Goal: Transaction & Acquisition: Download file/media

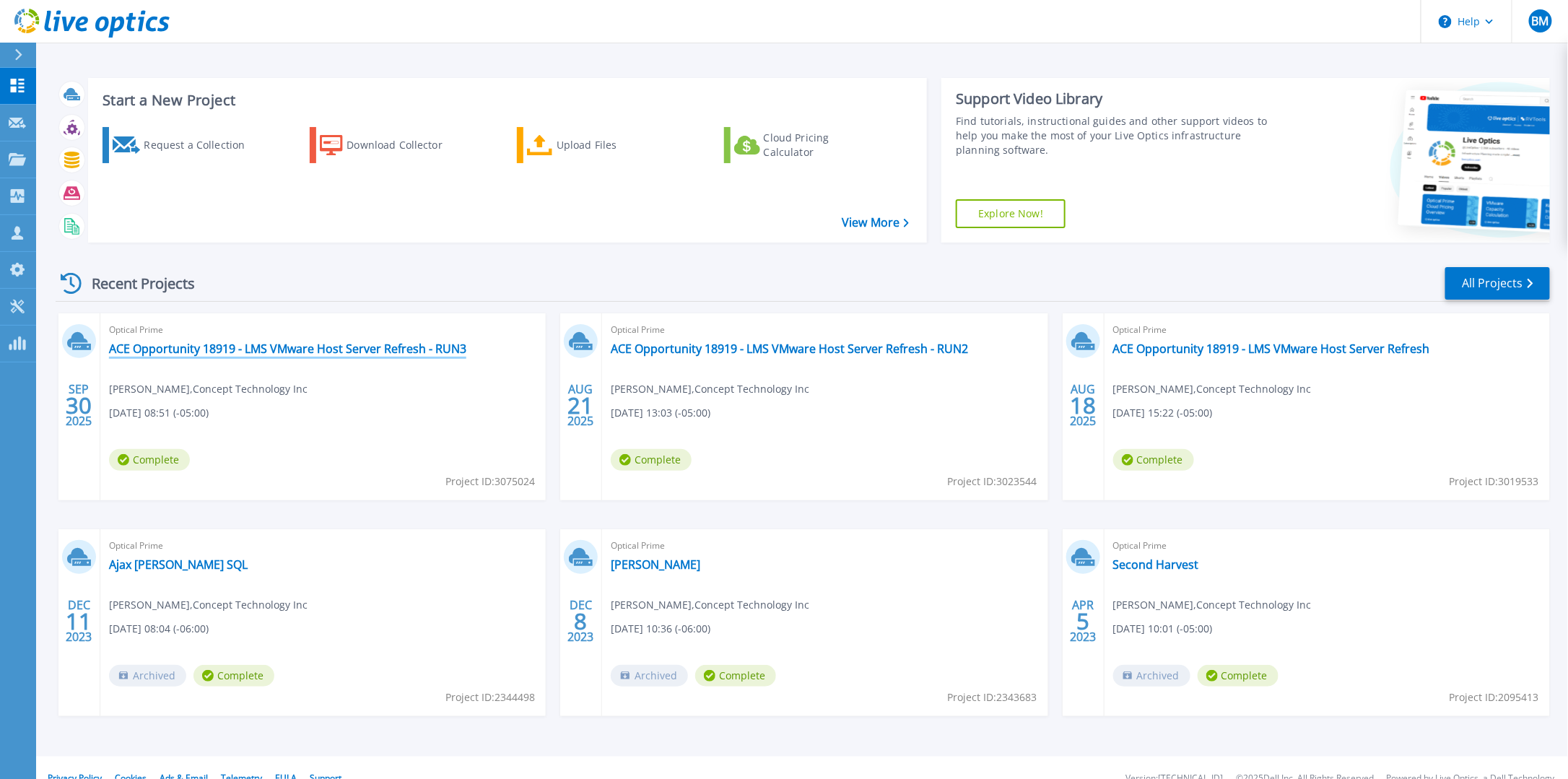
click at [411, 351] on link "ACE Opportunity 18919 - LMS VMware Host Server Refresh - RUN3" at bounding box center [288, 348] width 358 height 15
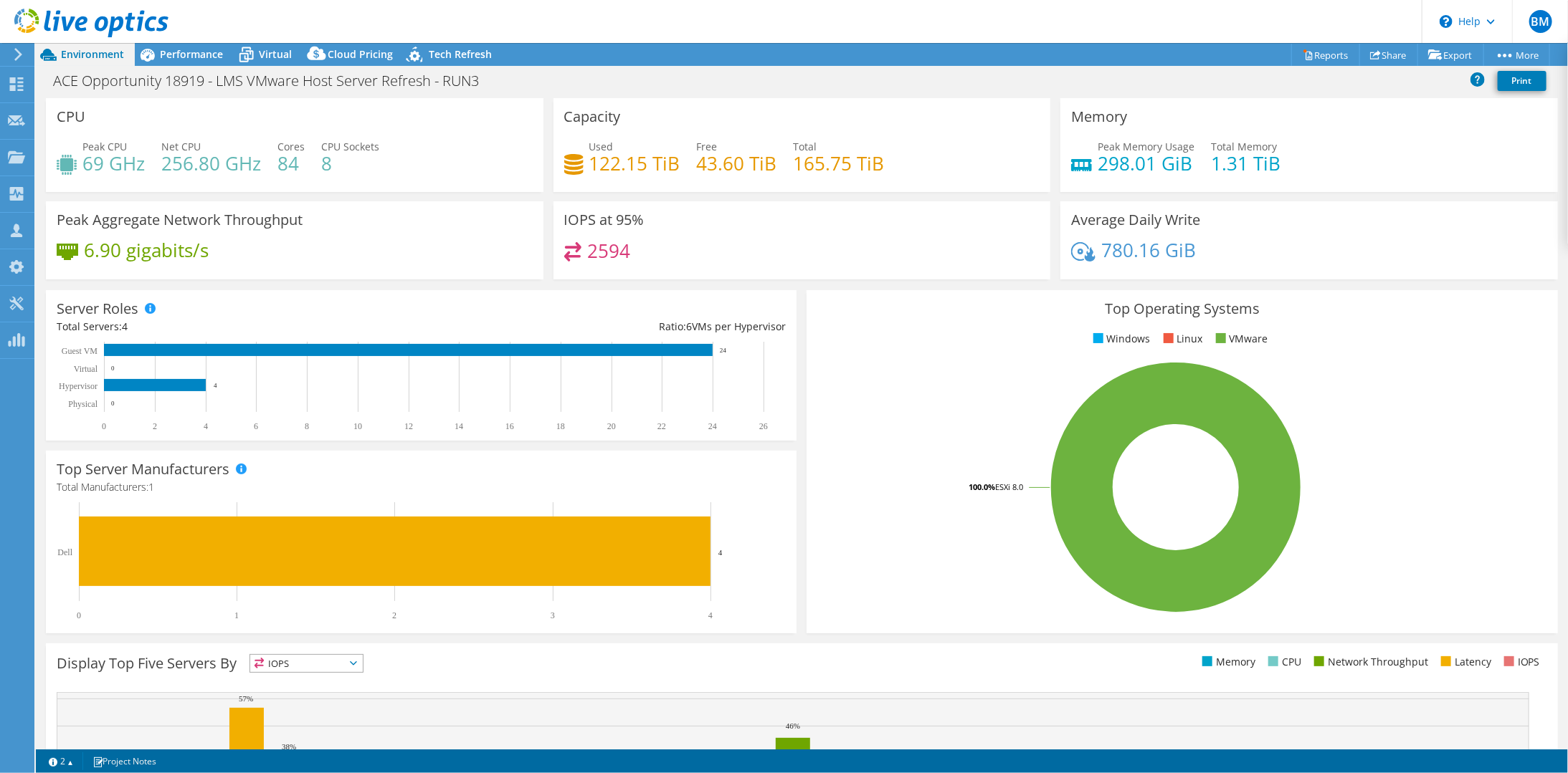
select select "USD"
click at [181, 58] on span "Performance" at bounding box center [191, 54] width 63 height 14
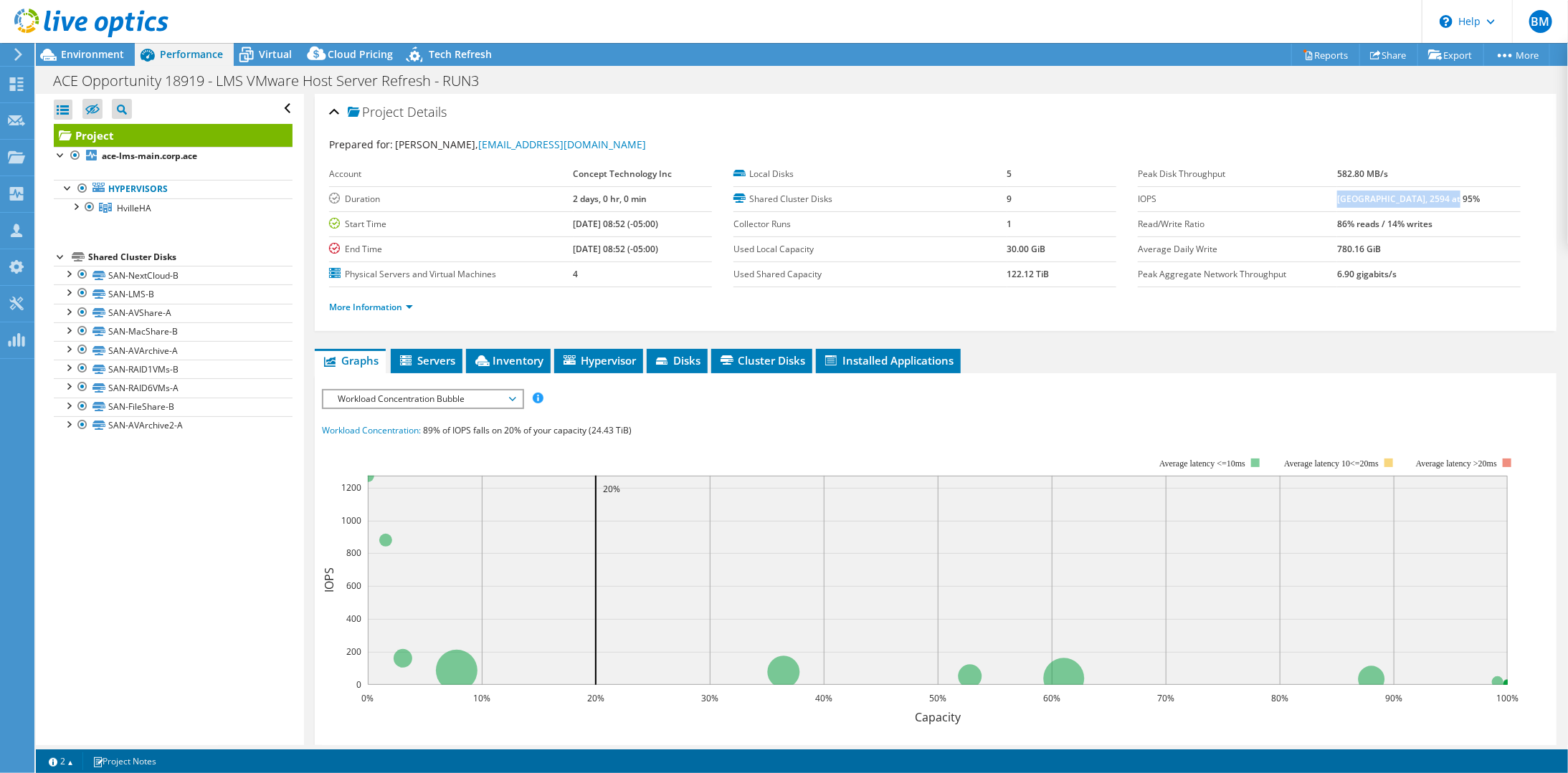
drag, startPoint x: 1350, startPoint y: 199, endPoint x: 1466, endPoint y: 198, distance: 116.0
click at [1466, 198] on td "[GEOGRAPHIC_DATA], 2594 at 95%" at bounding box center [1428, 199] width 183 height 25
drag, startPoint x: 1466, startPoint y: 198, endPoint x: 1457, endPoint y: 198, distance: 9.0
copy b "[GEOGRAPHIC_DATA], 2594 at 95%"
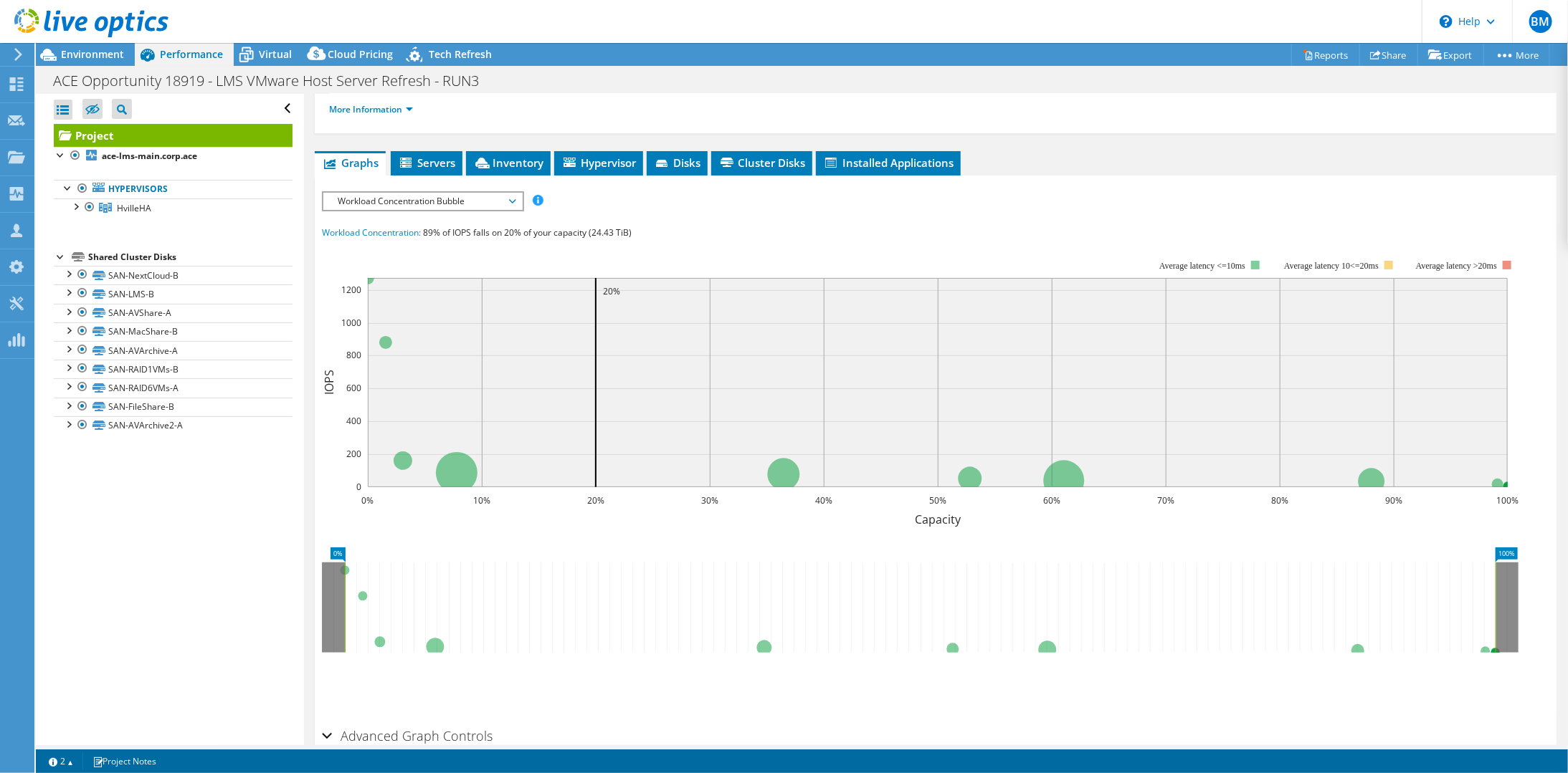
scroll to position [215, 0]
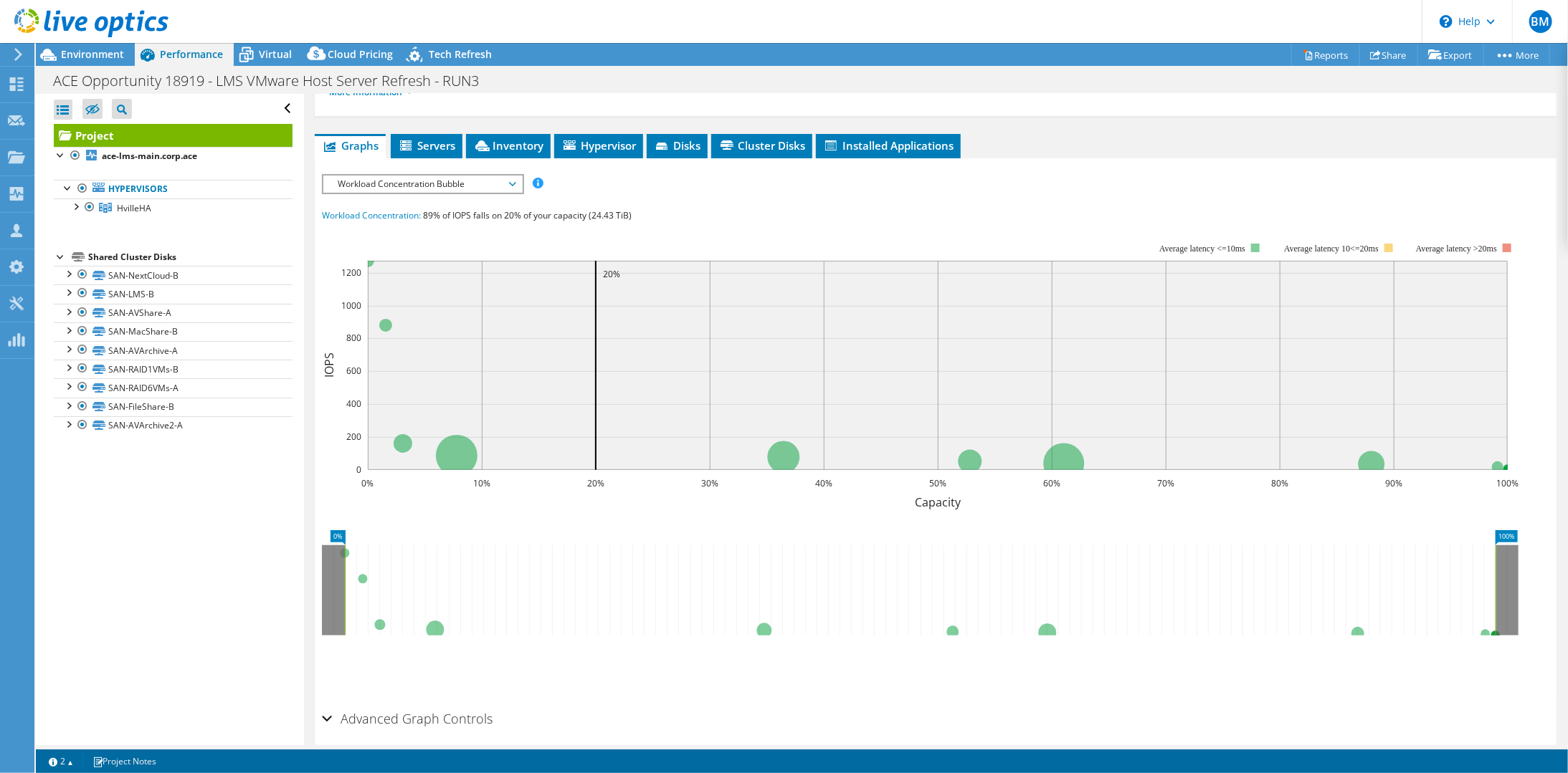
click at [392, 211] on span "Workload Concentration:" at bounding box center [372, 215] width 99 height 12
click at [379, 212] on span "Workload Concentration:" at bounding box center [372, 215] width 99 height 12
click at [357, 212] on span "Workload Concentration:" at bounding box center [372, 215] width 99 height 12
drag, startPoint x: 357, startPoint y: 212, endPoint x: 521, endPoint y: 215, distance: 164.0
click at [521, 215] on span "89% of IOPS falls on 20% of your capacity (24.43 TiB)" at bounding box center [527, 215] width 209 height 12
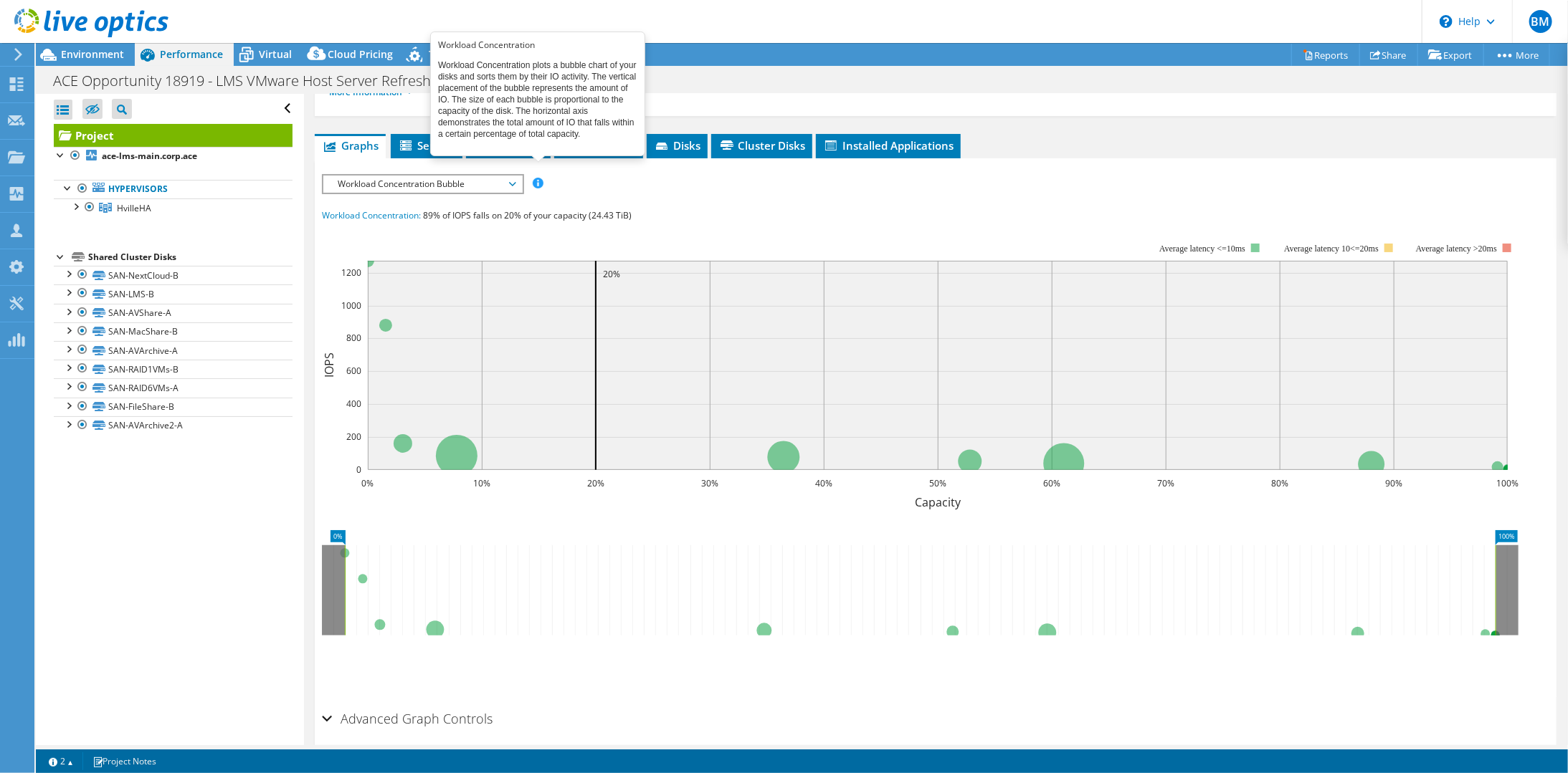
click at [535, 177] on span at bounding box center [537, 182] width 10 height 10
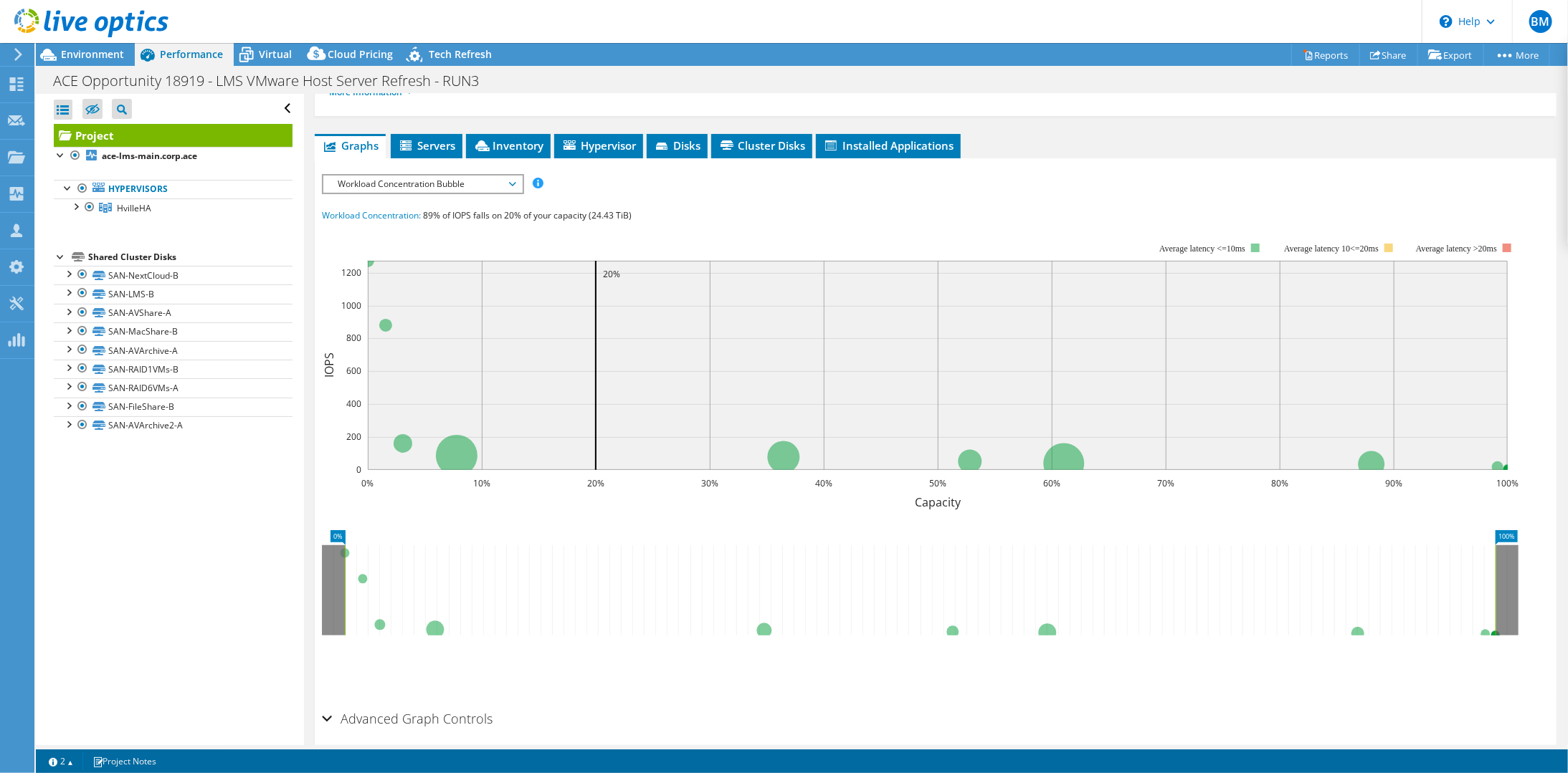
click at [681, 211] on div "Workload Concentration: 89% of IOPS falls on 20% of your capacity (24.43 TiB)" at bounding box center [935, 215] width 1227 height 16
click at [419, 140] on span "Servers" at bounding box center [427, 145] width 58 height 15
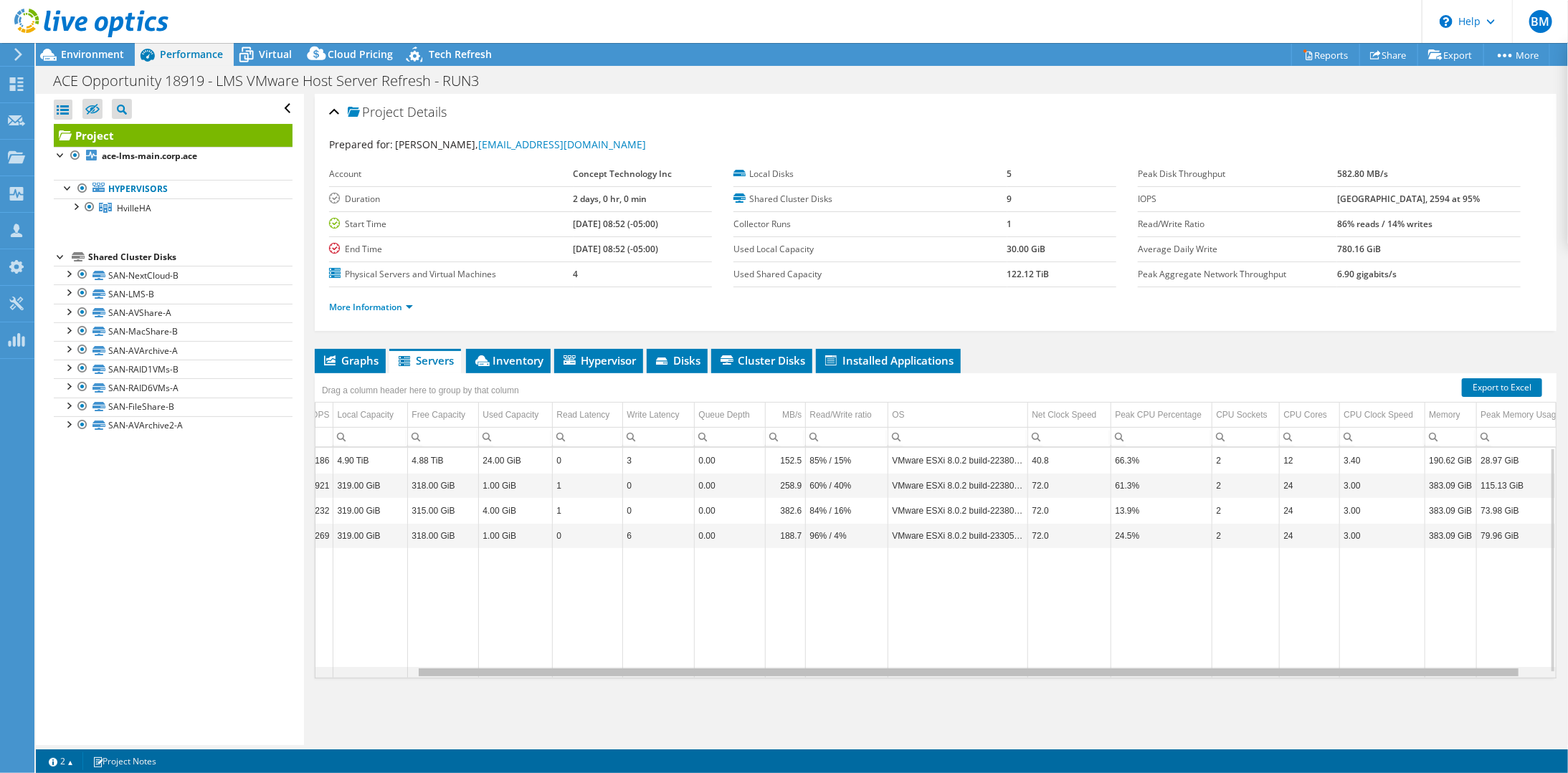
scroll to position [0, 141]
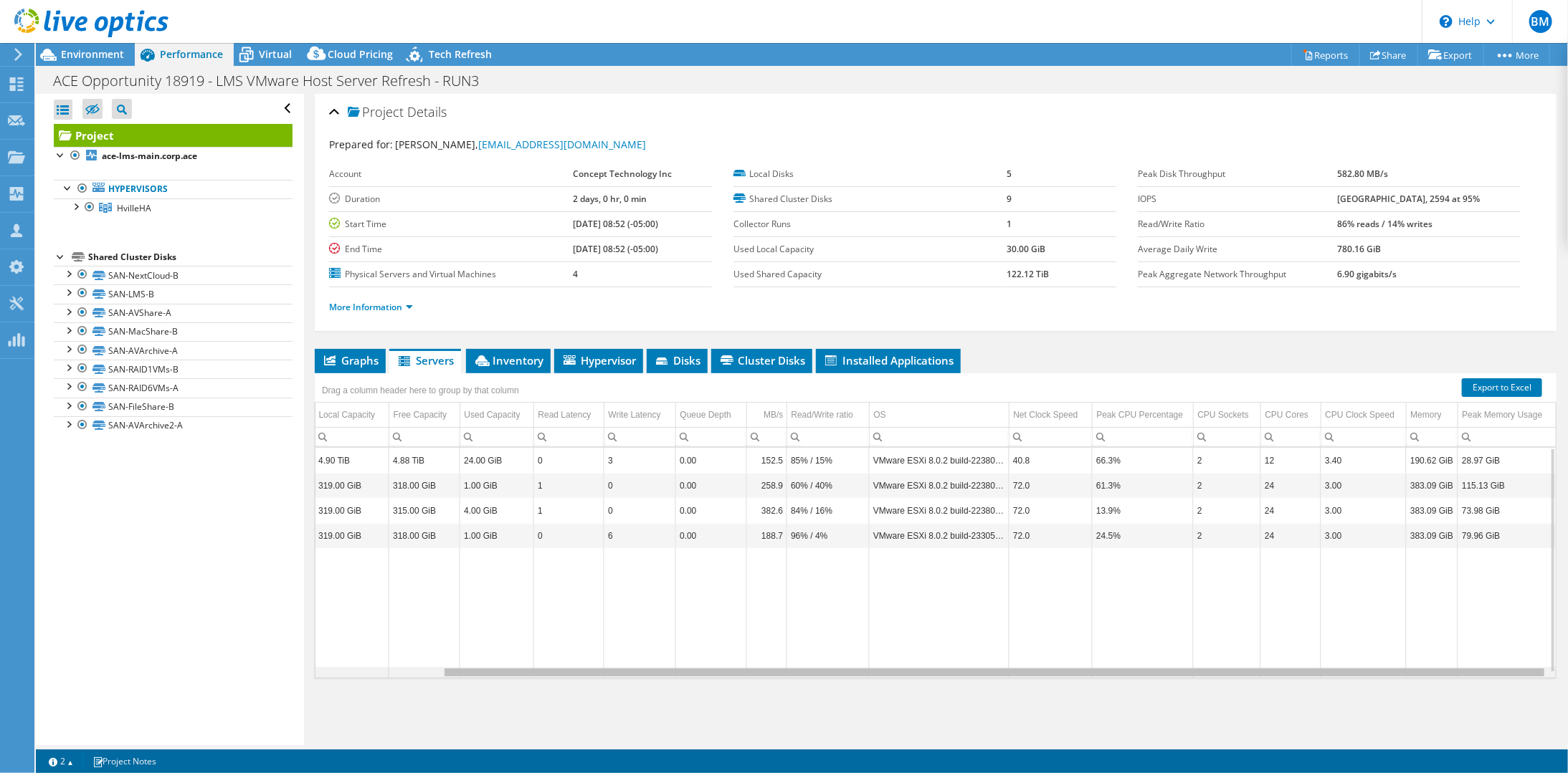
drag, startPoint x: 828, startPoint y: 667, endPoint x: 997, endPoint y: 678, distance: 169.4
click at [997, 678] on body "BM Channel Partner [PERSON_NAME] [EMAIL_ADDRESS][DOMAIN_NAME] Concept Technolog…" at bounding box center [784, 386] width 1568 height 773
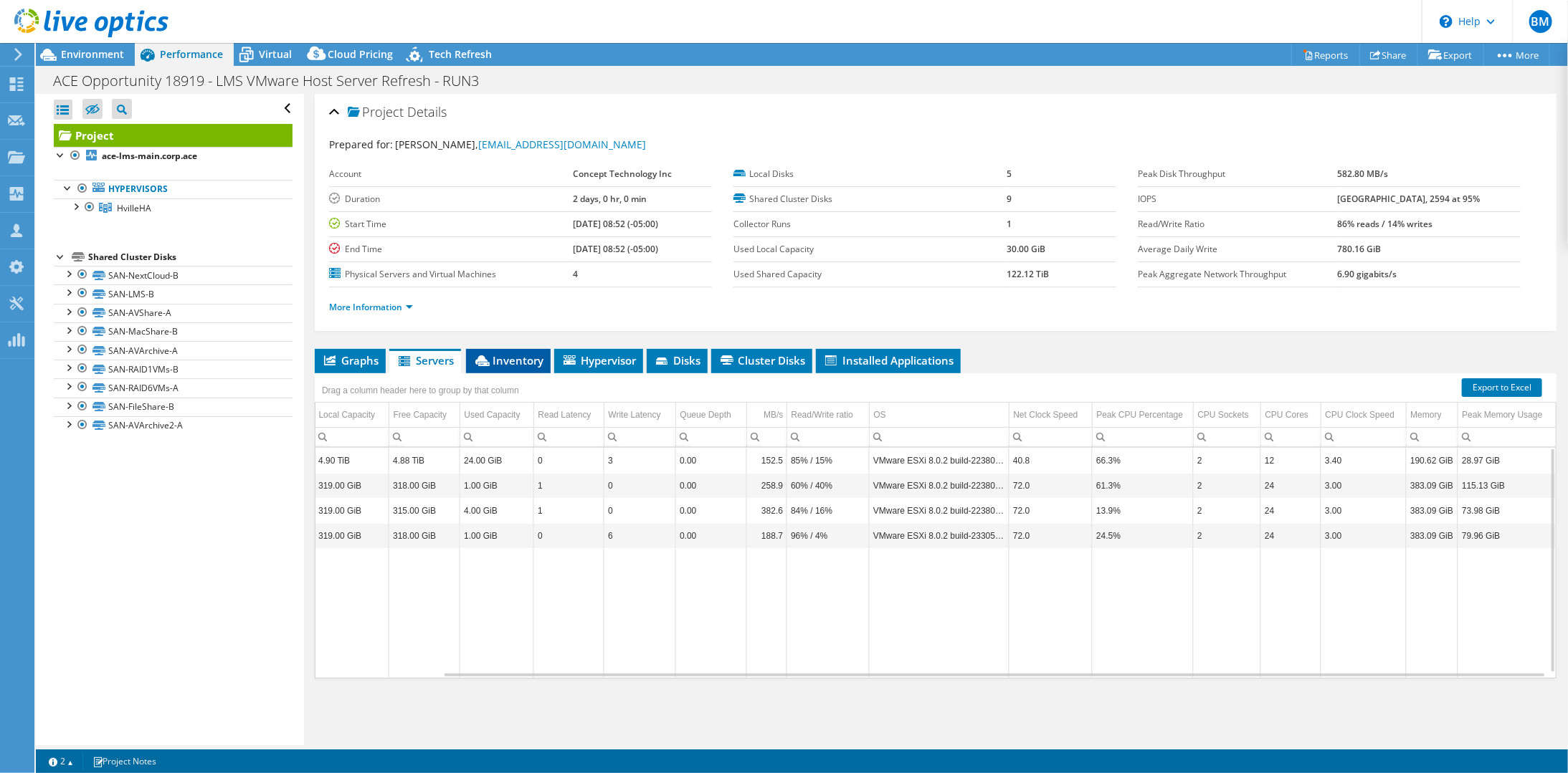
click at [496, 353] on span "Inventory" at bounding box center [508, 360] width 70 height 15
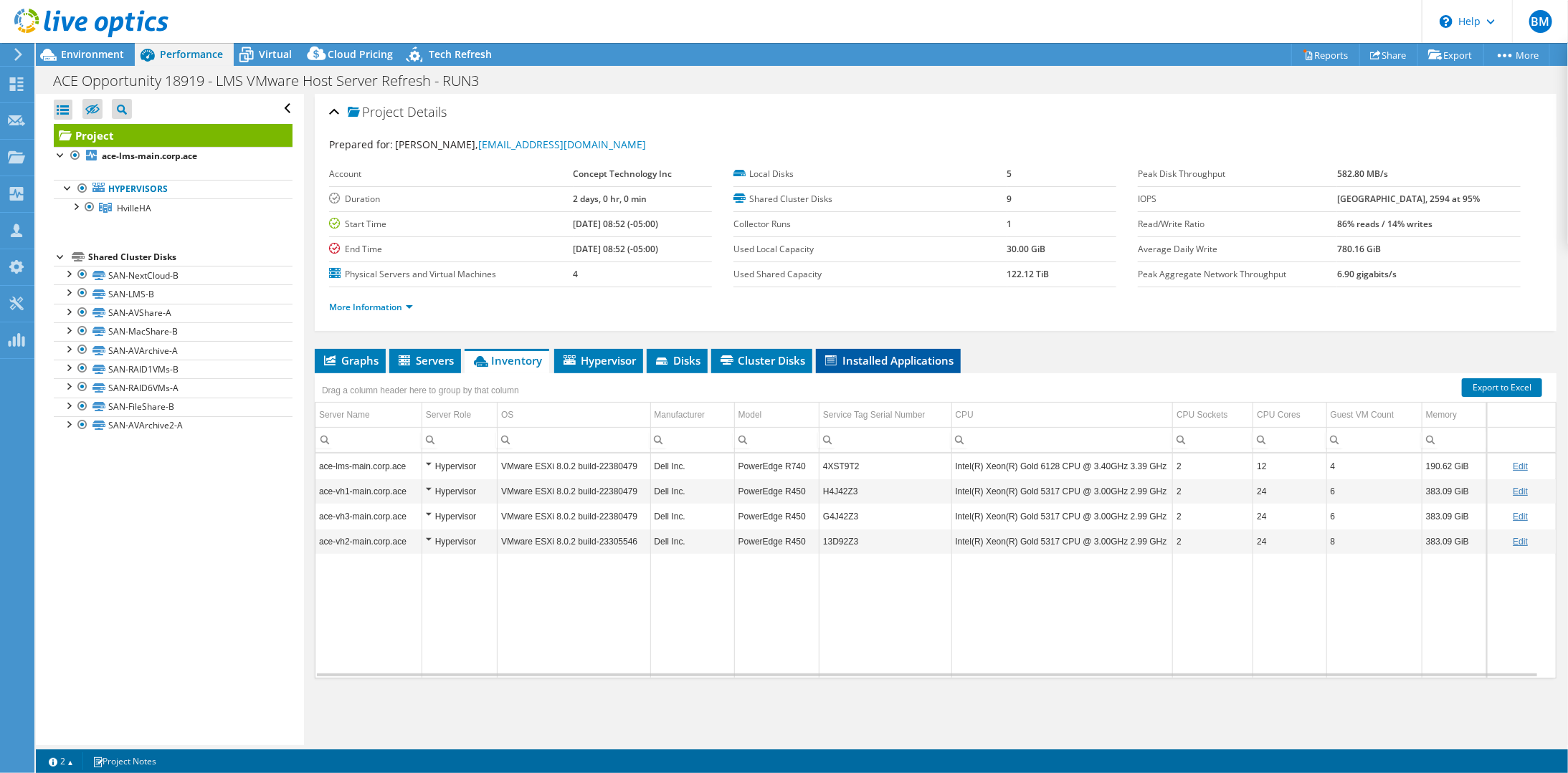
click at [839, 361] on span "Installed Applications" at bounding box center [888, 360] width 131 height 15
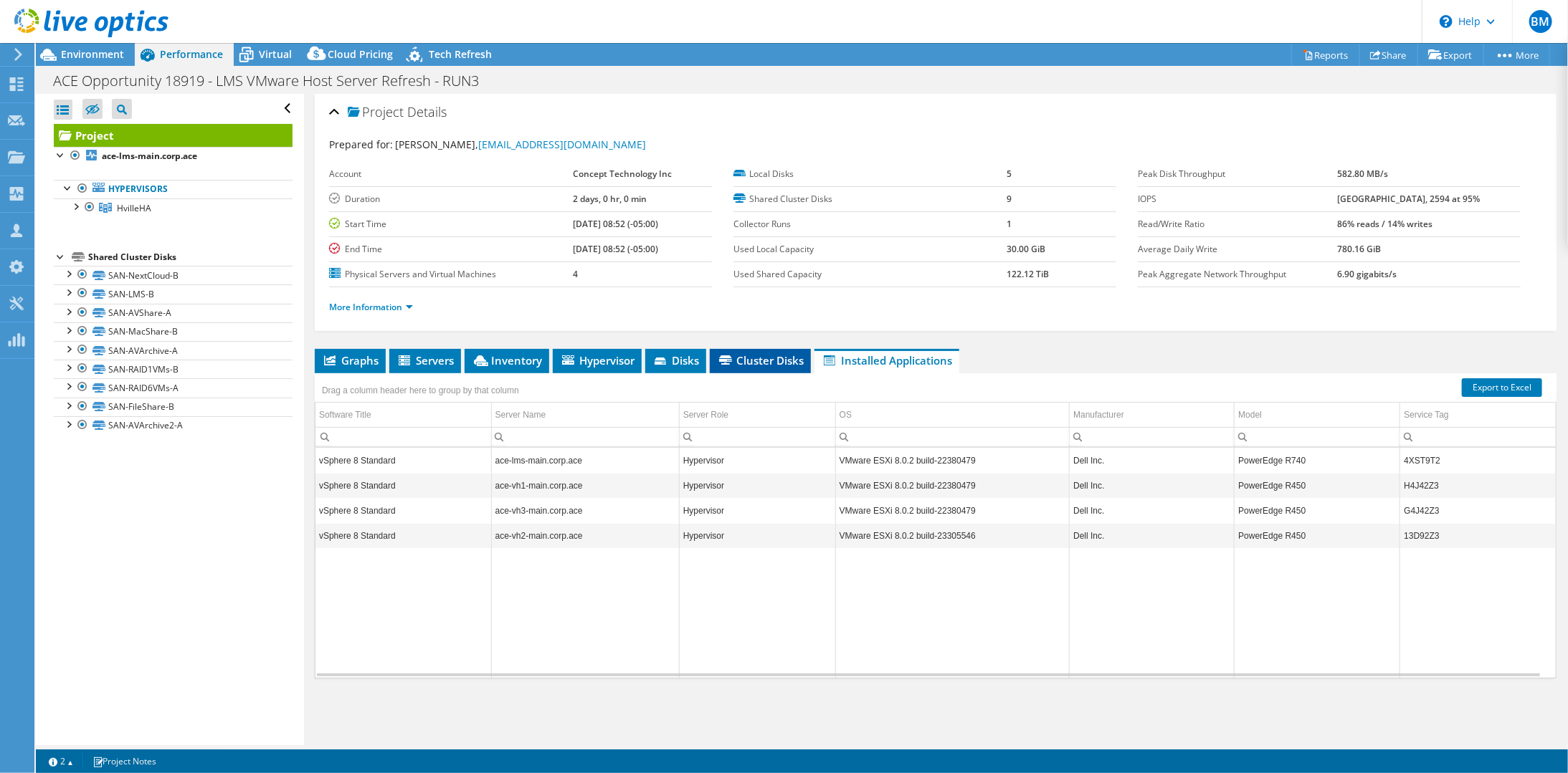
click at [765, 358] on span "Cluster Disks" at bounding box center [760, 360] width 87 height 15
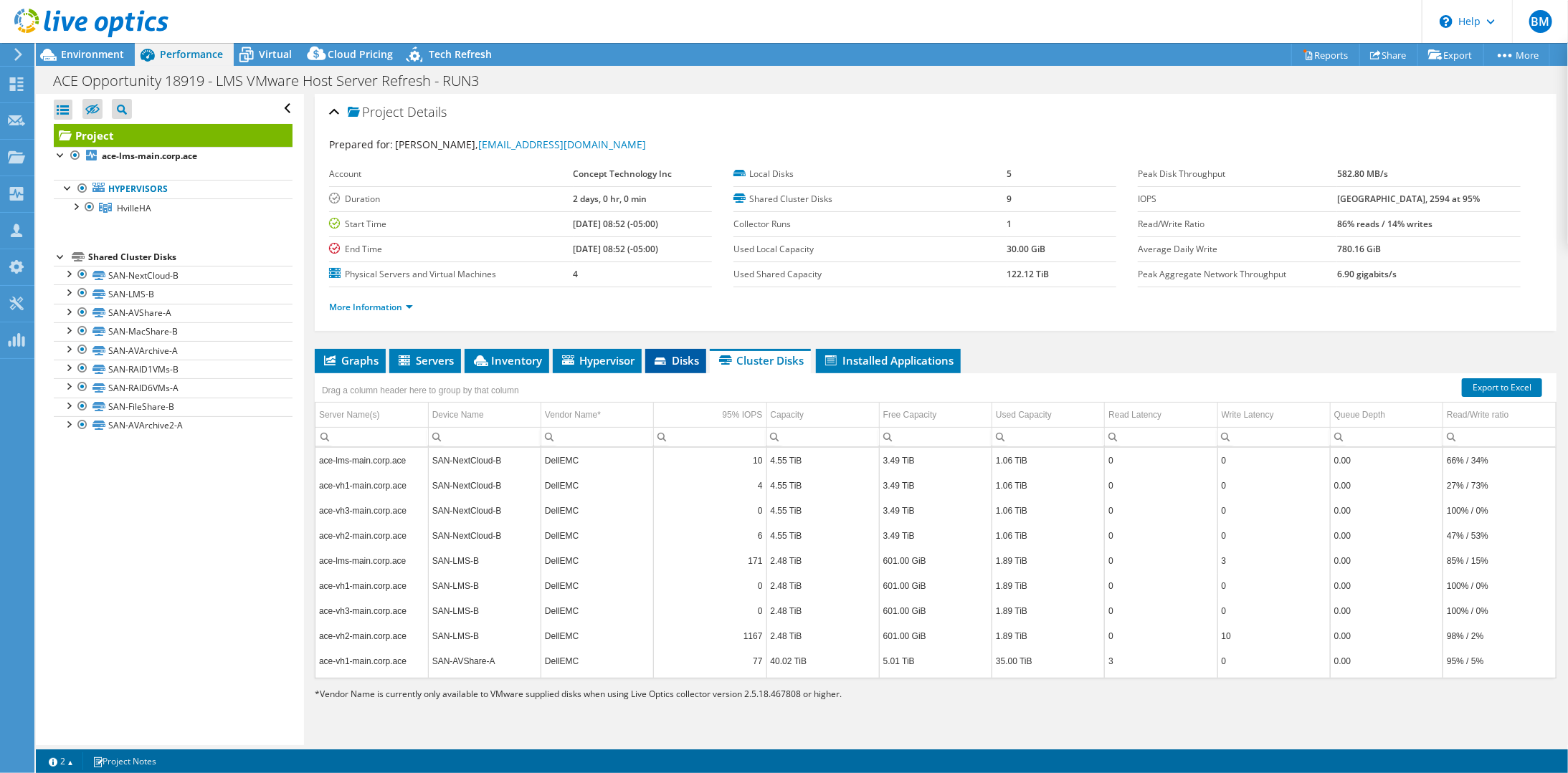
click at [677, 356] on span "Disks" at bounding box center [676, 360] width 47 height 15
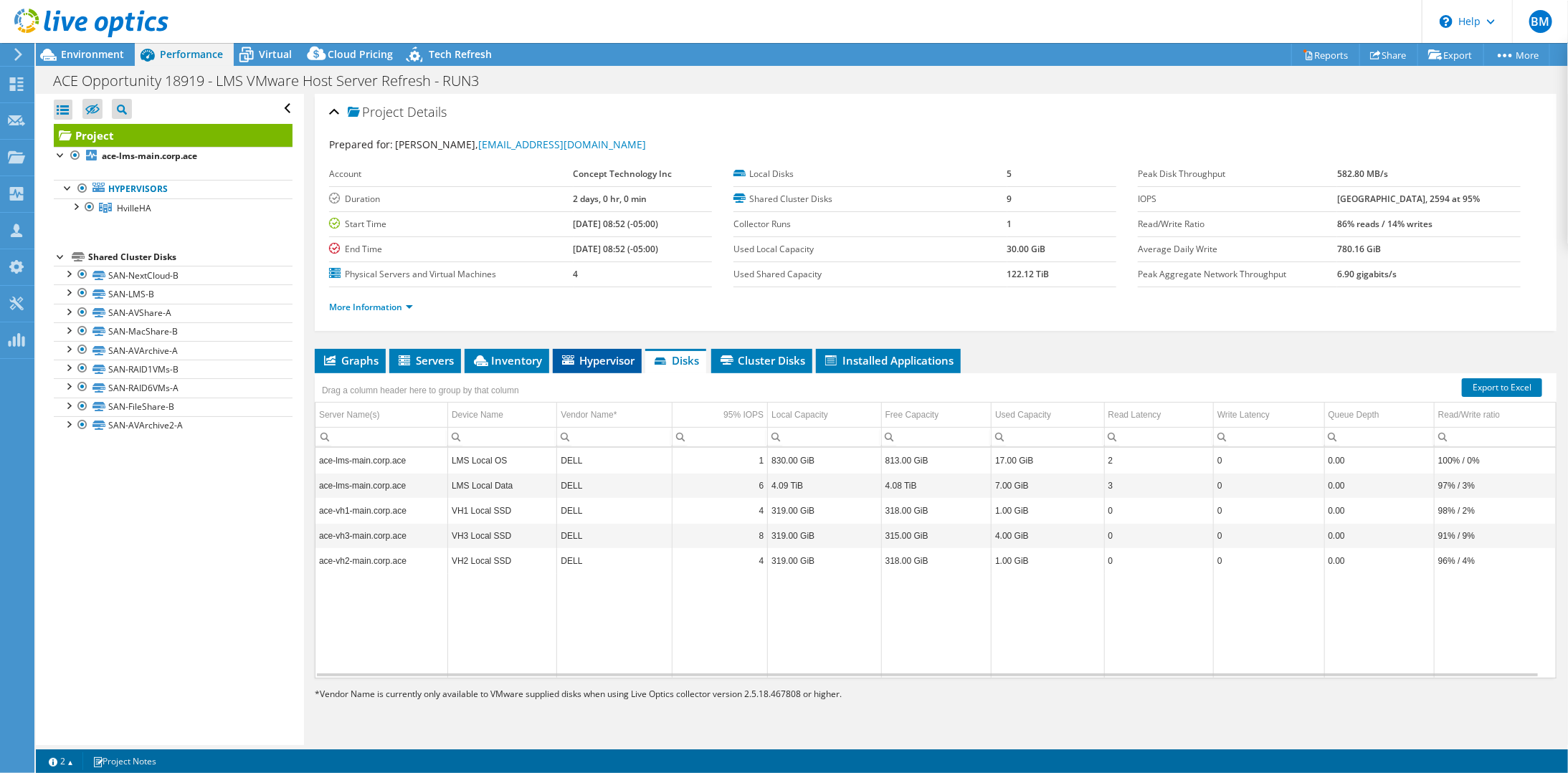
click at [597, 355] on span "Hypervisor" at bounding box center [597, 360] width 74 height 15
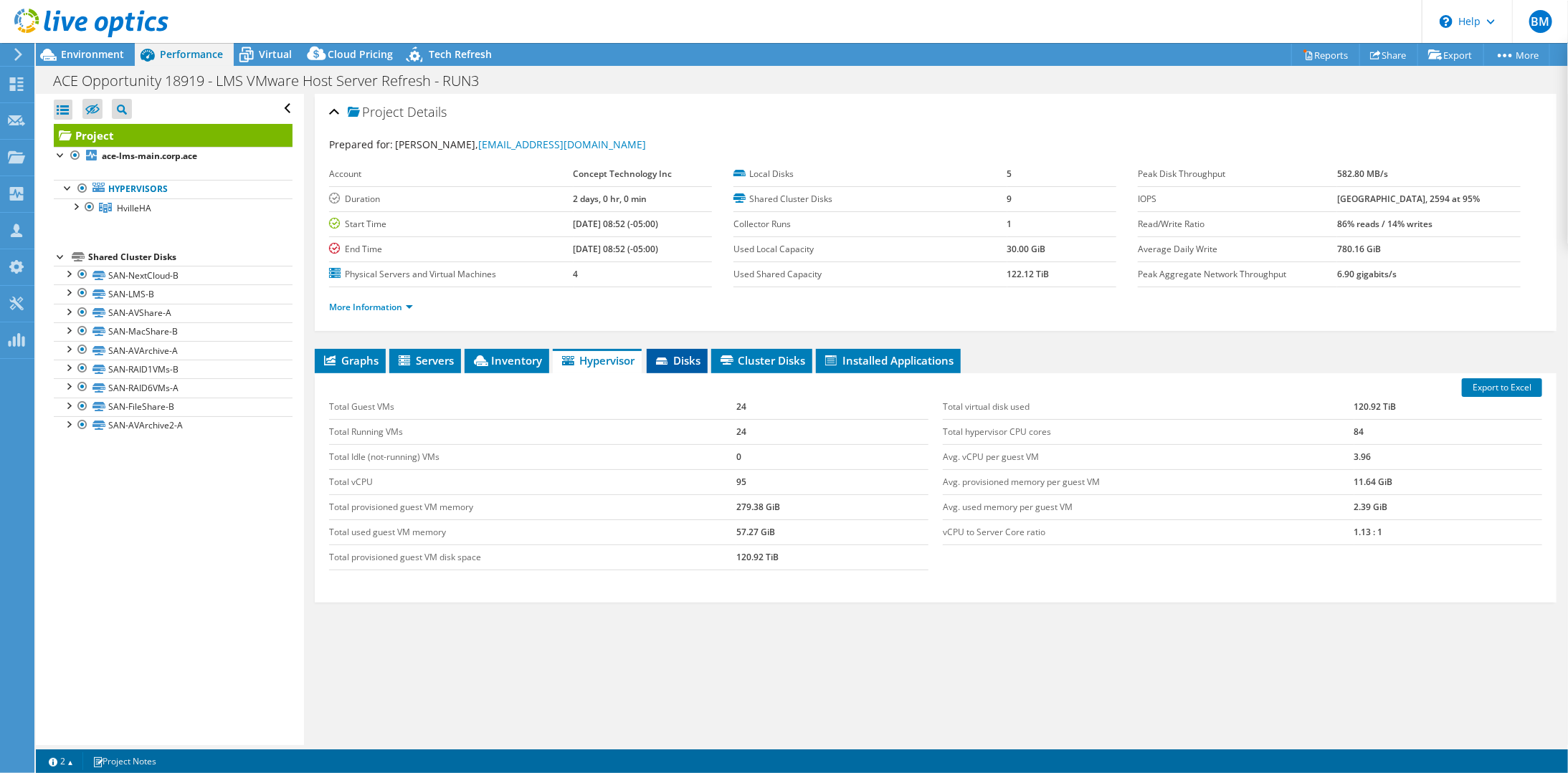
click at [689, 355] on span "Disks" at bounding box center [676, 360] width 47 height 15
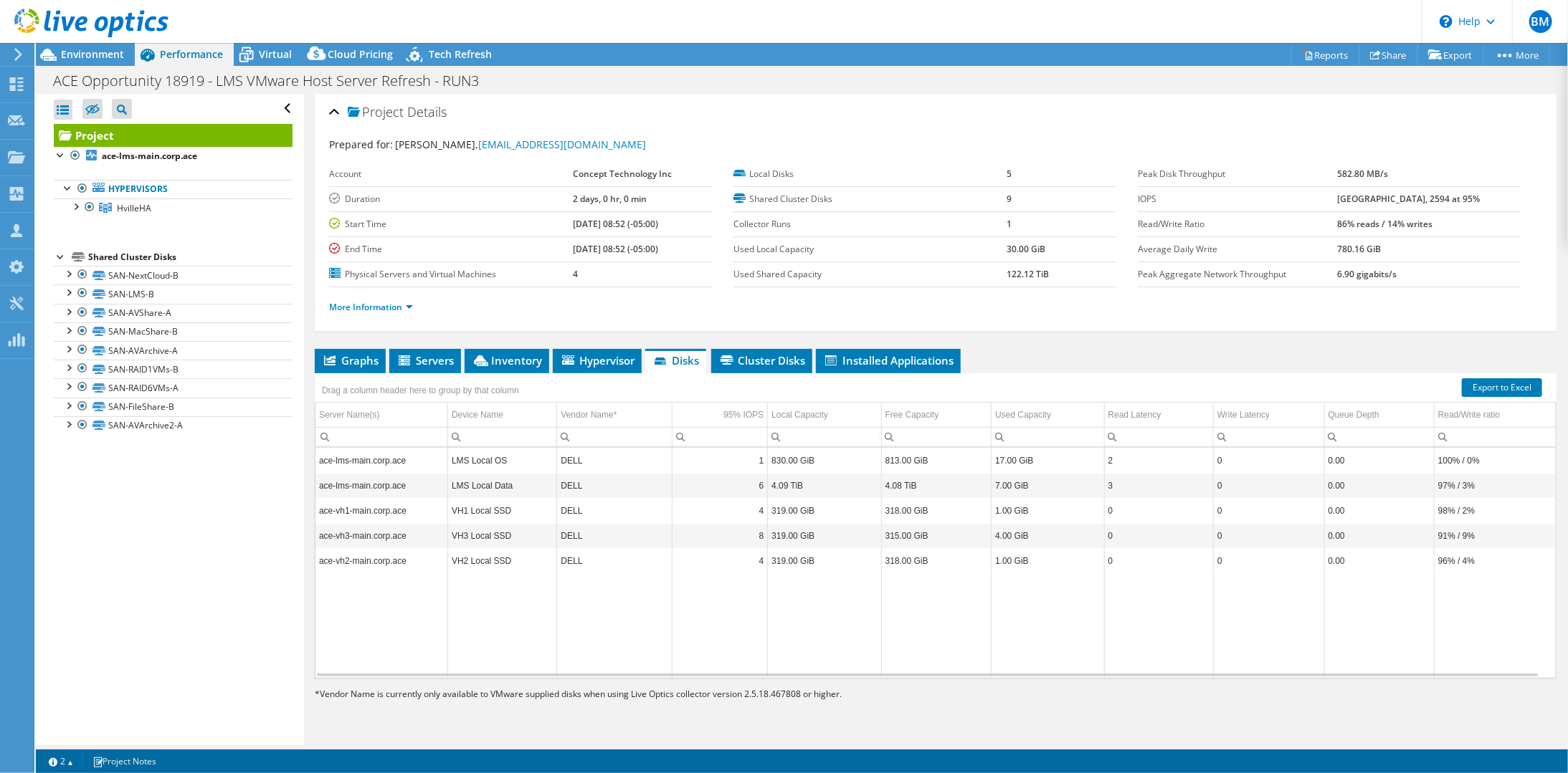
scroll to position [5, 0]
click at [750, 353] on span "Cluster Disks" at bounding box center [762, 360] width 87 height 15
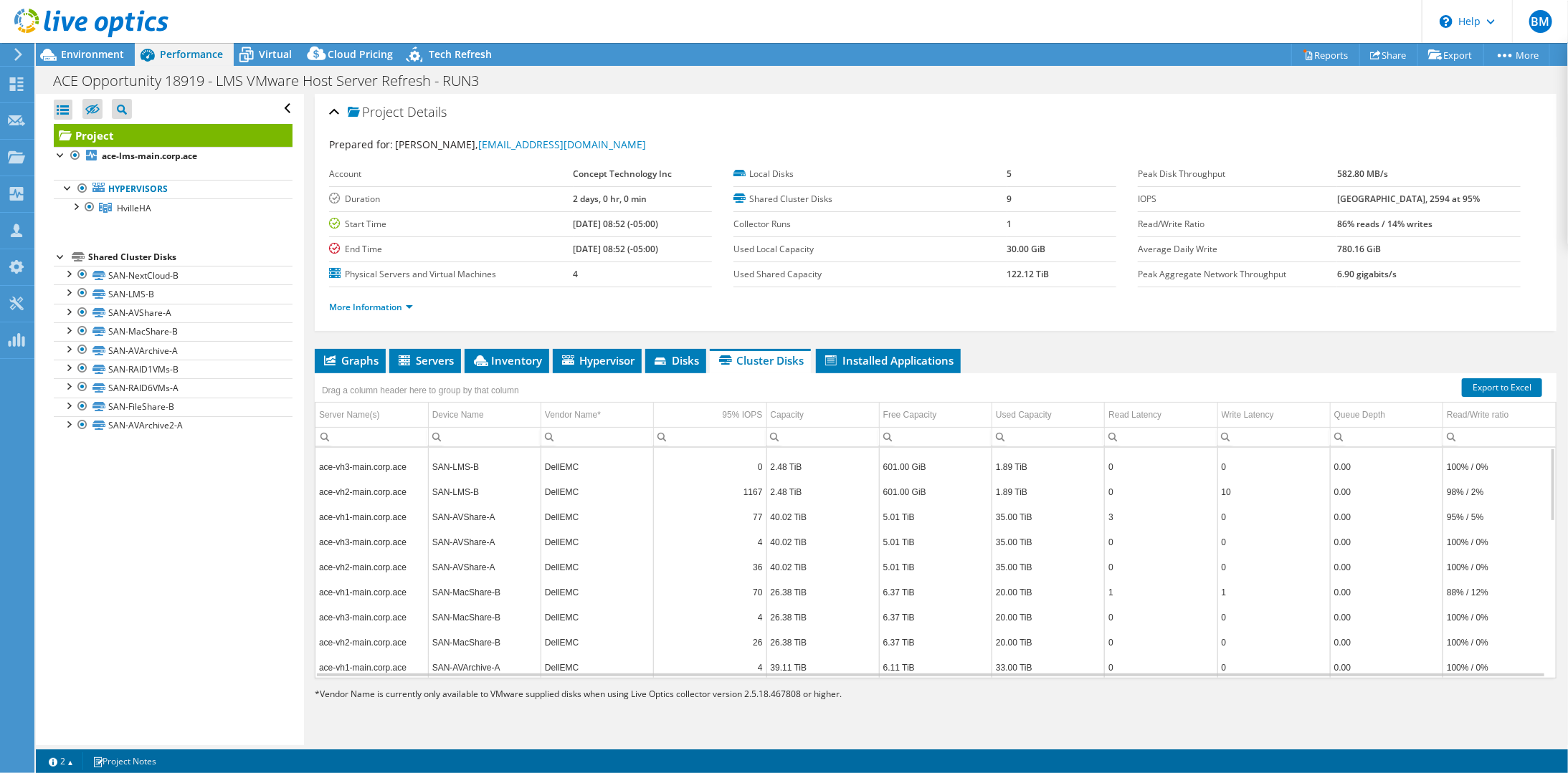
scroll to position [0, 0]
click at [1342, 413] on div "Queue Depth" at bounding box center [1359, 414] width 51 height 17
click at [285, 60] on span "Virtual" at bounding box center [276, 54] width 33 height 14
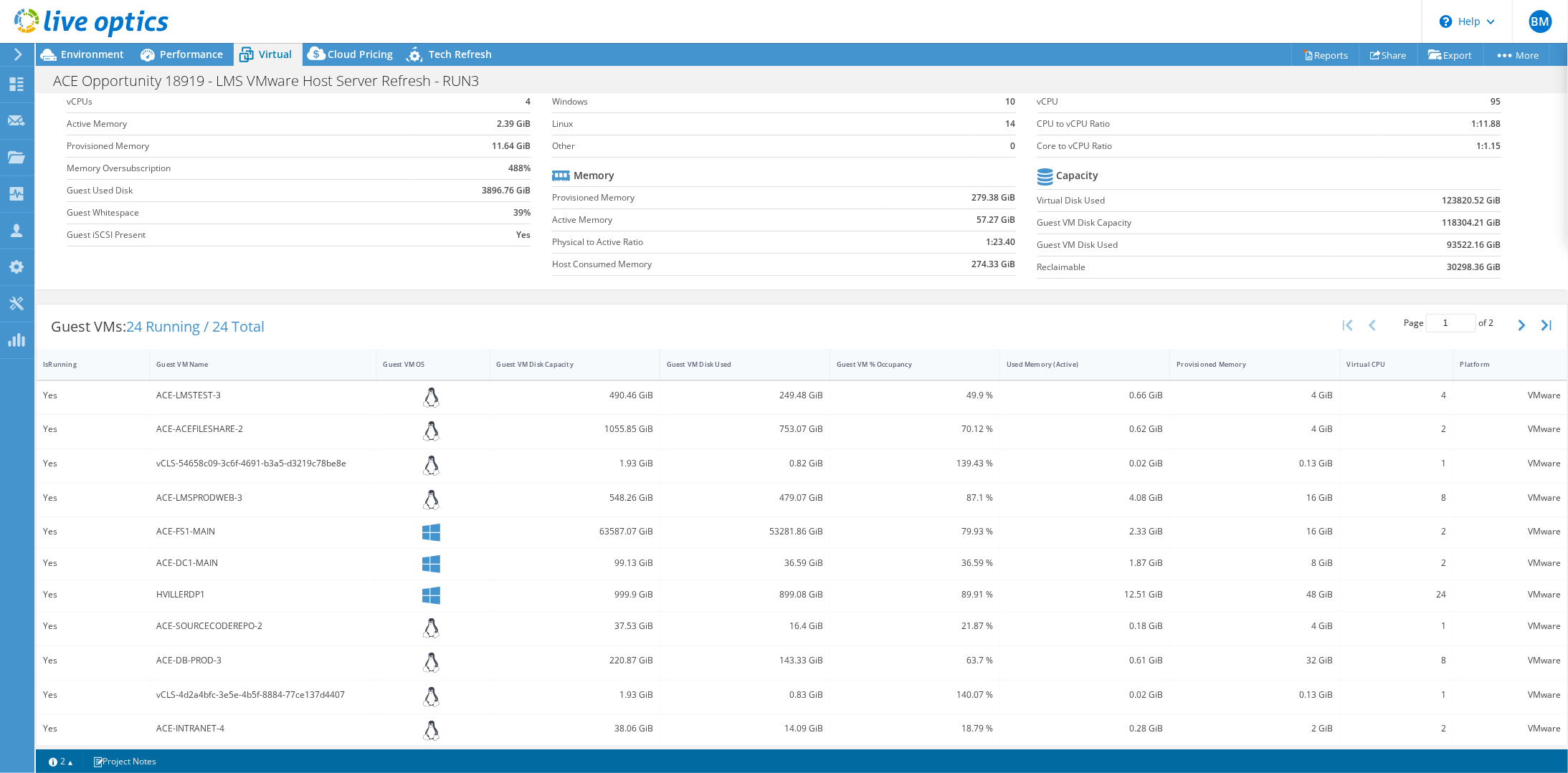
scroll to position [144, 0]
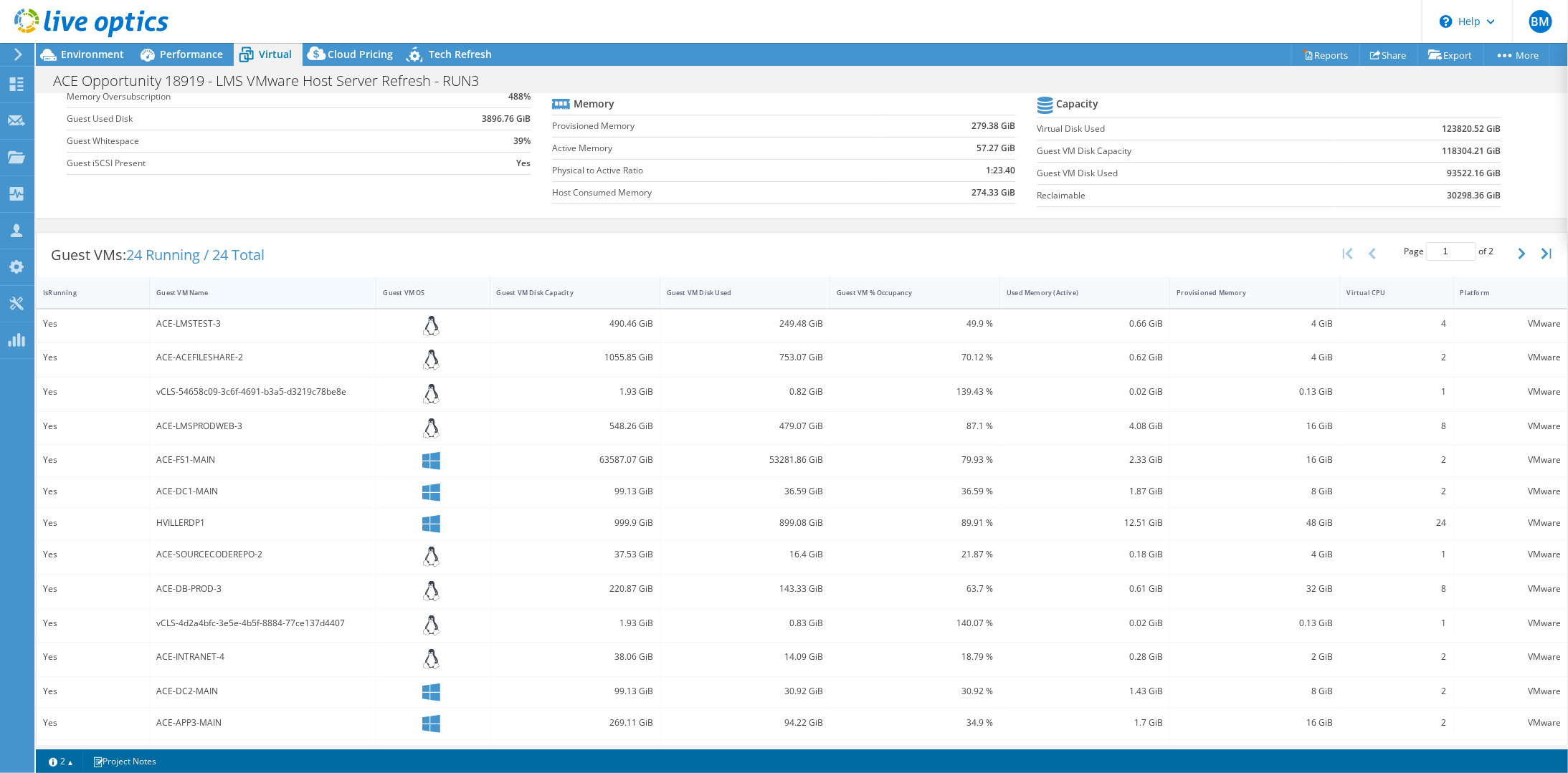
click at [189, 292] on div "Guest VM Name" at bounding box center [254, 293] width 196 height 9
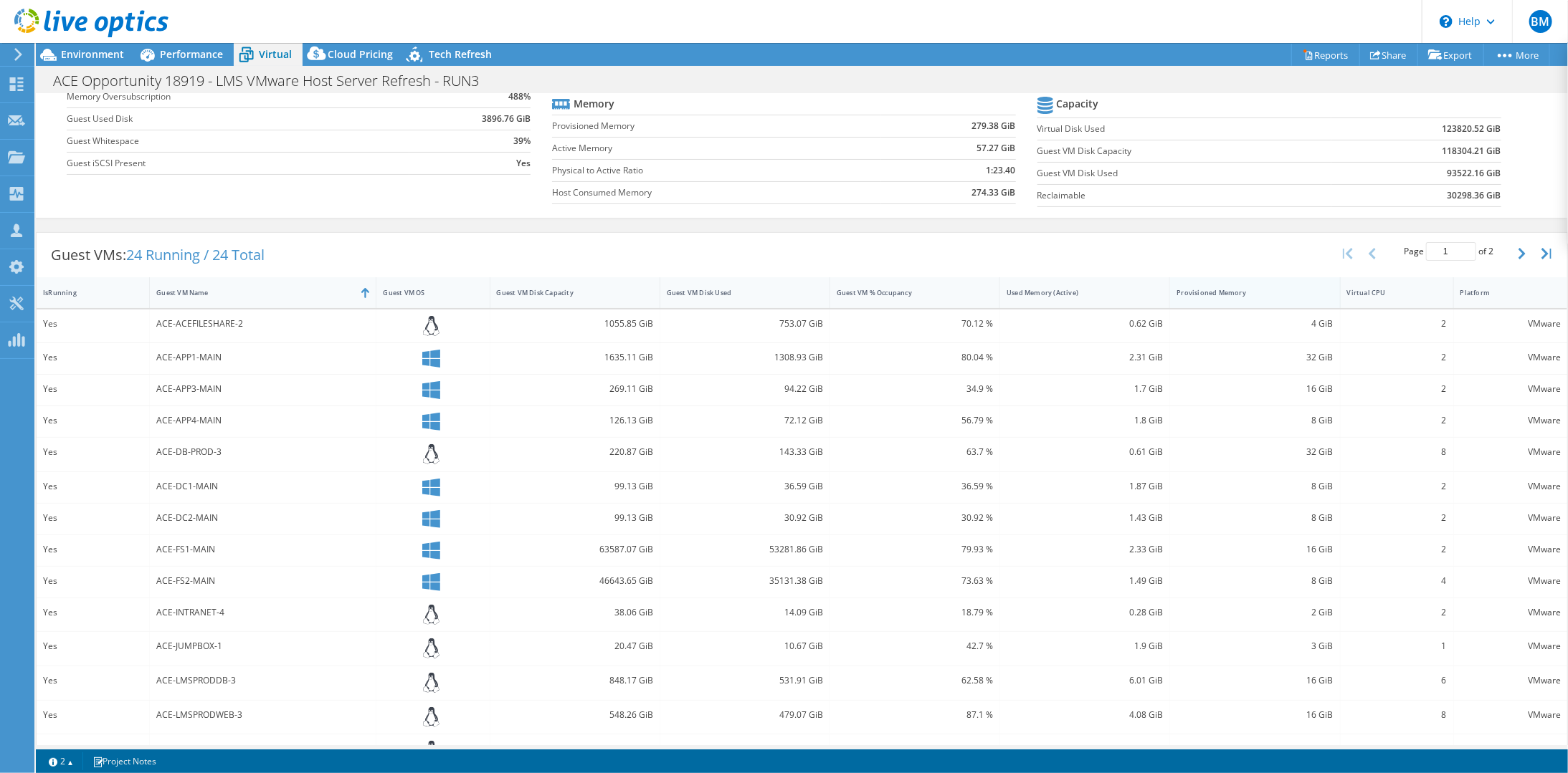
click at [1201, 289] on div "Provisioned Memory" at bounding box center [1246, 293] width 139 height 9
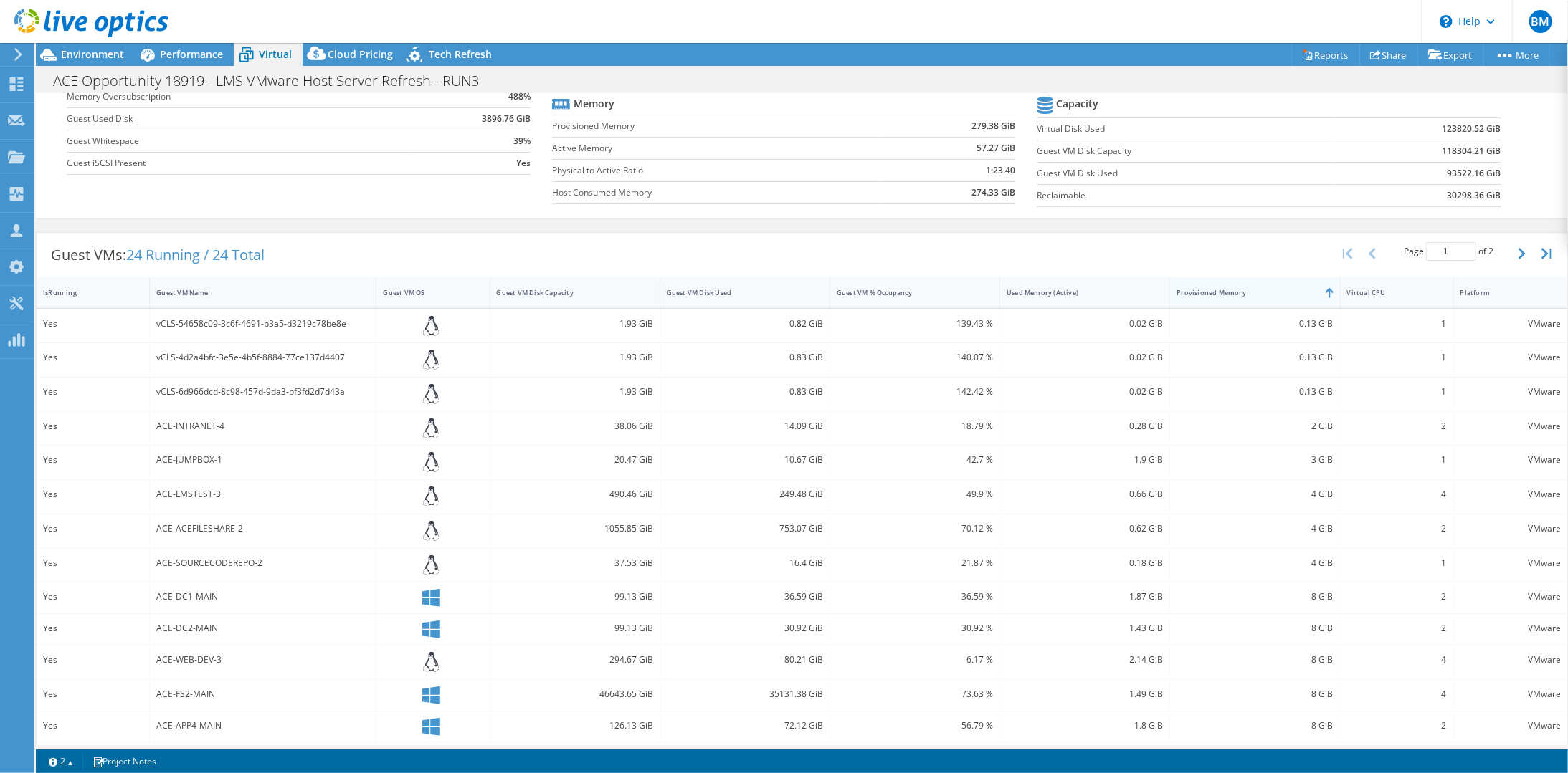
click at [1201, 289] on div "Provisioned Memory" at bounding box center [1246, 293] width 139 height 9
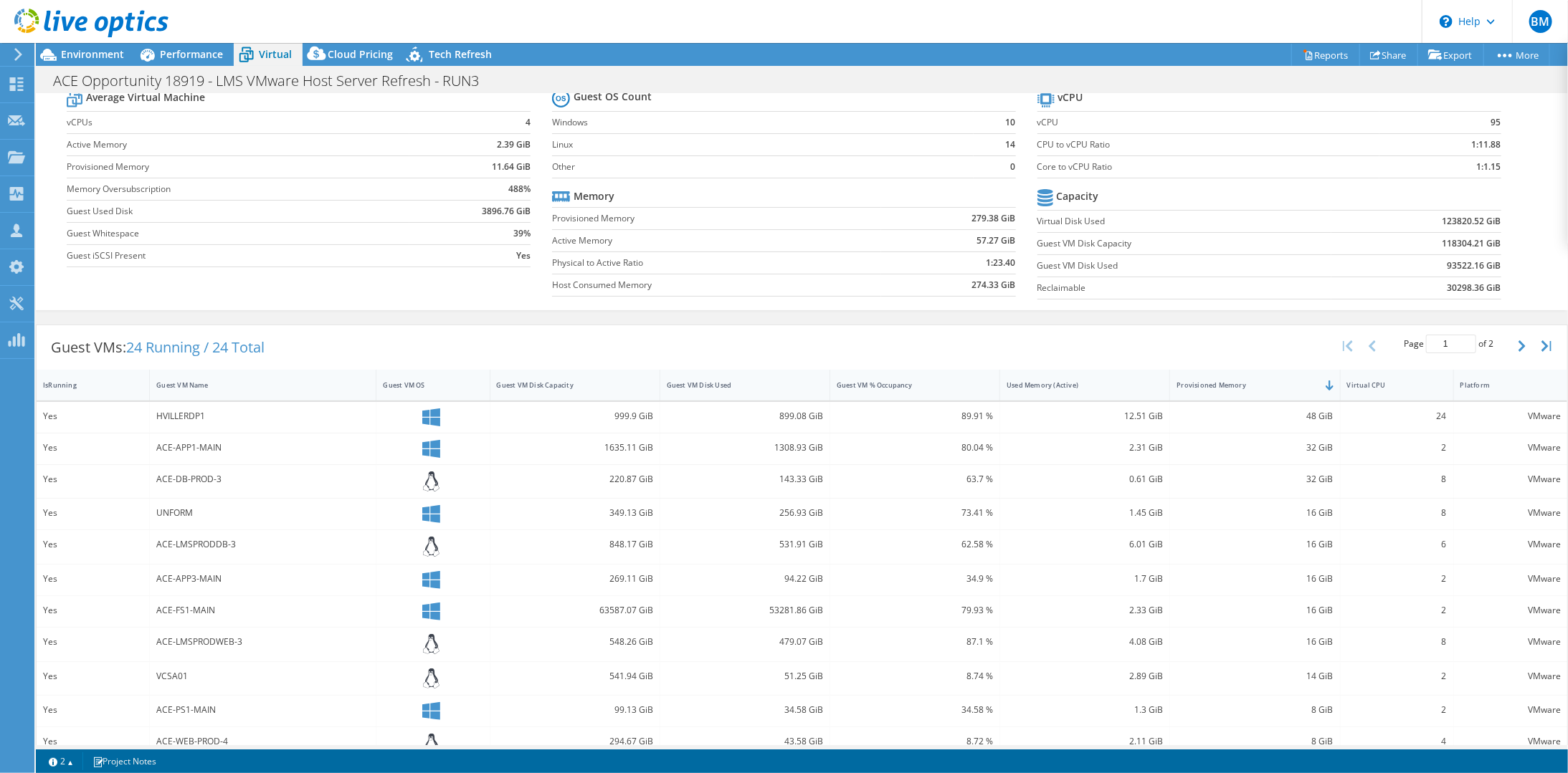
scroll to position [0, 0]
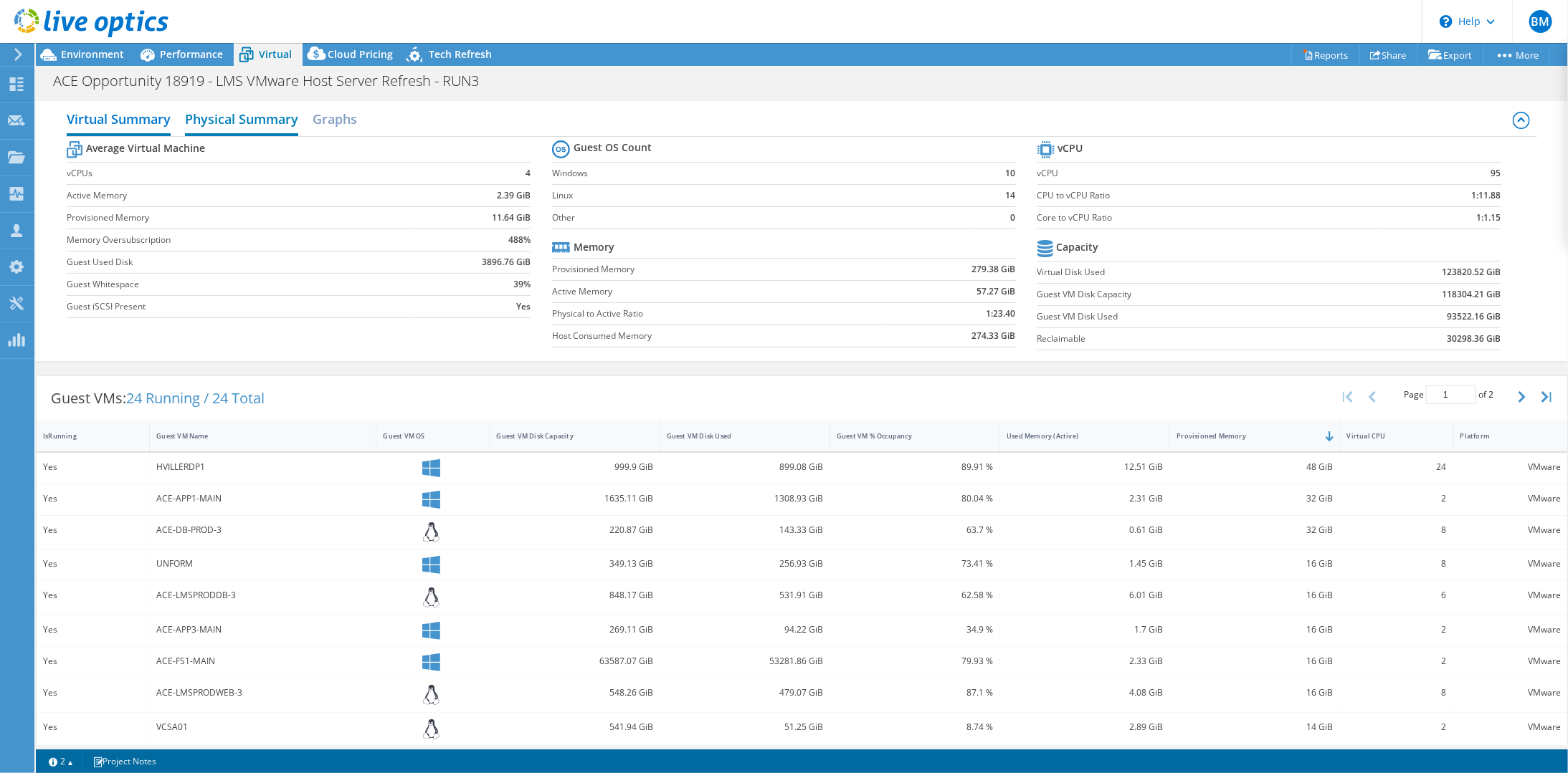
click at [273, 123] on h2 "Physical Summary" at bounding box center [242, 120] width 114 height 31
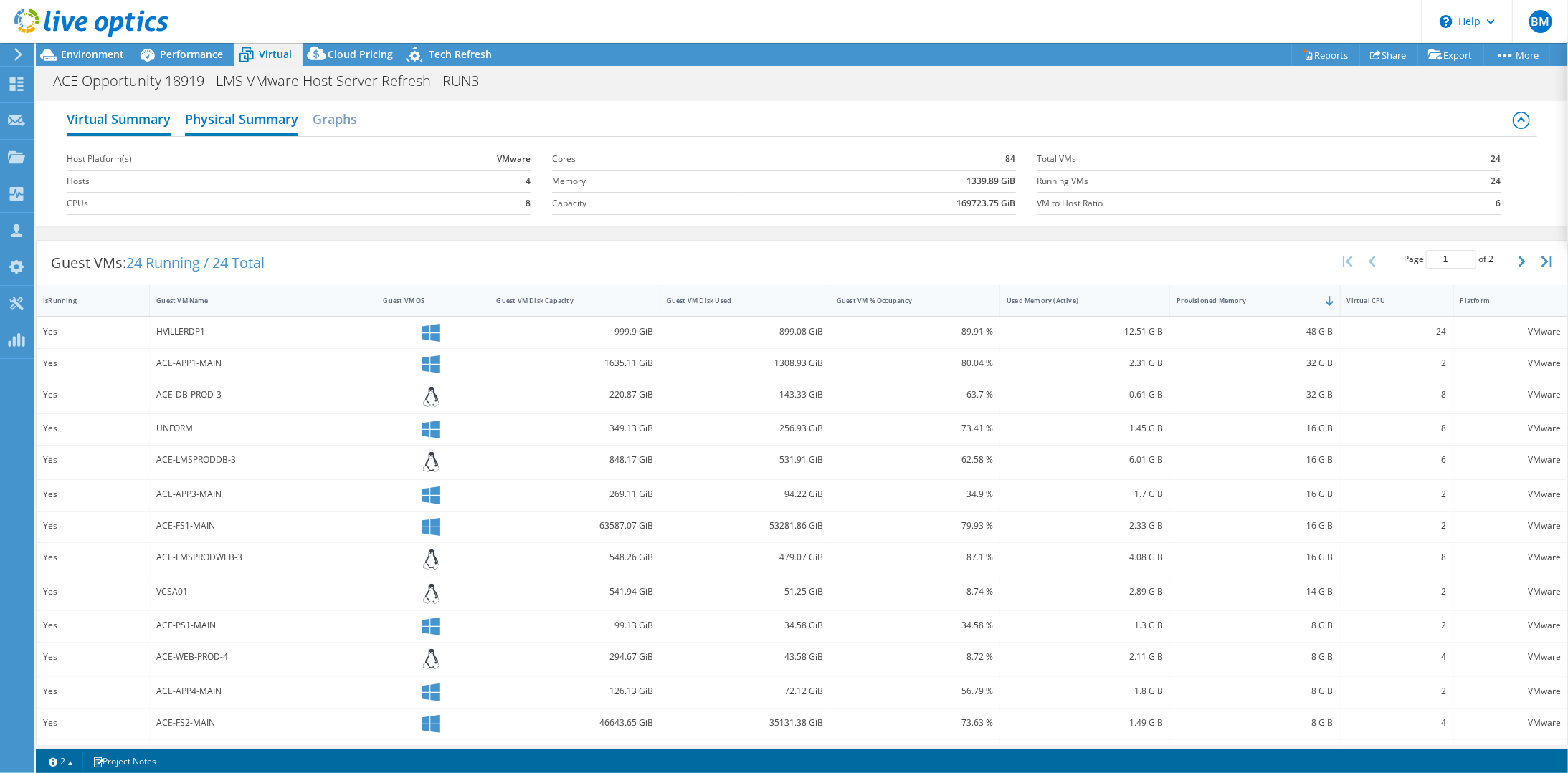
click at [135, 117] on h2 "Virtual Summary" at bounding box center [119, 120] width 104 height 31
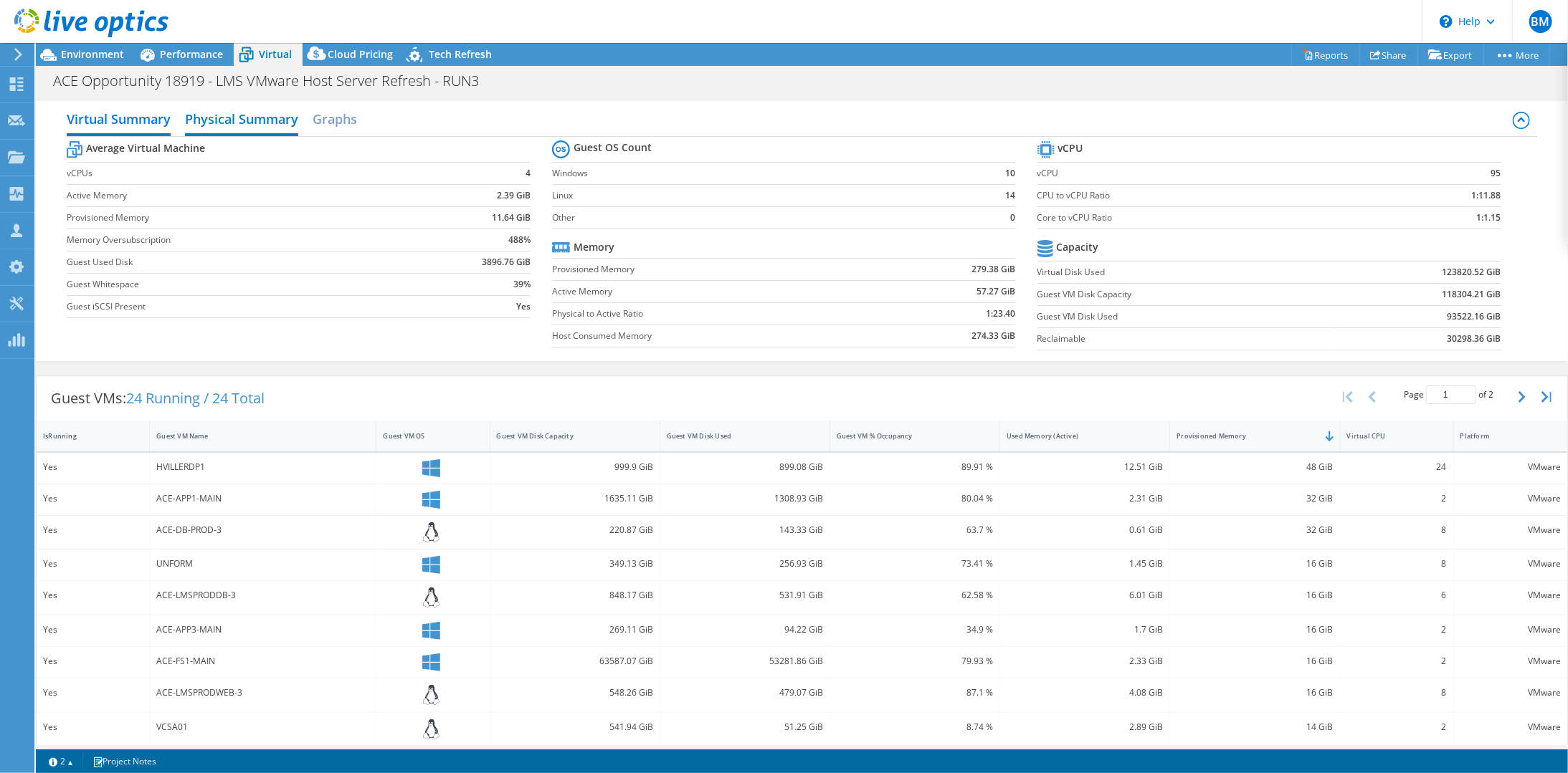
click at [190, 117] on h2 "Physical Summary" at bounding box center [242, 120] width 114 height 31
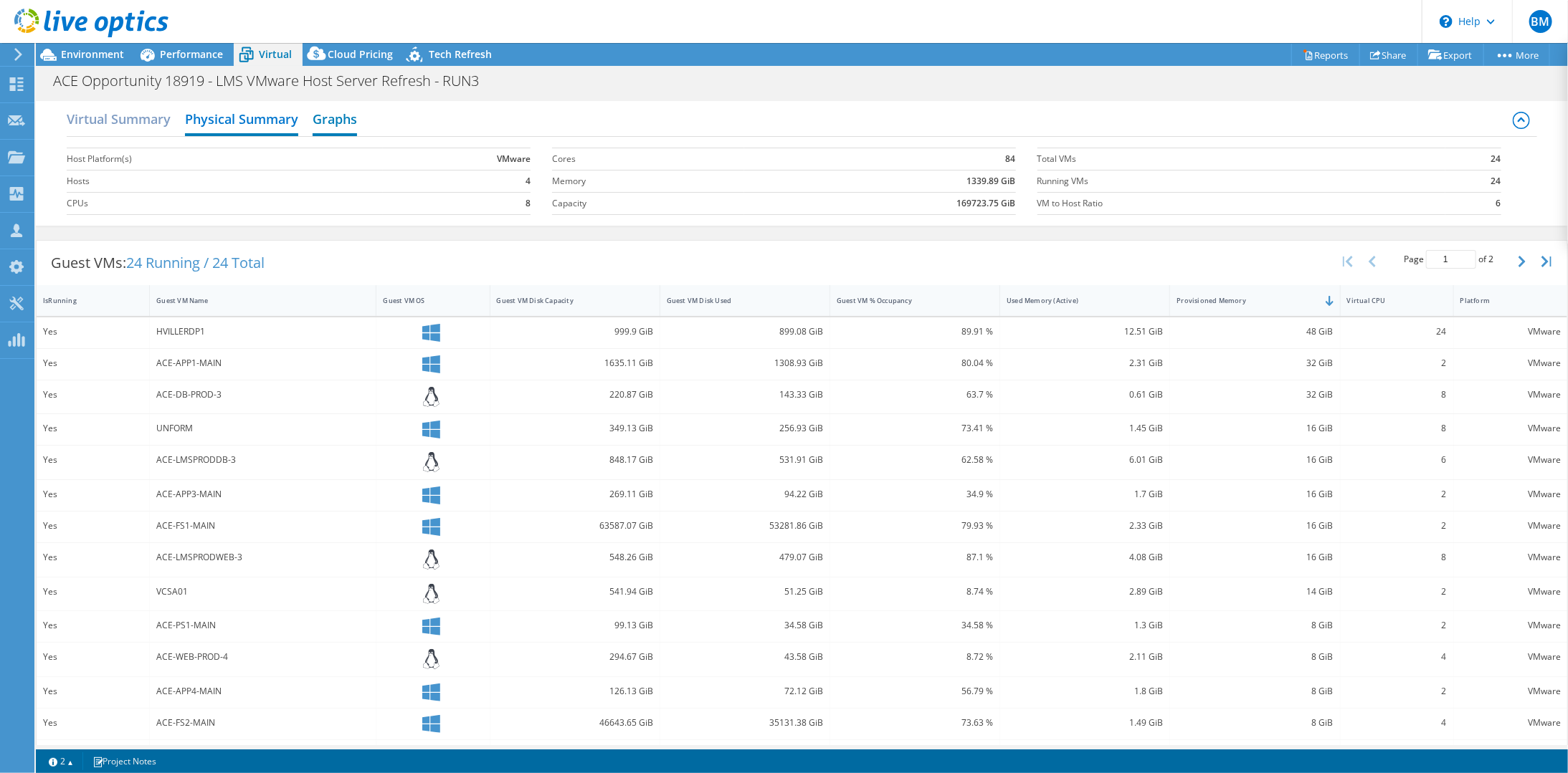
click at [335, 111] on h2 "Graphs" at bounding box center [334, 120] width 45 height 31
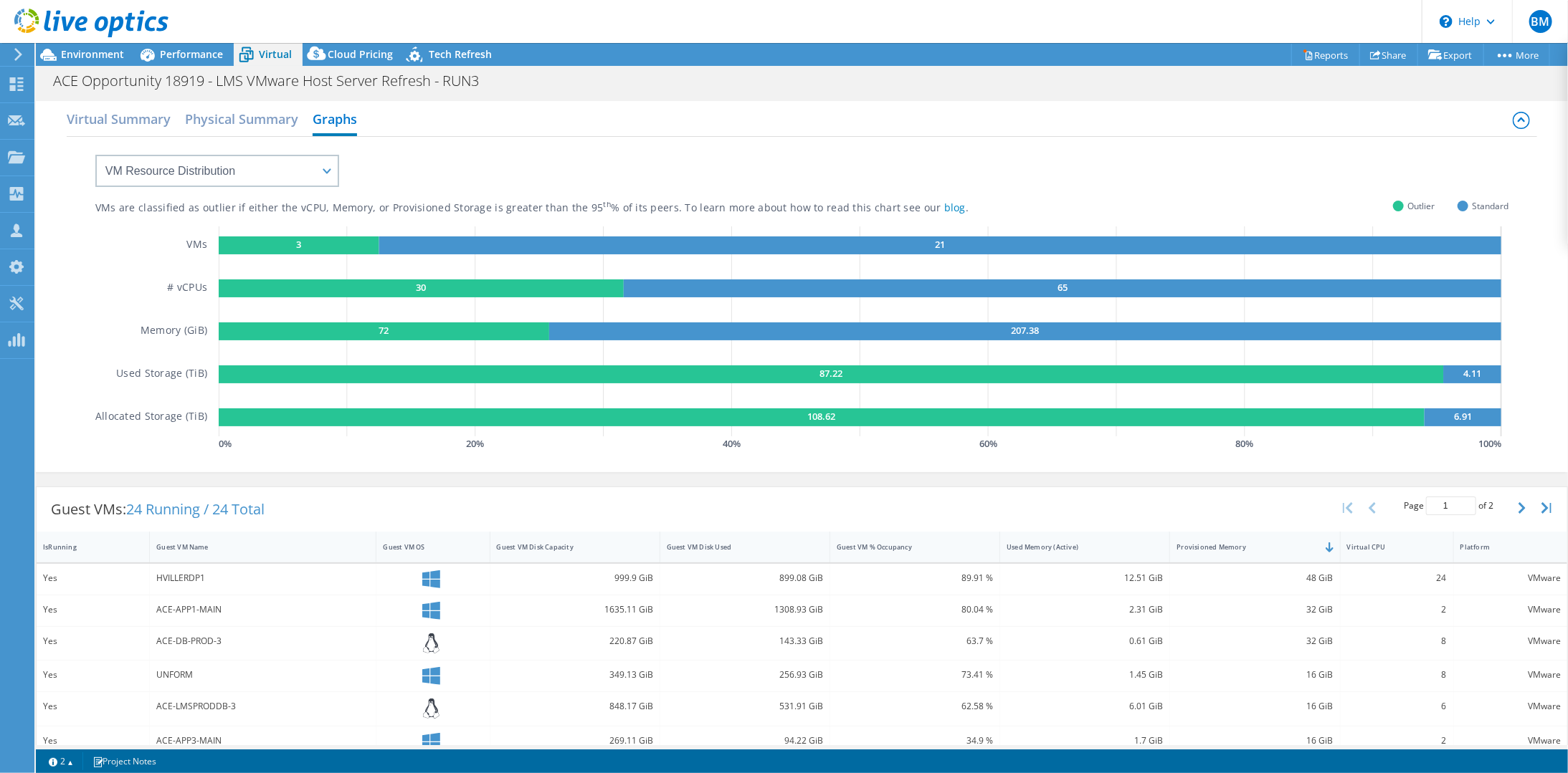
click at [302, 238] on rect at bounding box center [298, 245] width 160 height 18
click at [121, 116] on h2 "Virtual Summary" at bounding box center [119, 120] width 104 height 31
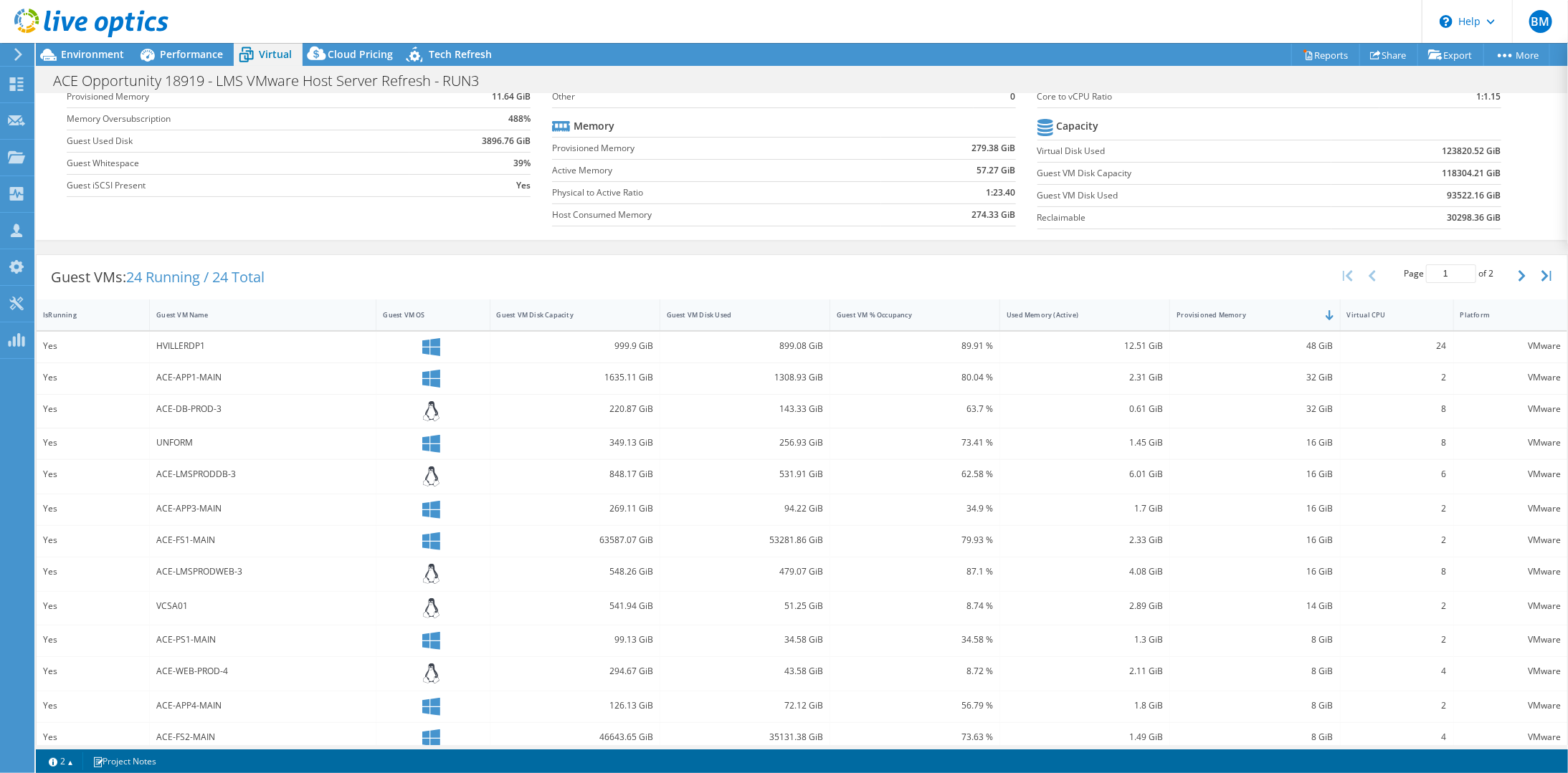
scroll to position [194, 0]
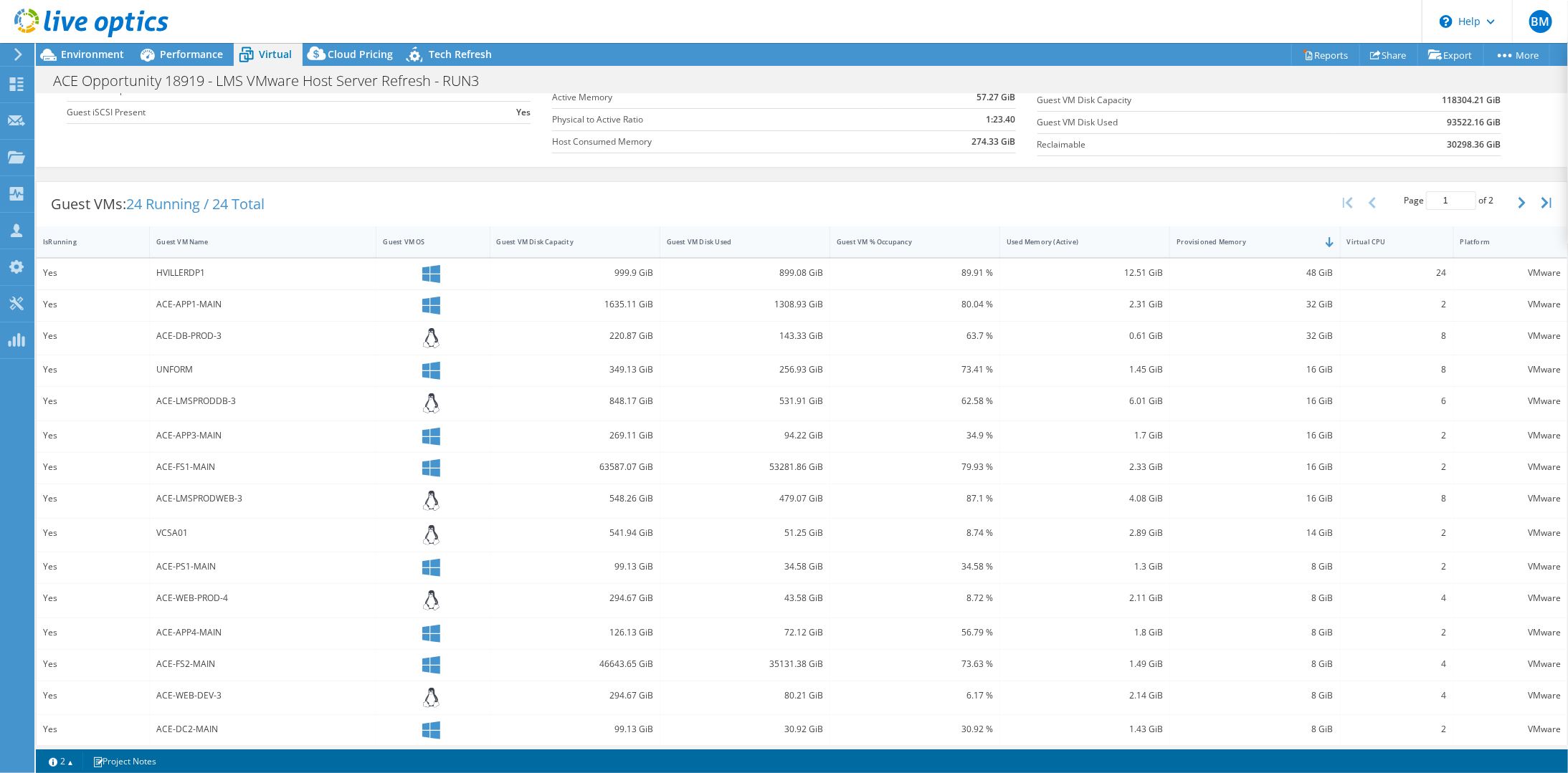
click at [425, 431] on icon at bounding box center [431, 436] width 18 height 18
click at [1405, 460] on div "2" at bounding box center [1396, 467] width 100 height 16
click at [1512, 204] on button "button" at bounding box center [1523, 203] width 25 height 27
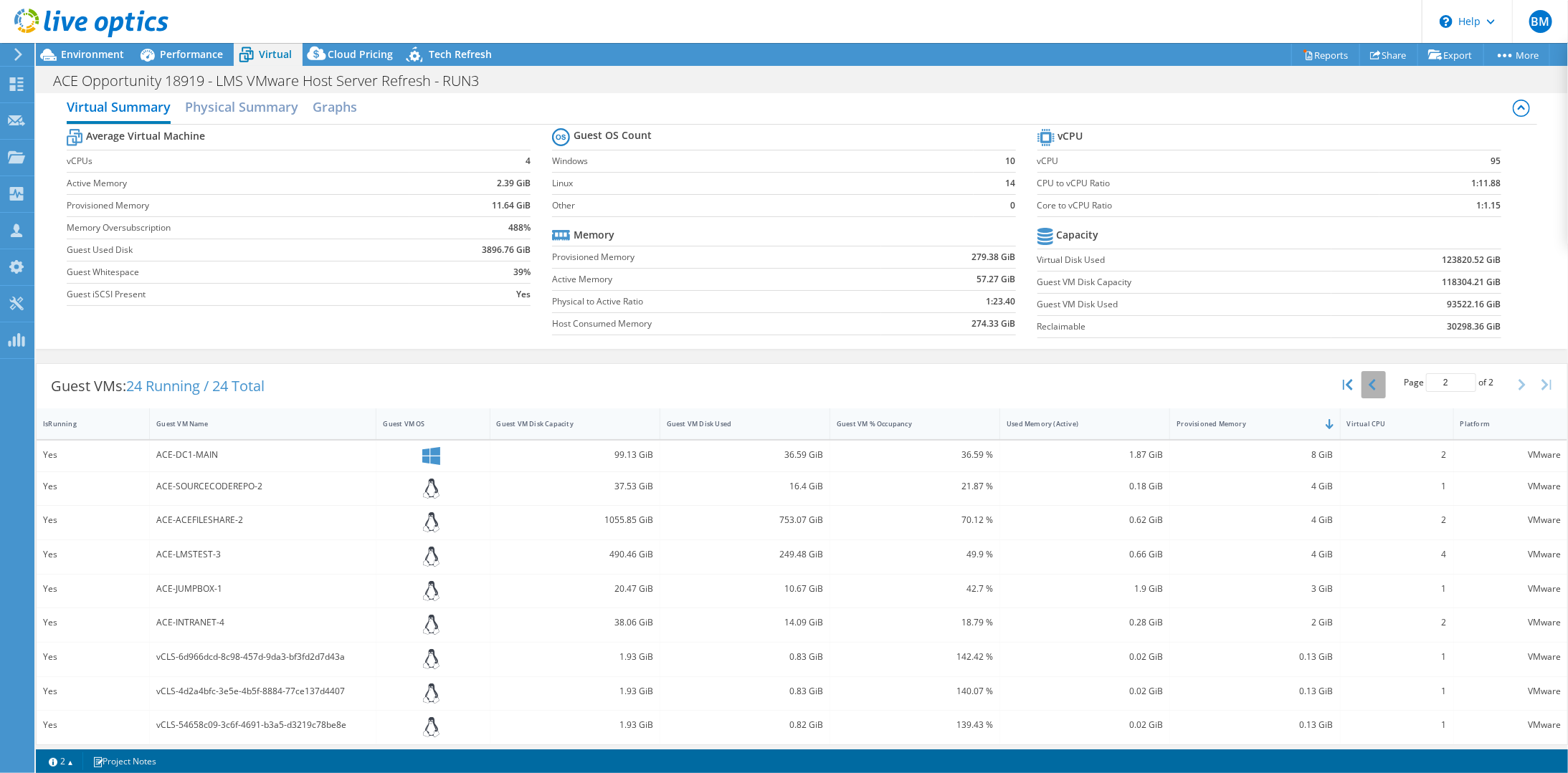
click at [1368, 381] on button "button" at bounding box center [1373, 385] width 25 height 27
type input "1"
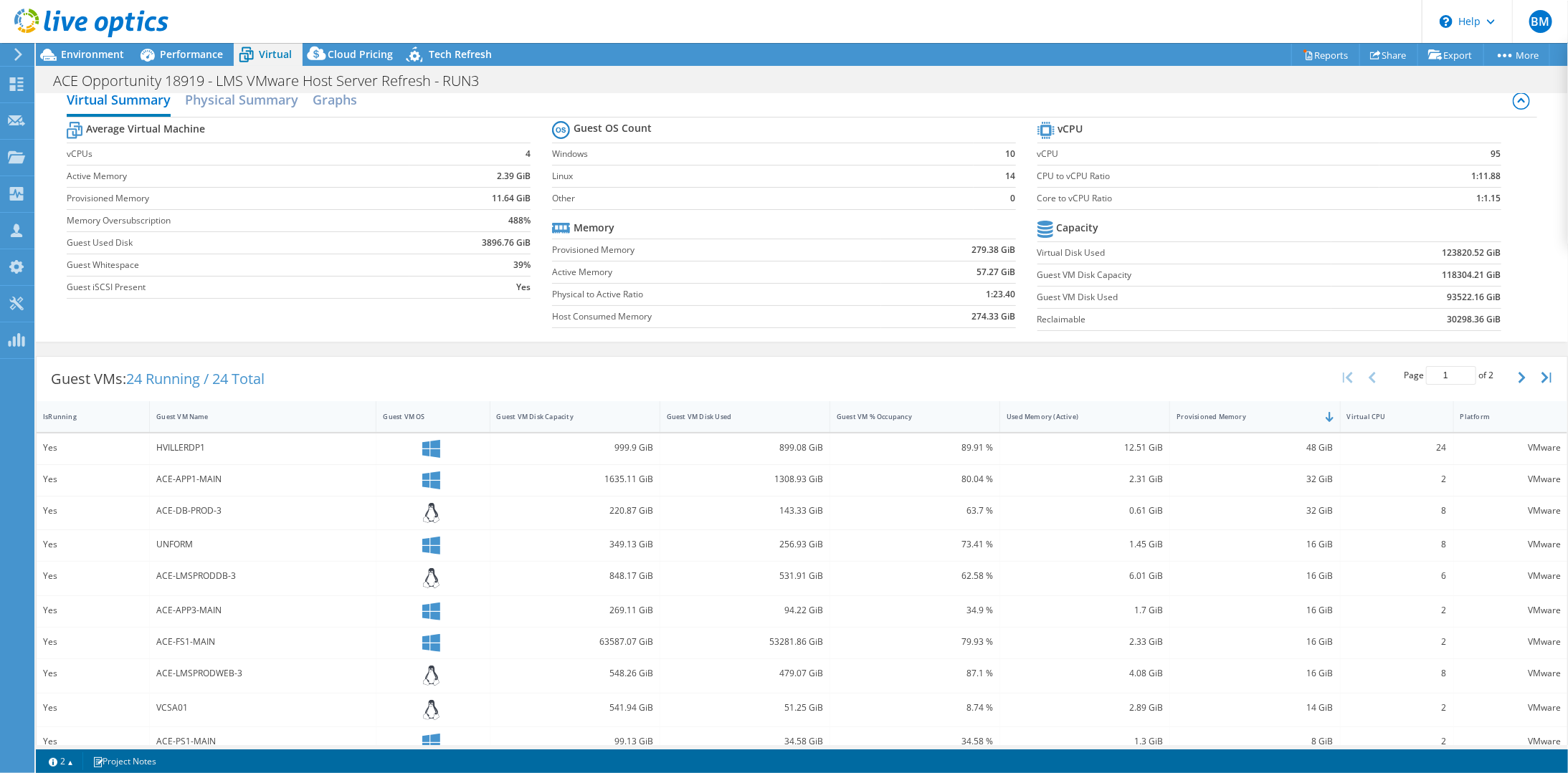
scroll to position [0, 0]
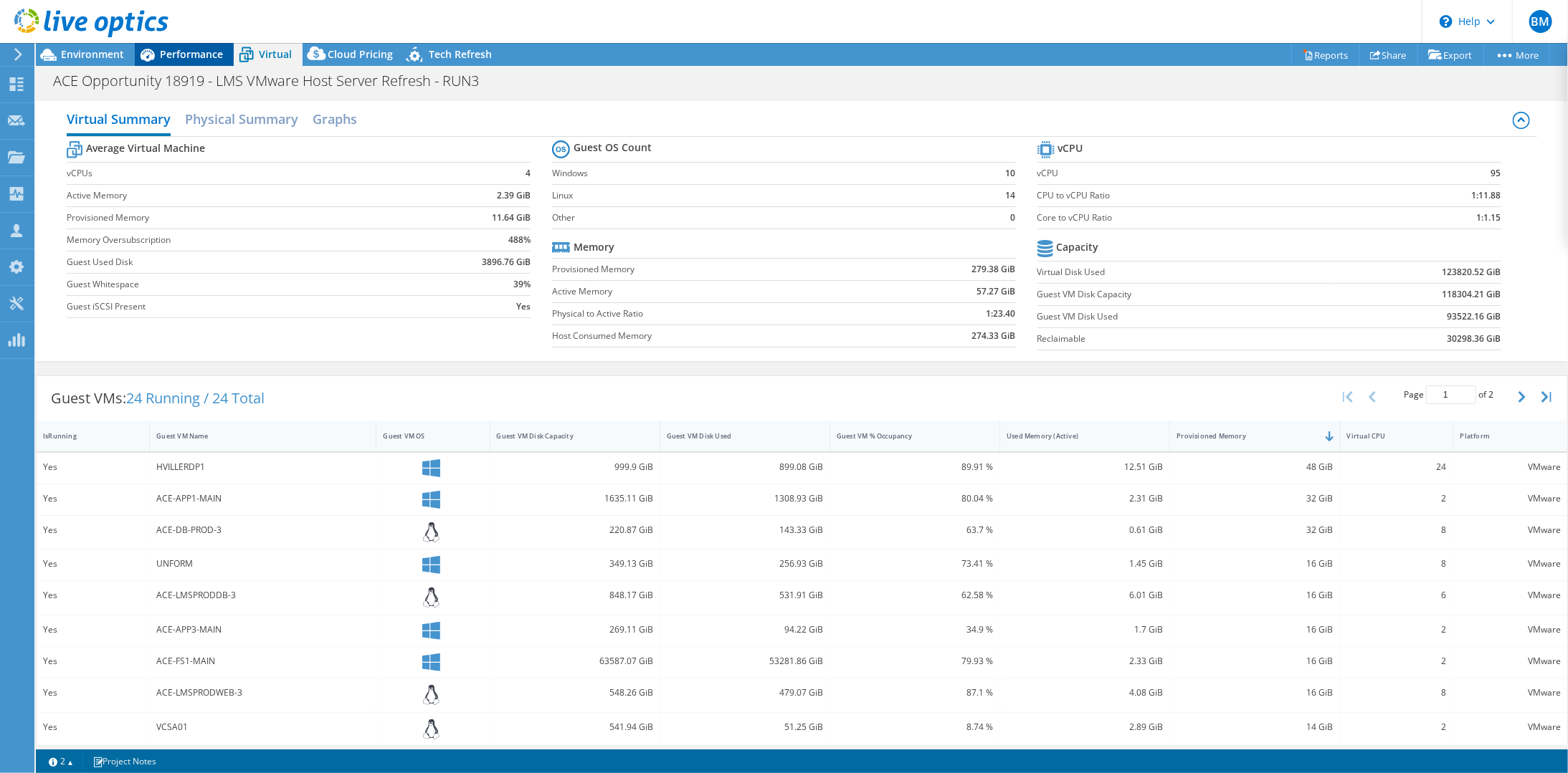
click at [195, 54] on span "Performance" at bounding box center [191, 54] width 63 height 14
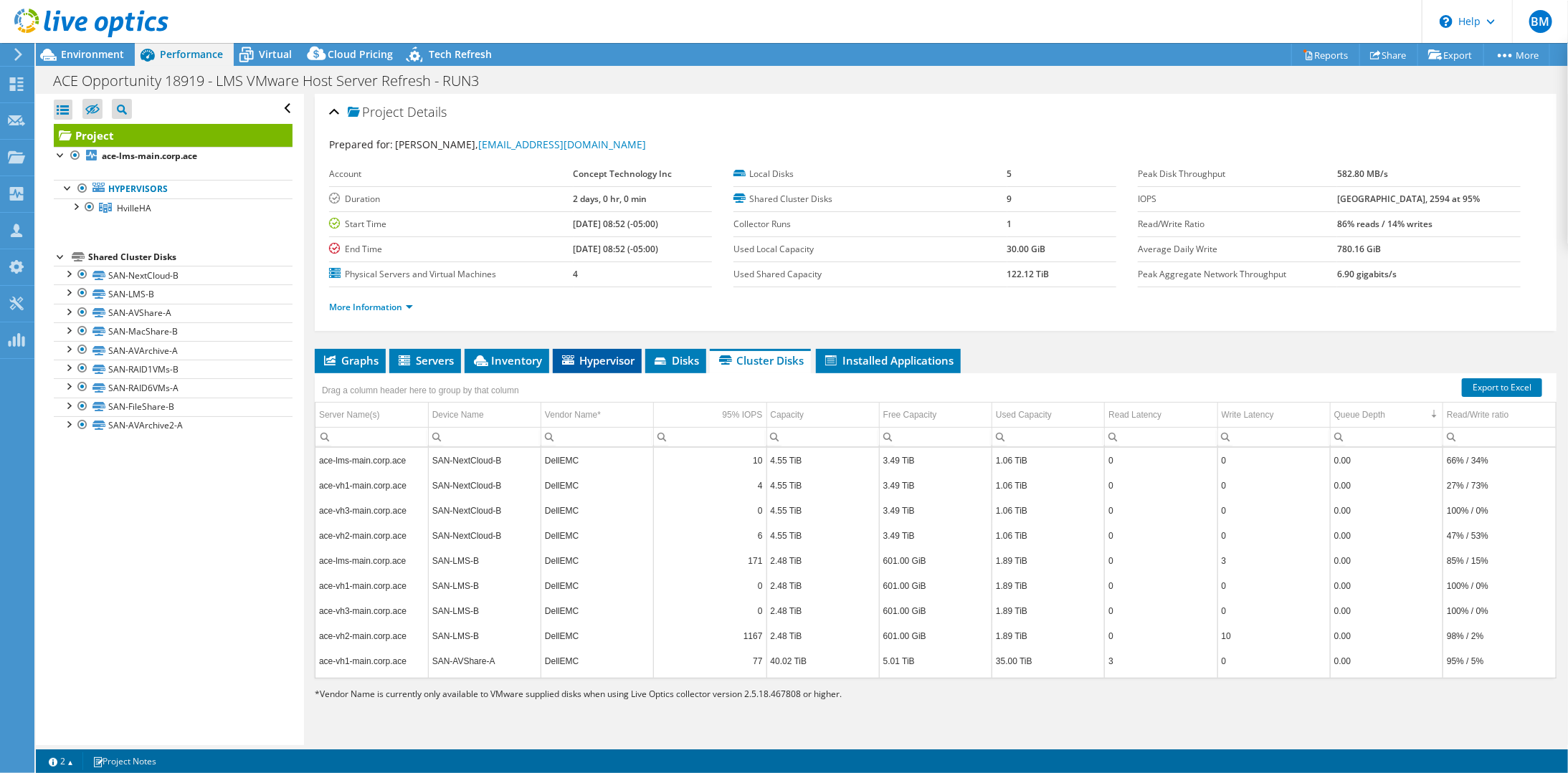
click at [576, 355] on span "Hypervisor" at bounding box center [597, 360] width 74 height 15
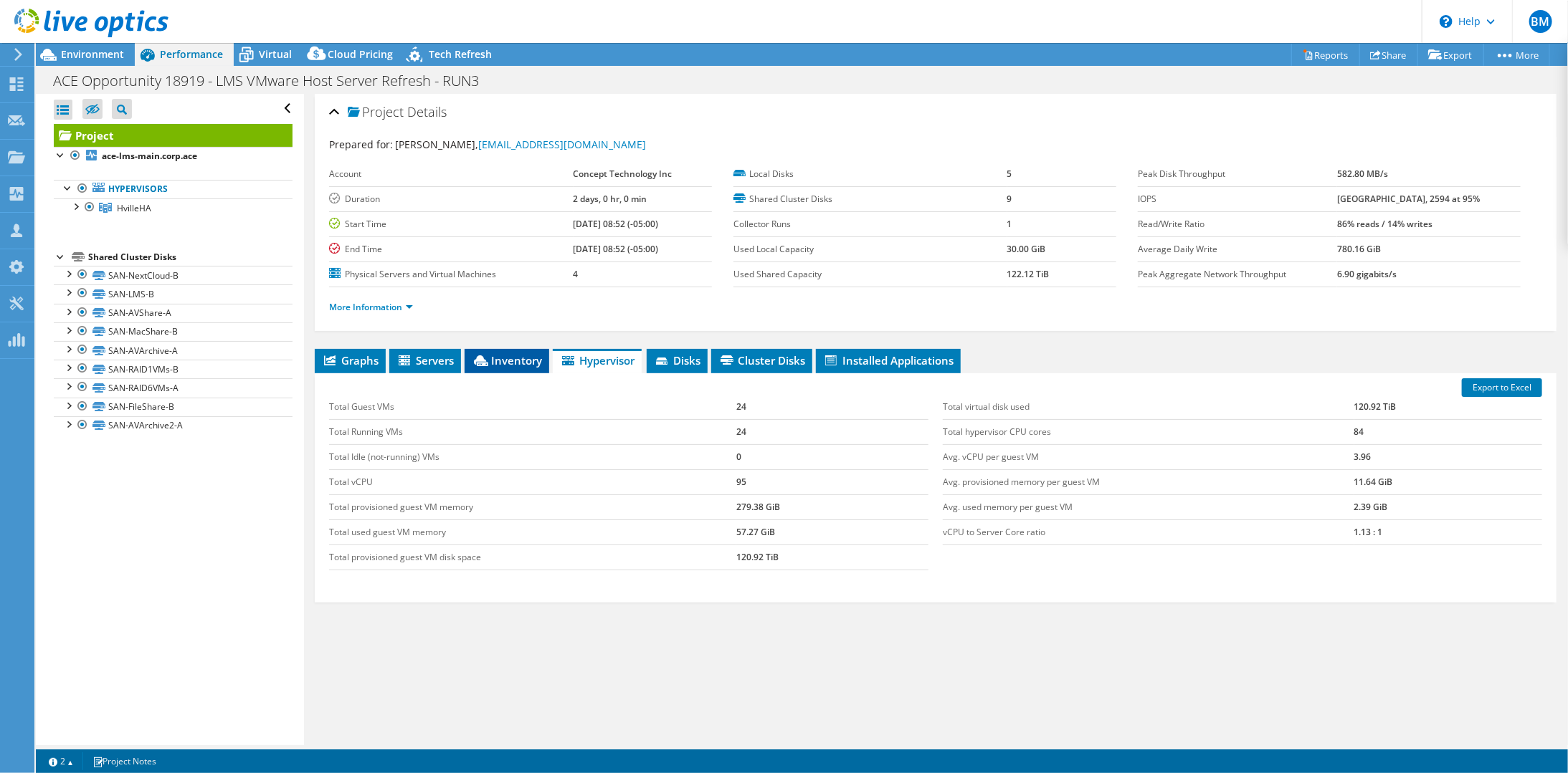
click at [514, 359] on span "Inventory" at bounding box center [506, 360] width 70 height 15
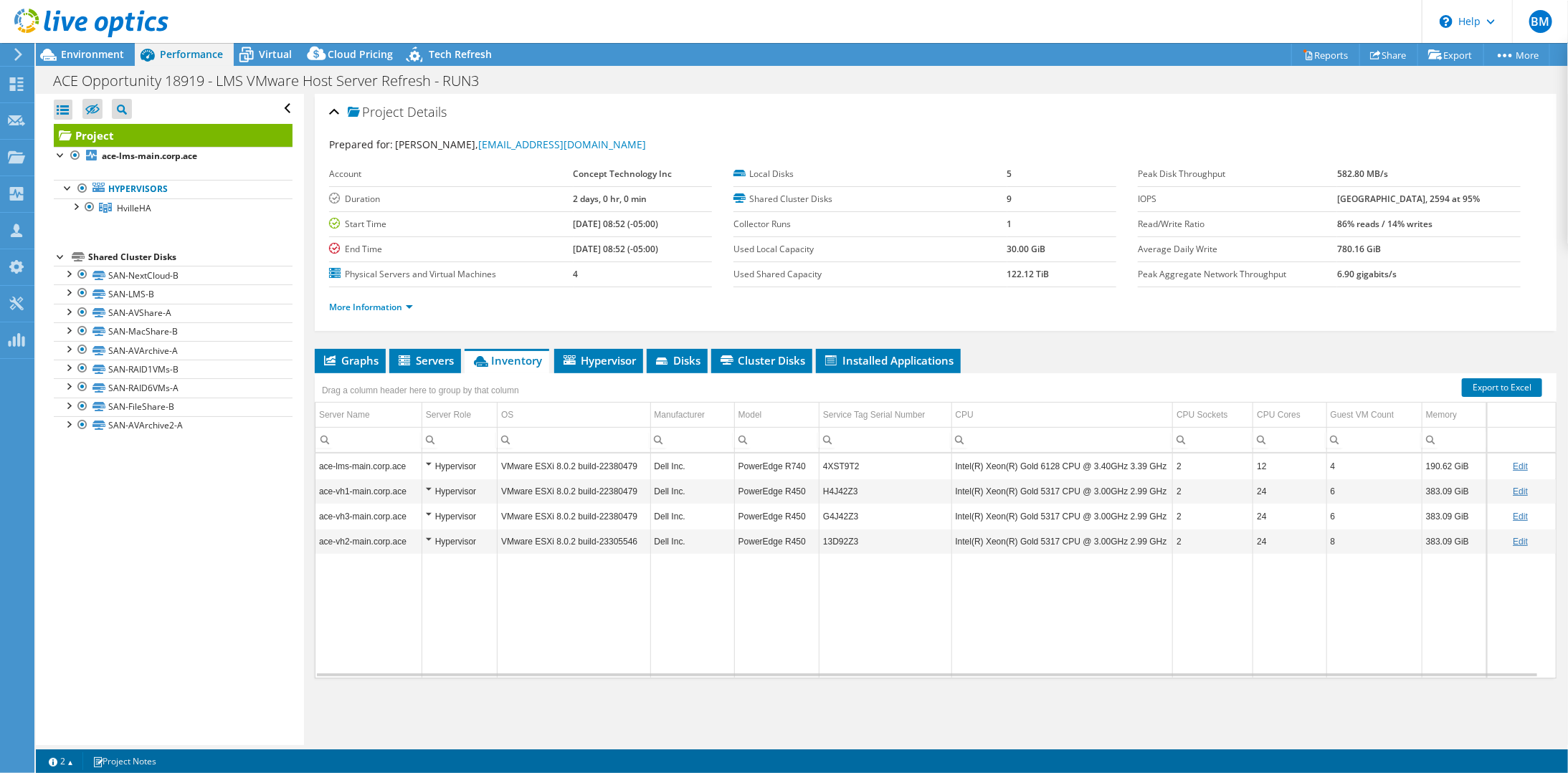
click at [426, 457] on div "Hypervisor" at bounding box center [460, 466] width 68 height 17
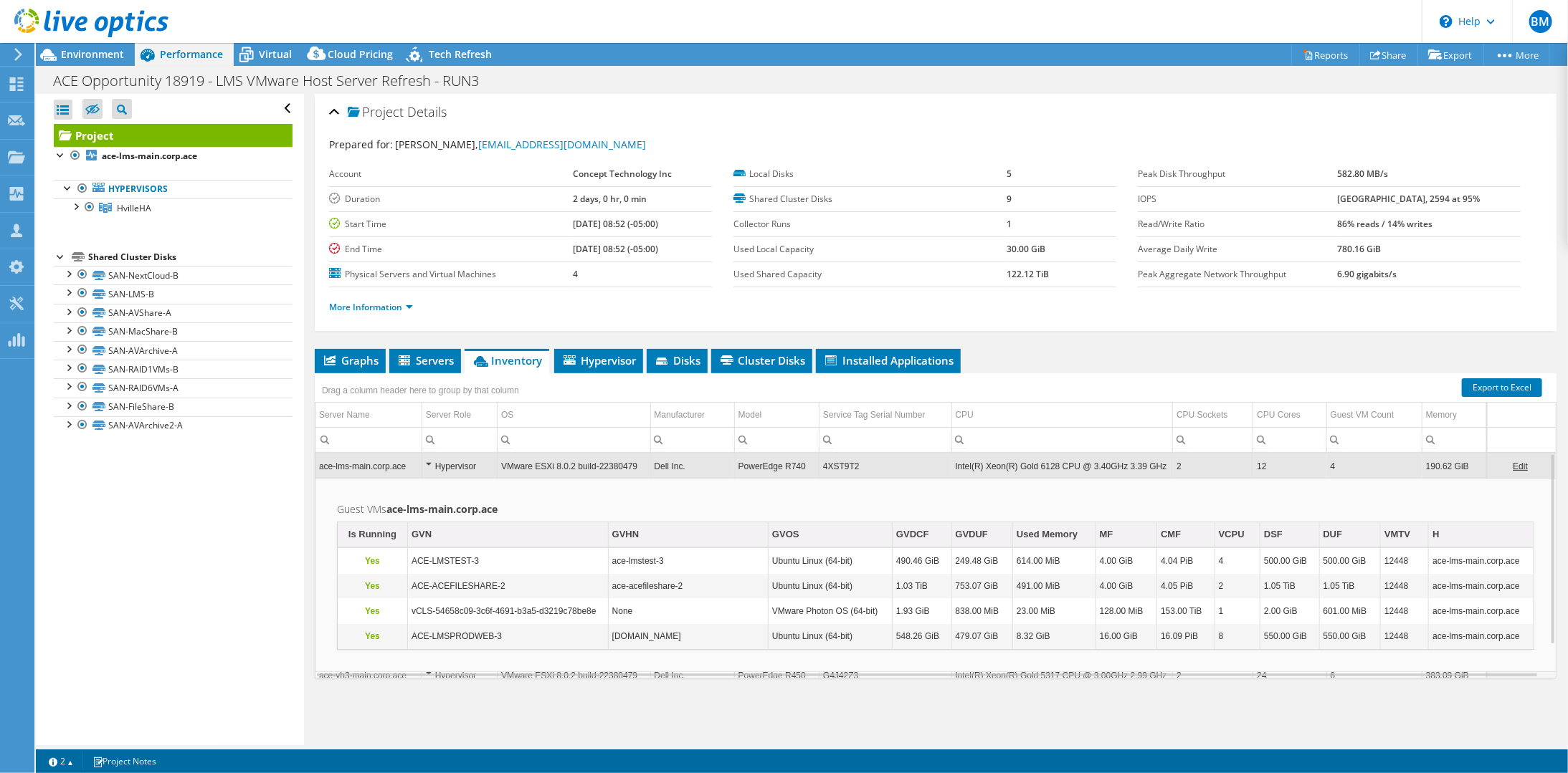
scroll to position [38, 0]
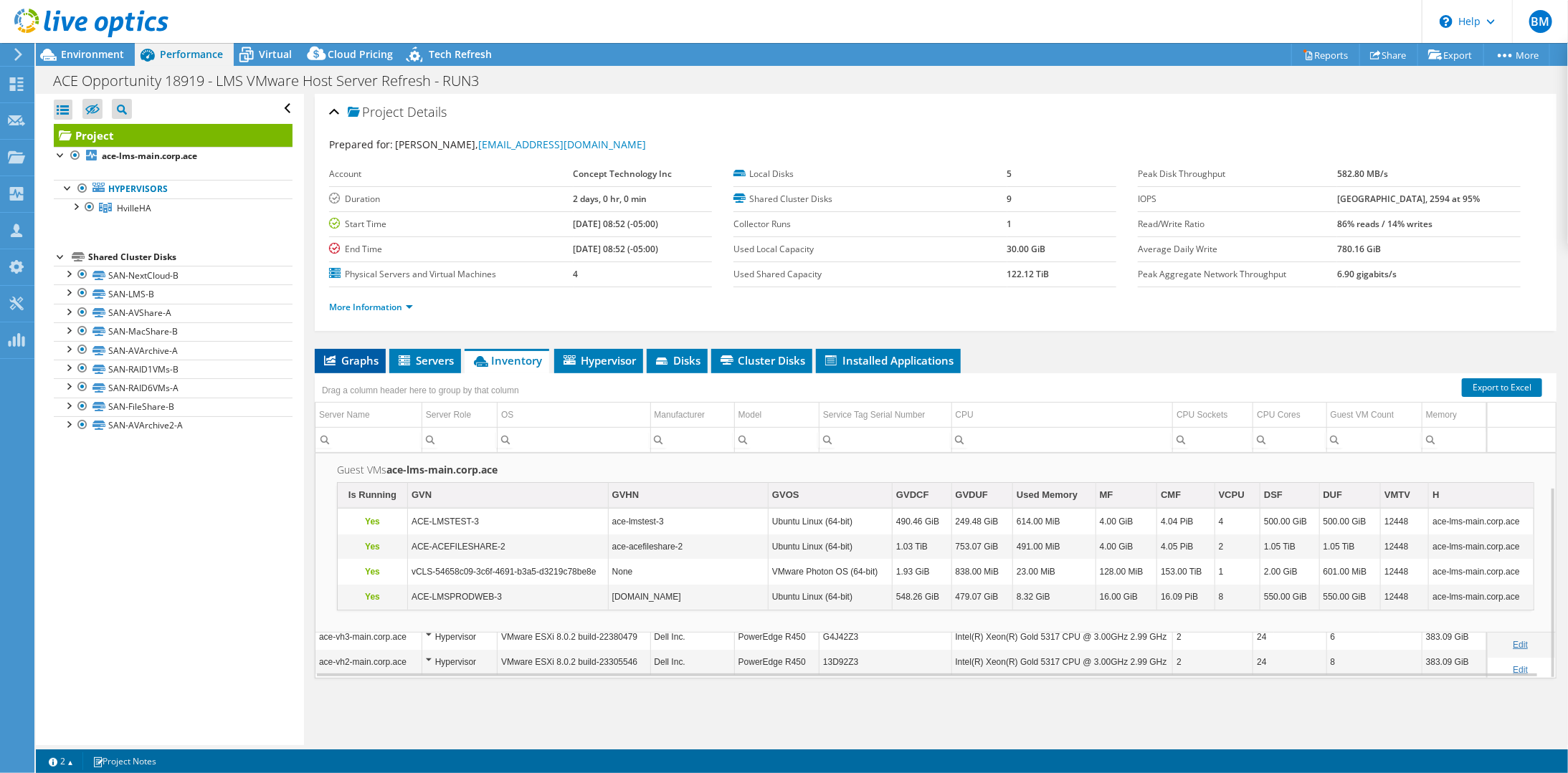
drag, startPoint x: 353, startPoint y: 355, endPoint x: 371, endPoint y: 360, distance: 18.7
click at [353, 355] on span "Graphs" at bounding box center [351, 360] width 57 height 15
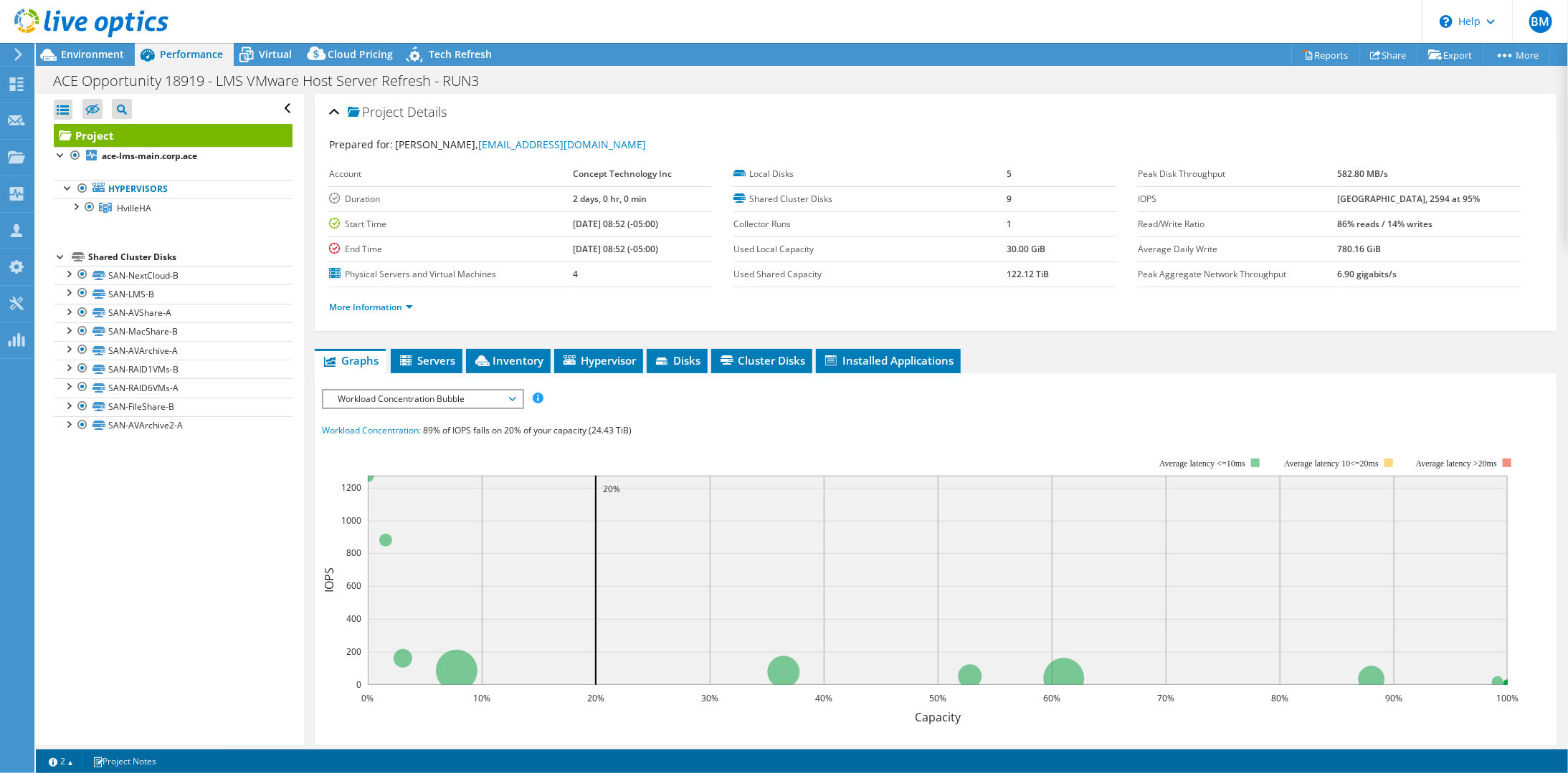
click at [435, 391] on span "Workload Concentration Bubble" at bounding box center [422, 399] width 184 height 17
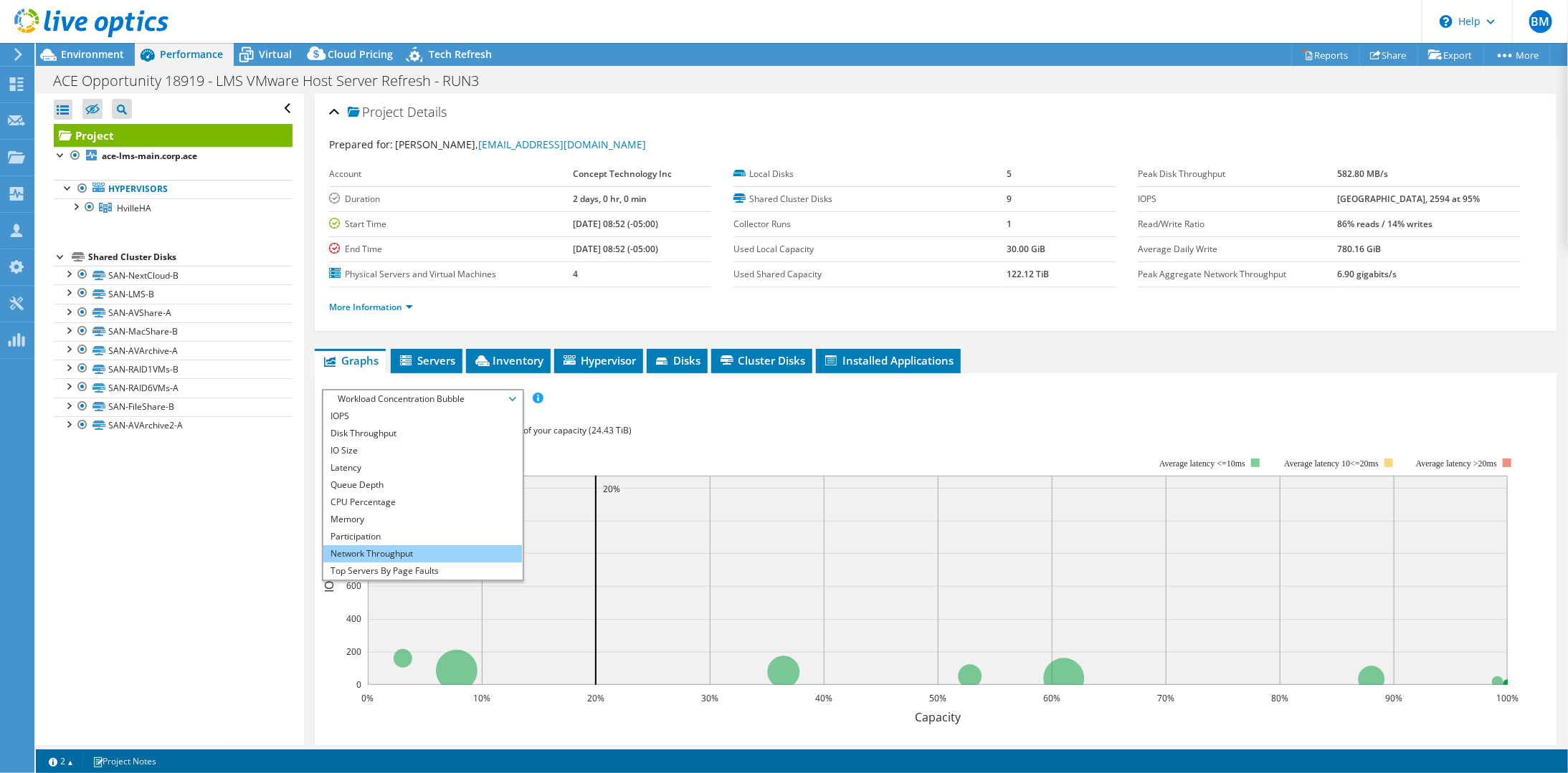
scroll to position [51, 0]
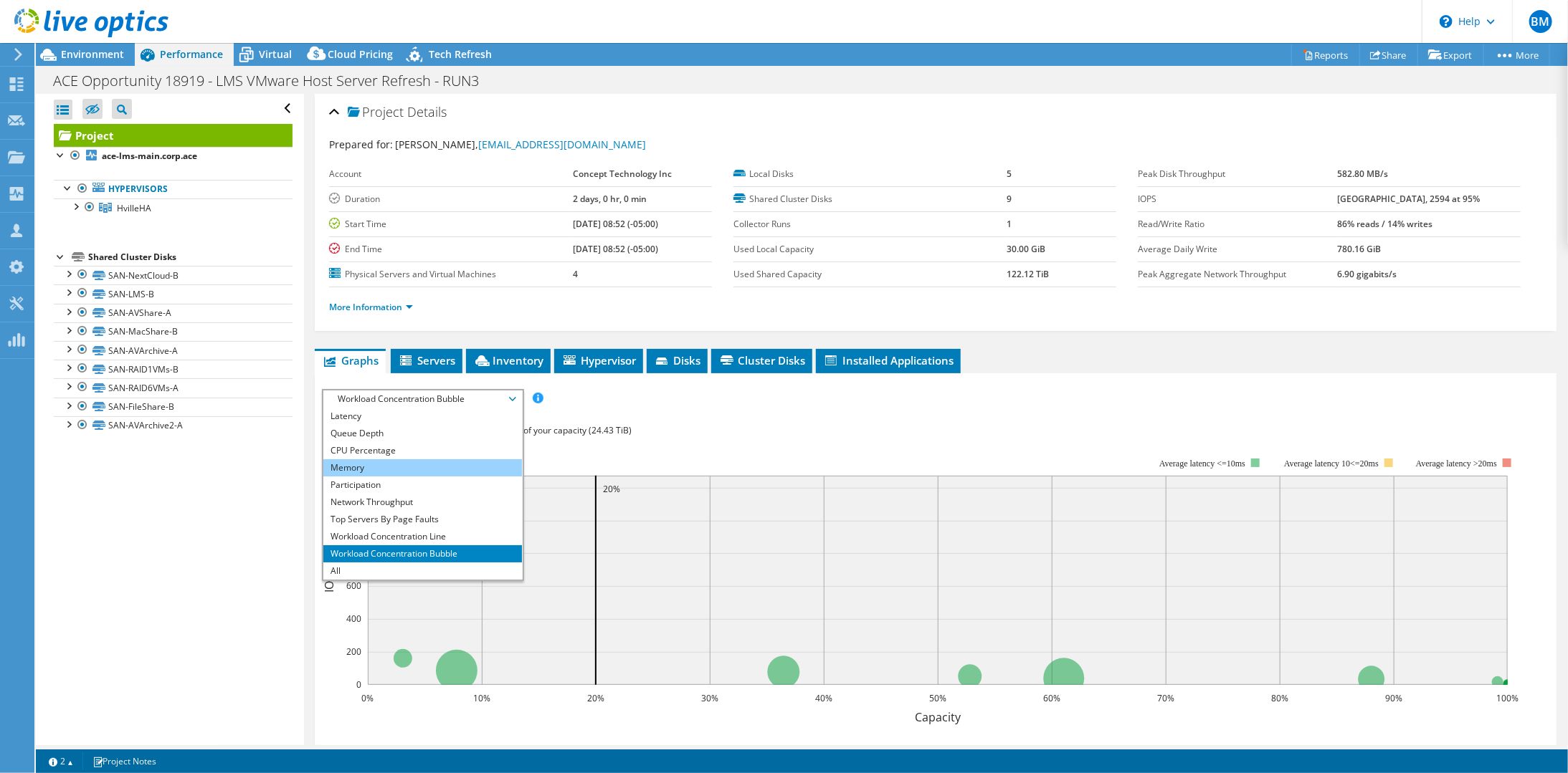
click at [395, 469] on li "Memory" at bounding box center [422, 467] width 199 height 17
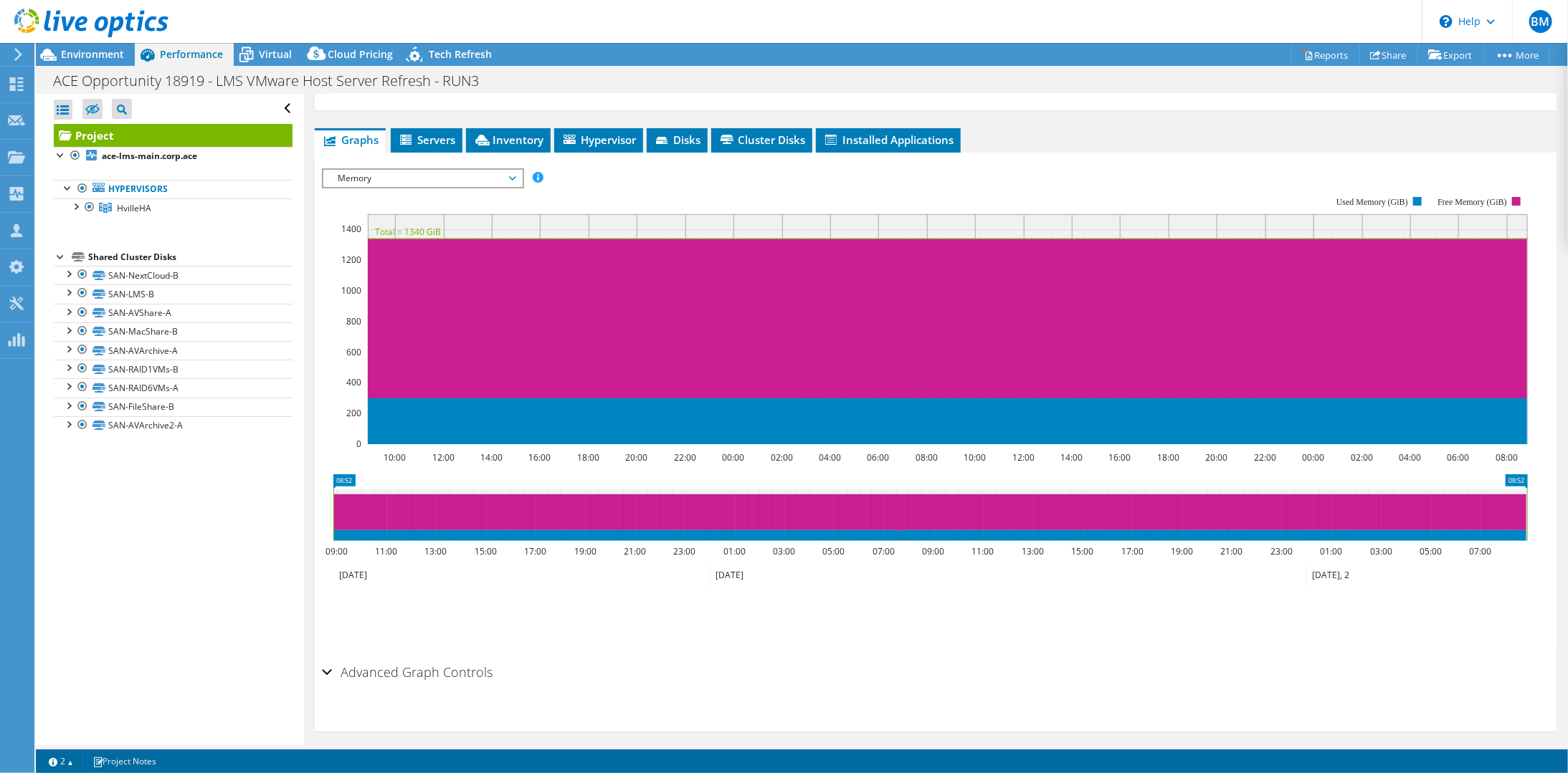
scroll to position [228, 0]
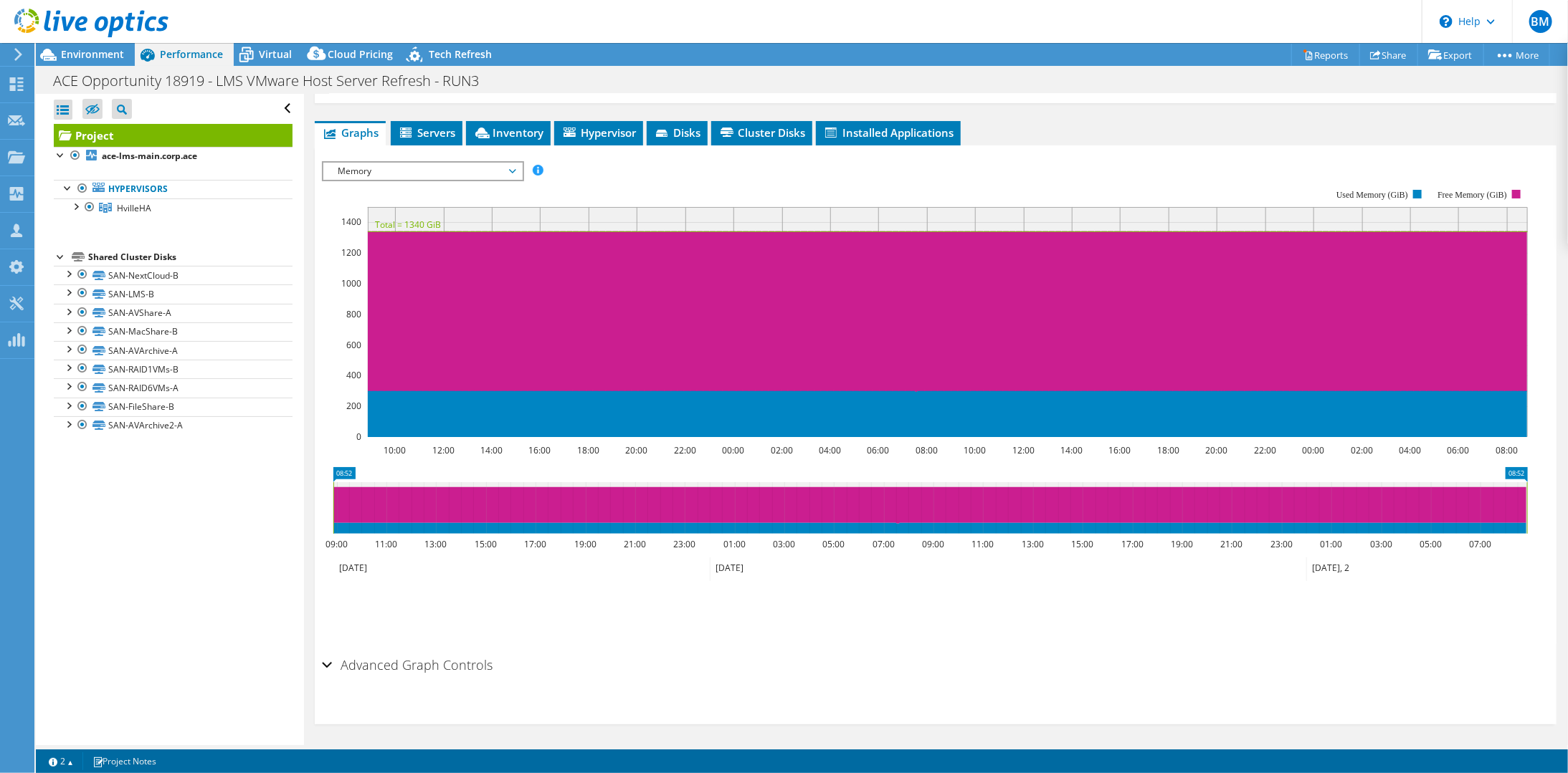
click at [382, 660] on h2 "Advanced Graph Controls" at bounding box center [407, 664] width 170 height 28
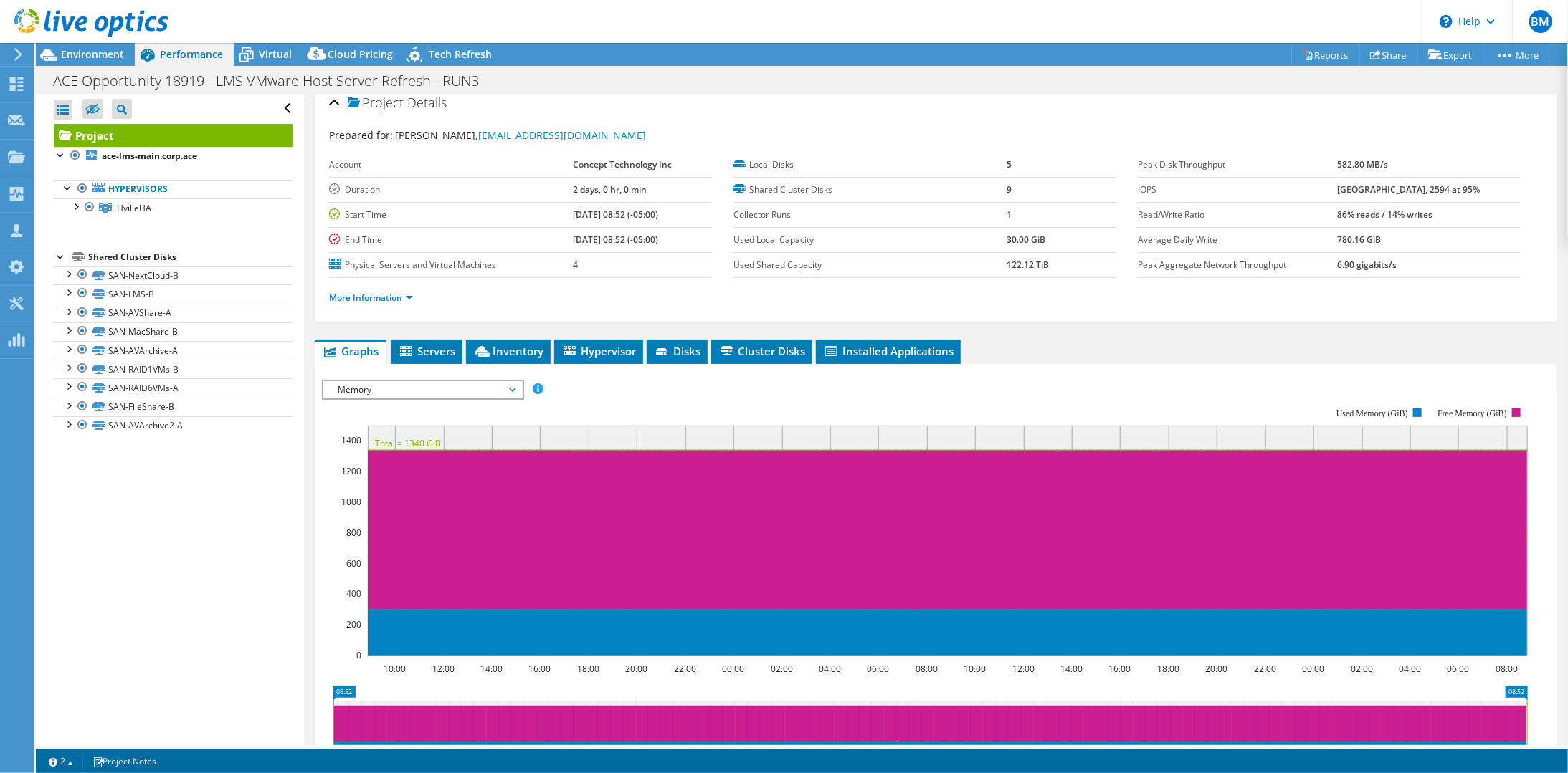
scroll to position [0, 0]
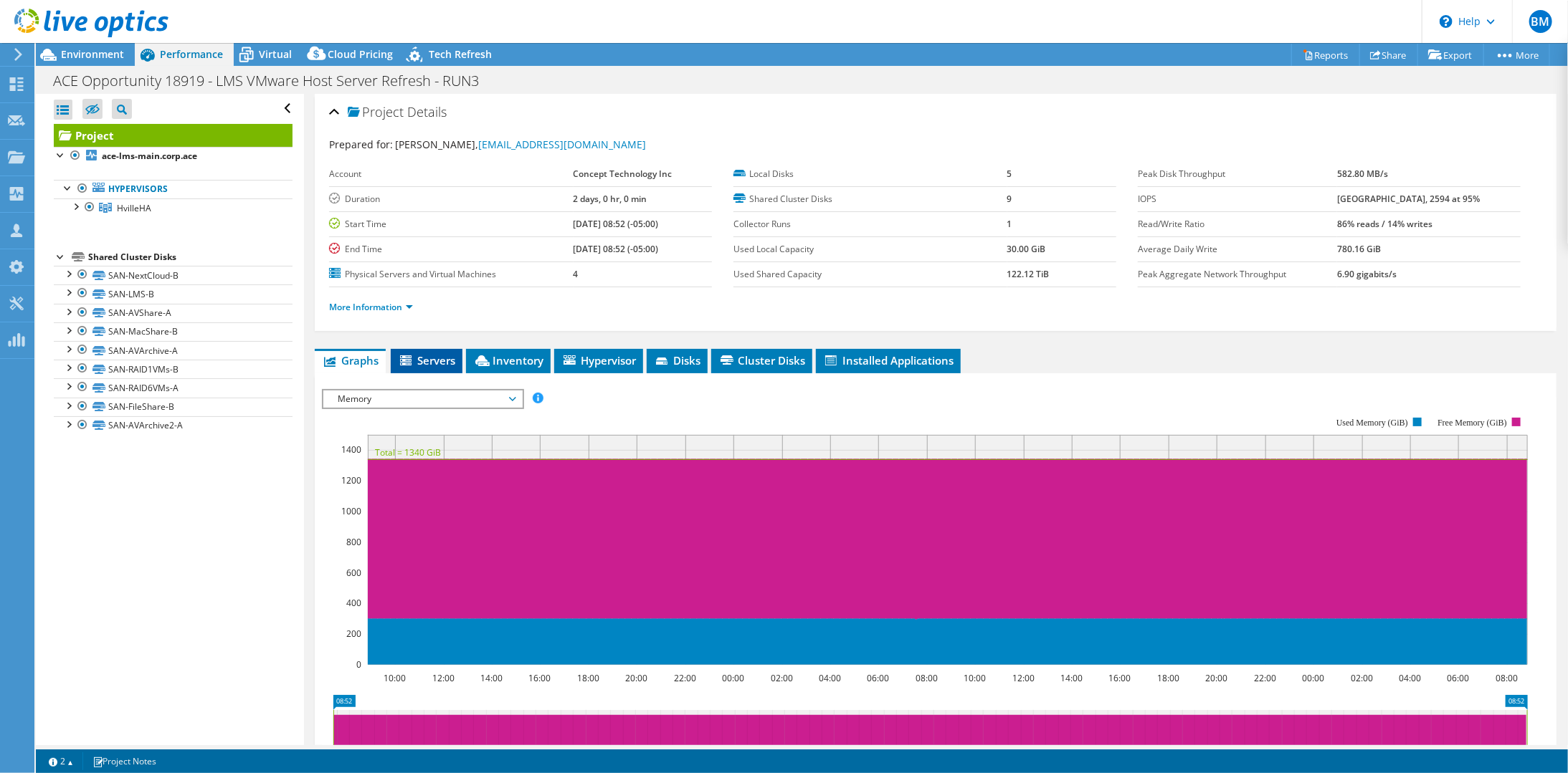
click at [441, 353] on span "Servers" at bounding box center [427, 360] width 58 height 15
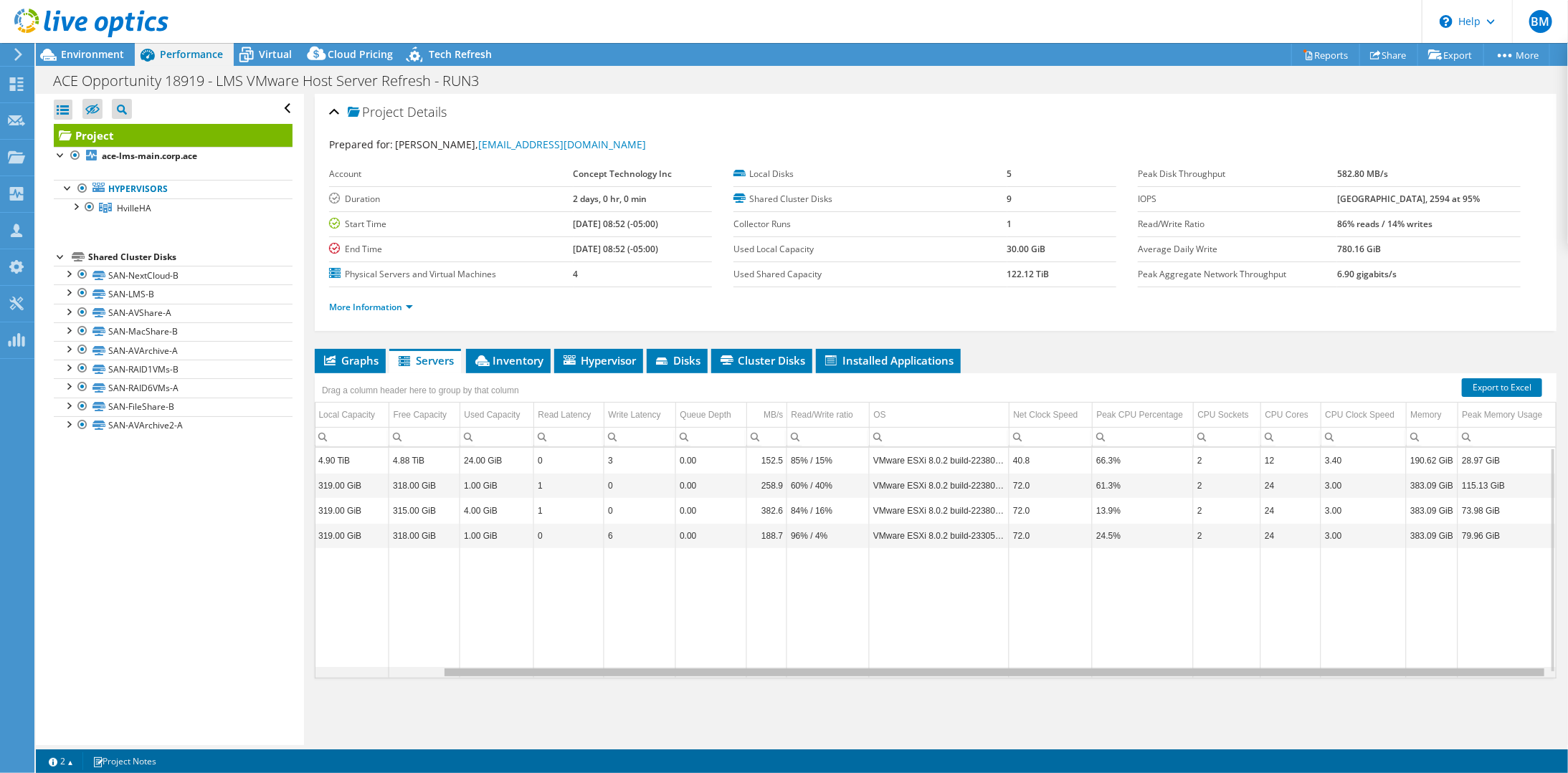
drag, startPoint x: 1251, startPoint y: 669, endPoint x: 1428, endPoint y: 664, distance: 177.1
click at [1428, 664] on body "BM Channel Partner [PERSON_NAME] [EMAIL_ADDRESS][DOMAIN_NAME] Concept Technolog…" at bounding box center [784, 386] width 1568 height 773
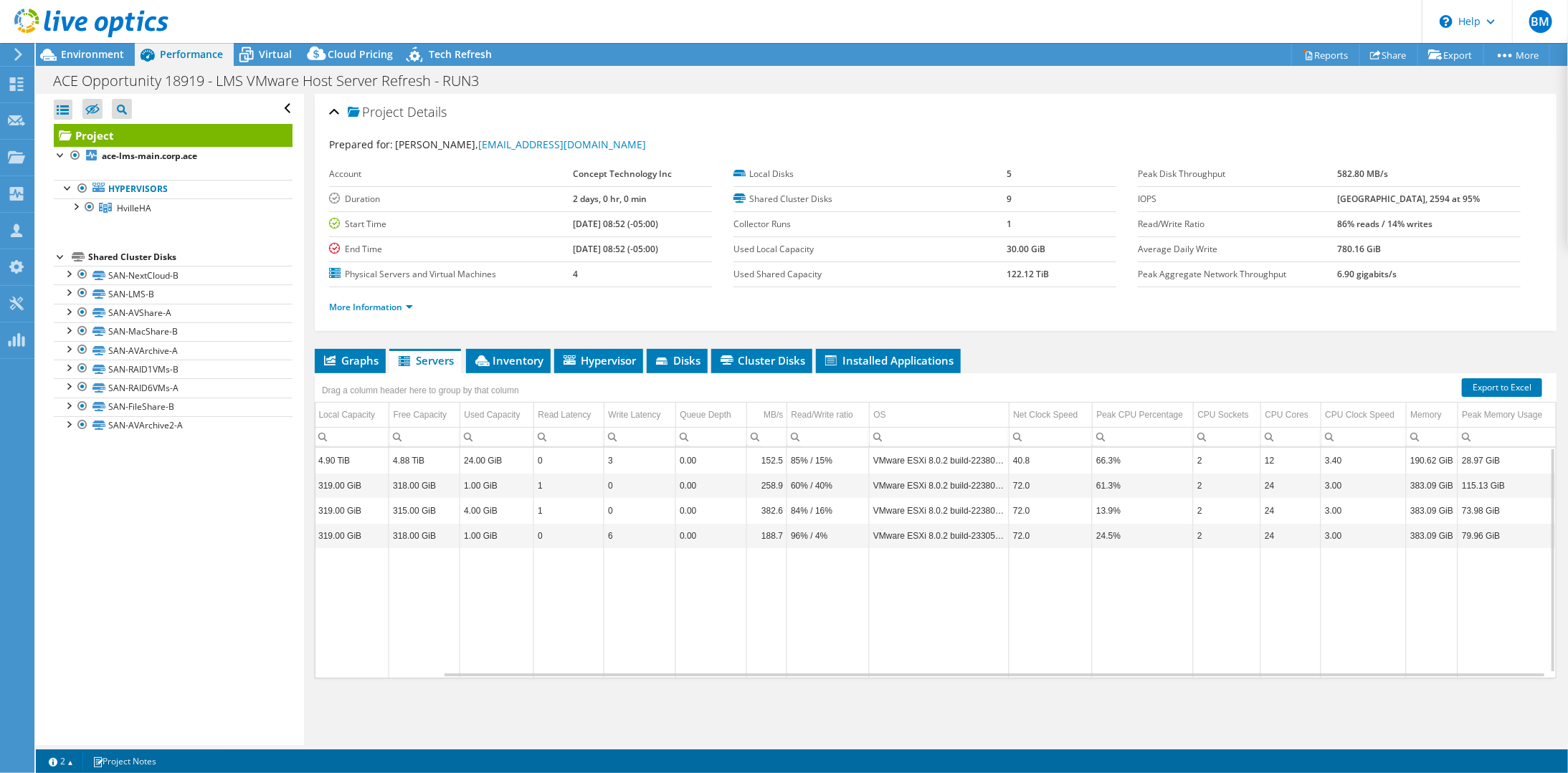
click at [1097, 458] on td "66.3%" at bounding box center [1142, 459] width 101 height 25
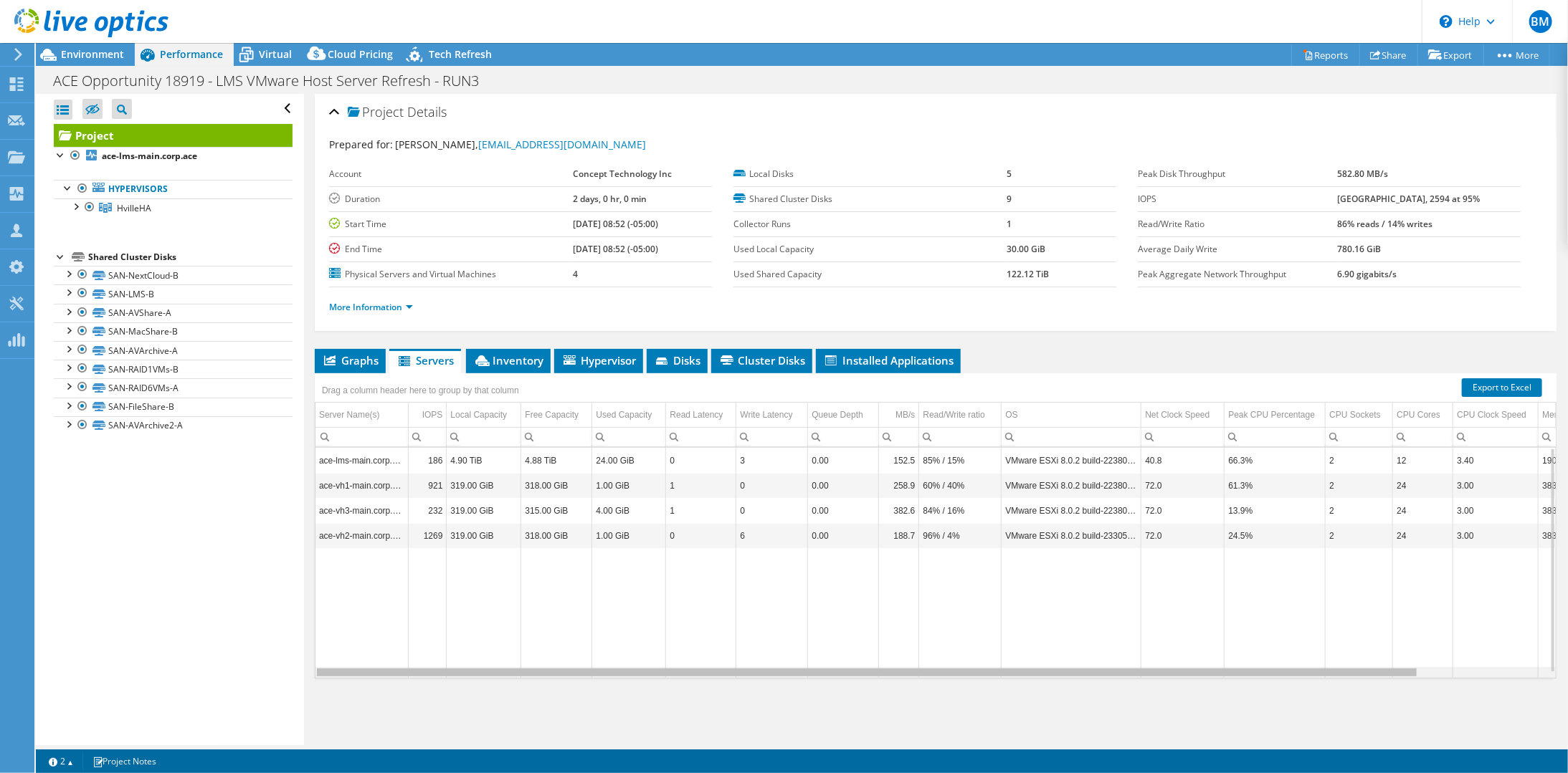
drag, startPoint x: 568, startPoint y: 669, endPoint x: 289, endPoint y: 636, distance: 280.9
click at [279, 657] on body "BM Channel Partner [PERSON_NAME] [EMAIL_ADDRESS][DOMAIN_NAME] Concept Technolog…" at bounding box center [784, 386] width 1568 height 773
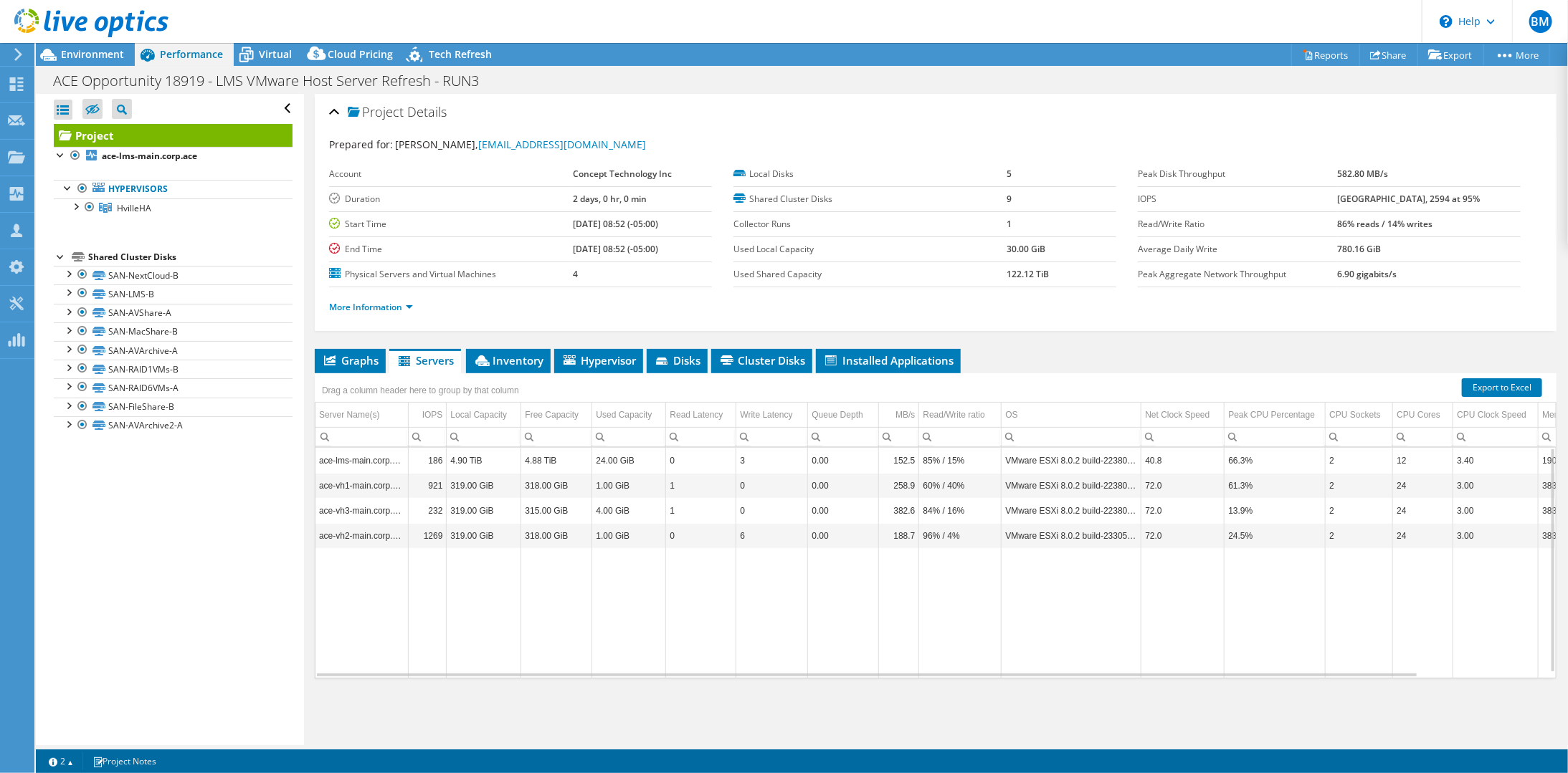
click at [379, 453] on td "ace-lms-main.corp.ace" at bounding box center [362, 459] width 93 height 25
click at [74, 207] on div at bounding box center [75, 206] width 15 height 15
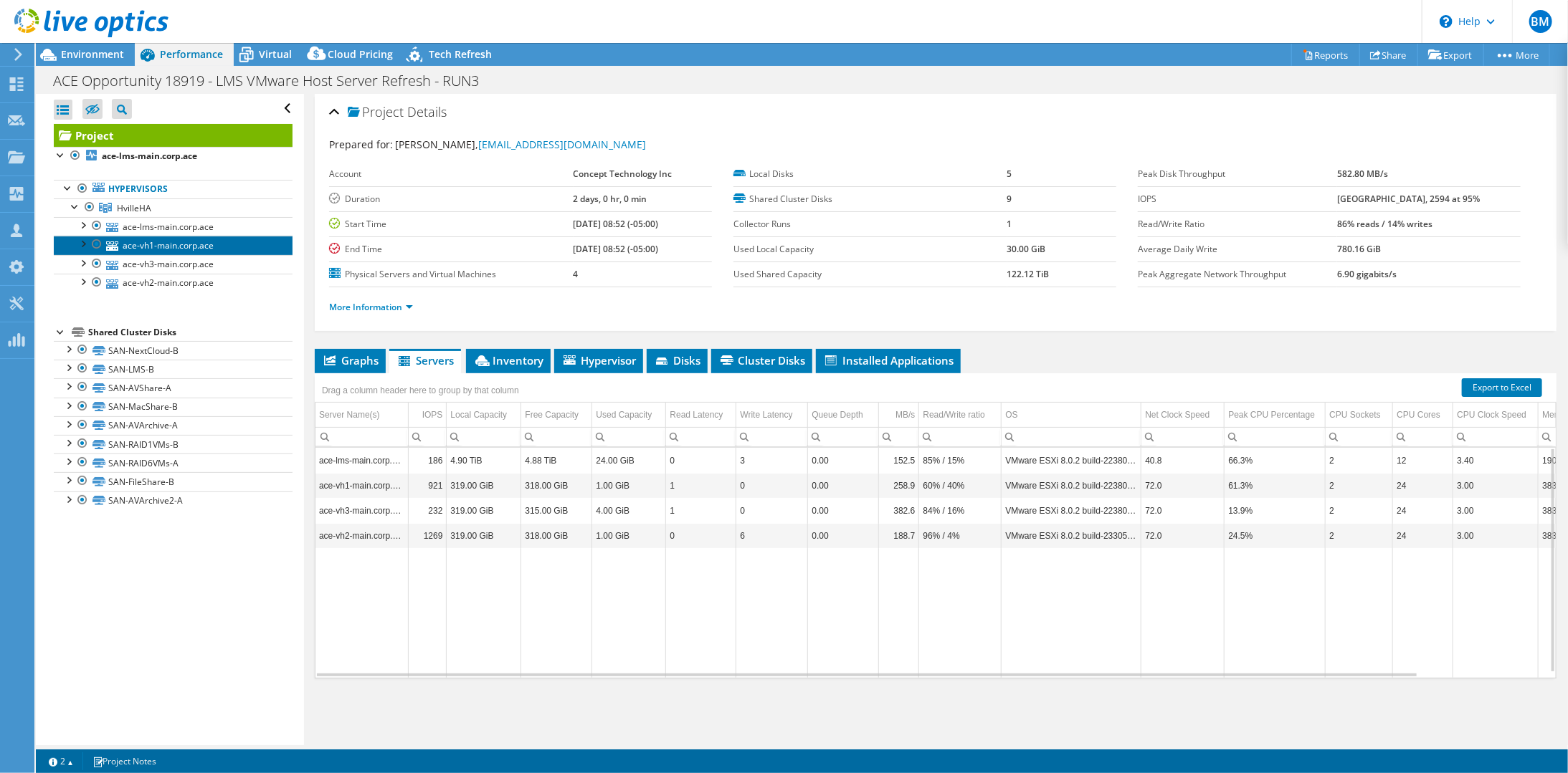
click at [164, 245] on link "ace-vh1-main.corp.ace" at bounding box center [173, 245] width 239 height 18
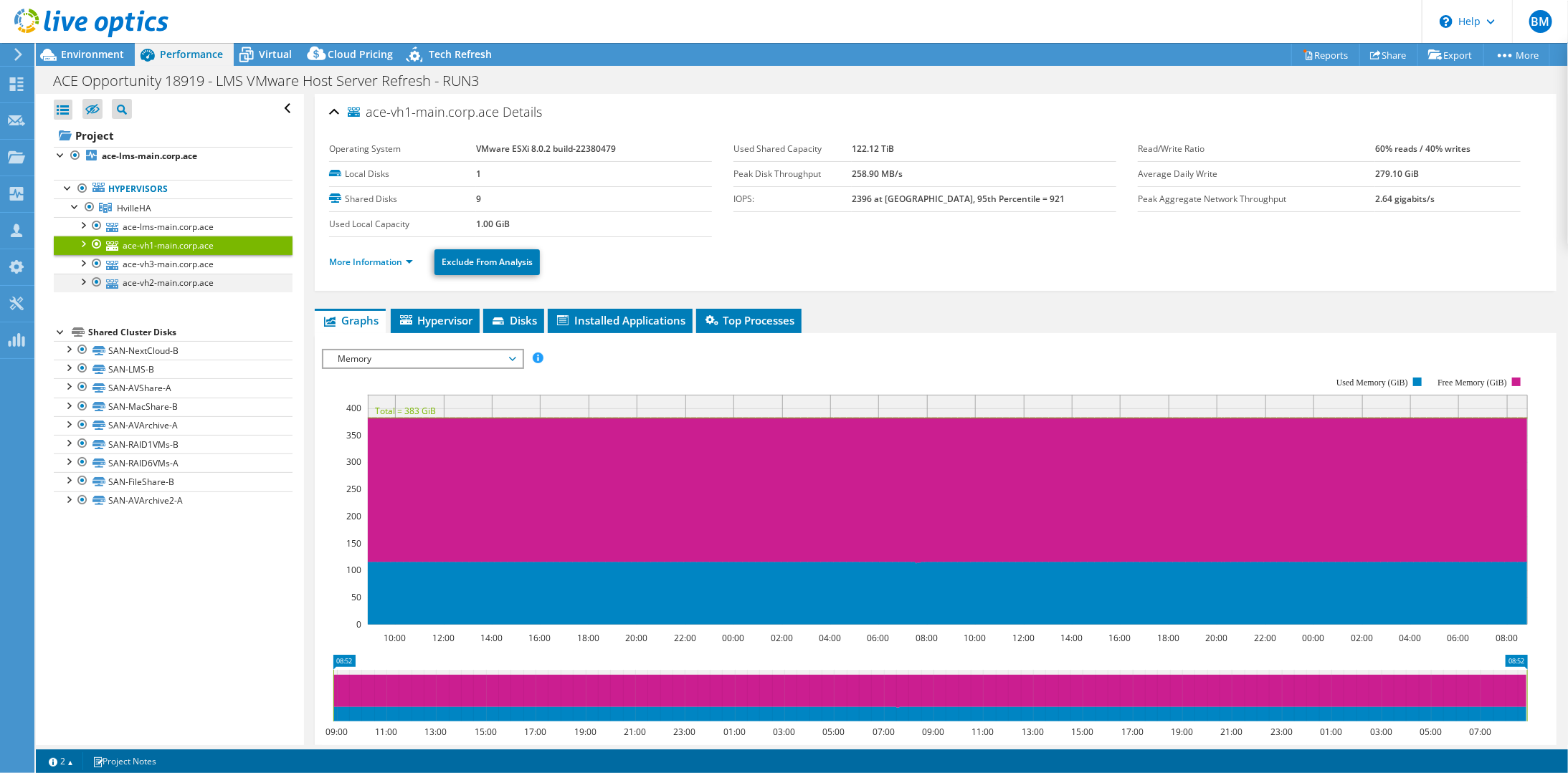
click at [86, 281] on div at bounding box center [82, 281] width 15 height 15
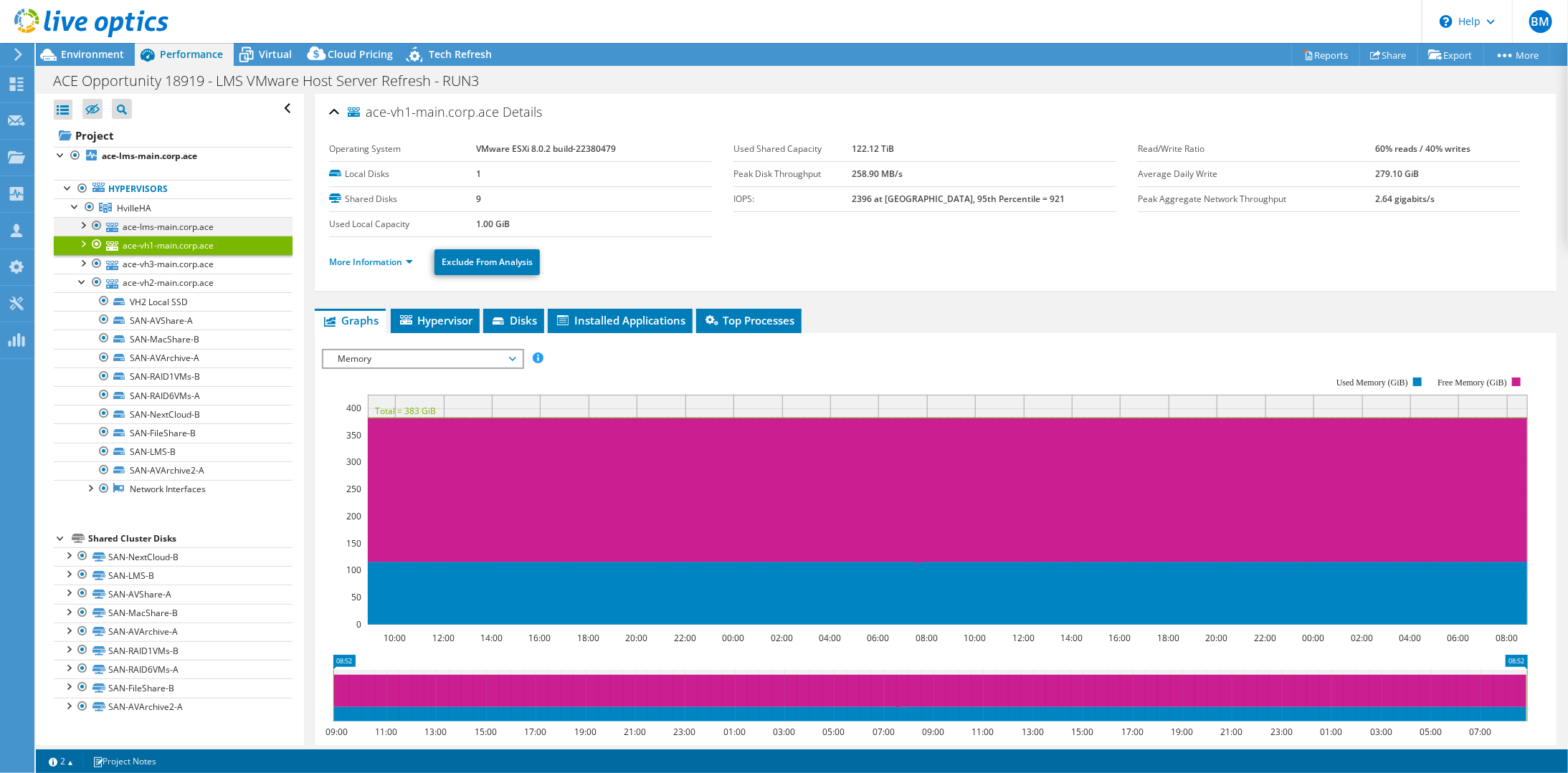
click at [84, 225] on div at bounding box center [82, 224] width 15 height 15
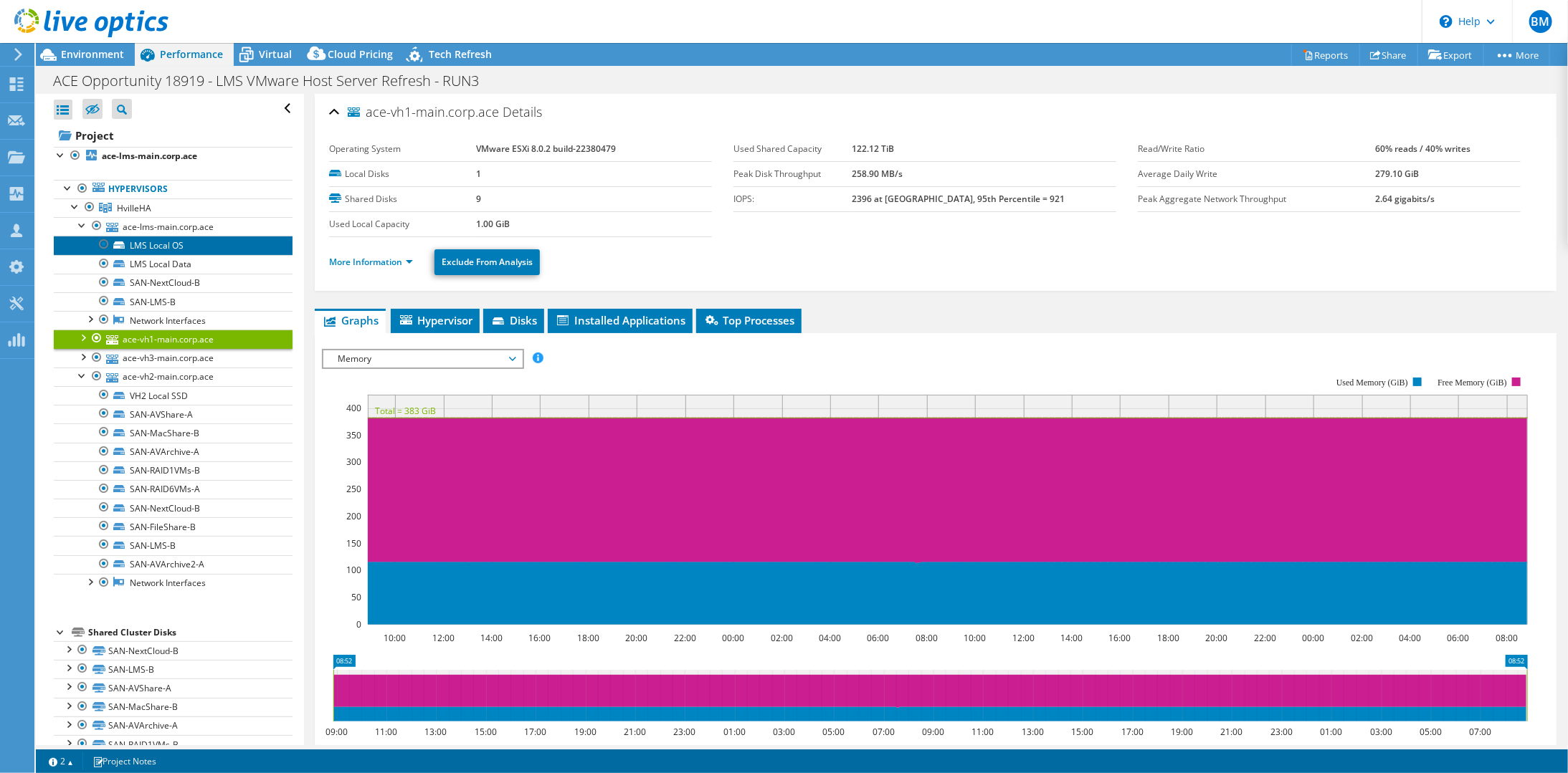
click at [161, 243] on link "LMS Local OS" at bounding box center [173, 245] width 239 height 18
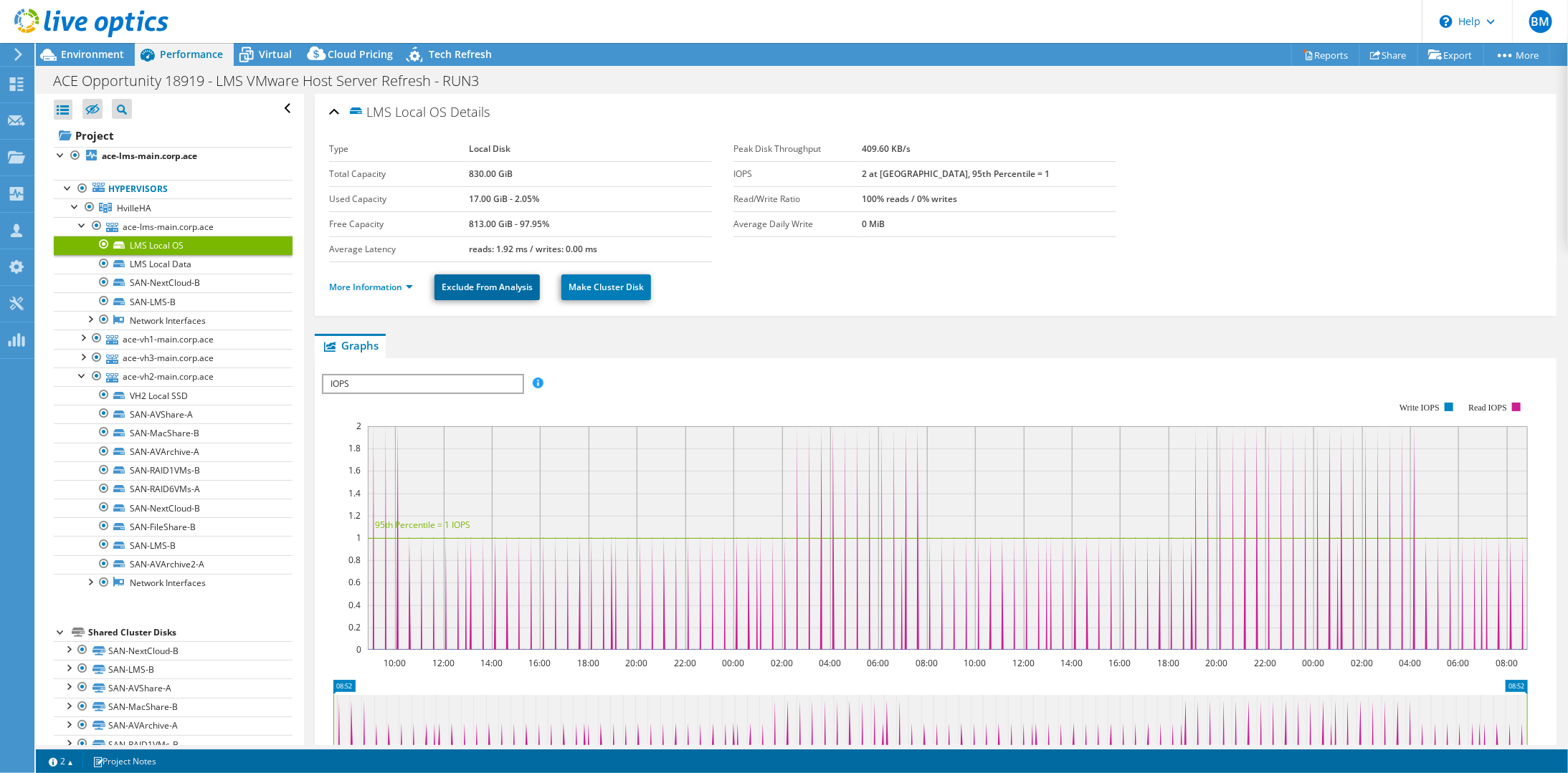
click at [511, 285] on link "Exclude From Analysis" at bounding box center [487, 287] width 105 height 26
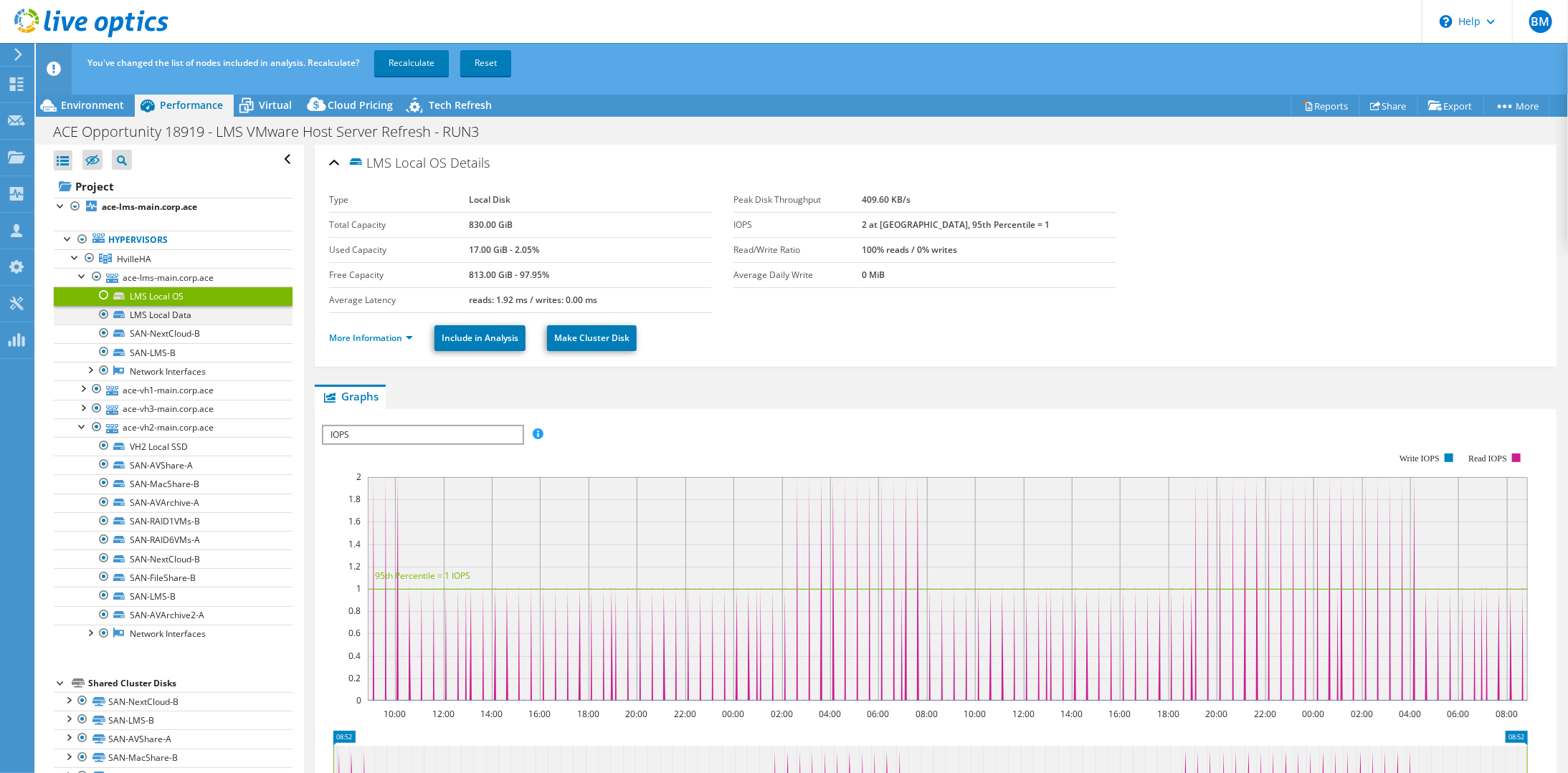
click at [101, 313] on div at bounding box center [104, 314] width 15 height 17
click at [81, 277] on div at bounding box center [82, 275] width 15 height 15
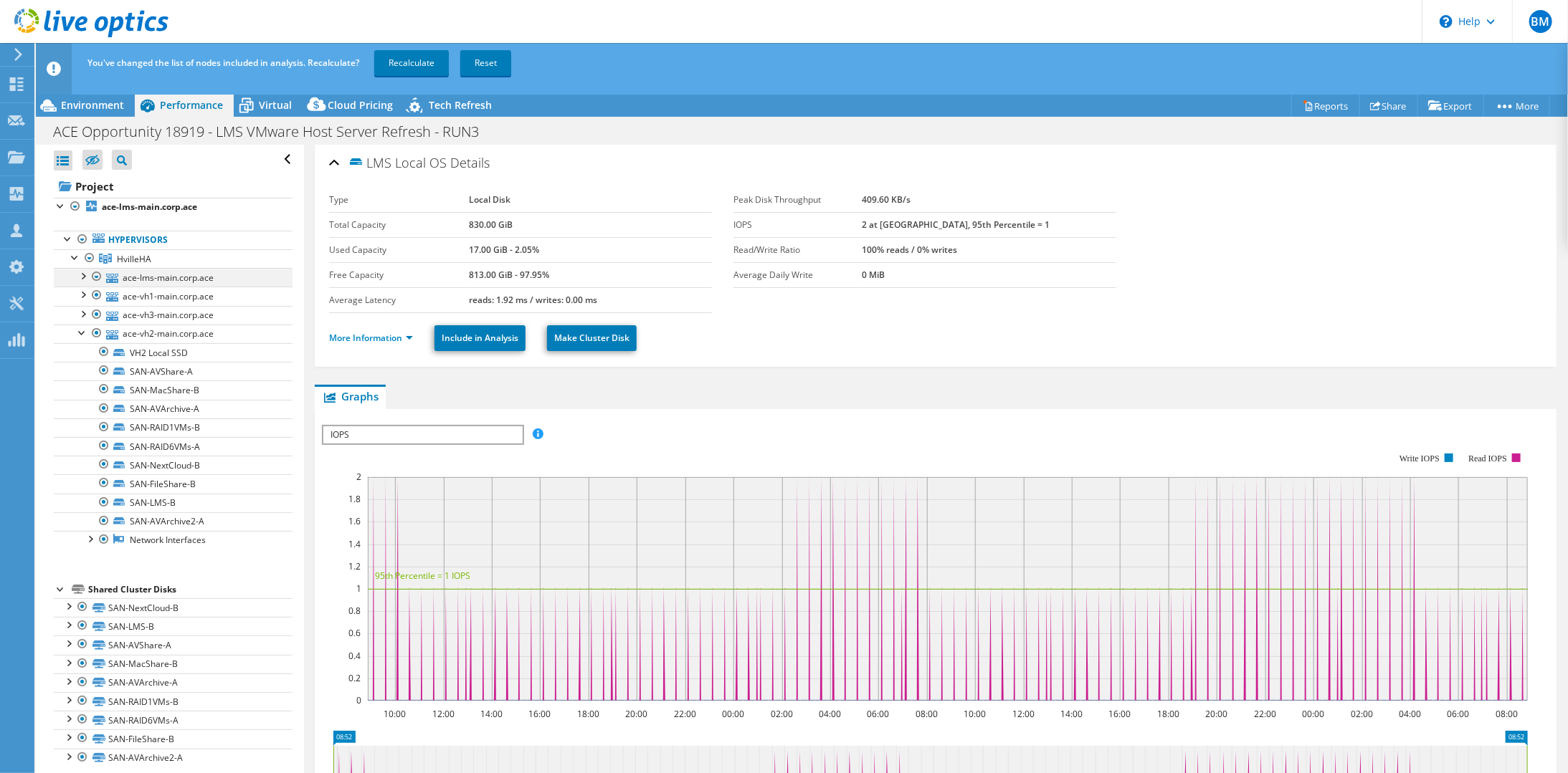
click at [81, 271] on div at bounding box center [82, 275] width 15 height 15
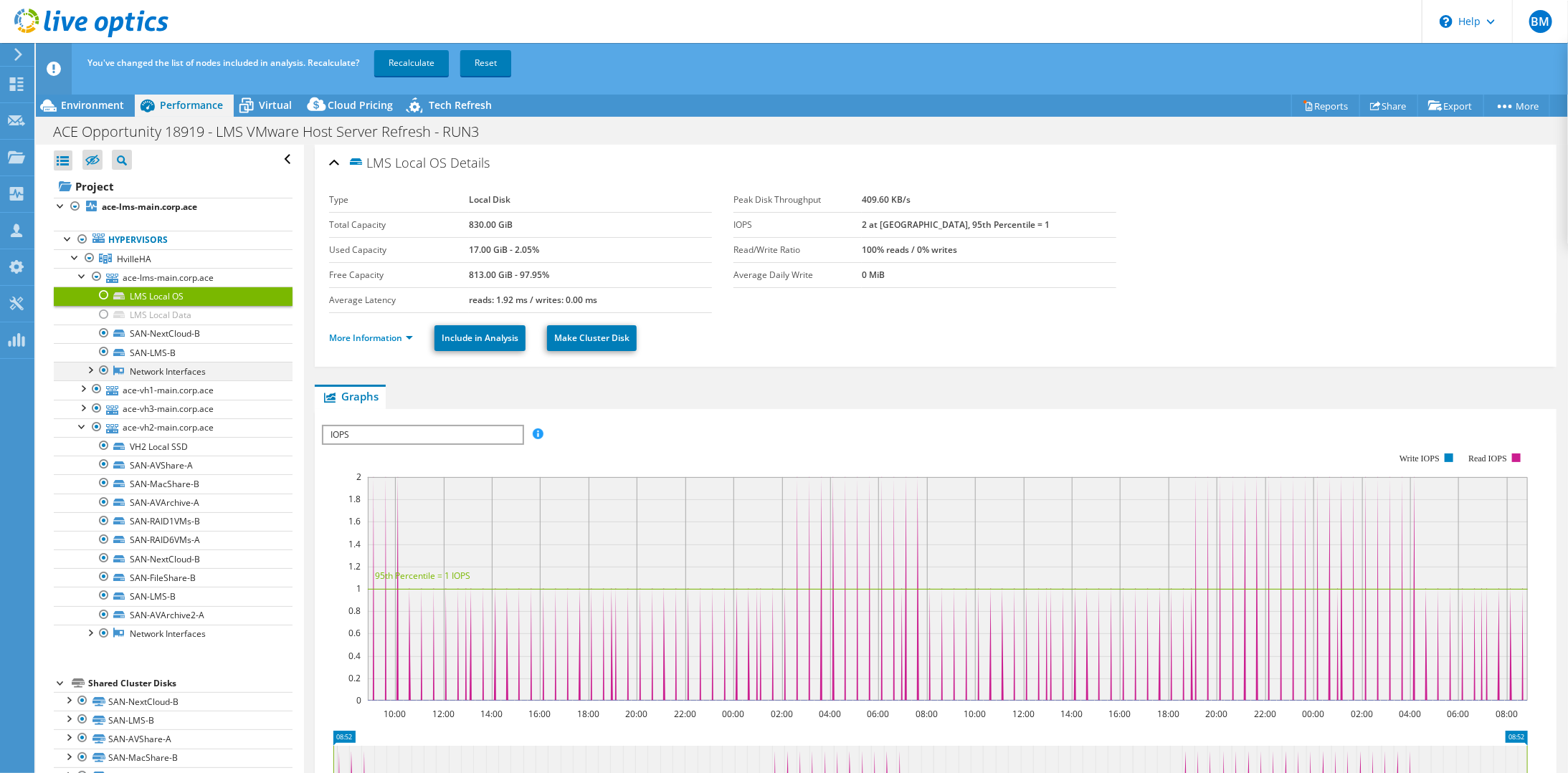
click at [93, 364] on div at bounding box center [90, 369] width 15 height 15
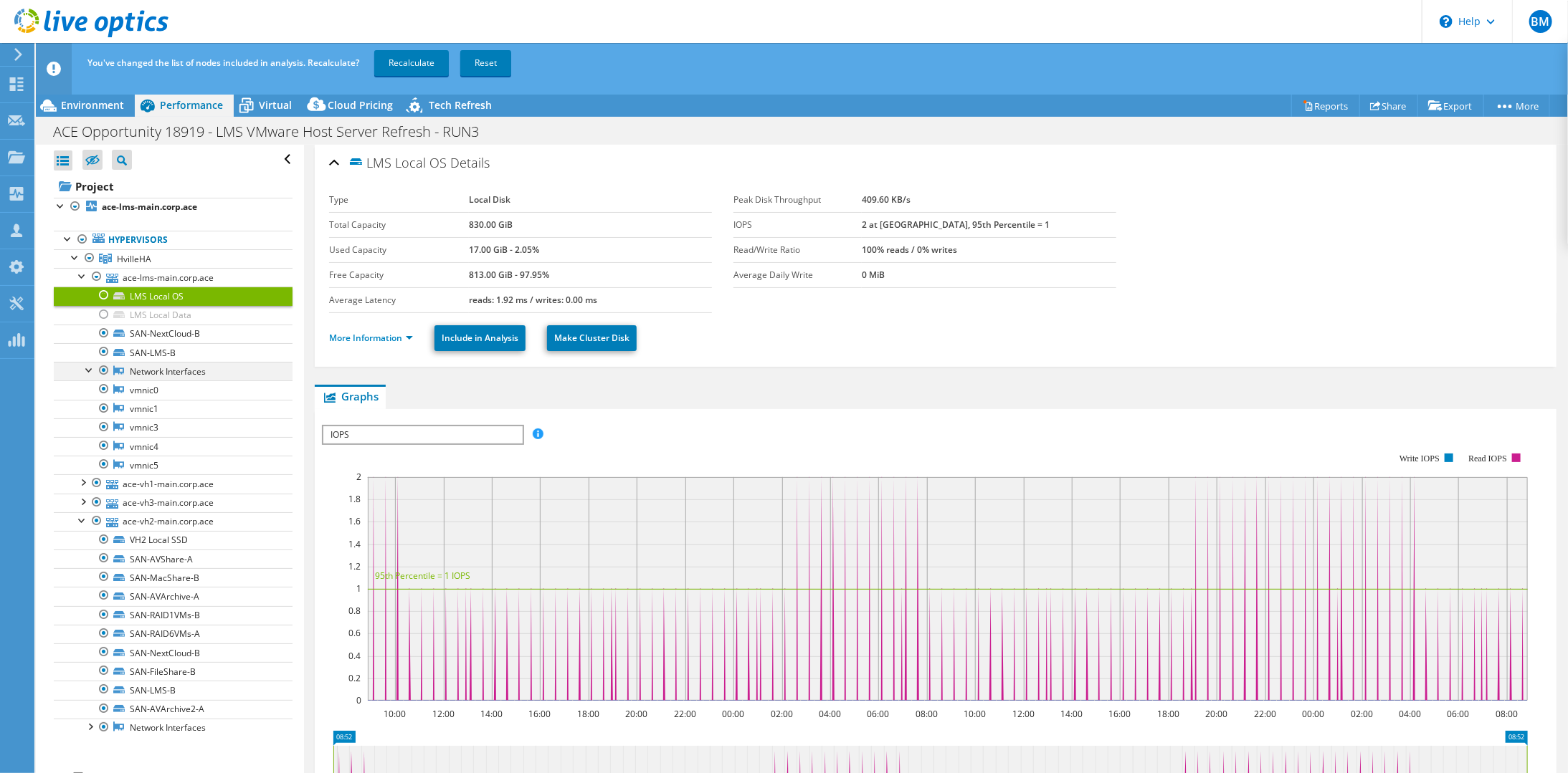
click at [93, 364] on div at bounding box center [90, 369] width 15 height 15
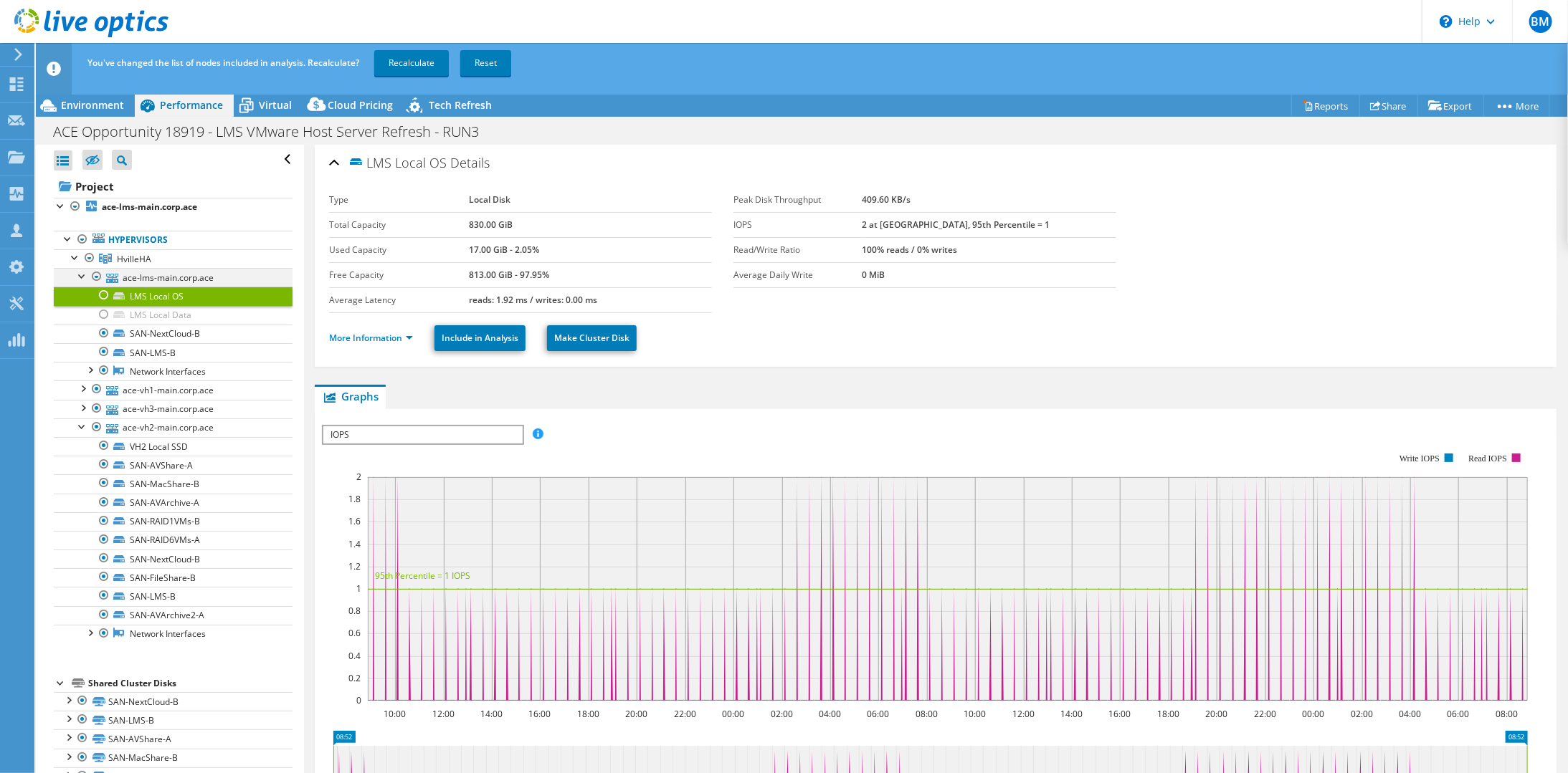
click at [81, 276] on div at bounding box center [82, 275] width 15 height 15
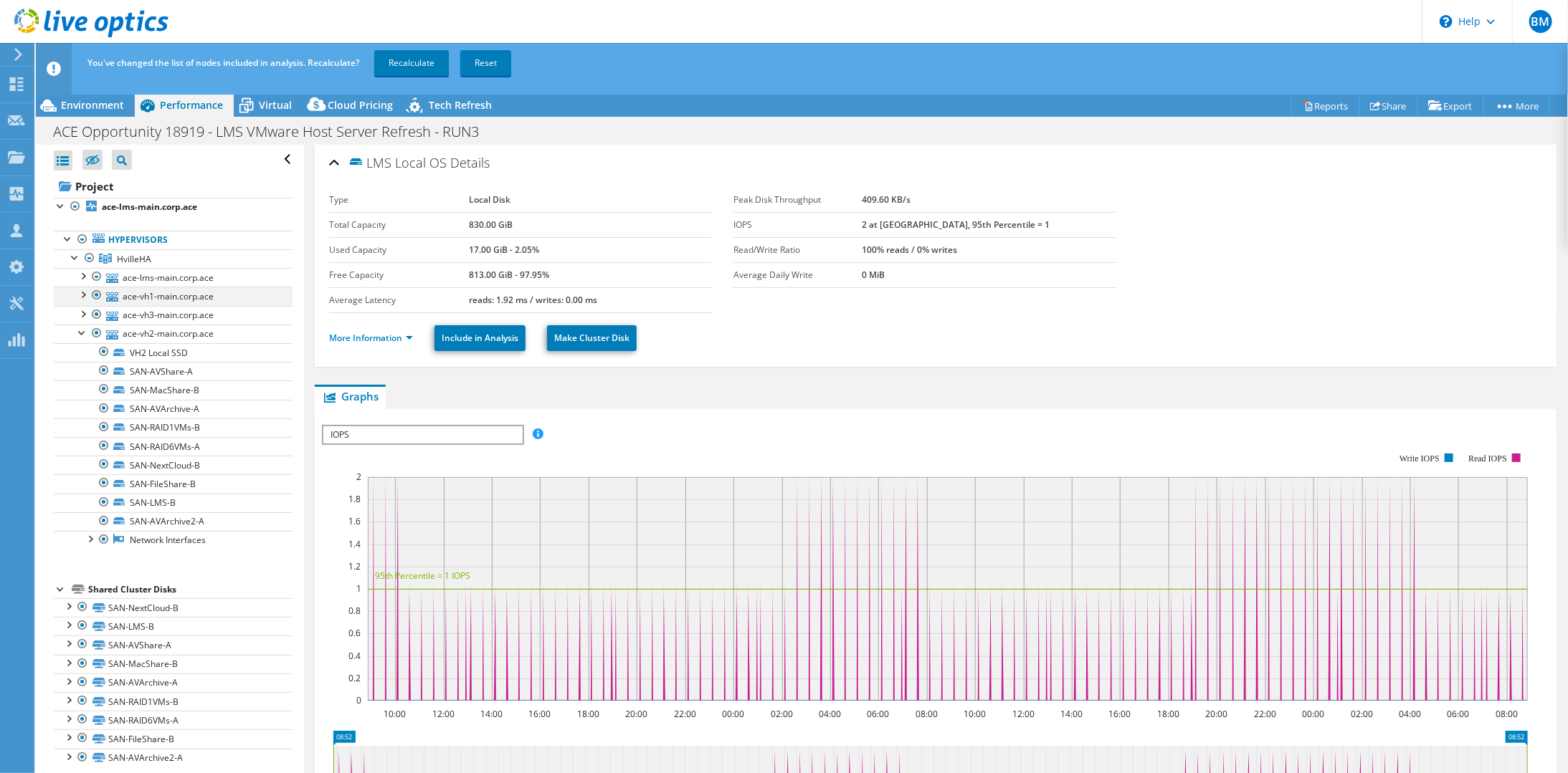
click at [84, 295] on div at bounding box center [82, 294] width 15 height 15
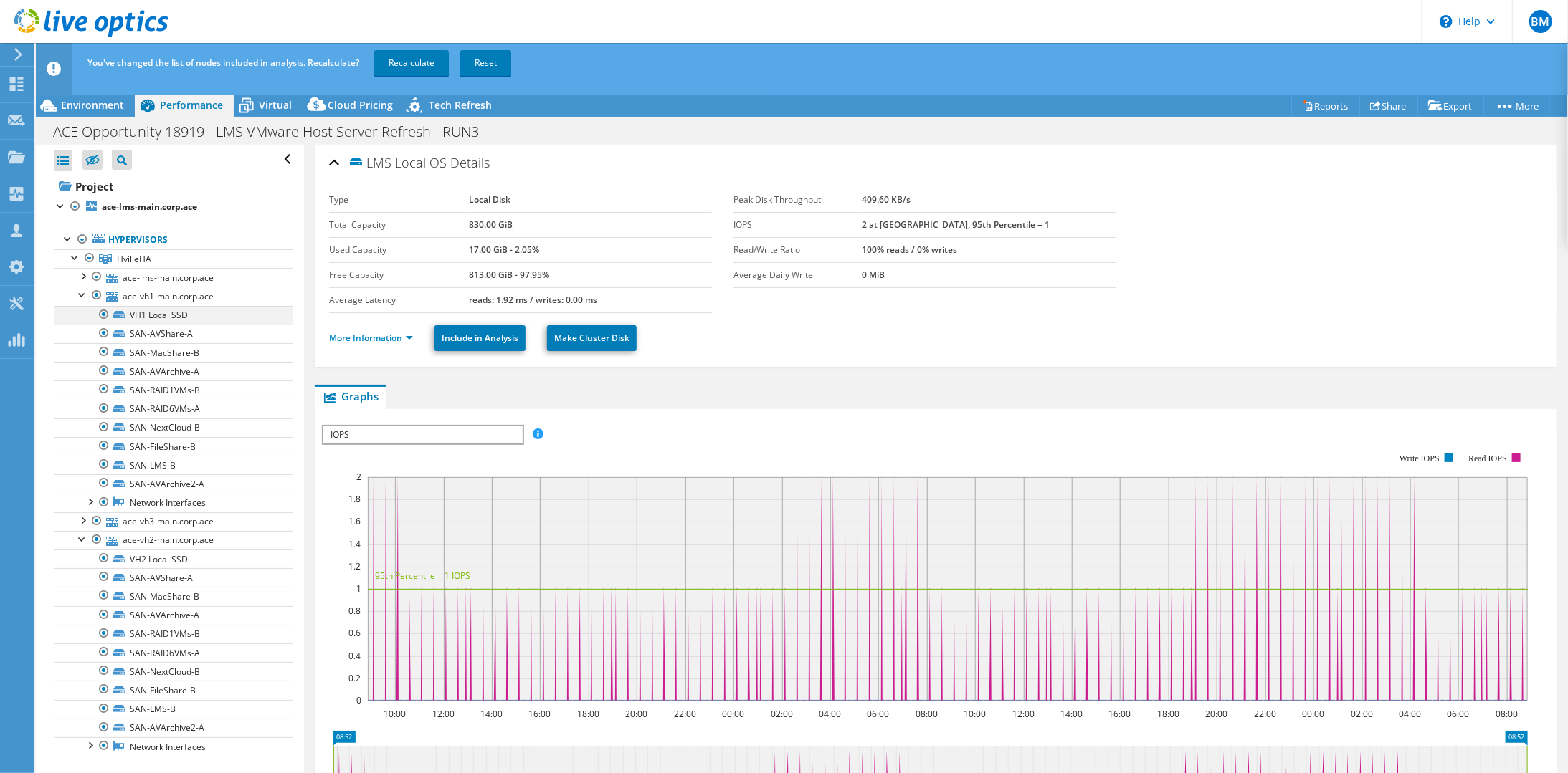
click at [104, 310] on div at bounding box center [104, 314] width 15 height 17
click at [84, 294] on div at bounding box center [82, 294] width 15 height 15
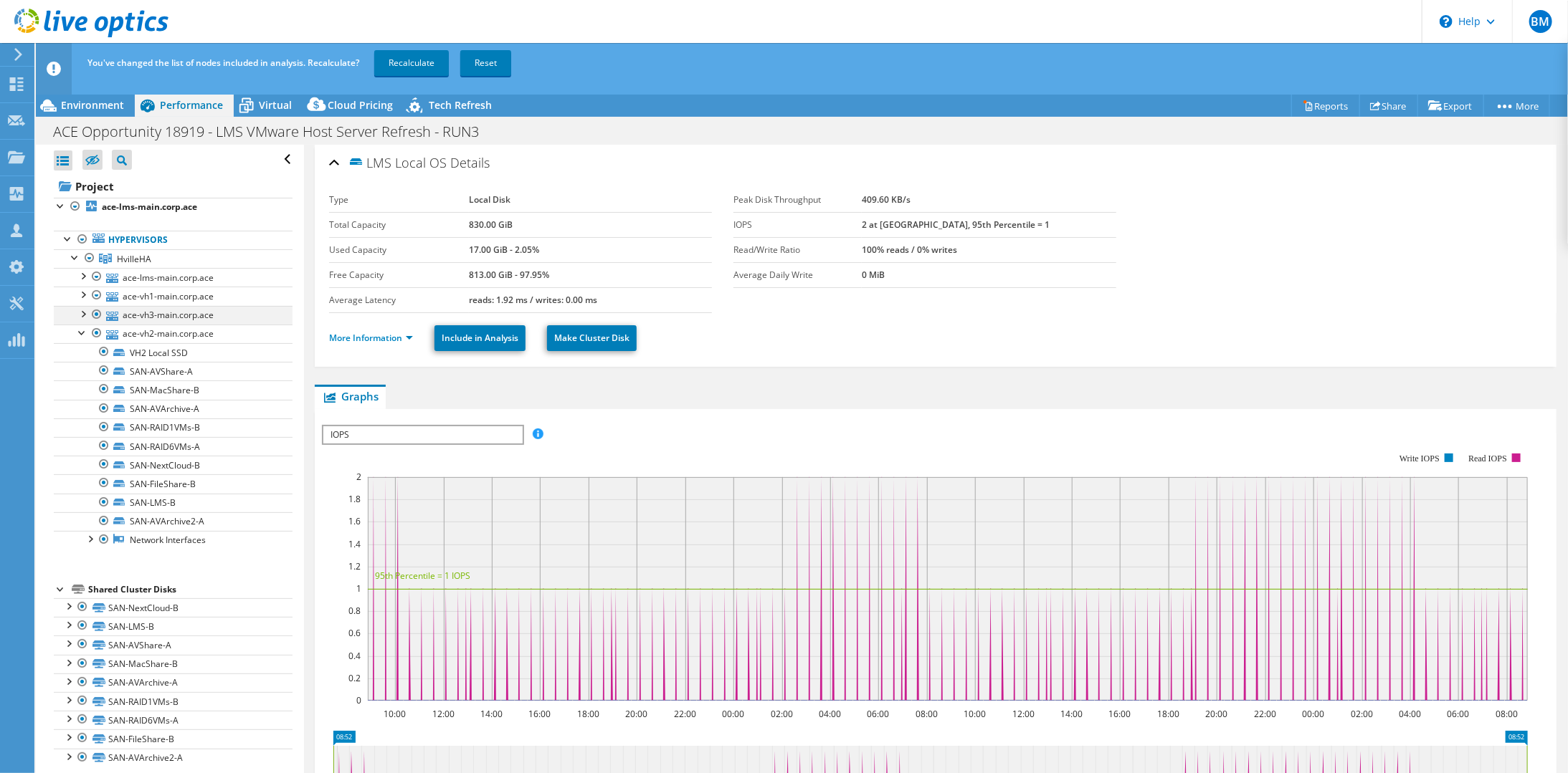
click at [85, 311] on div at bounding box center [82, 313] width 15 height 15
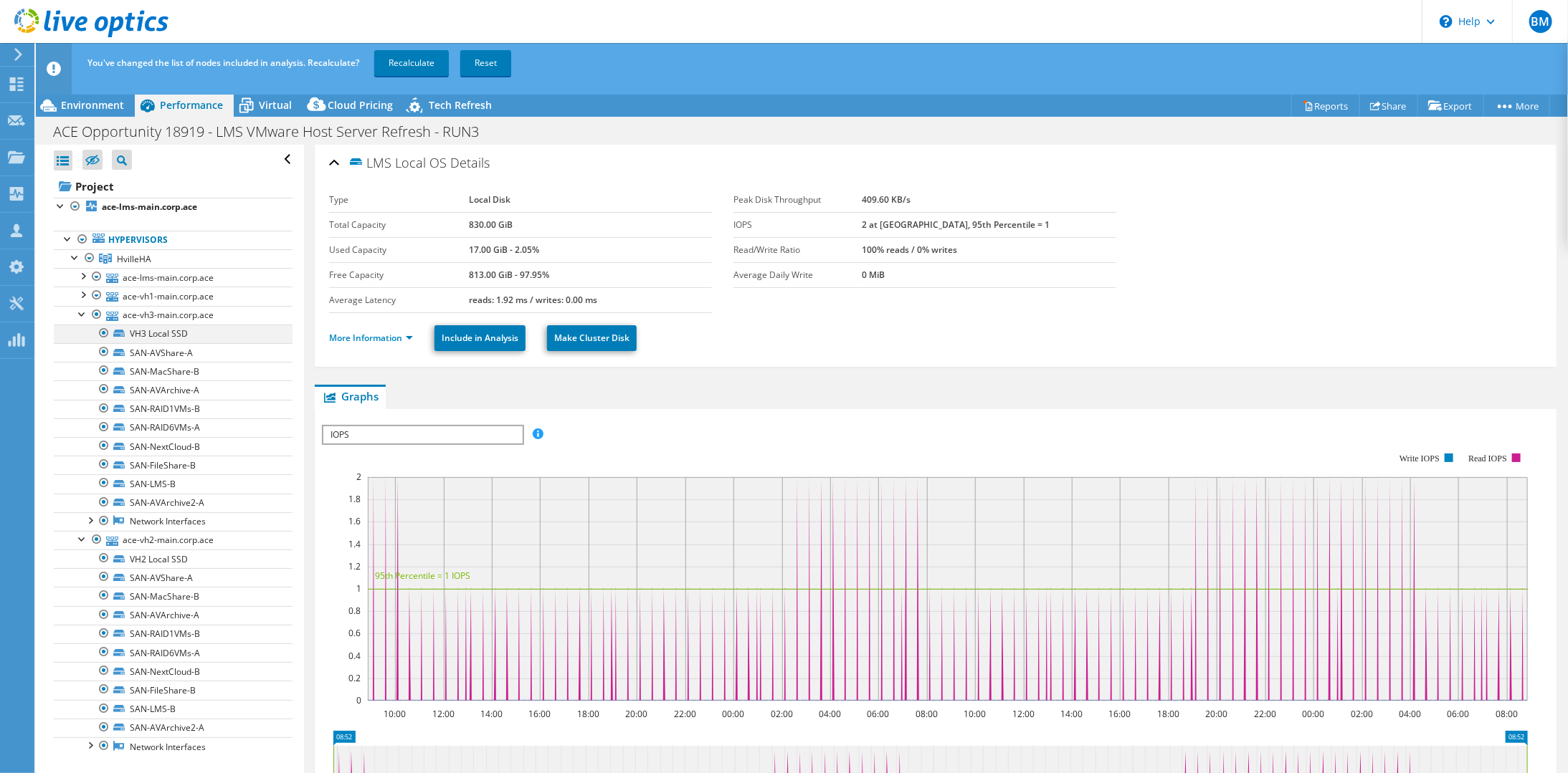
click at [103, 331] on div at bounding box center [104, 333] width 15 height 17
click at [81, 309] on div at bounding box center [82, 313] width 15 height 15
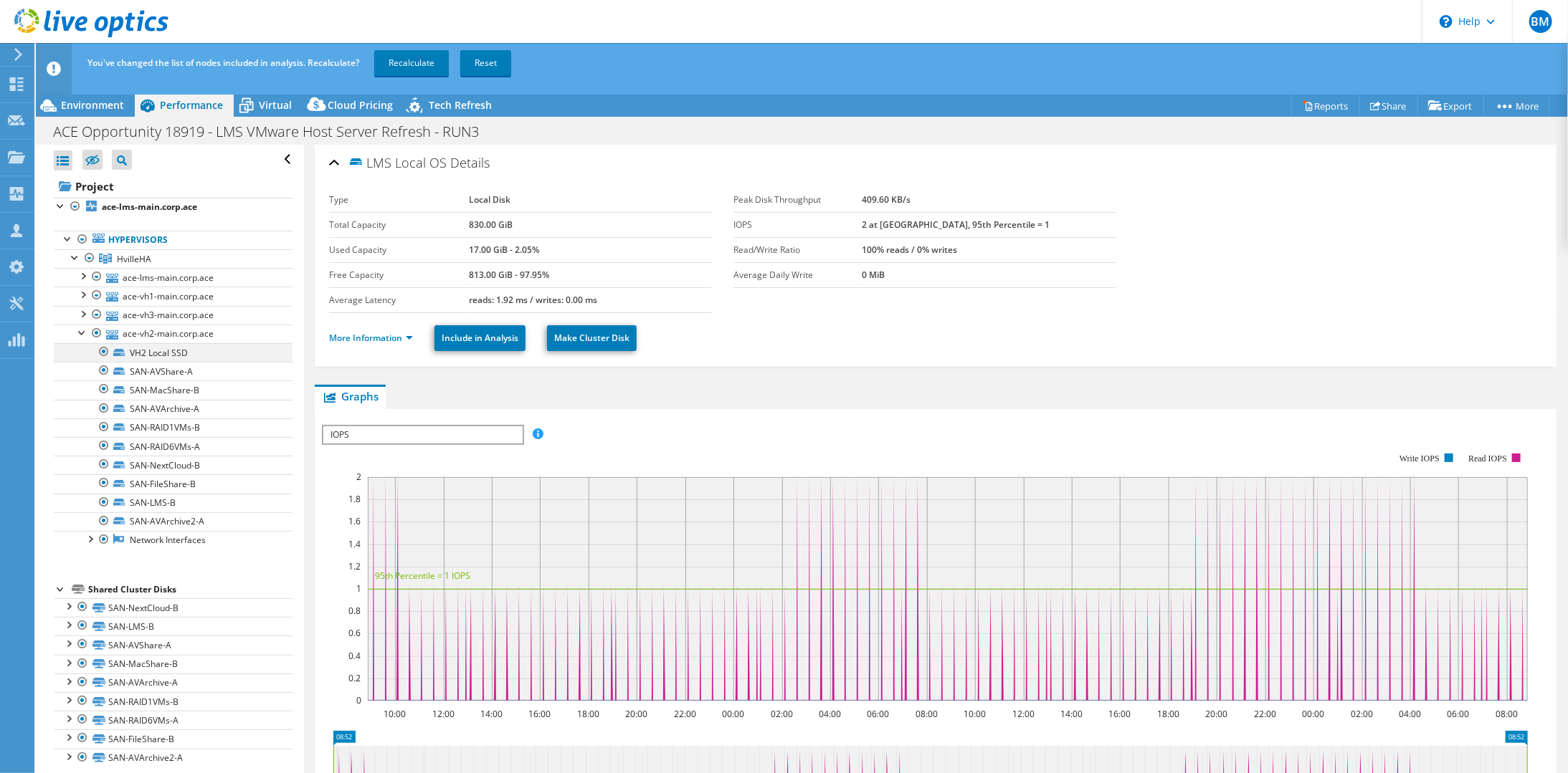
click at [102, 351] on div at bounding box center [104, 351] width 15 height 17
click at [83, 328] on div at bounding box center [82, 332] width 15 height 15
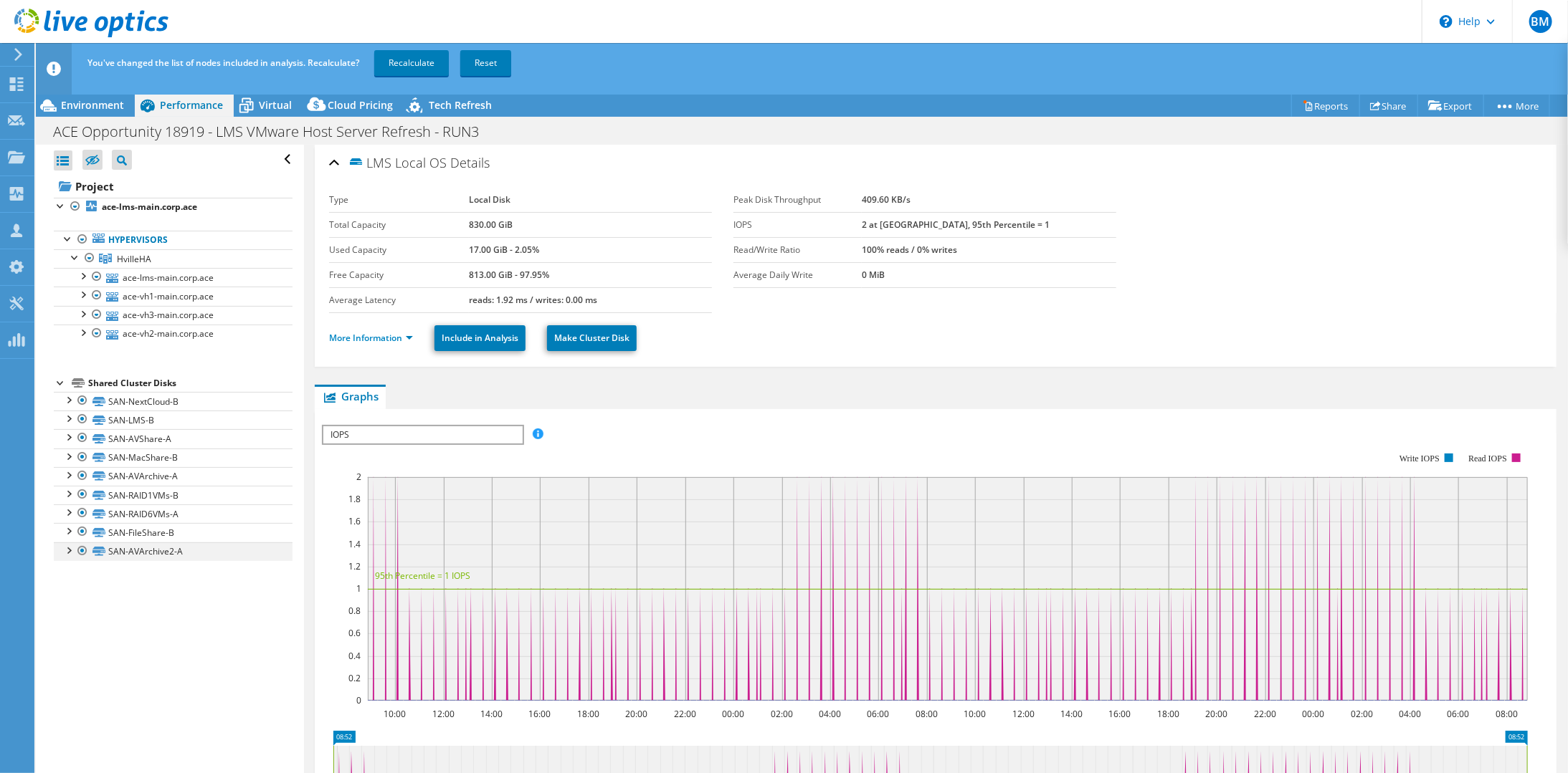
click at [81, 544] on div at bounding box center [82, 551] width 15 height 17
click at [70, 546] on div at bounding box center [69, 550] width 15 height 15
click at [81, 543] on div at bounding box center [82, 551] width 15 height 17
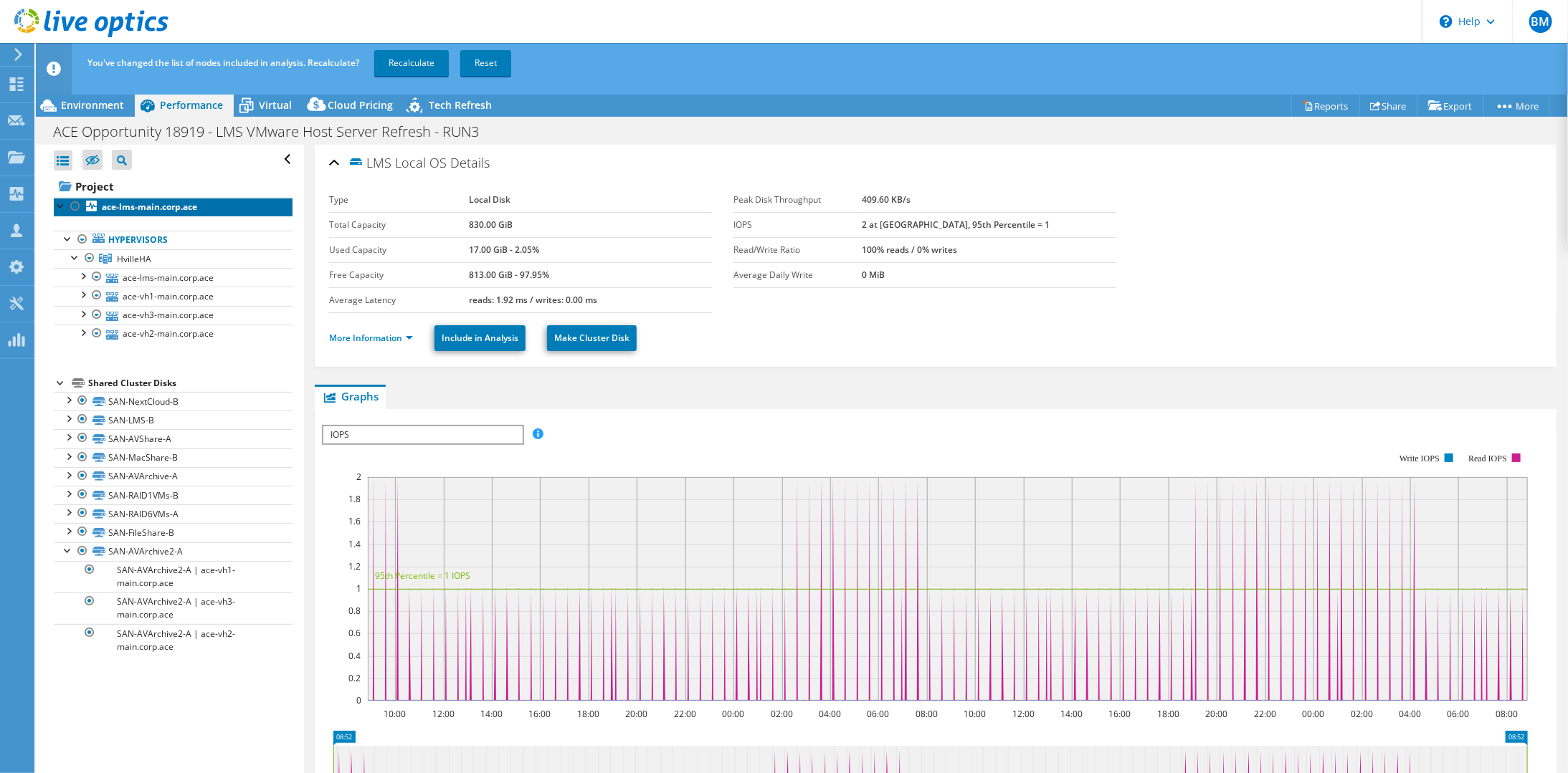
click at [143, 210] on b "ace-lms-main.corp.ace" at bounding box center [149, 206] width 95 height 12
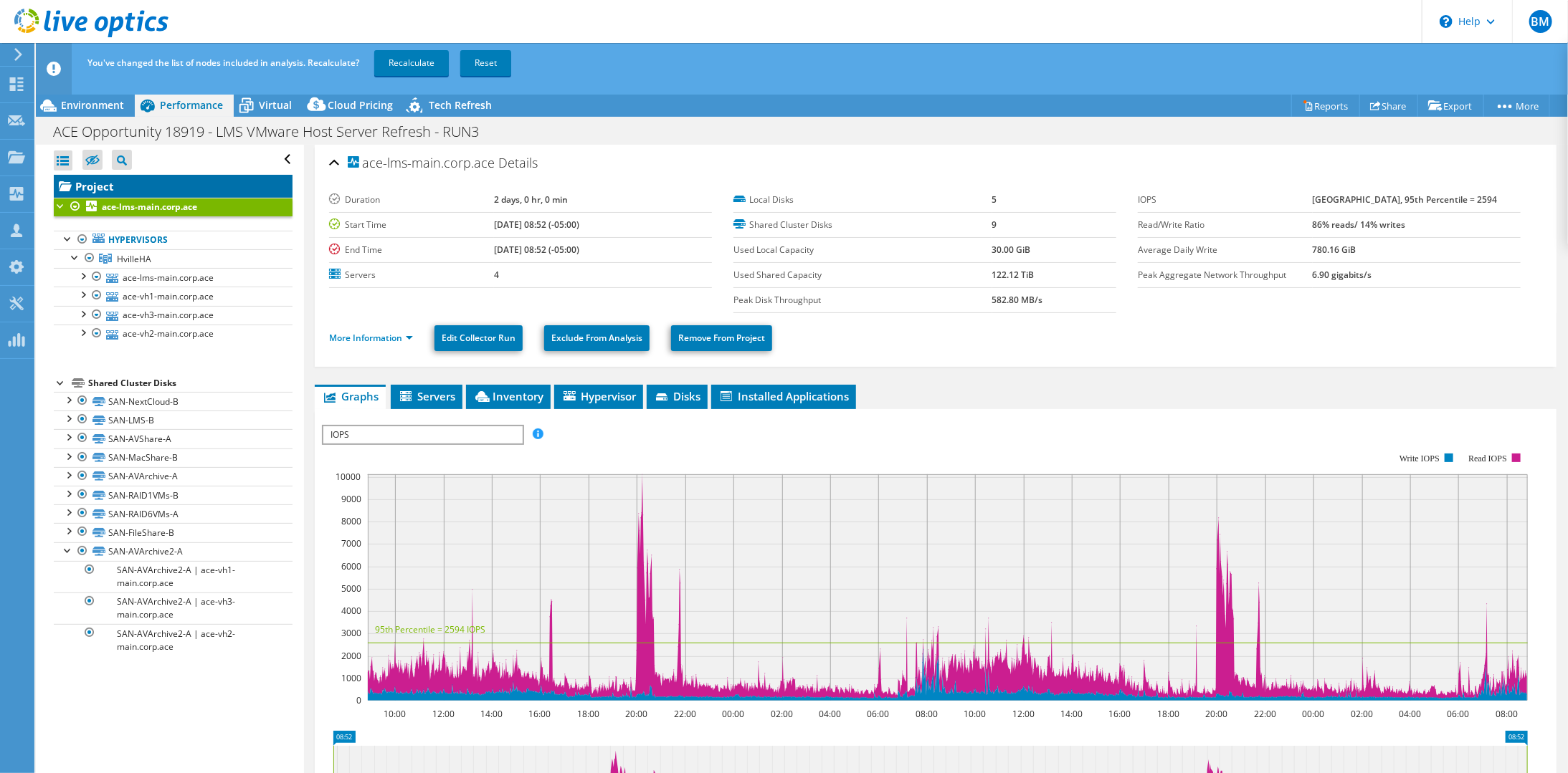
click at [111, 184] on link "Project" at bounding box center [173, 186] width 239 height 23
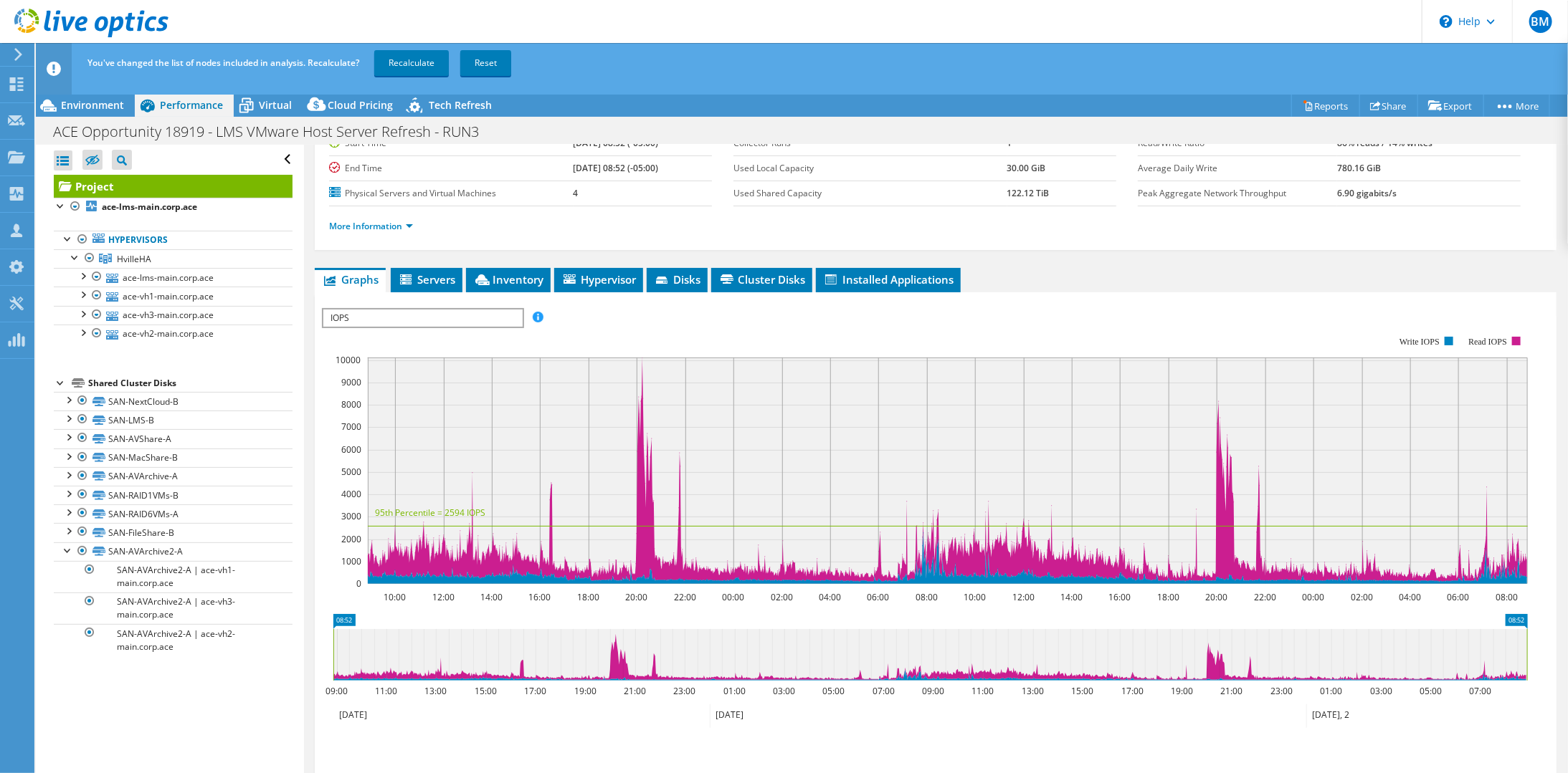
scroll to position [144, 0]
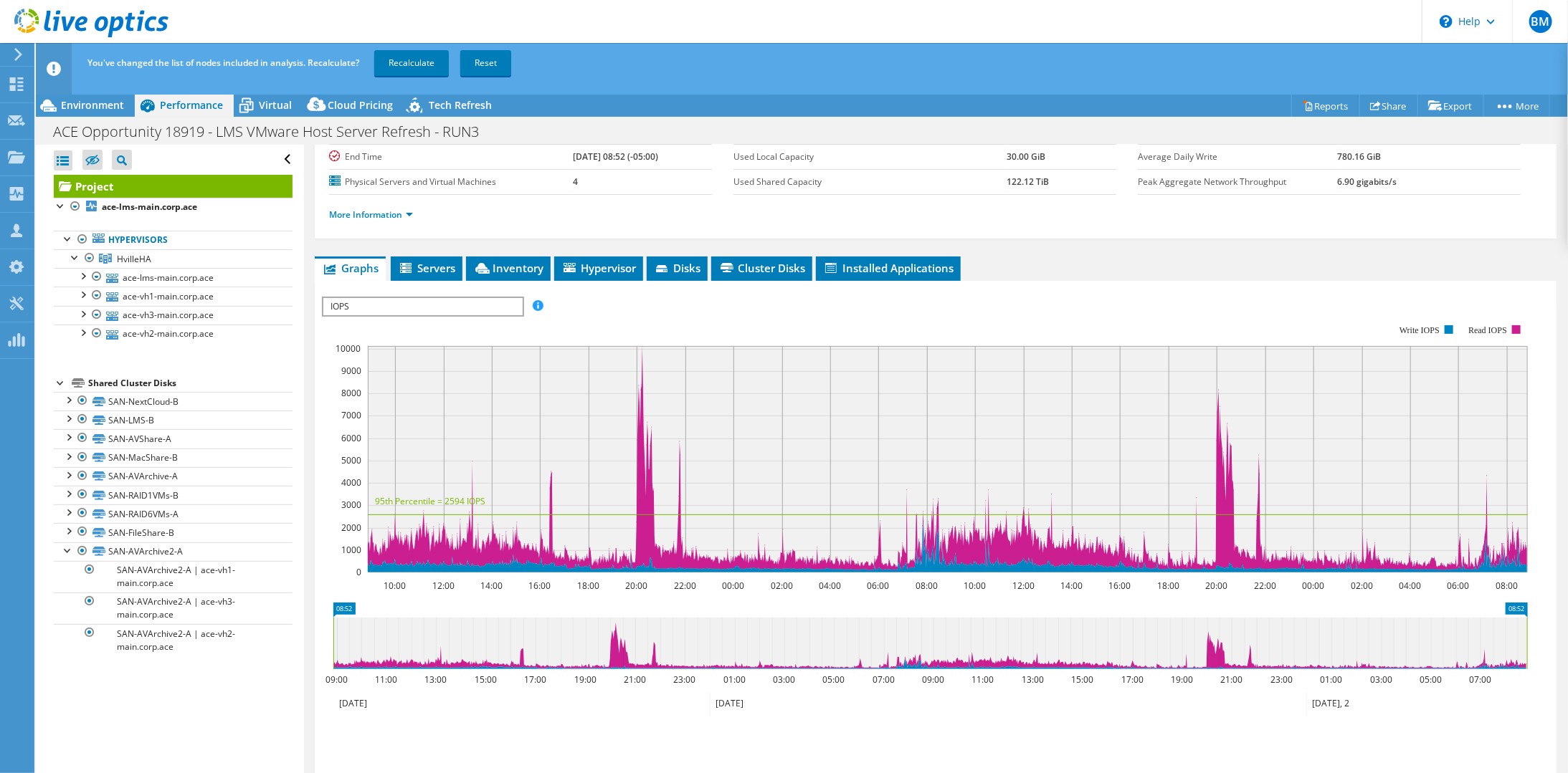
click at [501, 302] on span "IOPS" at bounding box center [422, 306] width 199 height 17
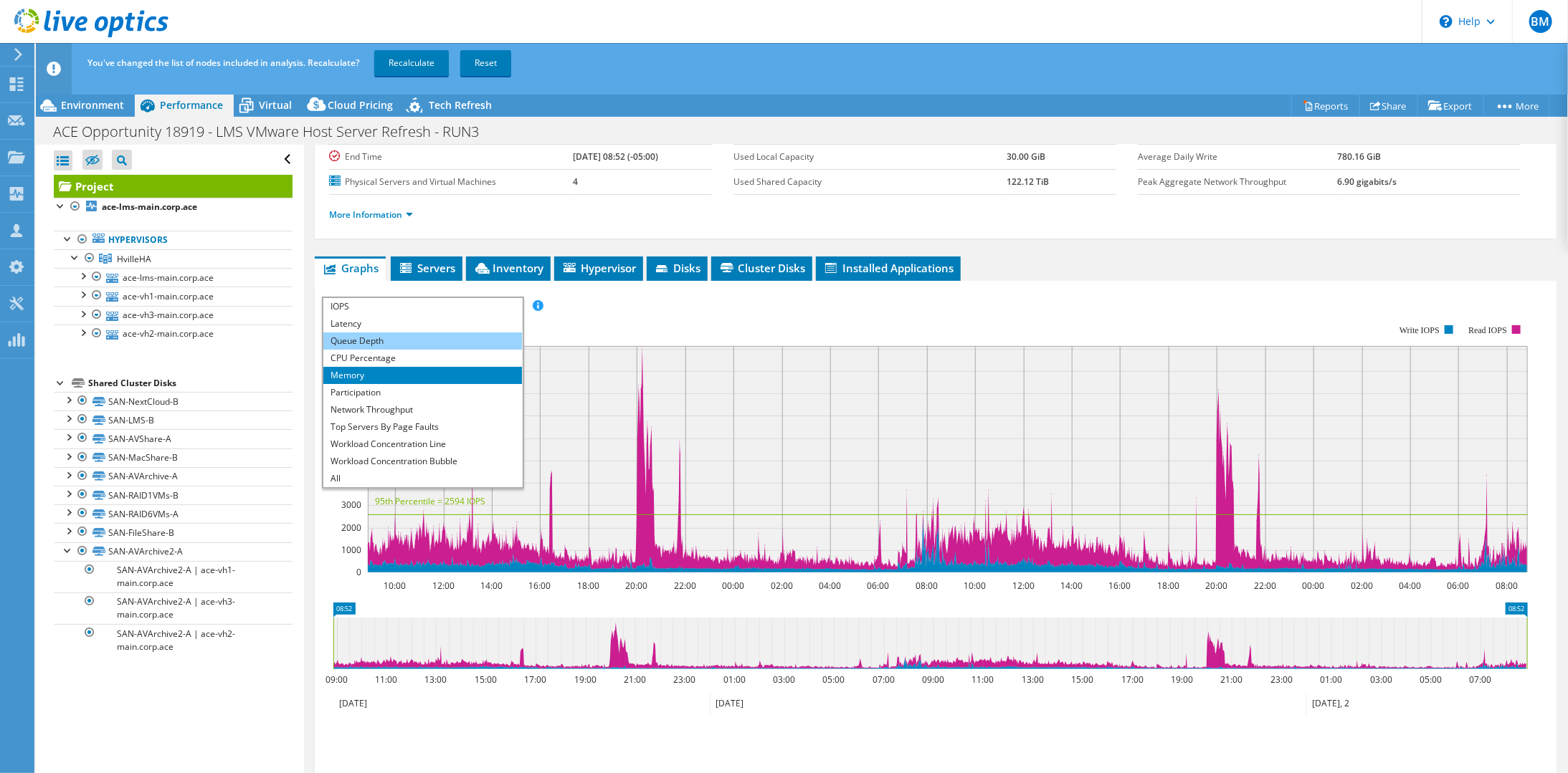
click at [423, 332] on li "Queue Depth" at bounding box center [422, 340] width 199 height 17
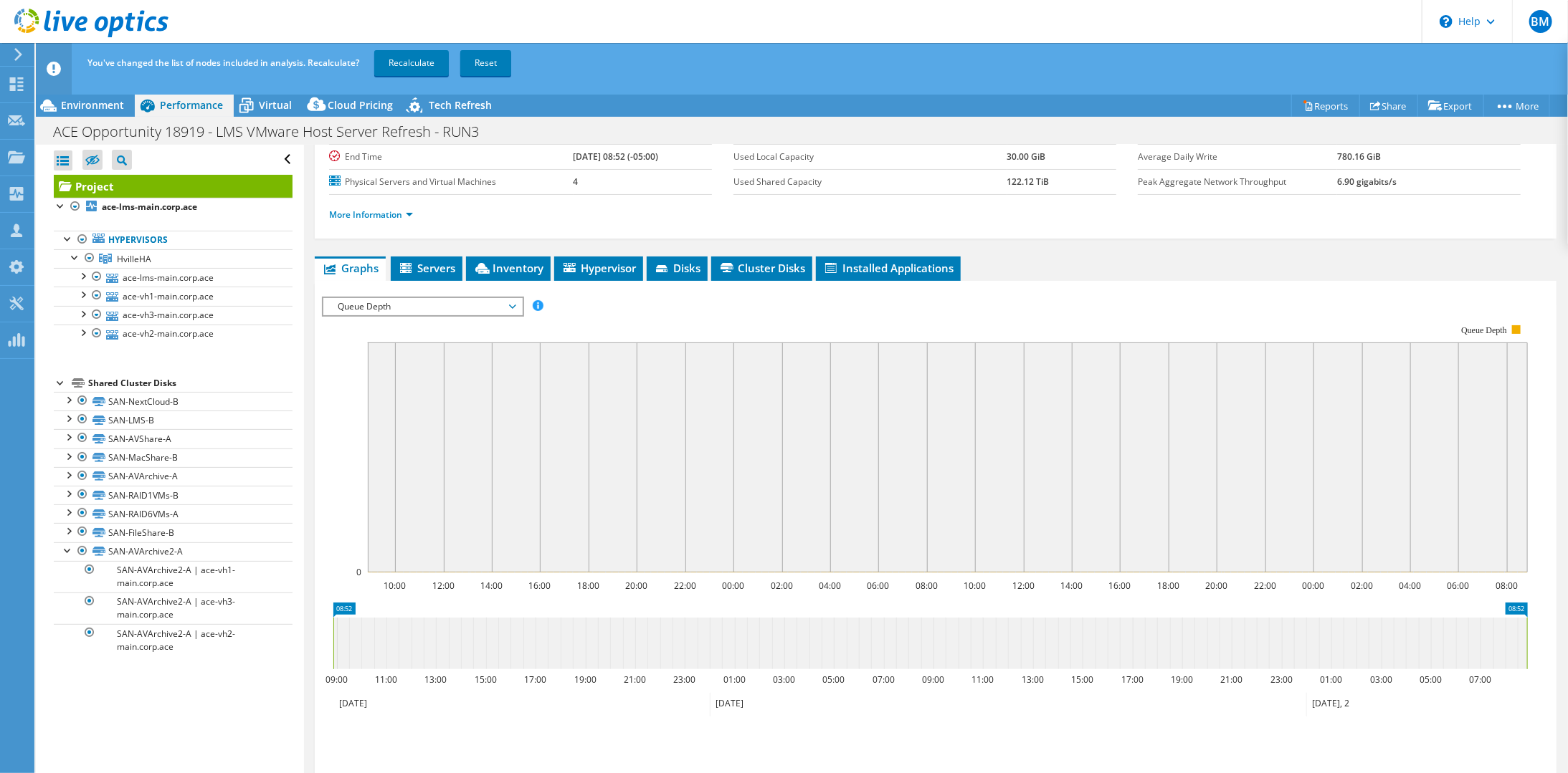
click at [425, 298] on span "Queue Depth" at bounding box center [422, 306] width 184 height 17
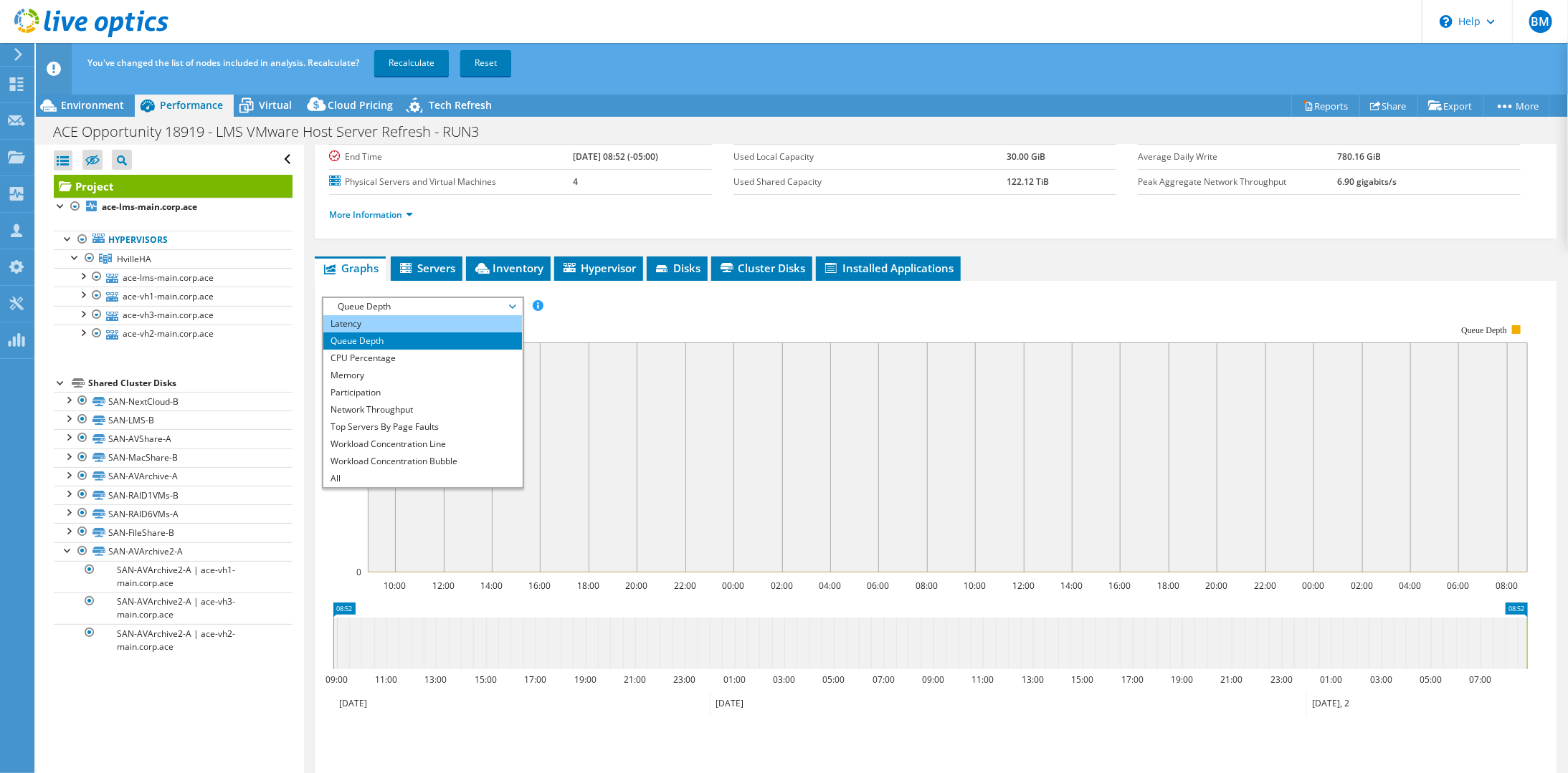
click at [414, 321] on li "Latency" at bounding box center [422, 324] width 199 height 17
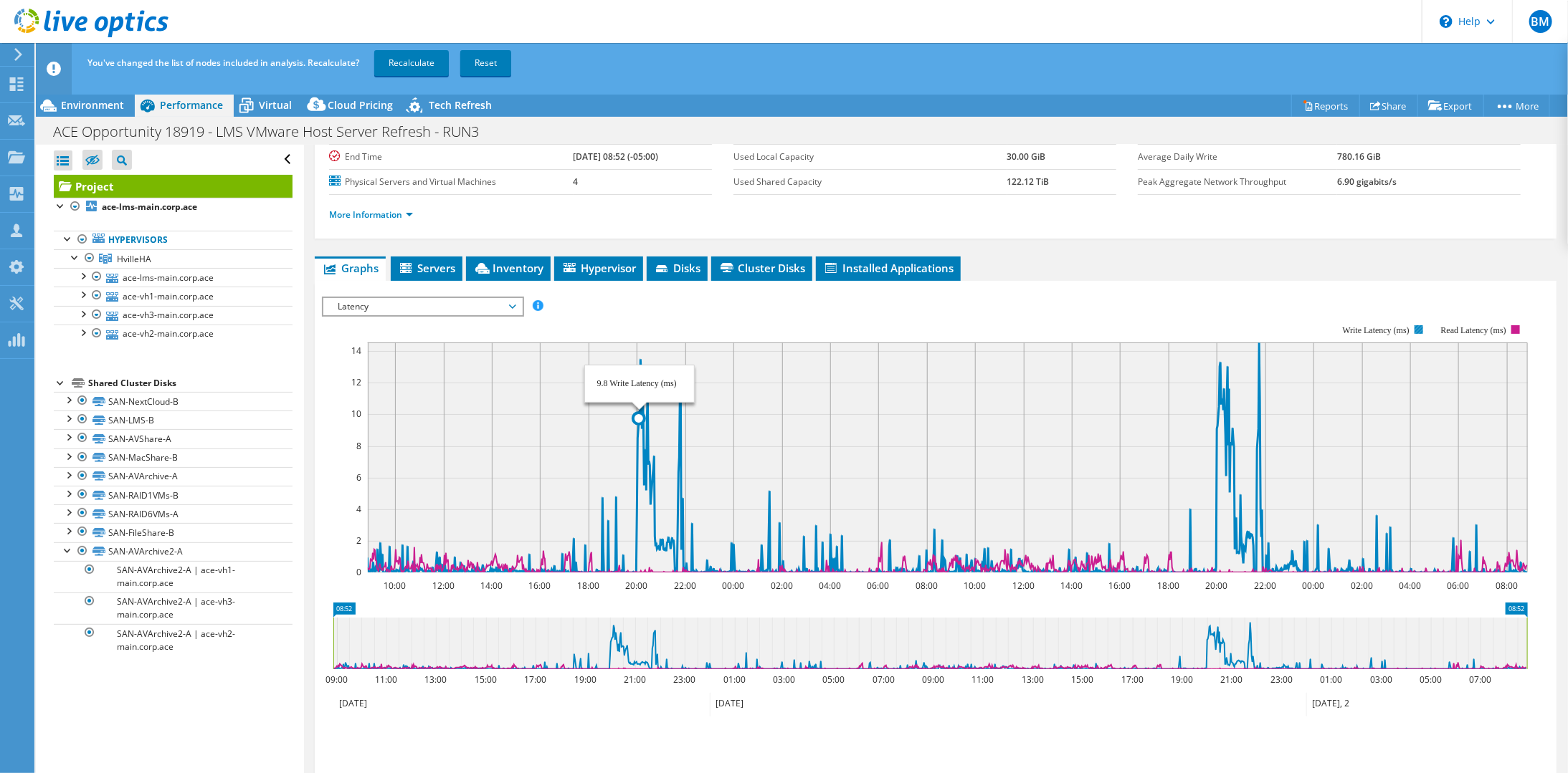
click at [517, 306] on span "Latency" at bounding box center [422, 306] width 199 height 17
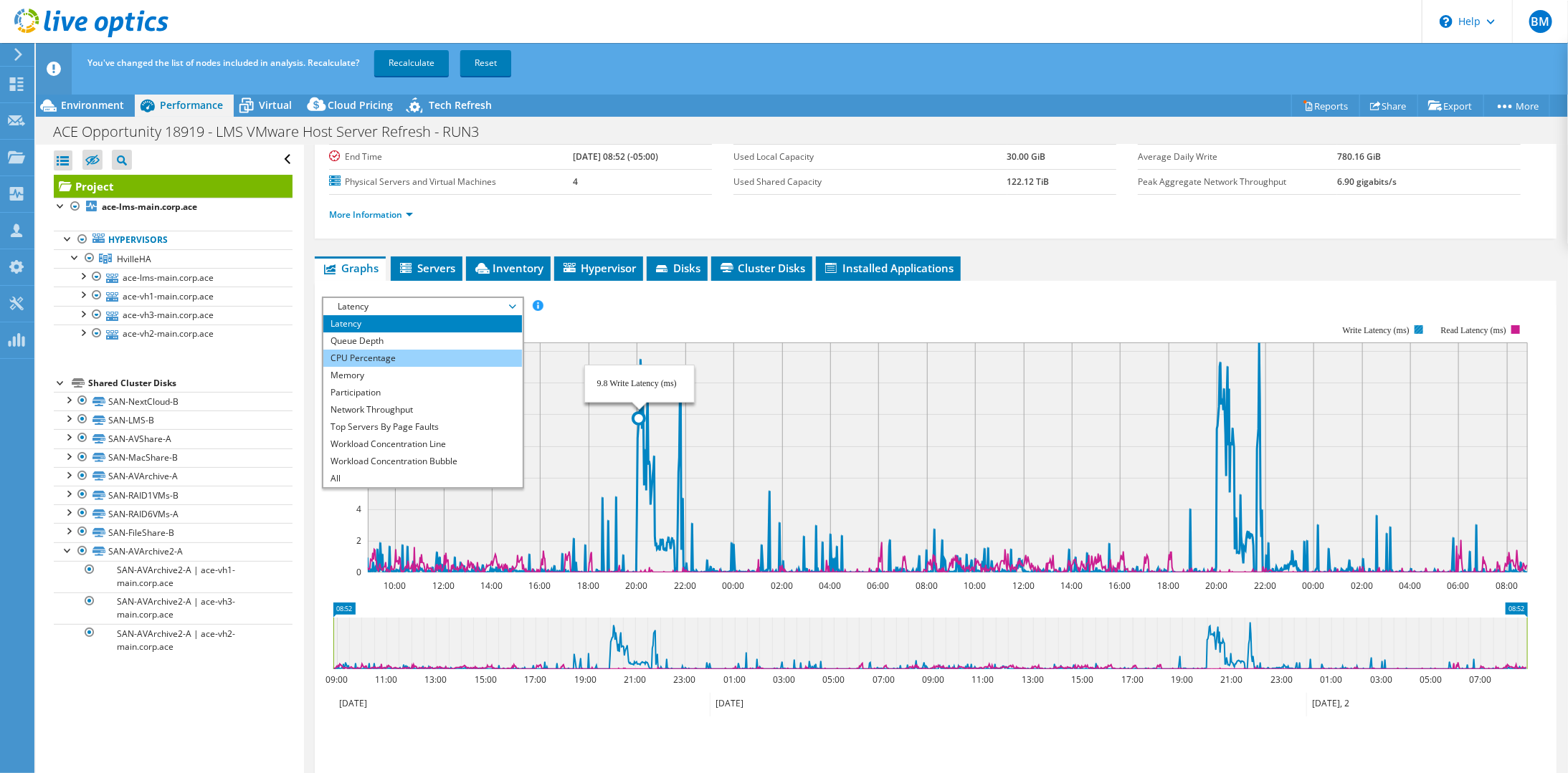
click at [495, 358] on li "CPU Percentage" at bounding box center [422, 358] width 199 height 17
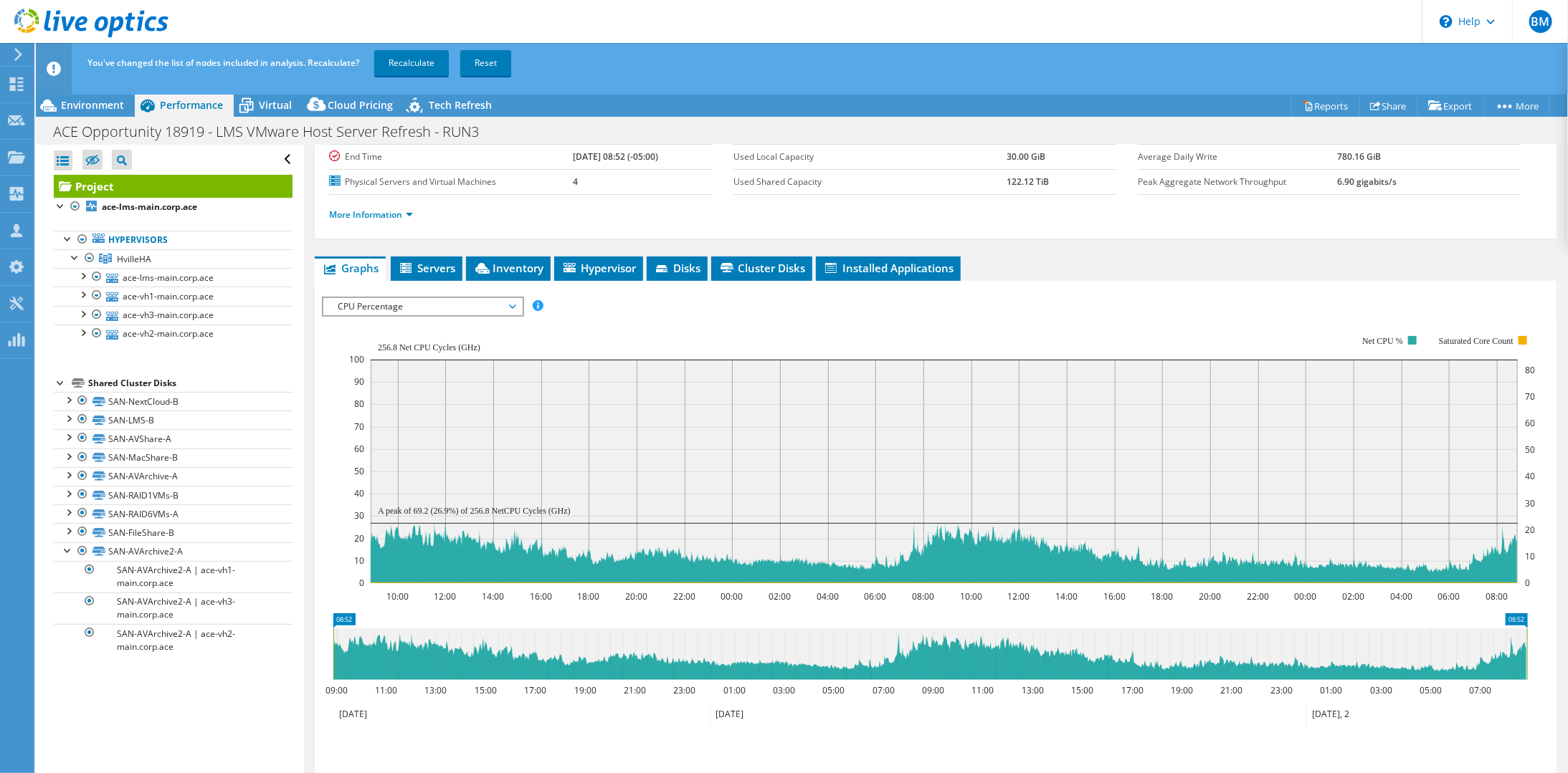
click at [496, 312] on div "CPU Percentage IOPS Disk Throughput IO Size Latency Queue Depth CPU Percentage …" at bounding box center [423, 306] width 202 height 20
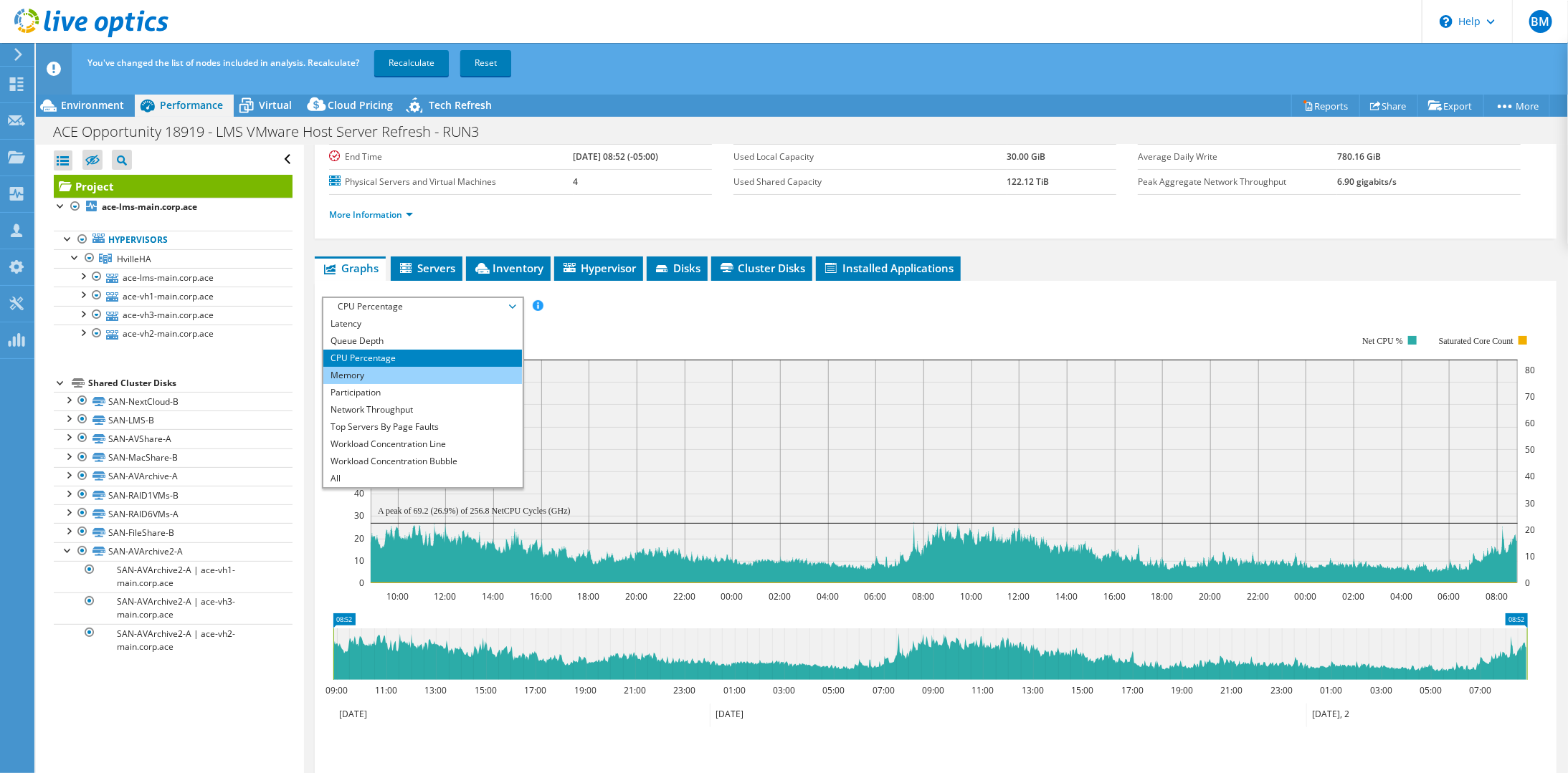
click at [463, 370] on li "Memory" at bounding box center [422, 375] width 199 height 17
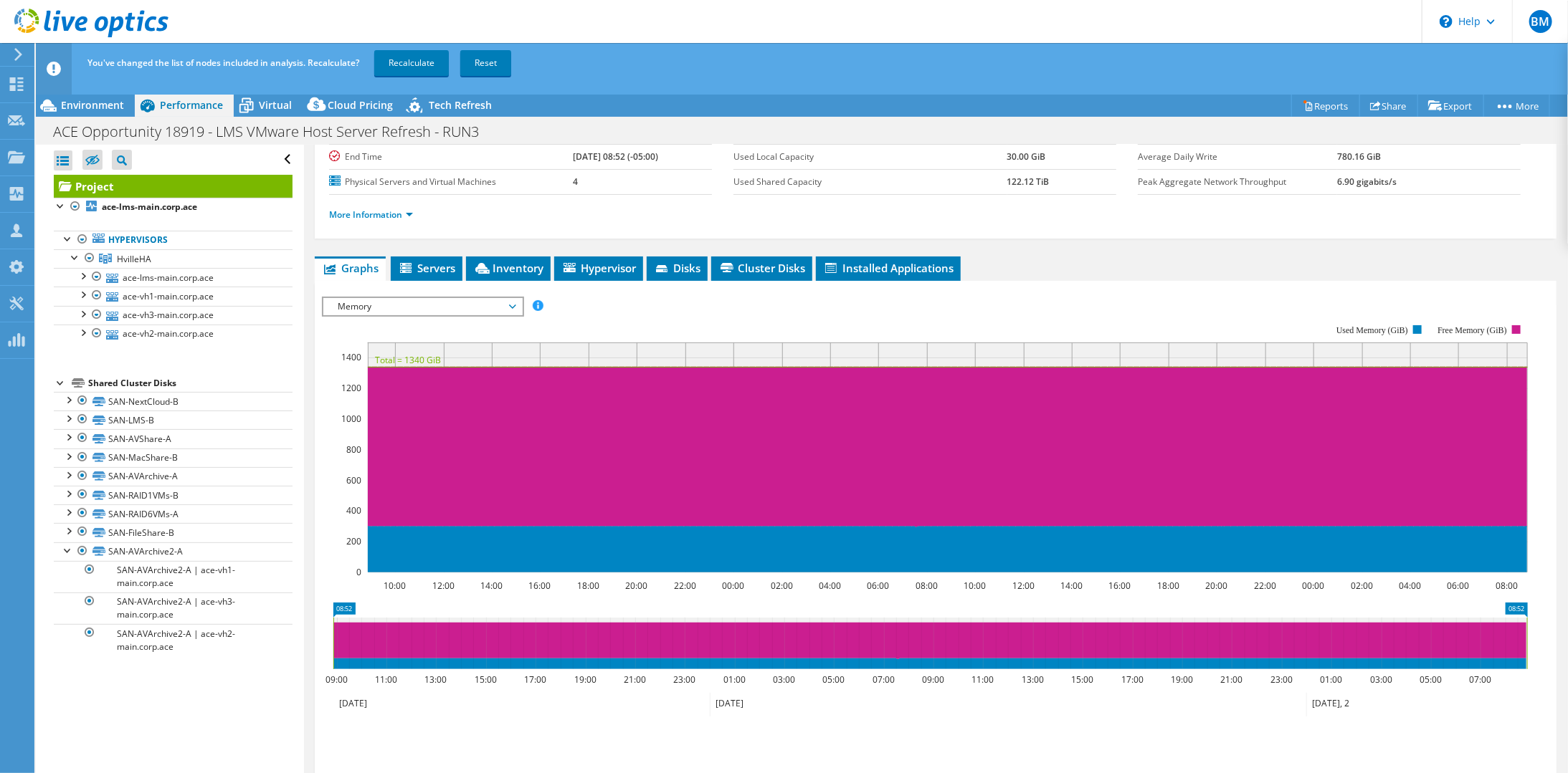
click at [486, 302] on span "Memory" at bounding box center [422, 306] width 184 height 17
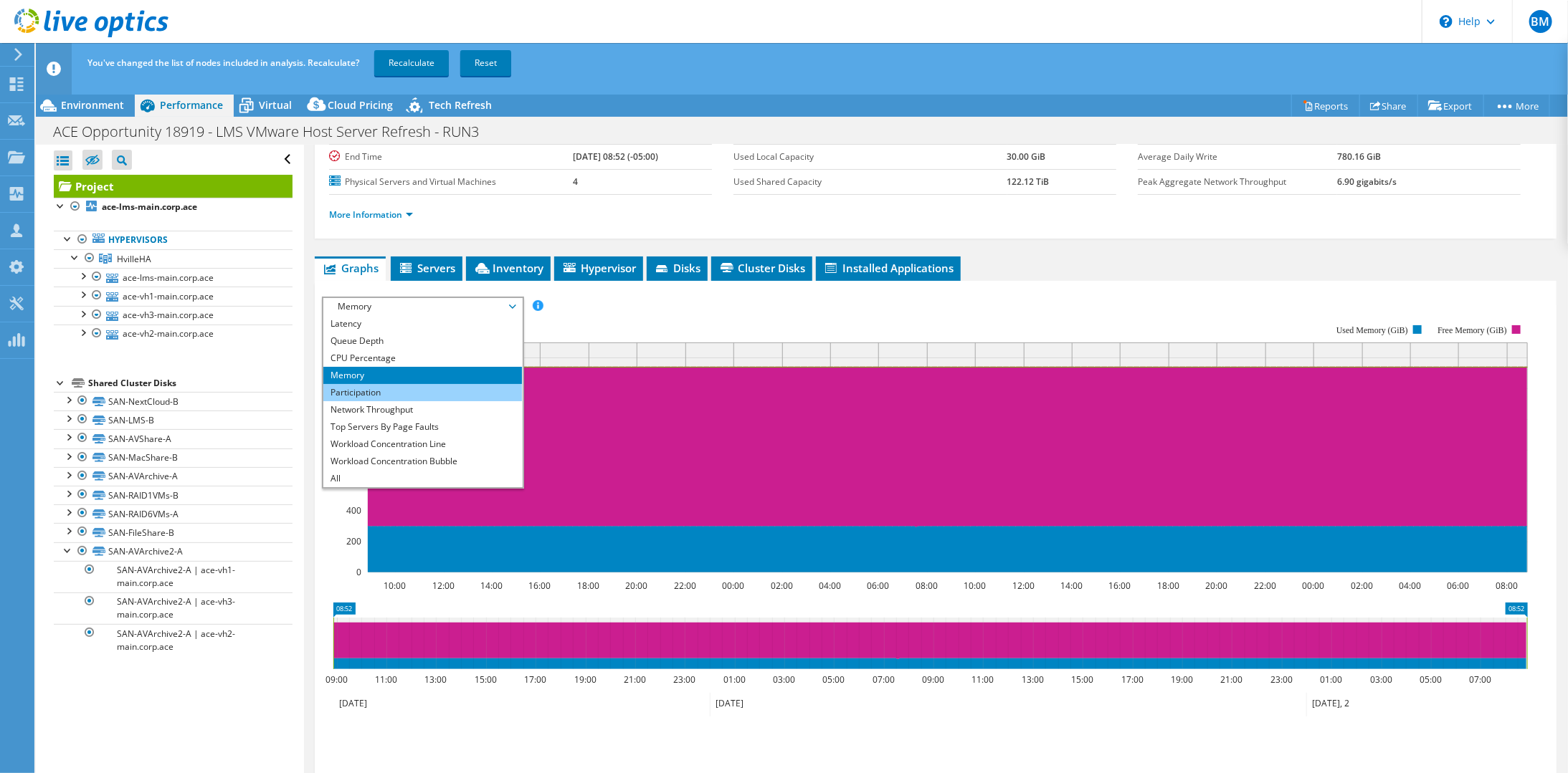
click at [448, 392] on li "Participation" at bounding box center [422, 392] width 199 height 17
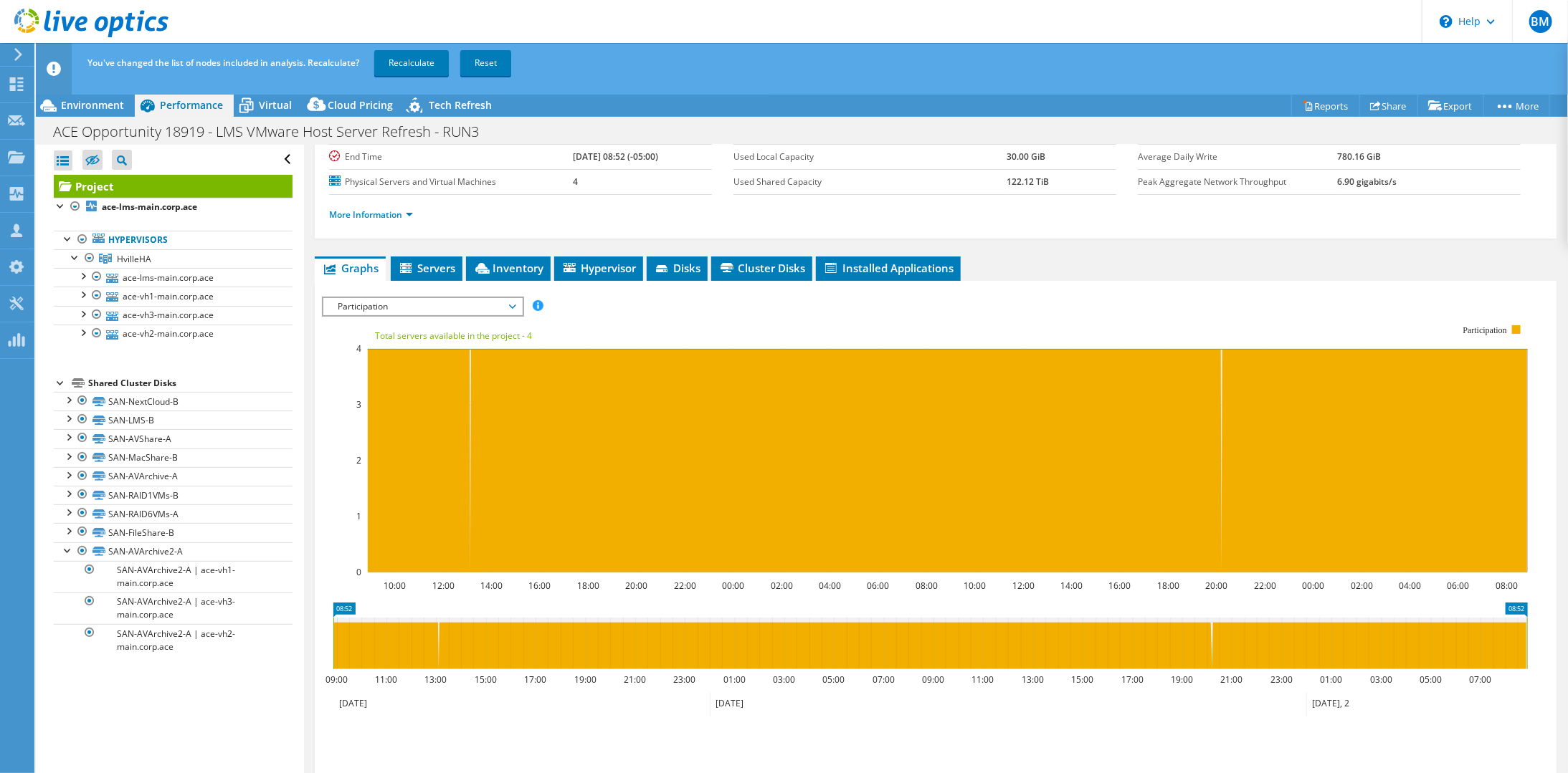
click at [464, 306] on span "Participation" at bounding box center [422, 306] width 184 height 17
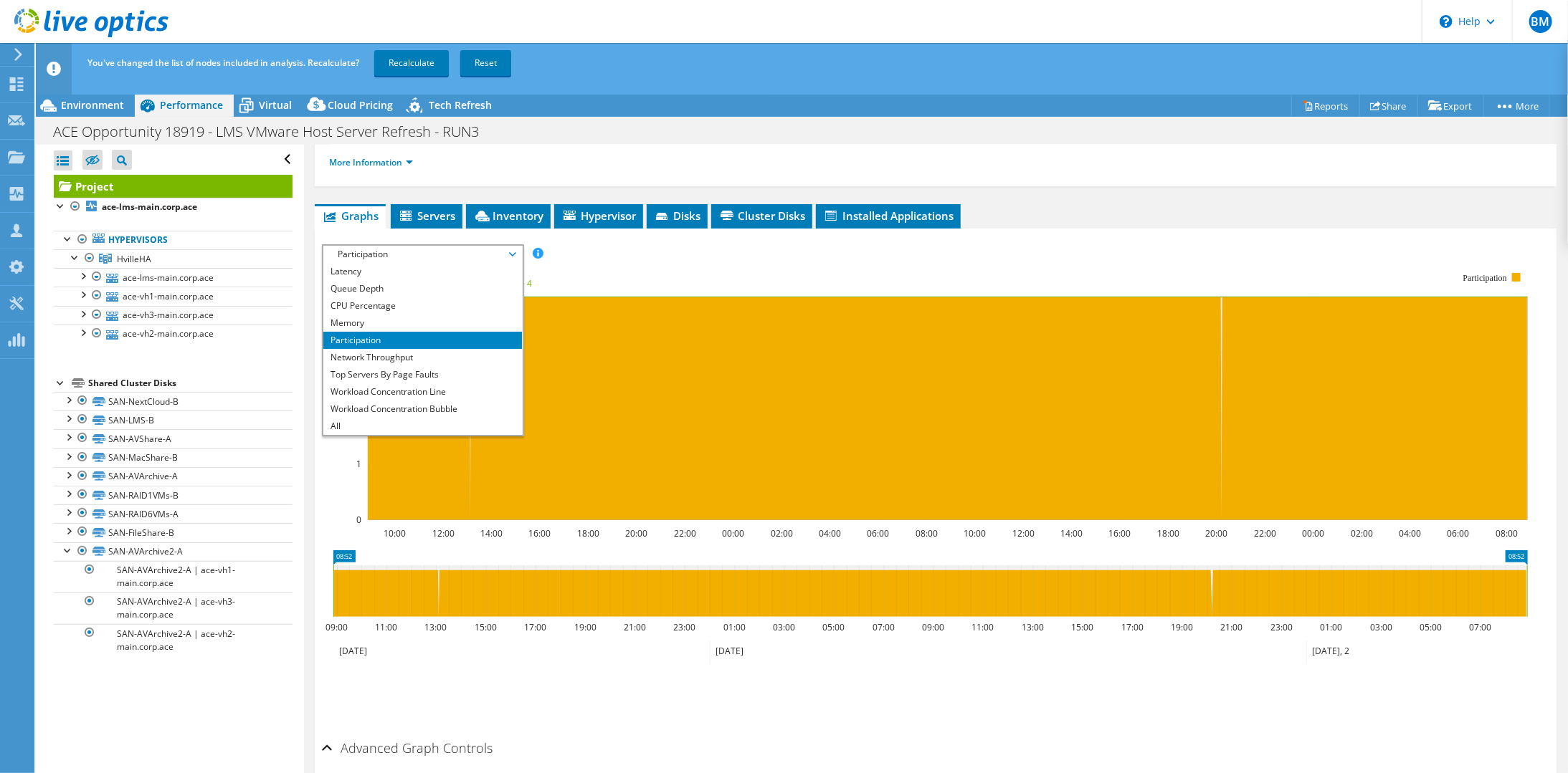
scroll to position [215, 0]
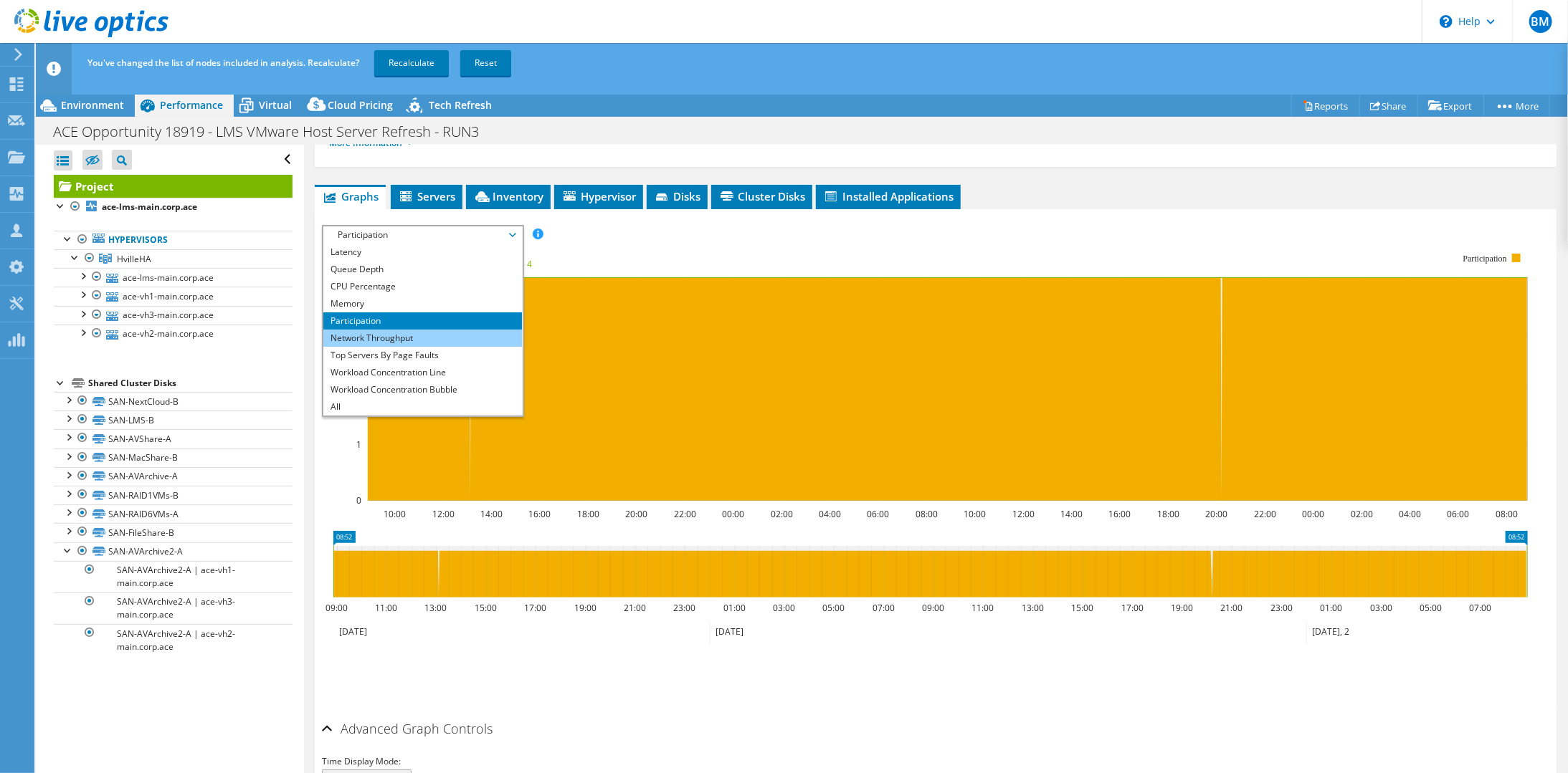
click at [425, 338] on li "Network Throughput" at bounding box center [422, 338] width 199 height 17
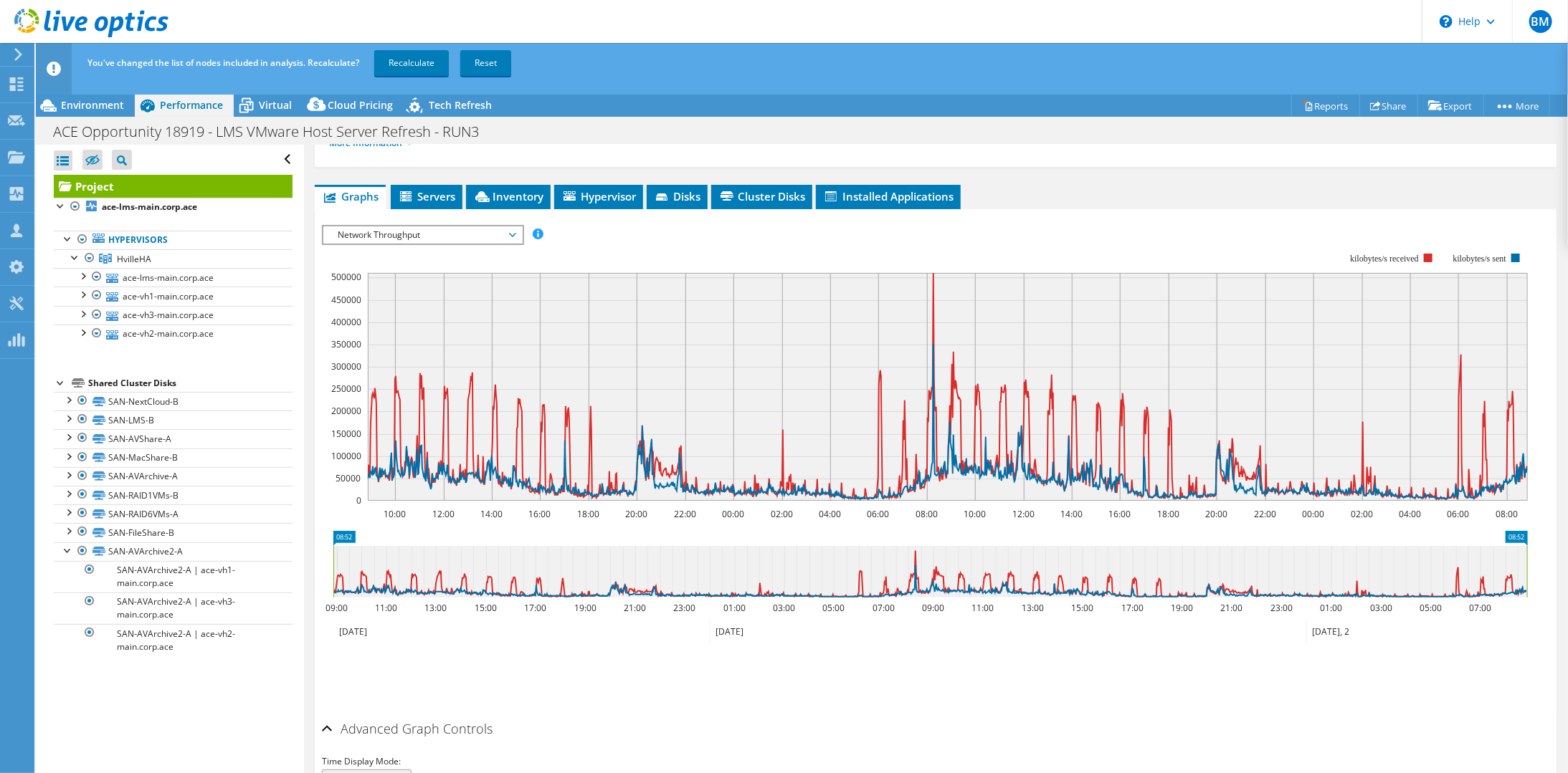
click at [492, 228] on span "Network Throughput" at bounding box center [422, 234] width 184 height 17
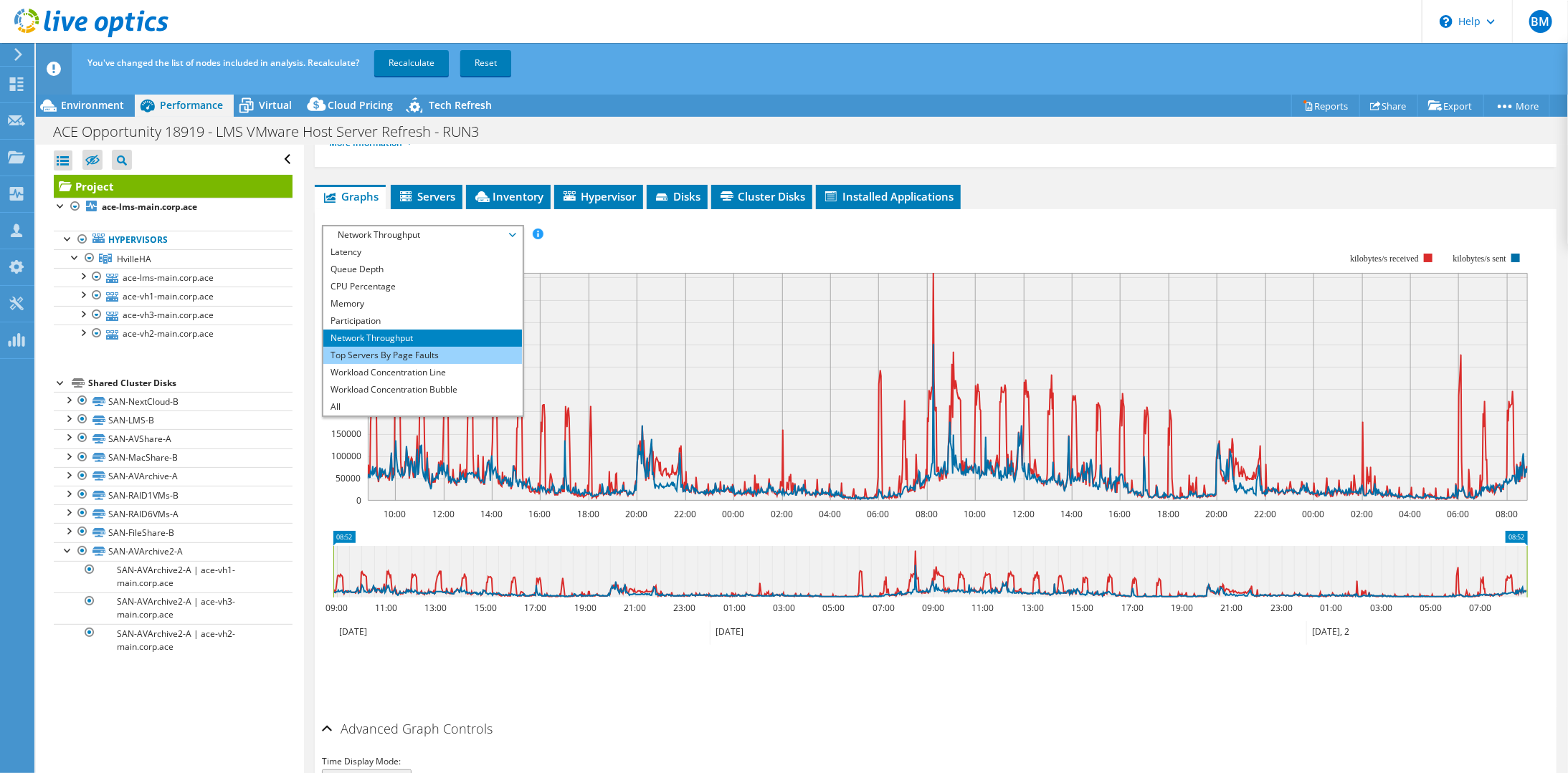
click at [452, 352] on li "Top Servers By Page Faults" at bounding box center [422, 355] width 199 height 17
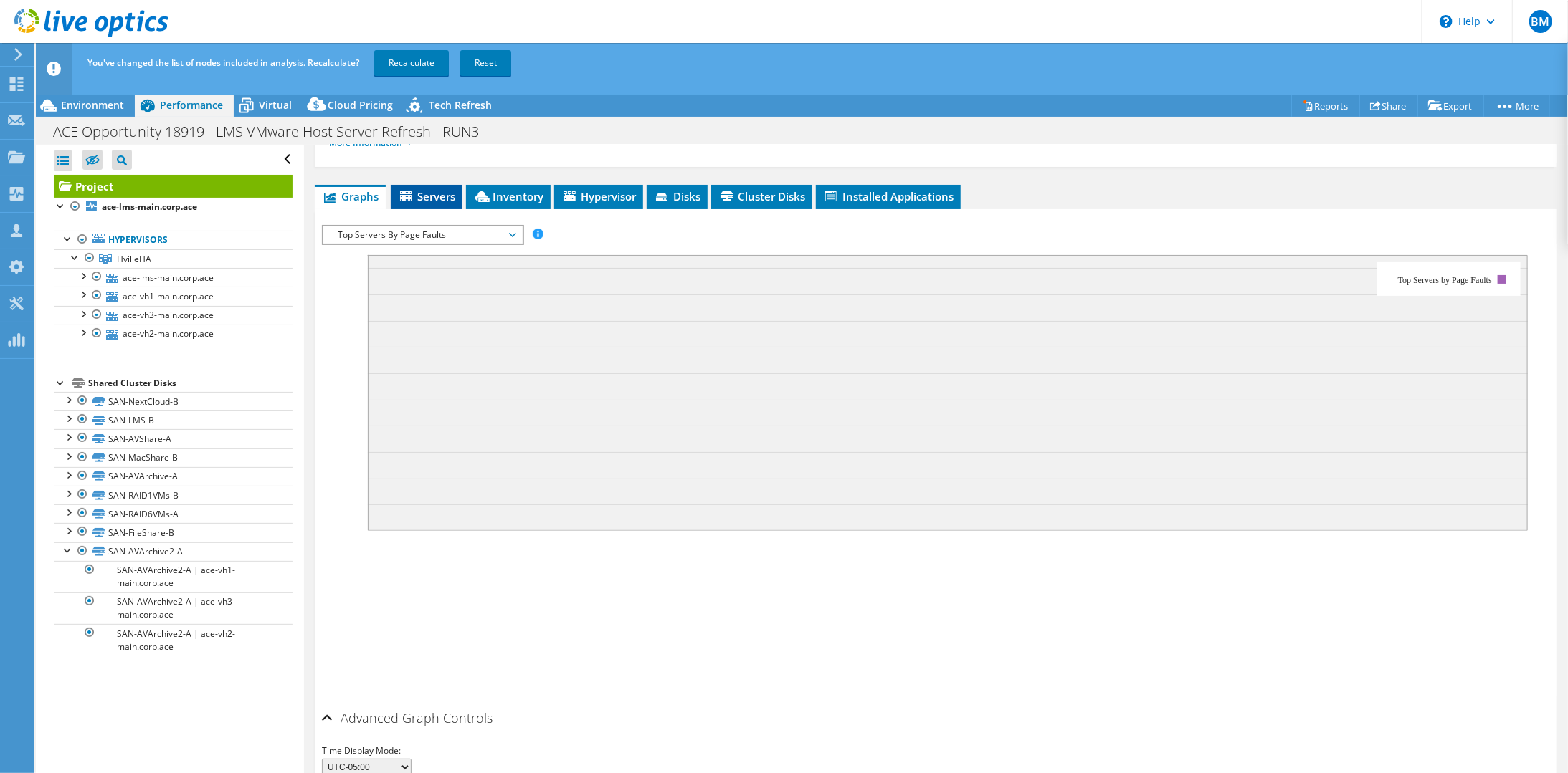
scroll to position [169, 0]
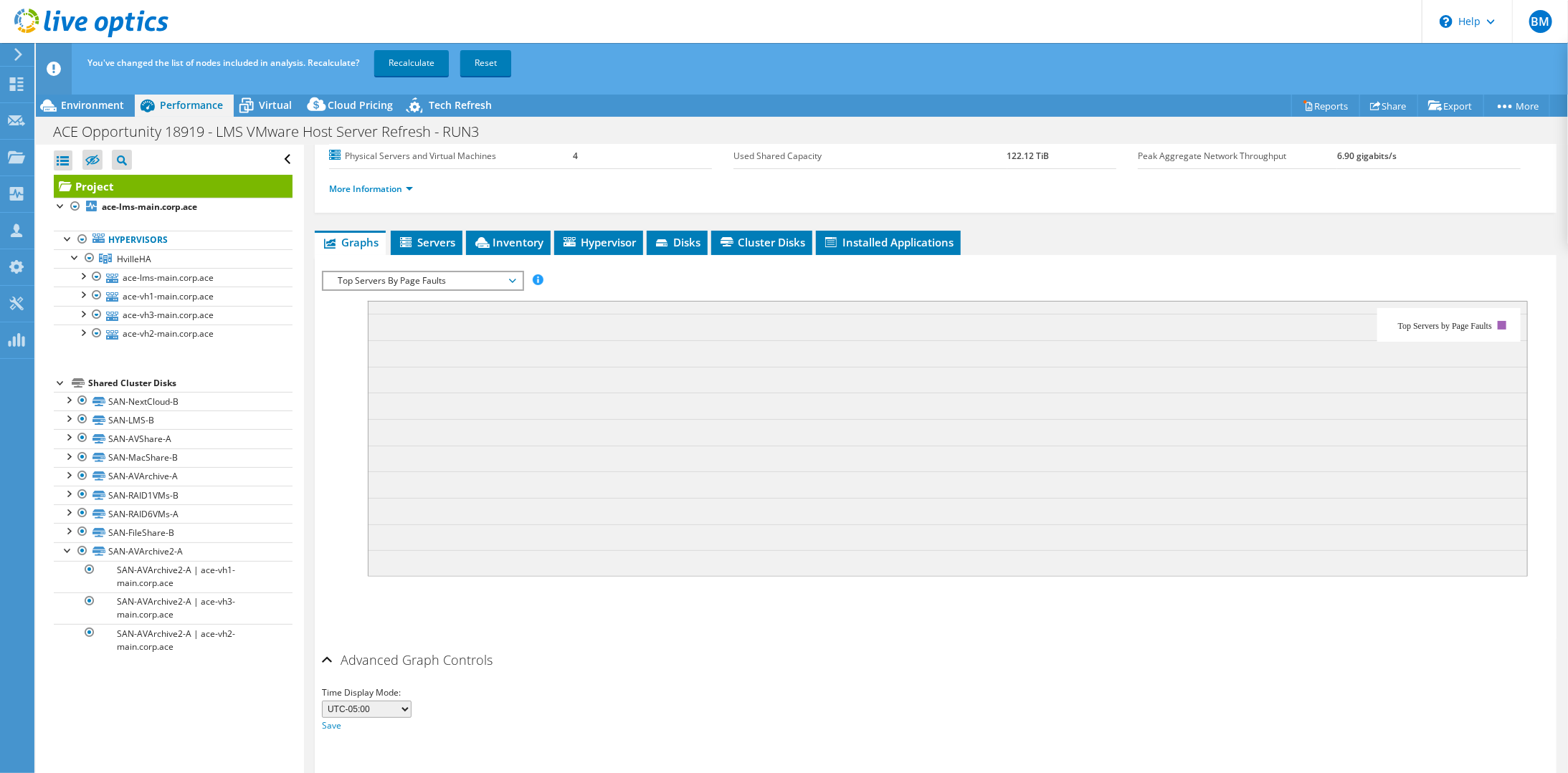
click at [455, 274] on span "Top Servers By Page Faults" at bounding box center [422, 281] width 184 height 17
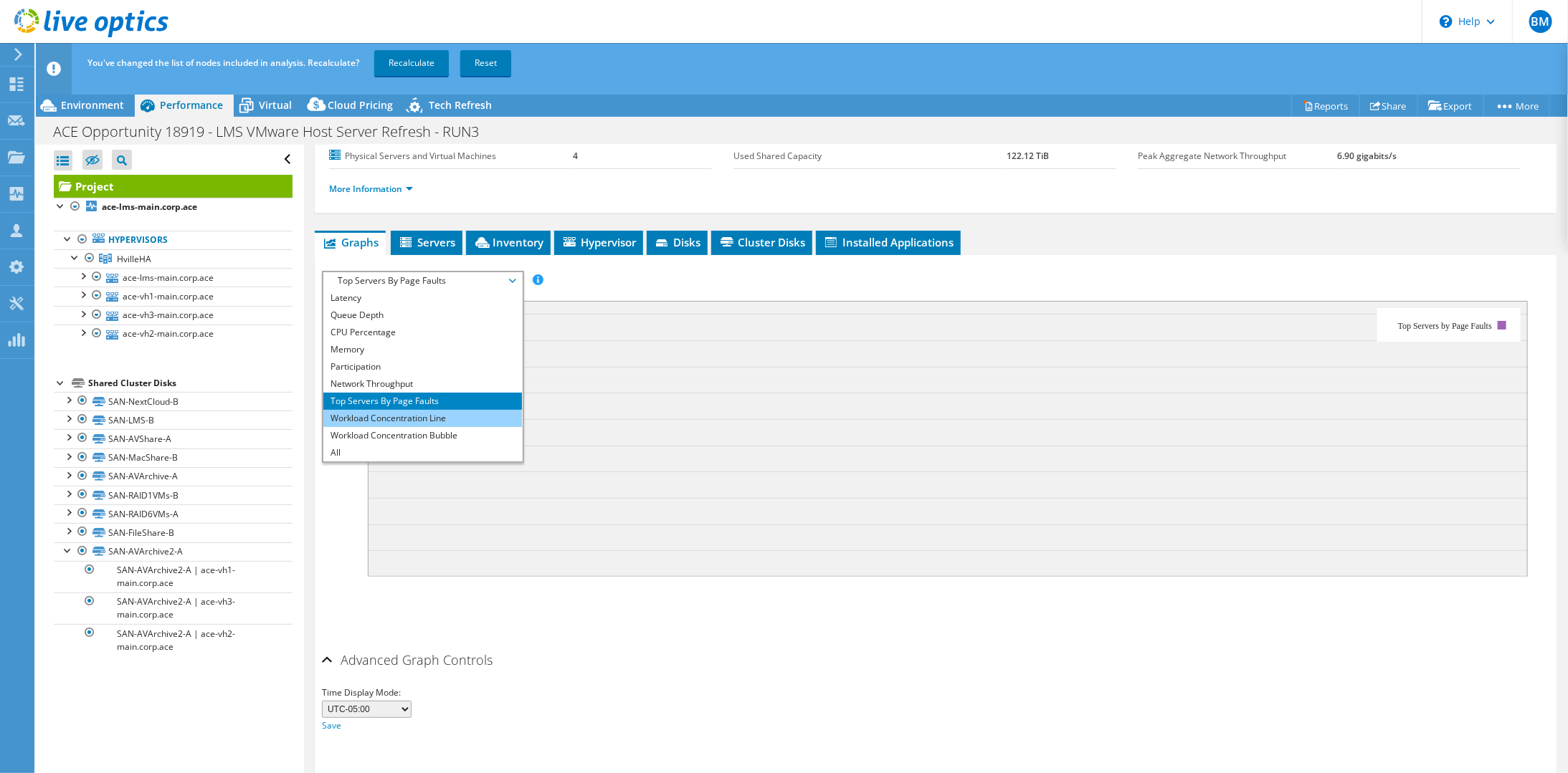
click at [433, 411] on li "Workload Concentration Line" at bounding box center [422, 418] width 199 height 17
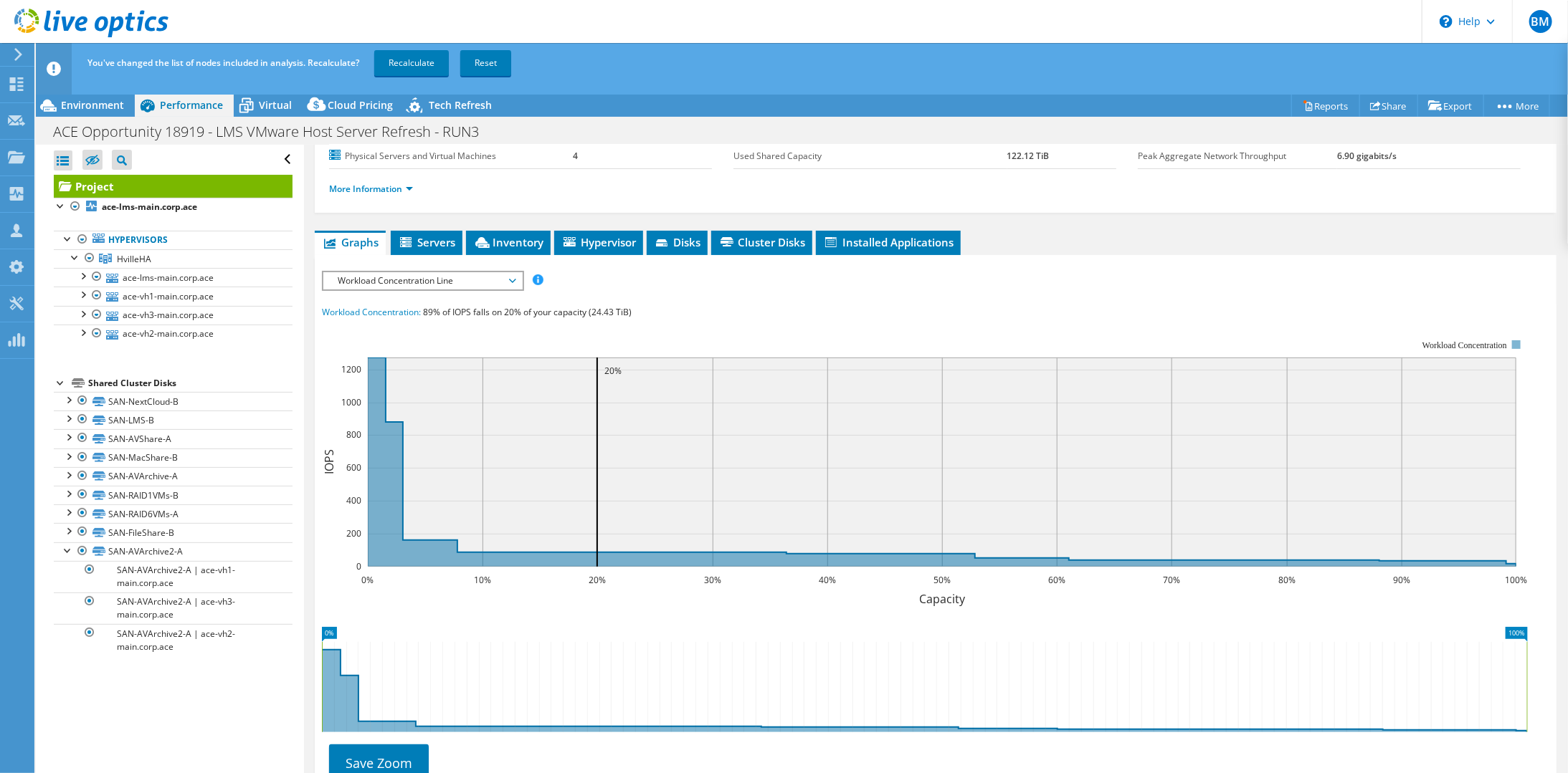
click at [517, 276] on span "Workload Concentration Line" at bounding box center [422, 281] width 199 height 17
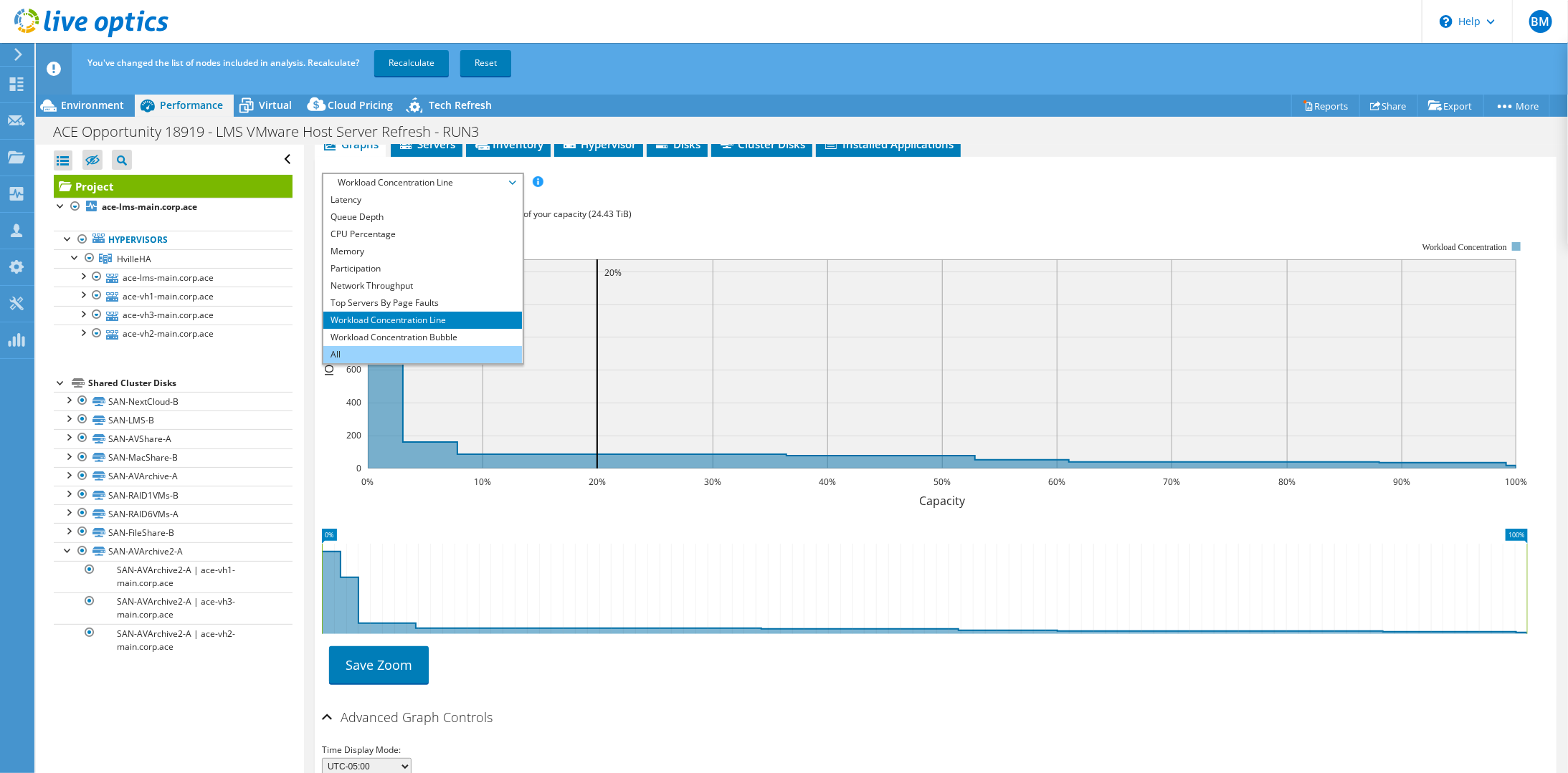
scroll to position [241, 0]
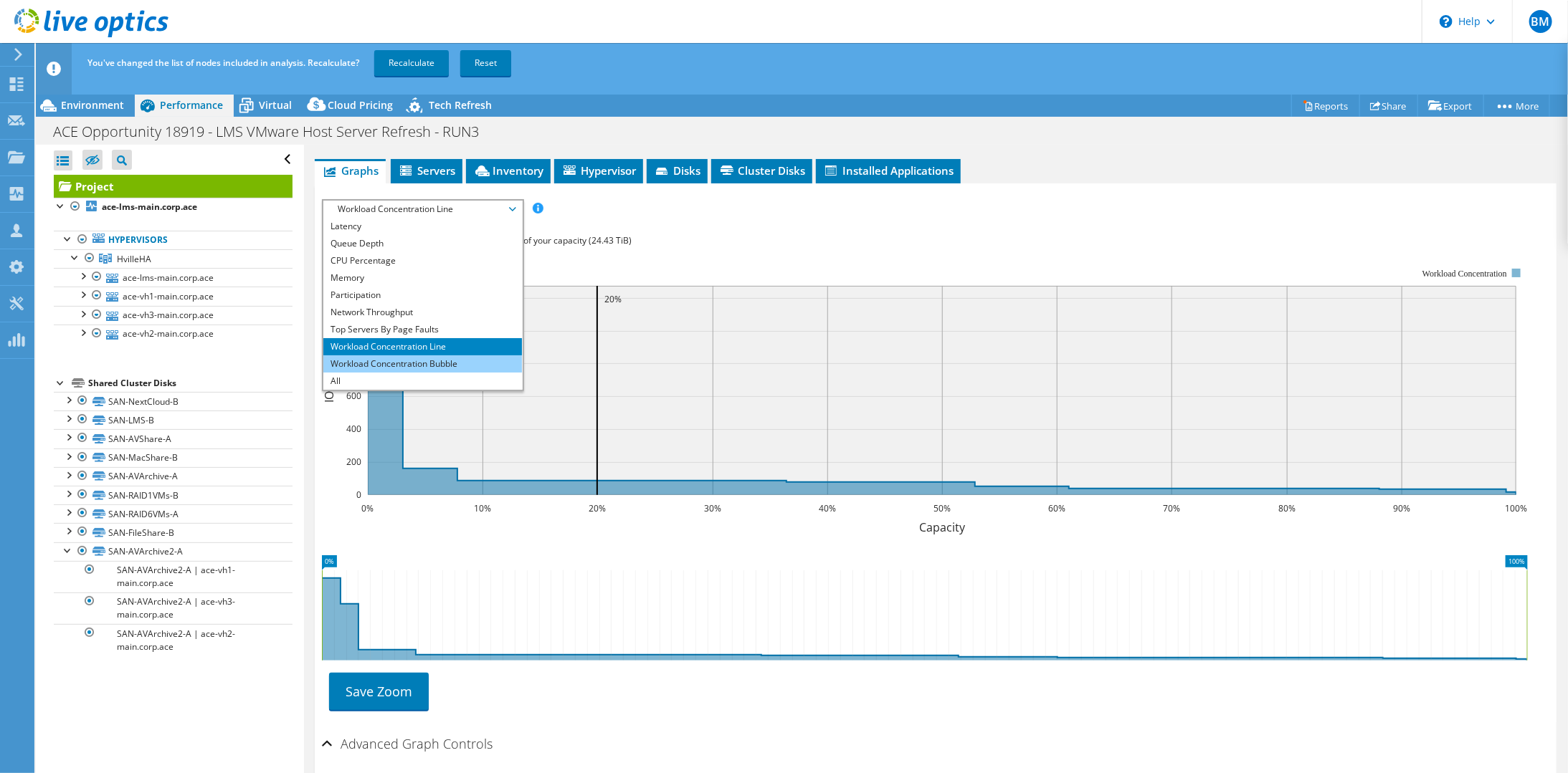
click at [452, 359] on li "Workload Concentration Bubble" at bounding box center [422, 363] width 199 height 17
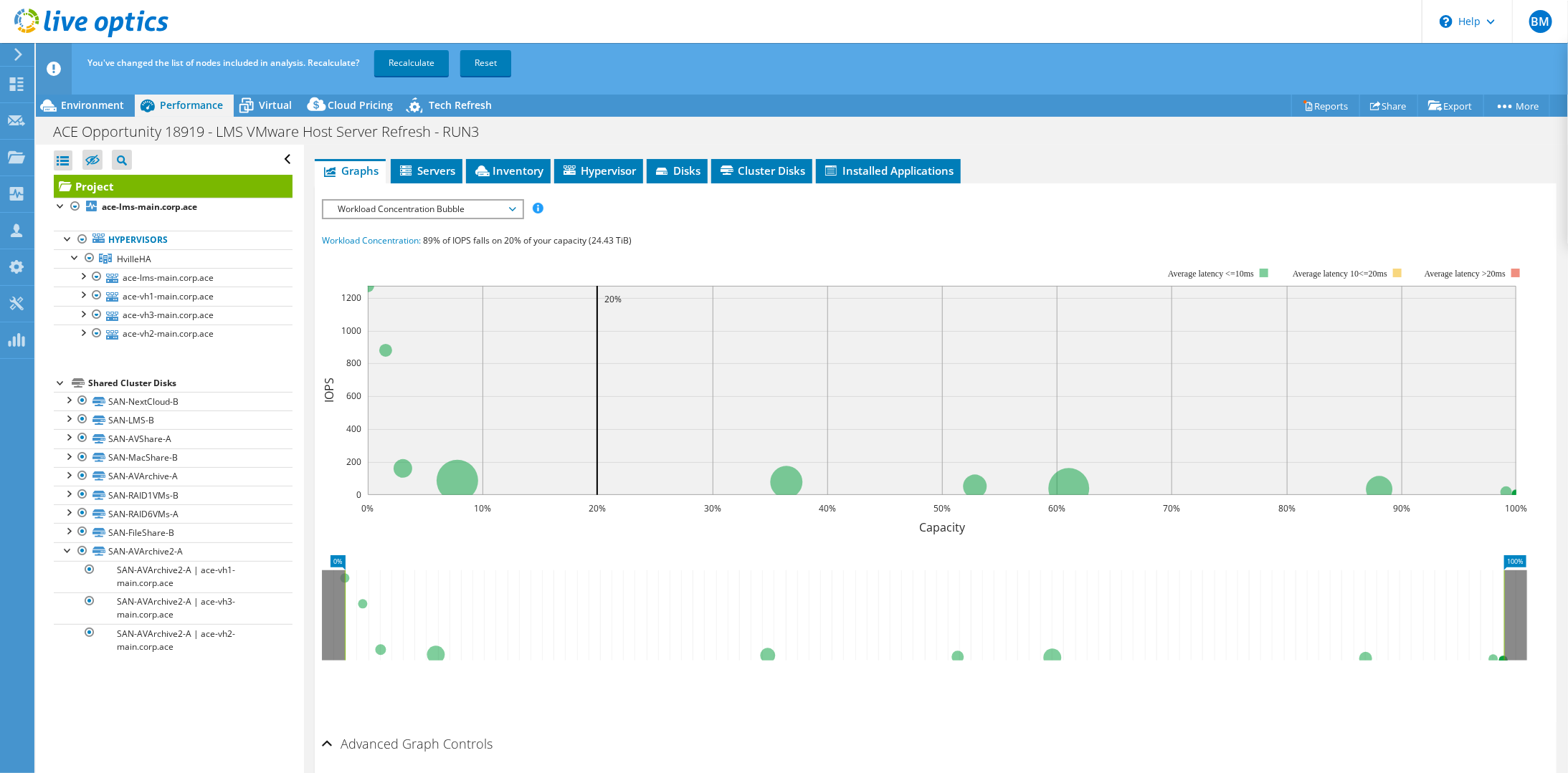
click at [508, 208] on span "Workload Concentration Bubble" at bounding box center [422, 209] width 184 height 17
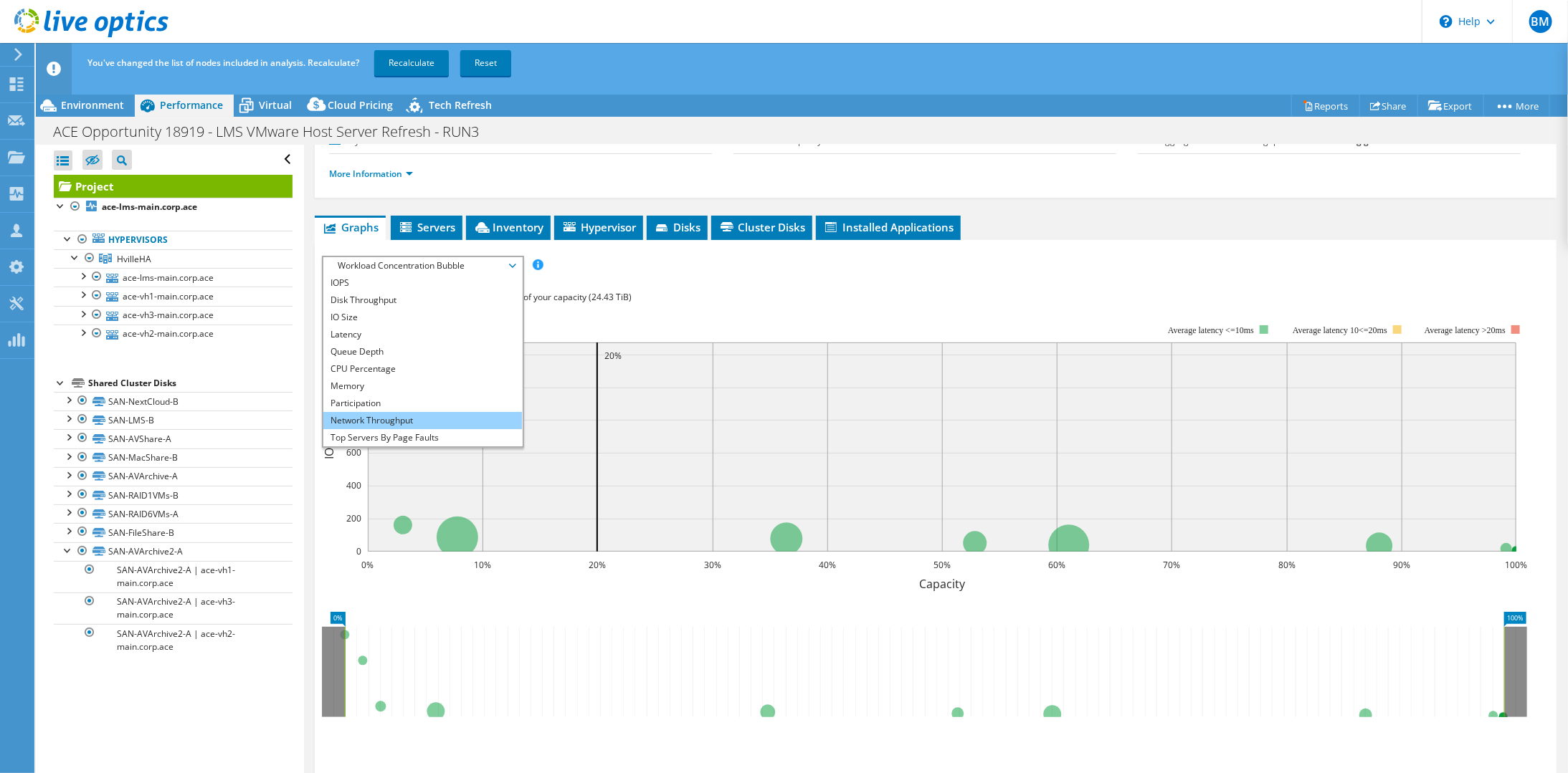
scroll to position [169, 0]
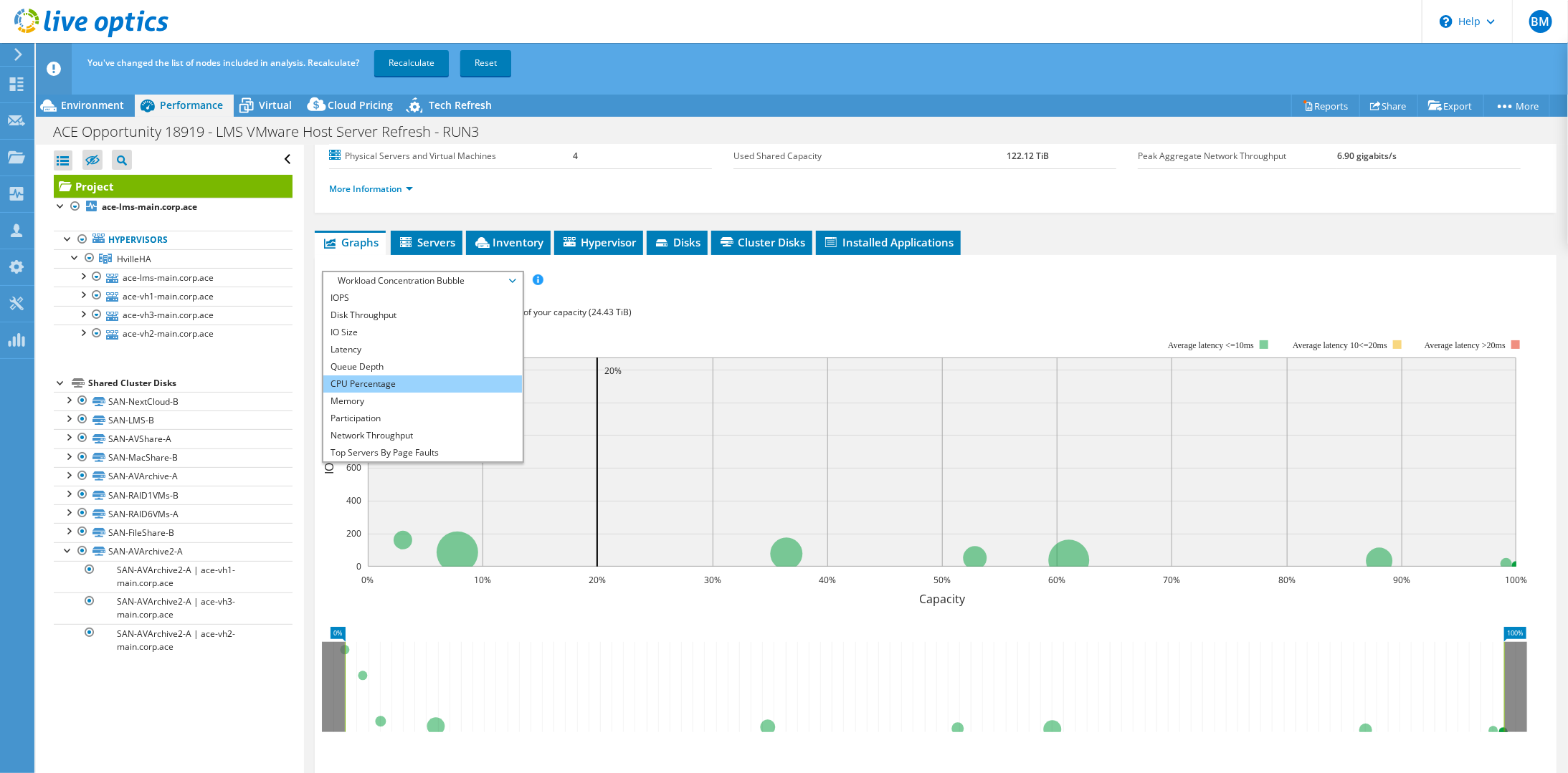
click at [406, 385] on li "CPU Percentage" at bounding box center [422, 383] width 199 height 17
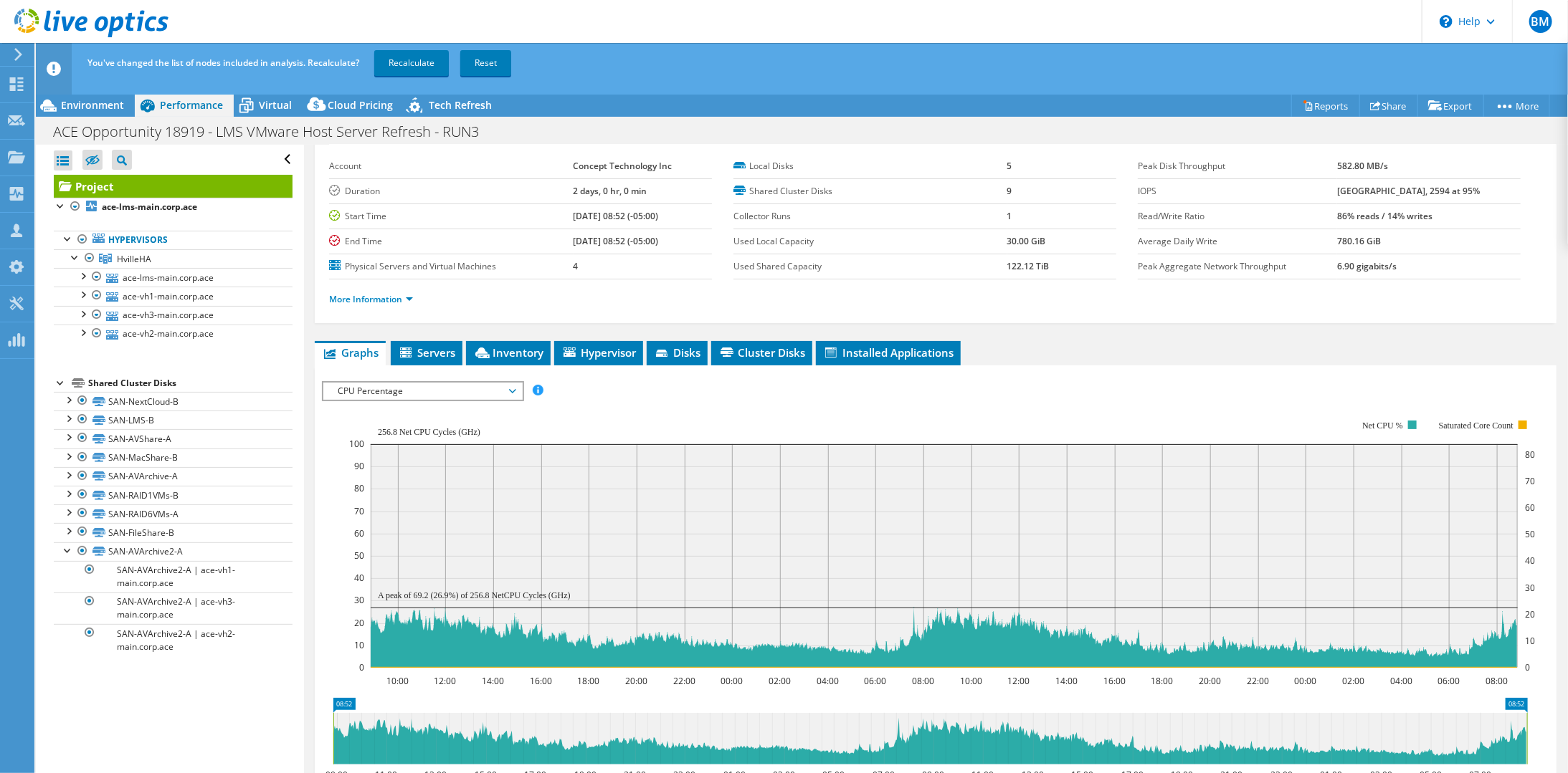
scroll to position [79, 0]
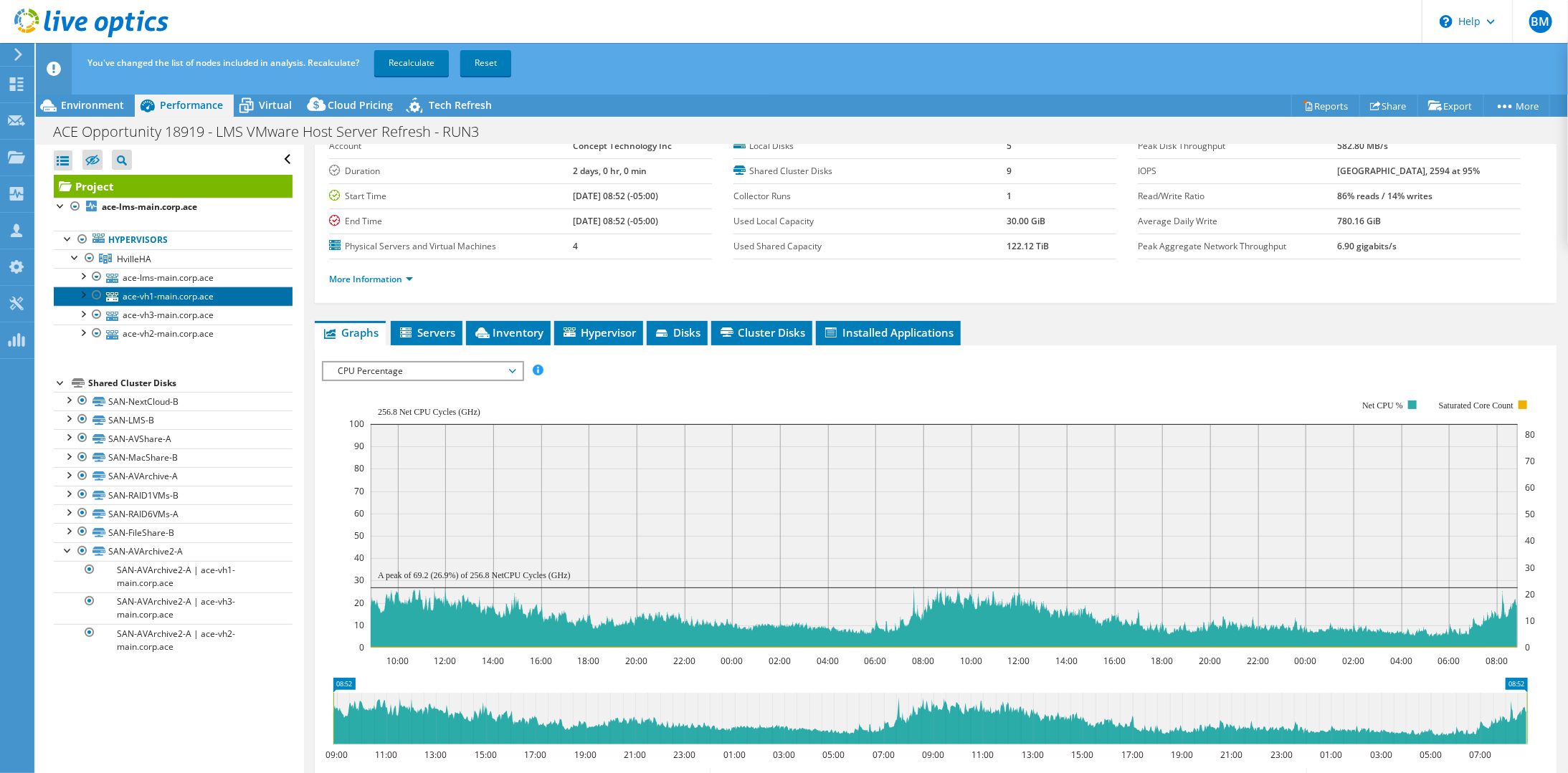
click at [161, 294] on link "ace-vh1-main.corp.ace" at bounding box center [173, 295] width 239 height 18
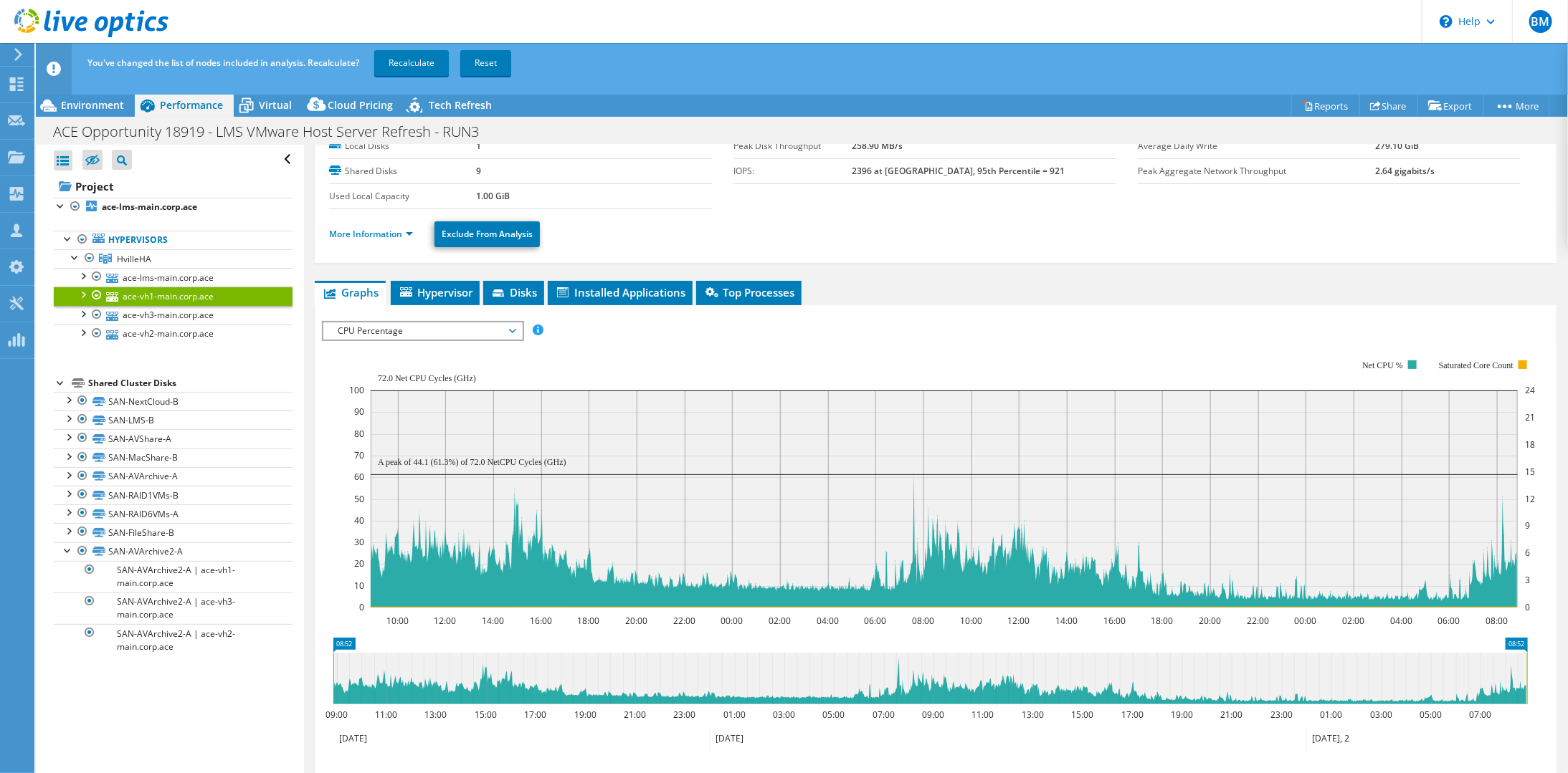
click at [461, 330] on span "CPU Percentage" at bounding box center [422, 330] width 184 height 17
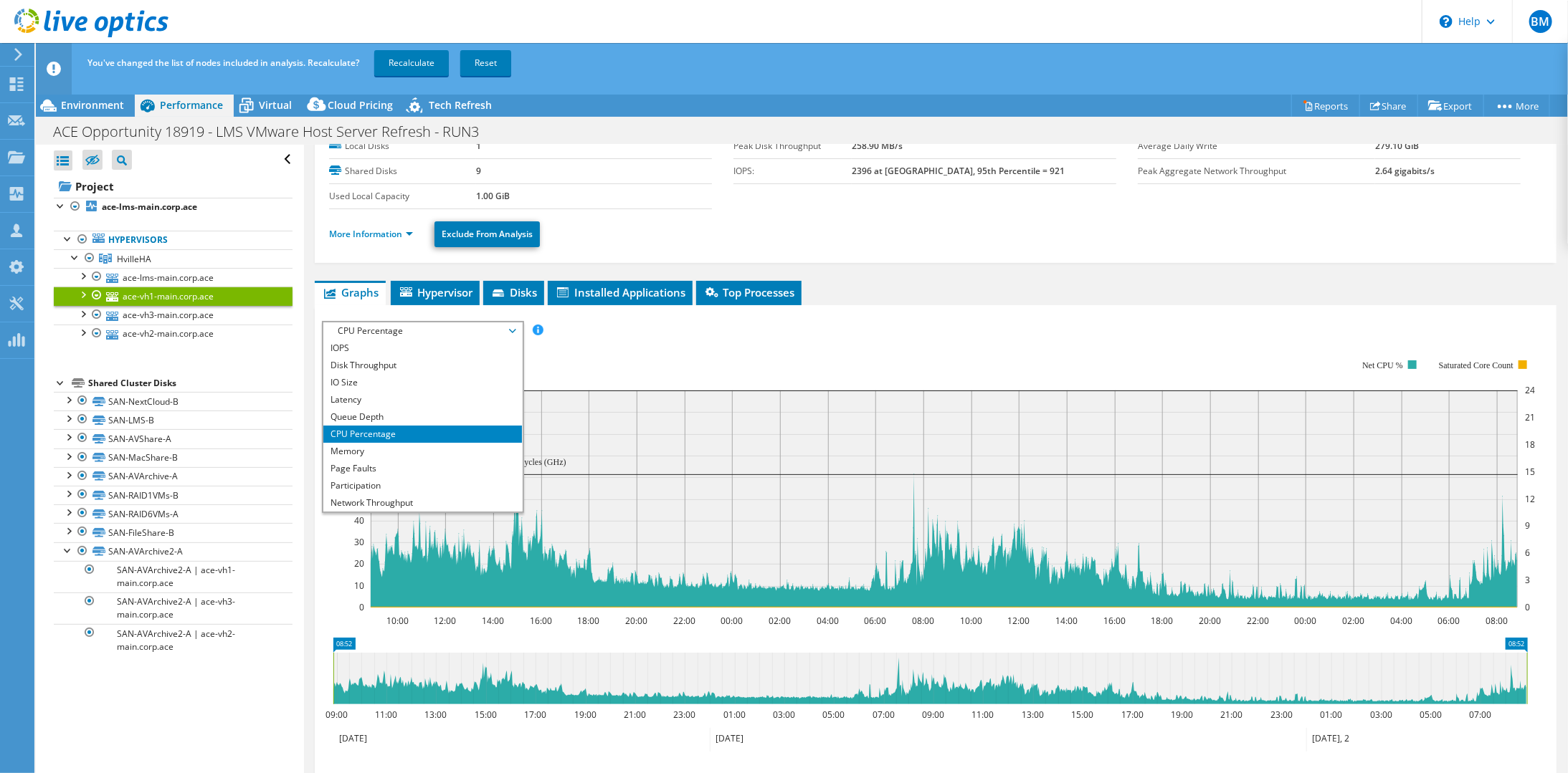
click at [625, 342] on rect at bounding box center [941, 483] width 1185 height 286
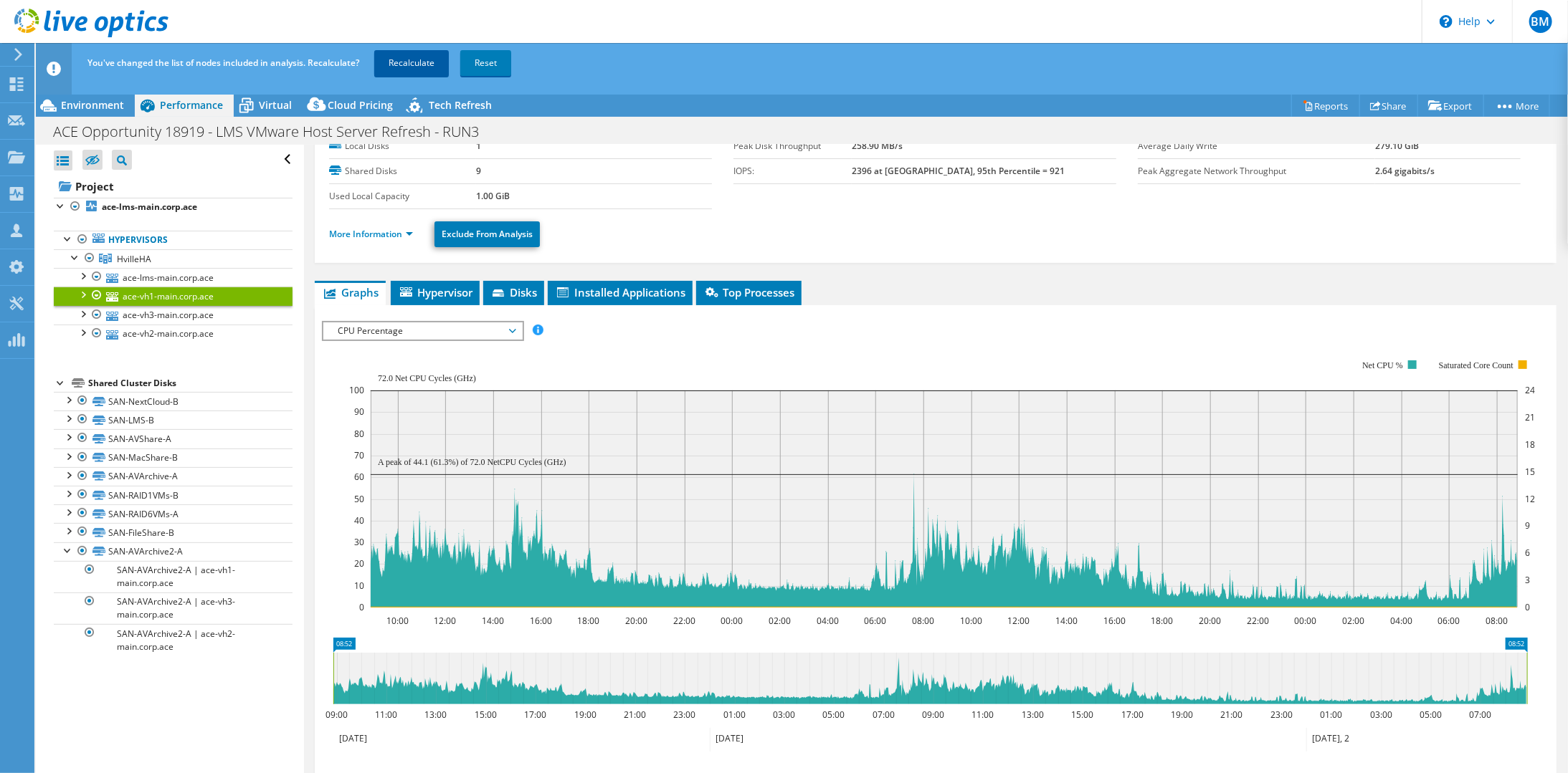
click at [416, 69] on link "Recalculate" at bounding box center [411, 63] width 74 height 26
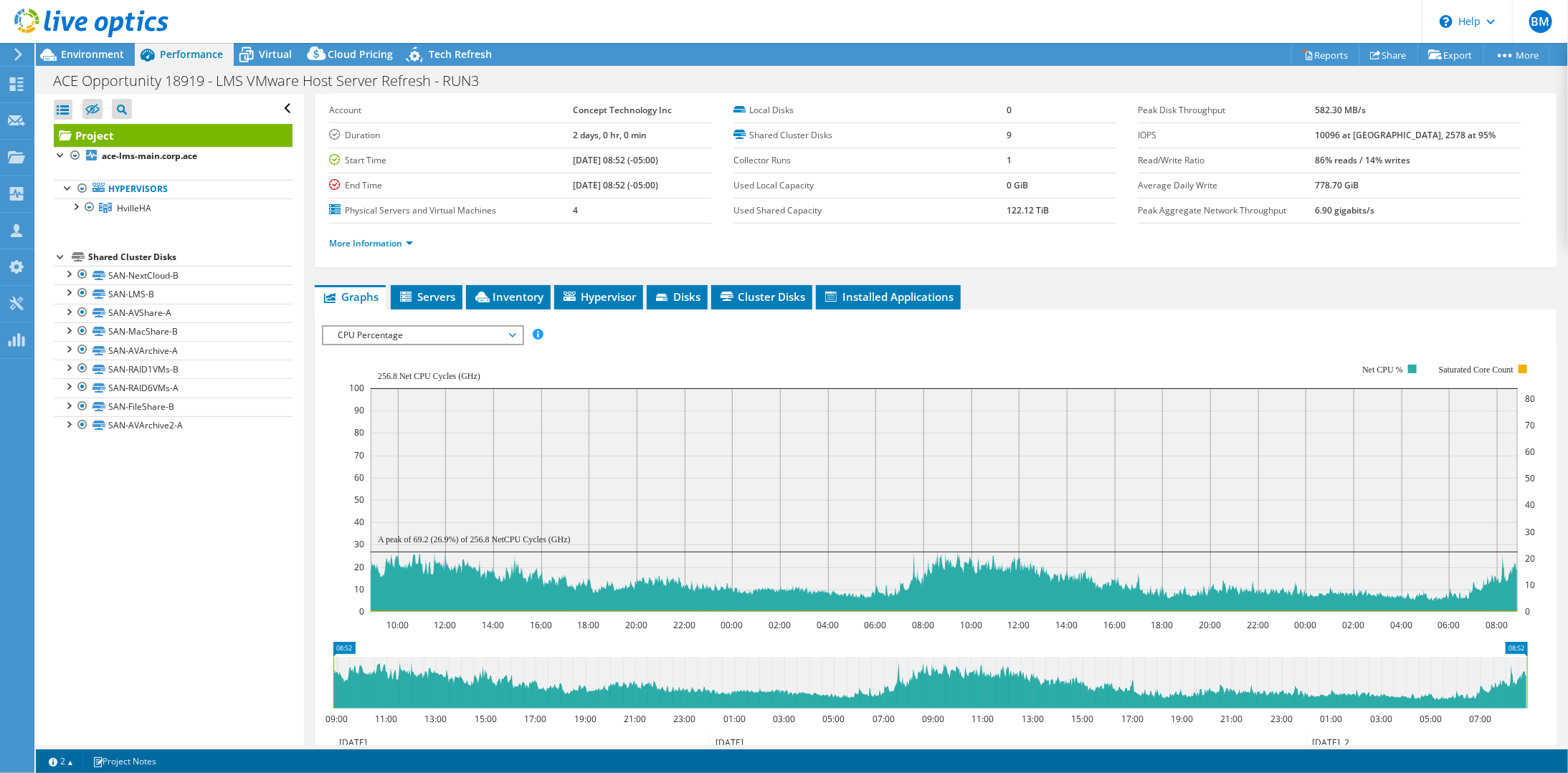
scroll to position [71, 0]
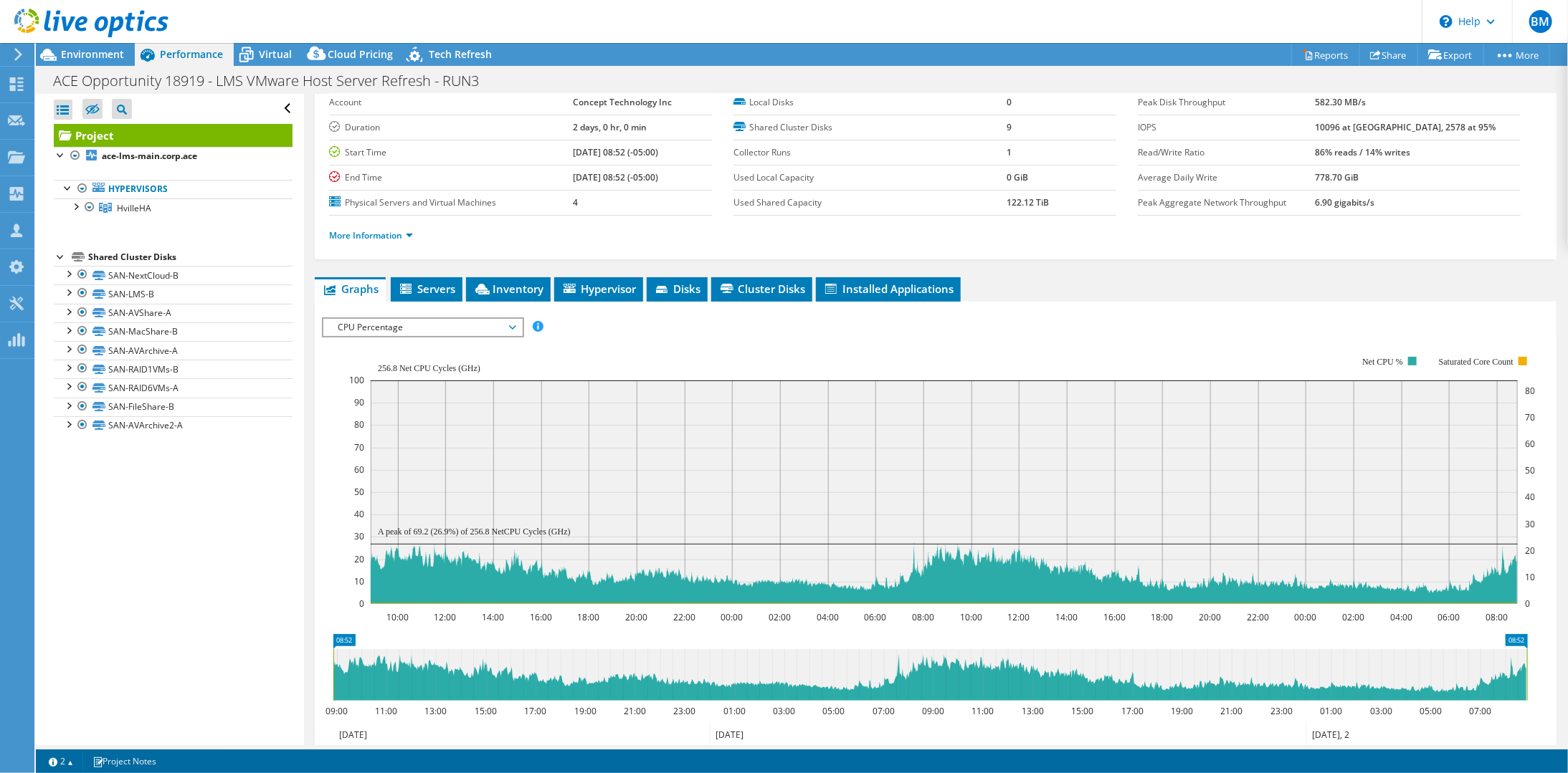
click at [464, 328] on span "CPU Percentage" at bounding box center [422, 327] width 184 height 17
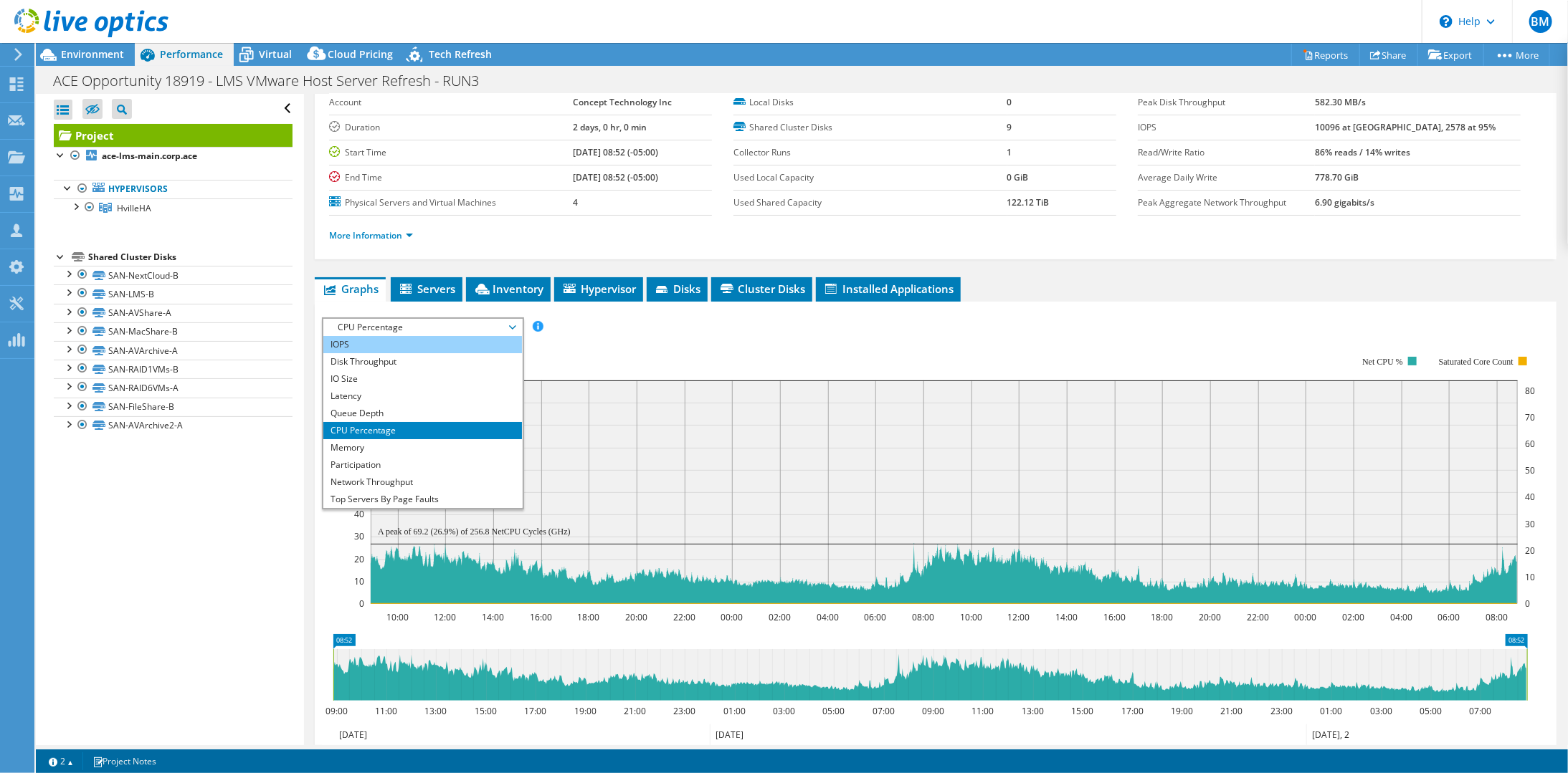
click at [384, 339] on li "IOPS" at bounding box center [422, 344] width 199 height 17
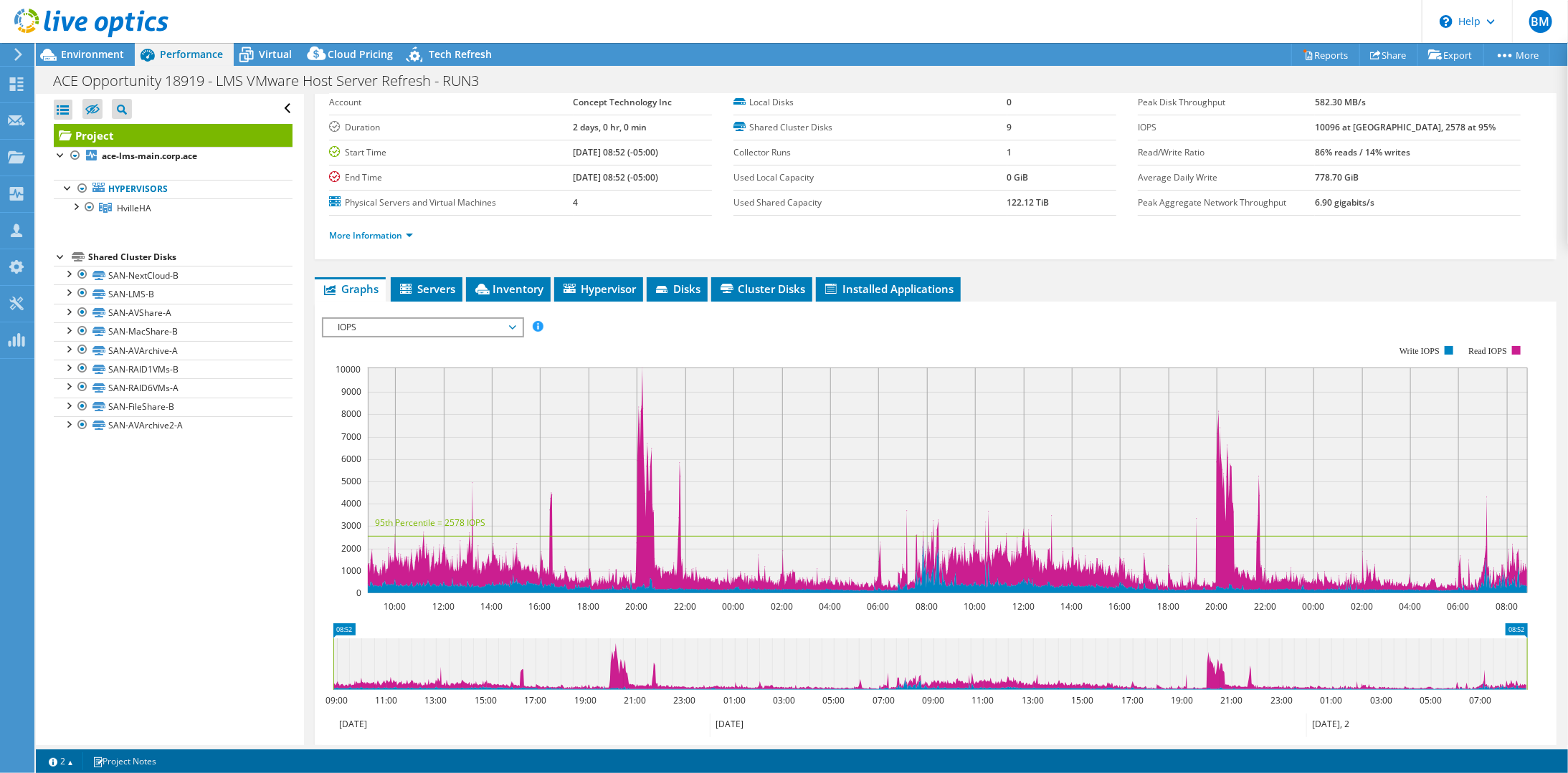
click at [487, 328] on span "IOPS" at bounding box center [422, 327] width 184 height 17
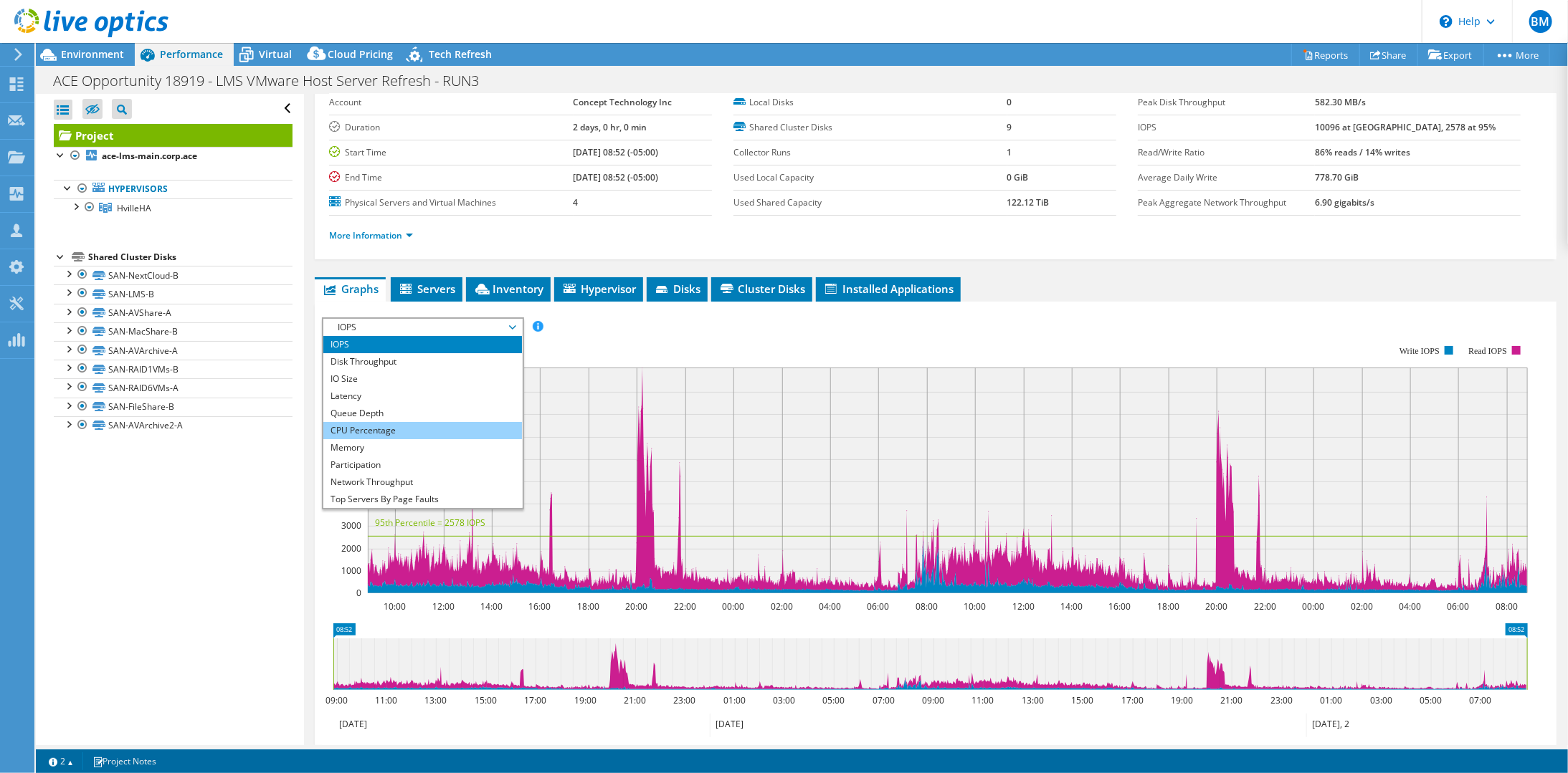
click at [427, 428] on li "CPU Percentage" at bounding box center [422, 430] width 199 height 17
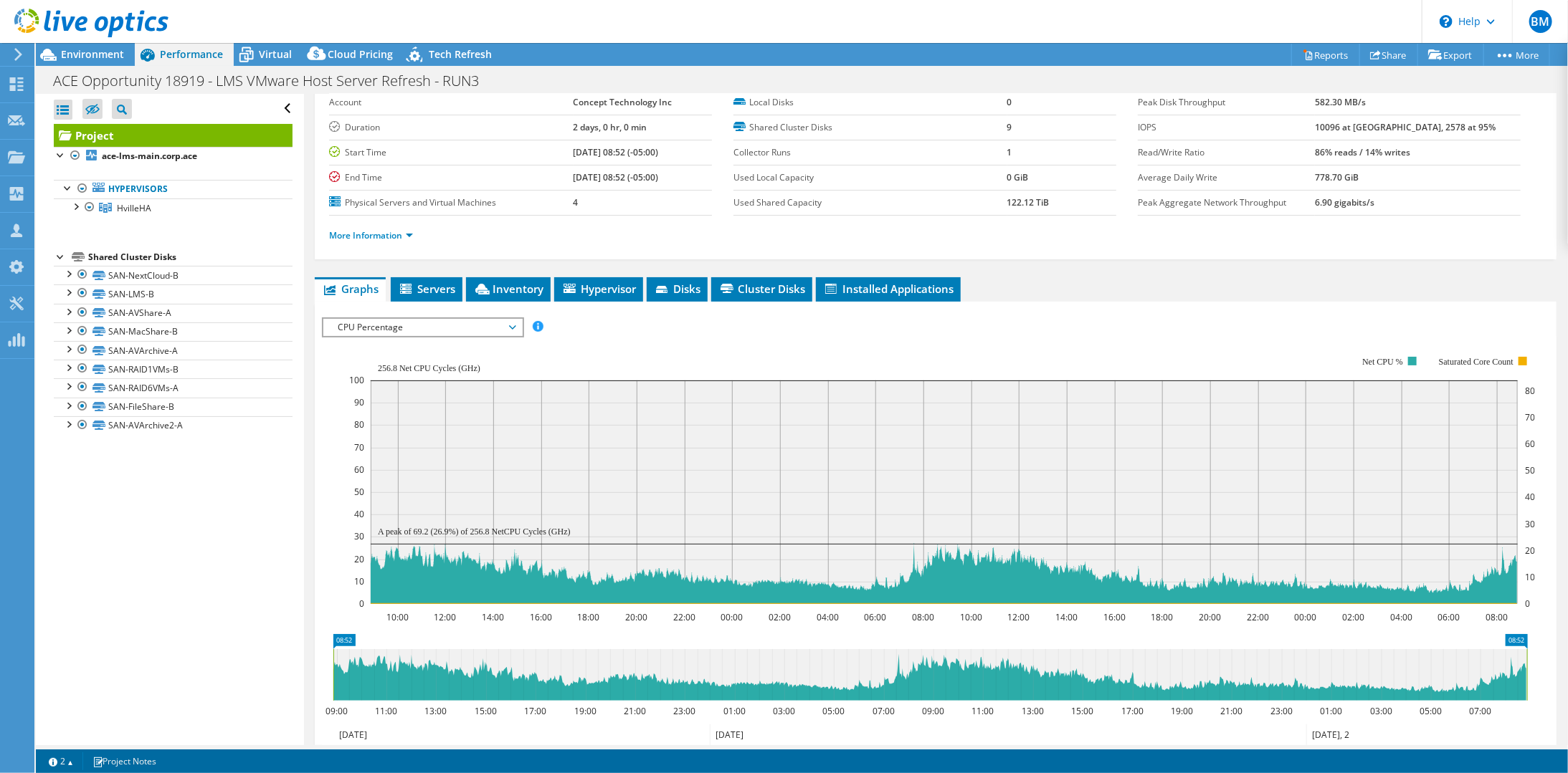
click at [481, 327] on span "CPU Percentage" at bounding box center [422, 327] width 184 height 17
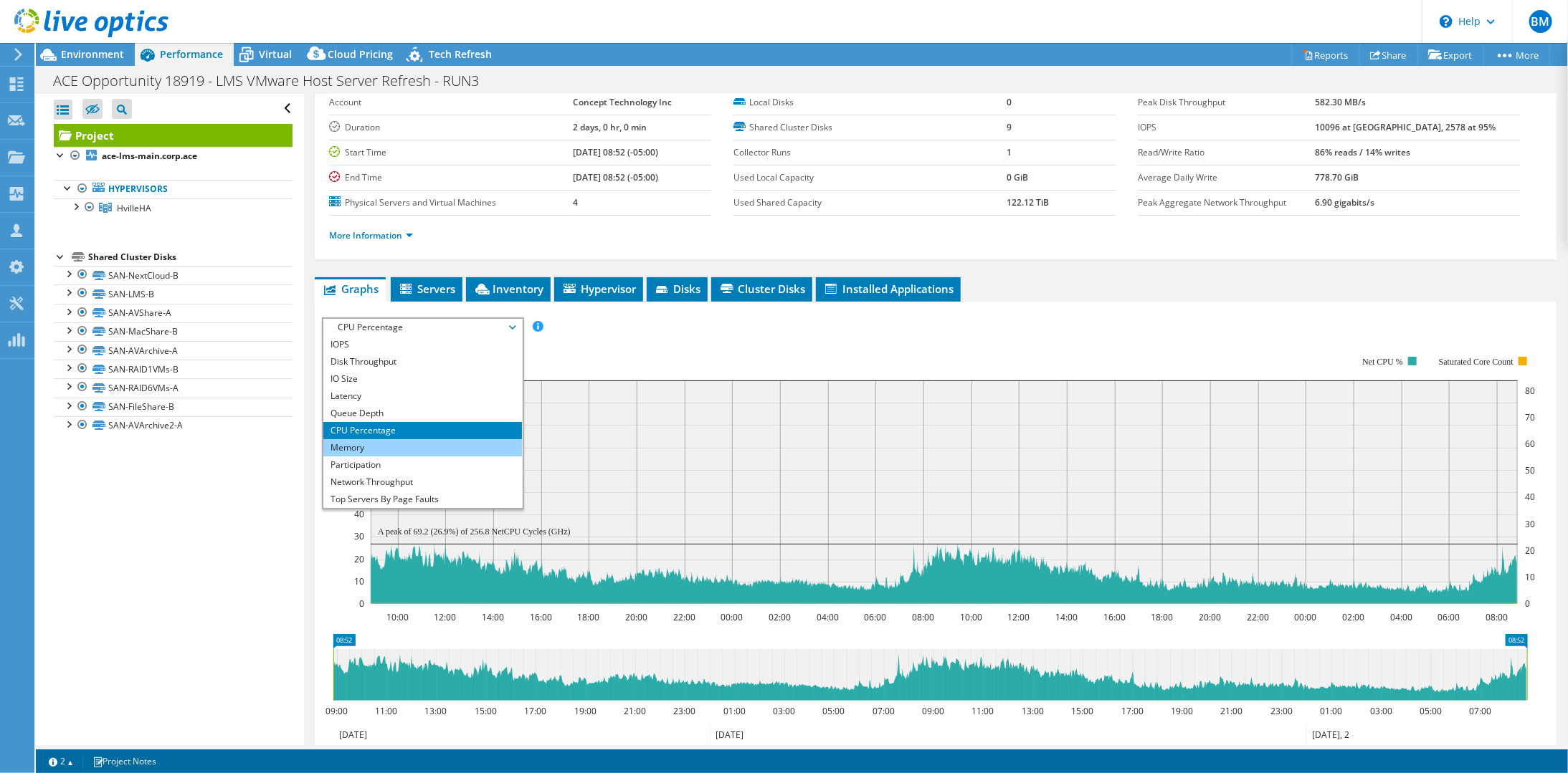
click at [417, 439] on li "Memory" at bounding box center [422, 447] width 199 height 17
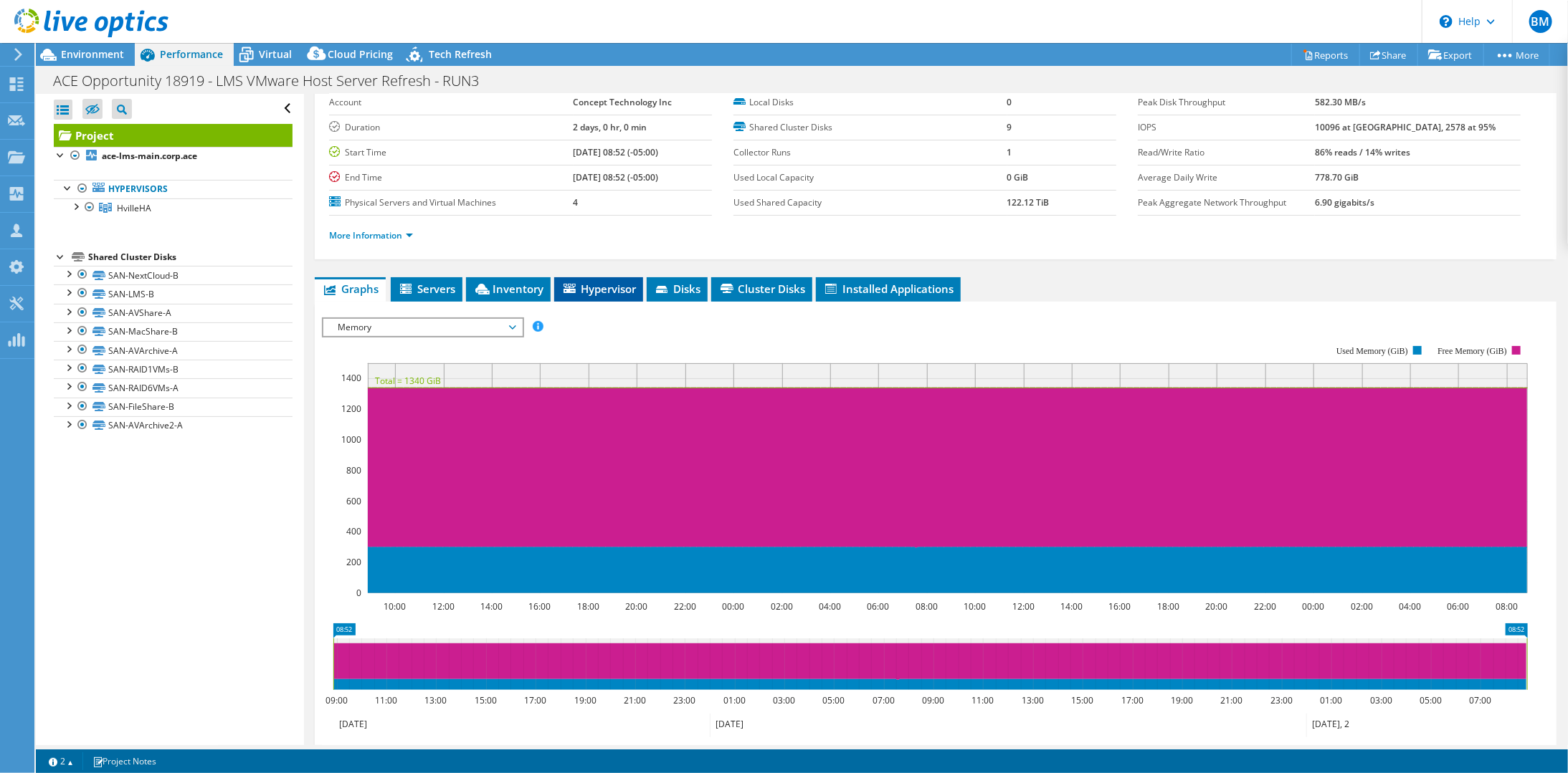
click at [613, 288] on span "Hypervisor" at bounding box center [598, 289] width 74 height 15
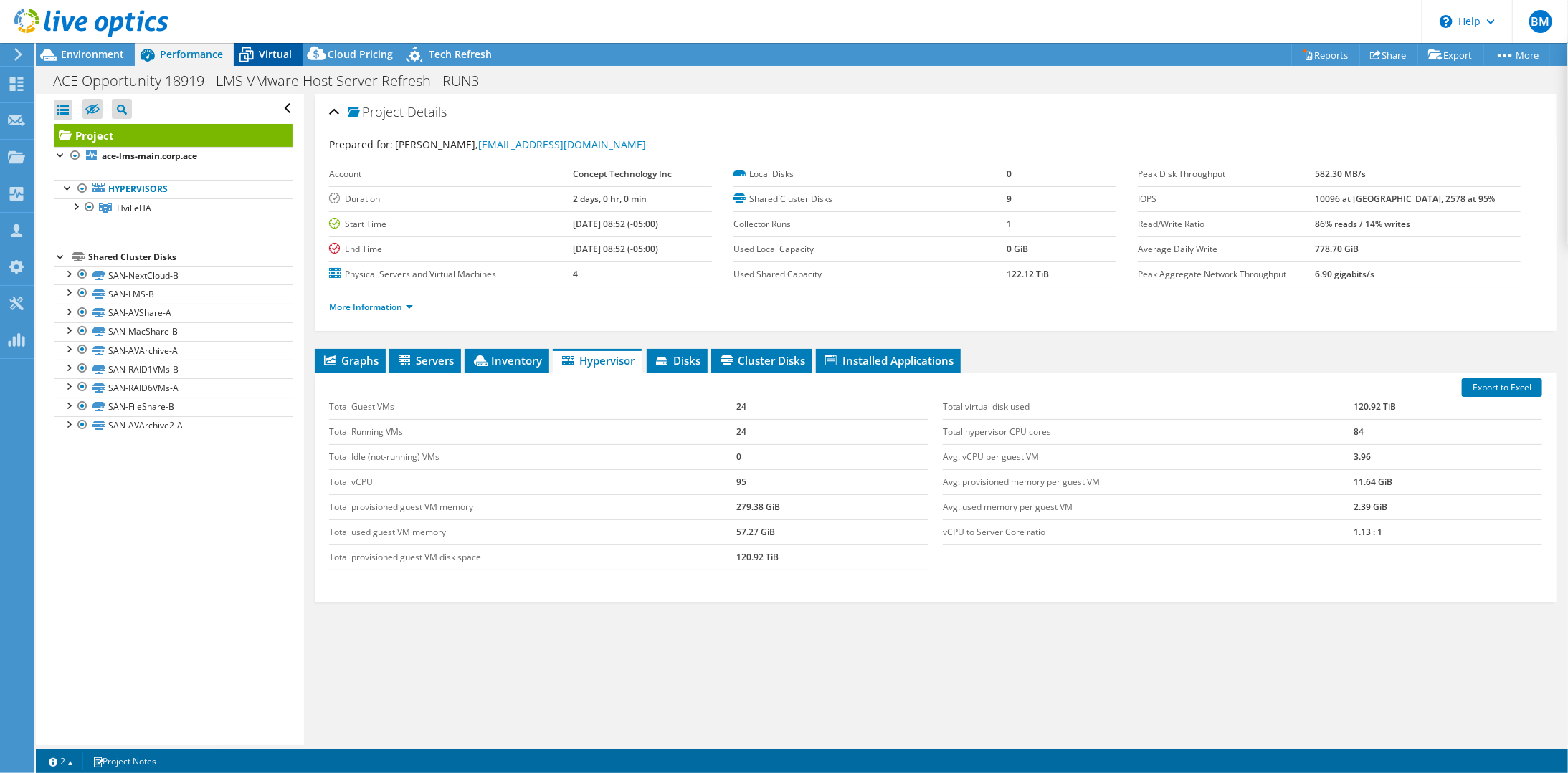
click at [276, 55] on span "Virtual" at bounding box center [276, 54] width 33 height 14
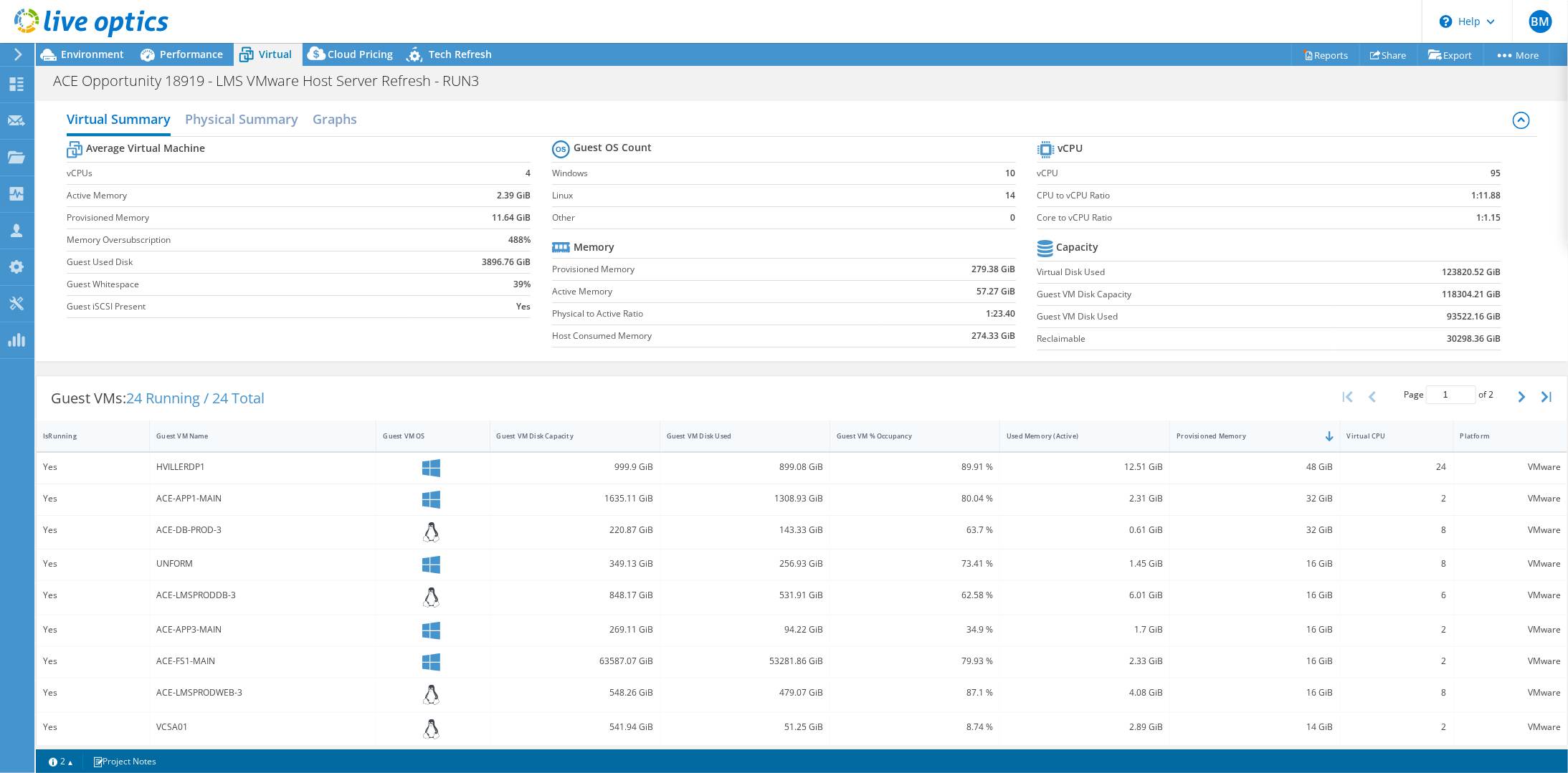
drag, startPoint x: 173, startPoint y: 460, endPoint x: 92, endPoint y: 471, distance: 81.7
click at [92, 471] on div "Yes" at bounding box center [93, 468] width 114 height 31
click at [189, 468] on div "HVILLERDP1" at bounding box center [263, 467] width 213 height 16
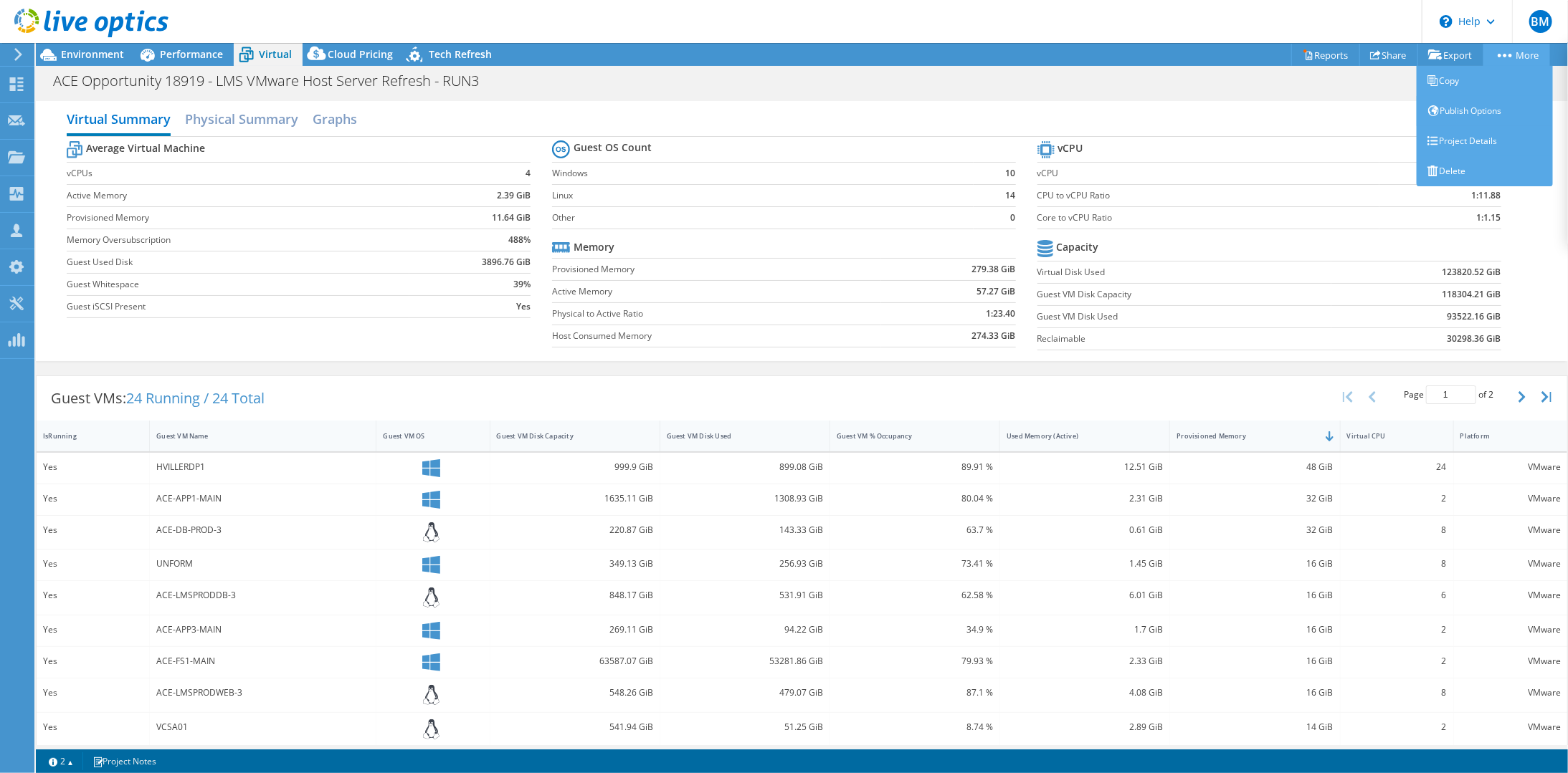
click at [1504, 48] on link "More" at bounding box center [1516, 55] width 67 height 22
click at [1495, 102] on link "Publish Options" at bounding box center [1484, 111] width 136 height 30
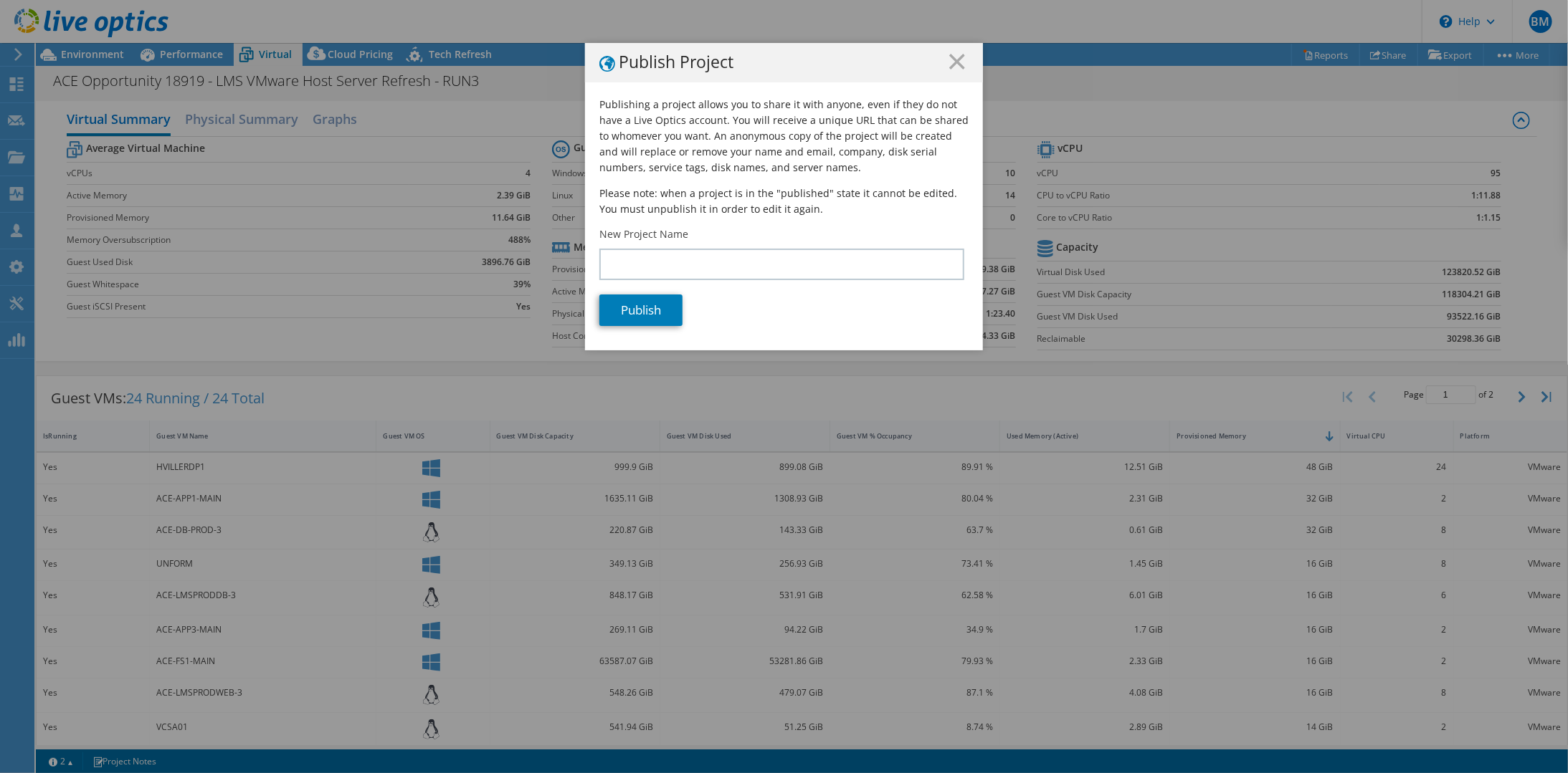
click at [960, 59] on h1 "Publish Project" at bounding box center [784, 63] width 369 height 18
click at [949, 61] on icon at bounding box center [957, 61] width 16 height 16
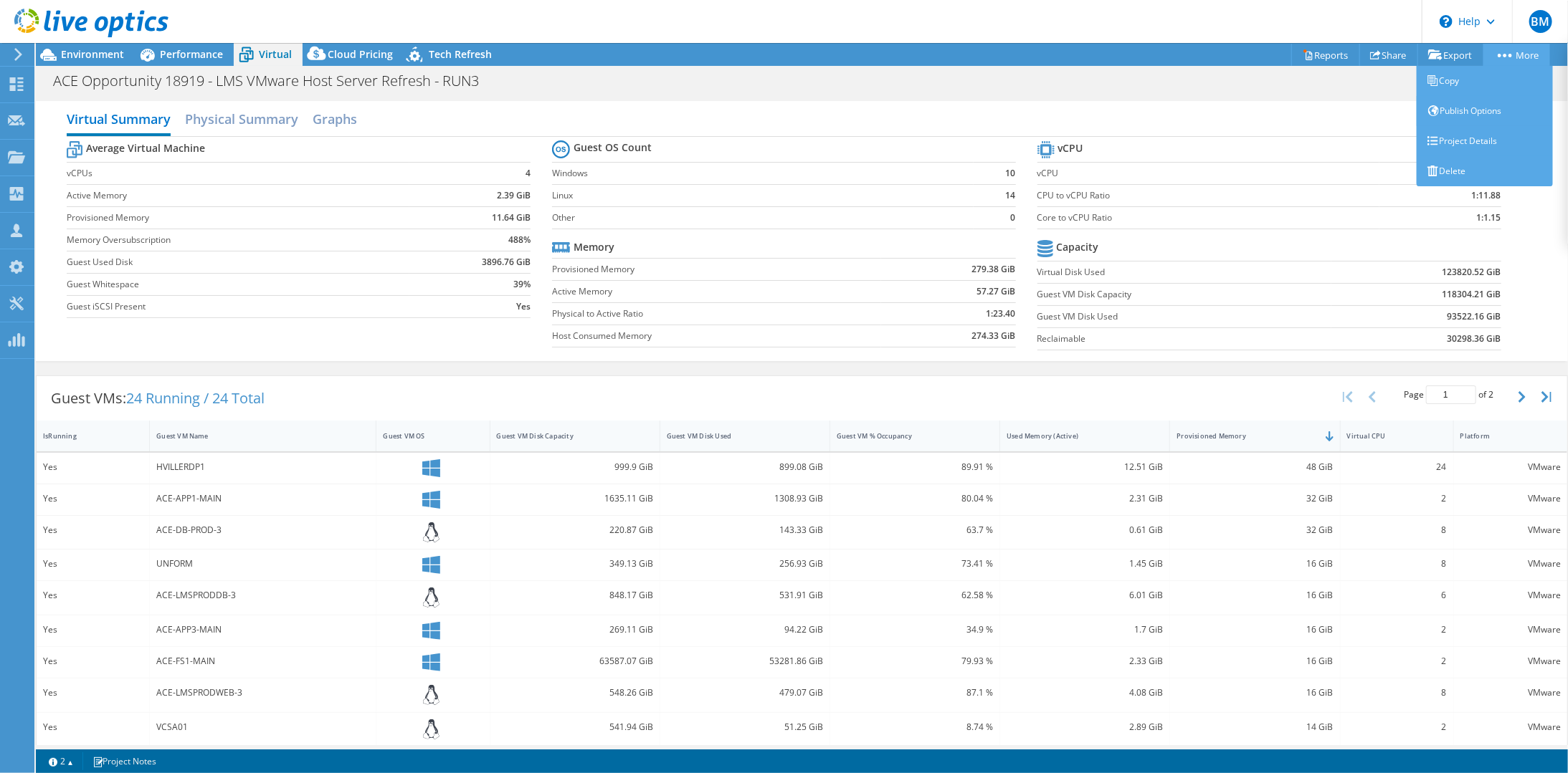
click at [1535, 47] on link "More" at bounding box center [1516, 55] width 67 height 22
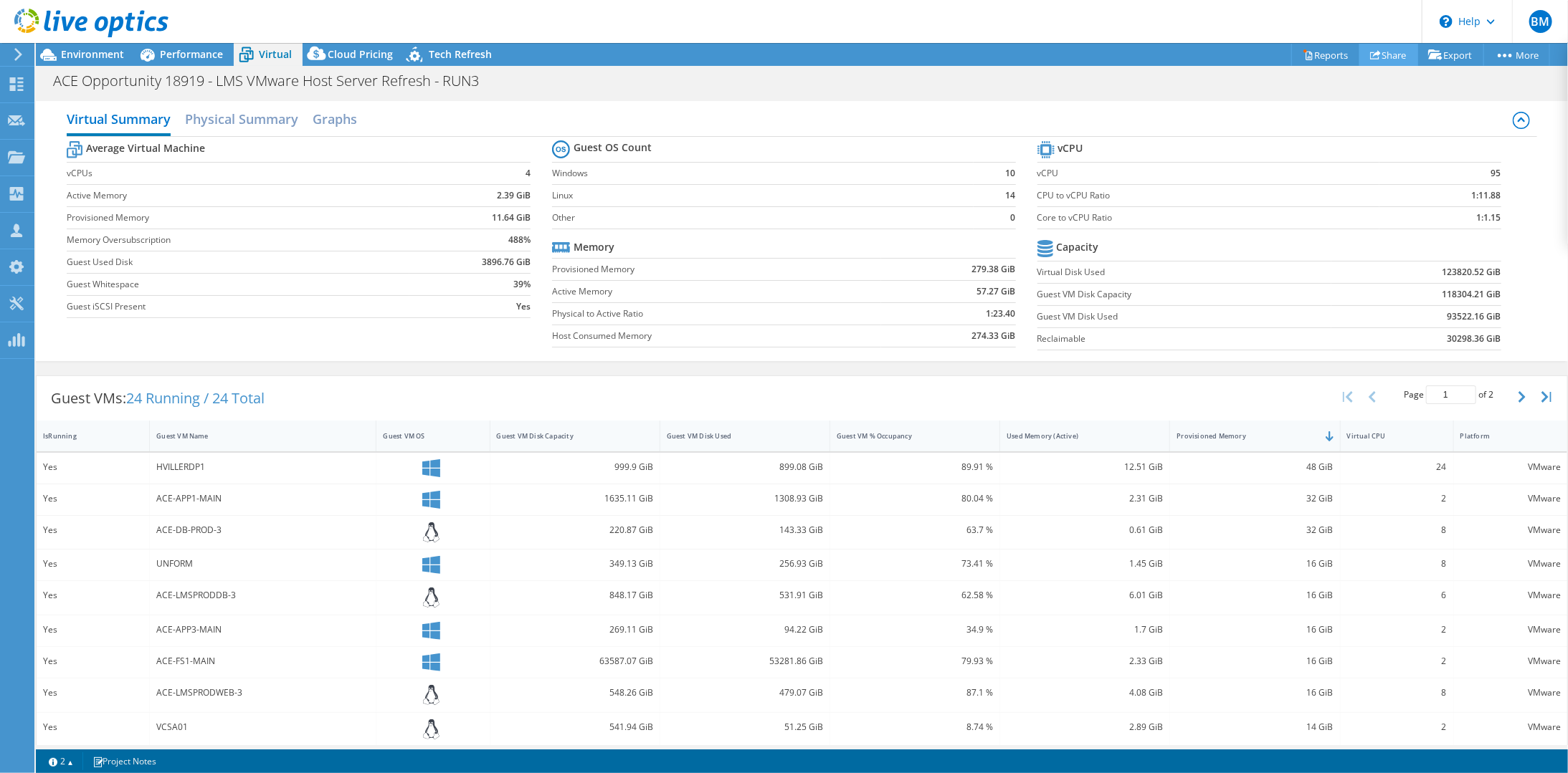
click at [1396, 55] on link "Share" at bounding box center [1389, 55] width 59 height 22
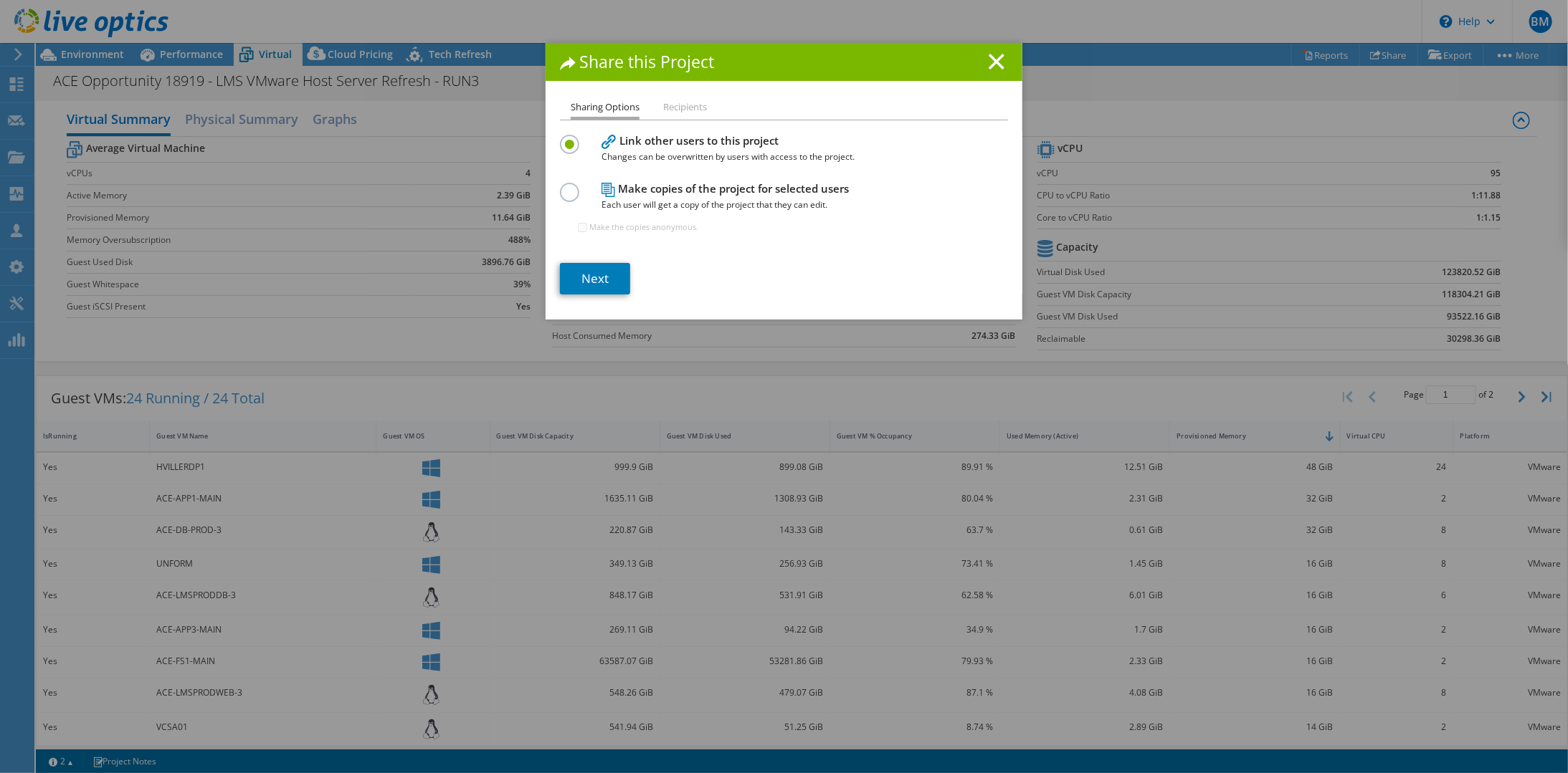
click at [990, 70] on h1 "Share this Project" at bounding box center [784, 62] width 448 height 16
click at [1005, 61] on div "Share this Project" at bounding box center [784, 62] width 477 height 38
drag, startPoint x: 989, startPoint y: 61, endPoint x: 1102, endPoint y: 68, distance: 113.2
click at [989, 61] on line at bounding box center [997, 62] width 15 height 15
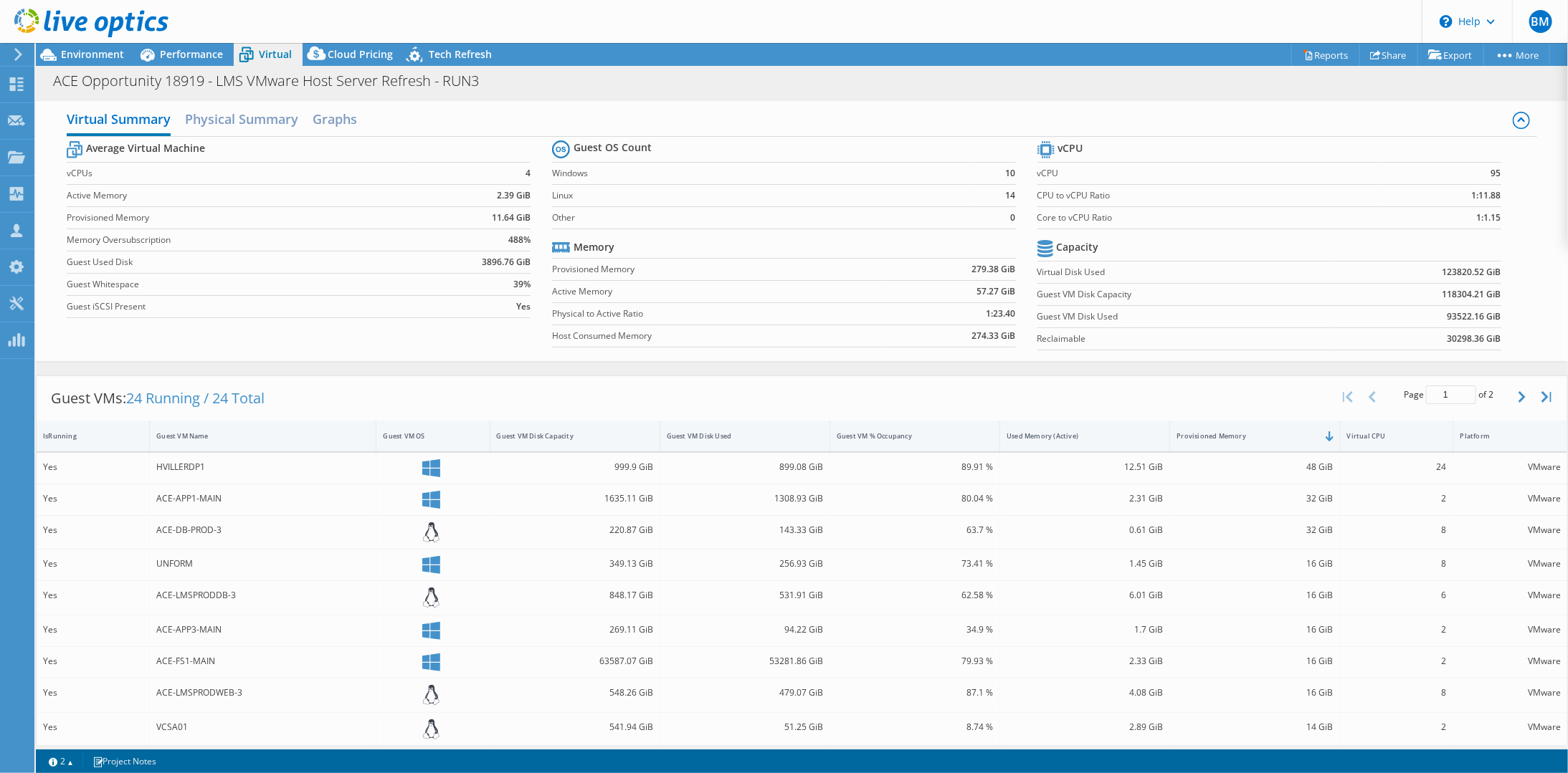
click at [1518, 49] on div "This project has been archived. No changes can be made, and graphs and summary …" at bounding box center [801, 408] width 1531 height 730
click at [897, 90] on div "ACE Opportunity 18919 - LMS VMware Host Server Refresh - RUN3 Print" at bounding box center [801, 81] width 1531 height 27
click at [244, 115] on h2 "Physical Summary" at bounding box center [242, 120] width 114 height 31
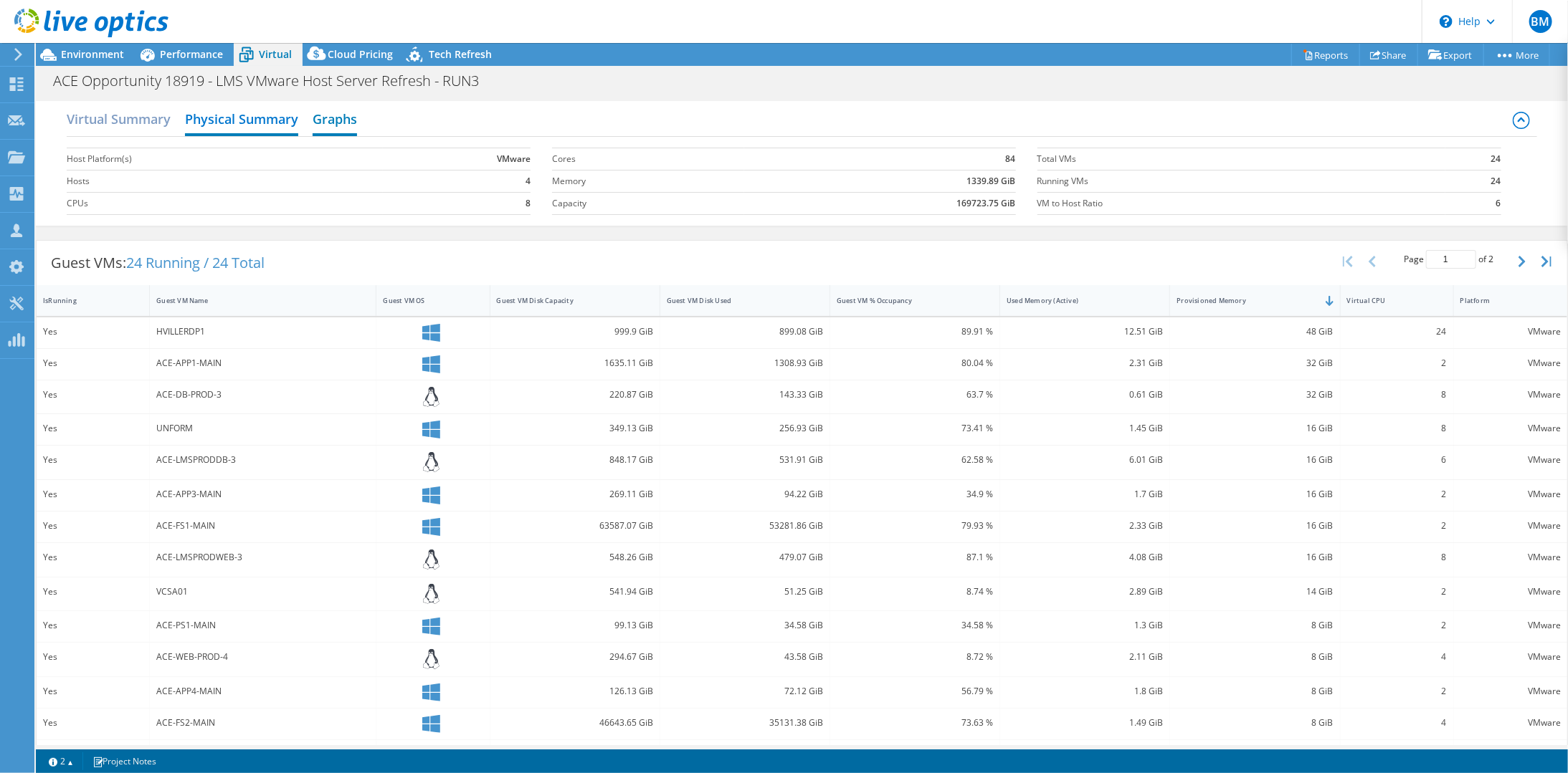
click at [341, 131] on h2 "Graphs" at bounding box center [334, 120] width 45 height 31
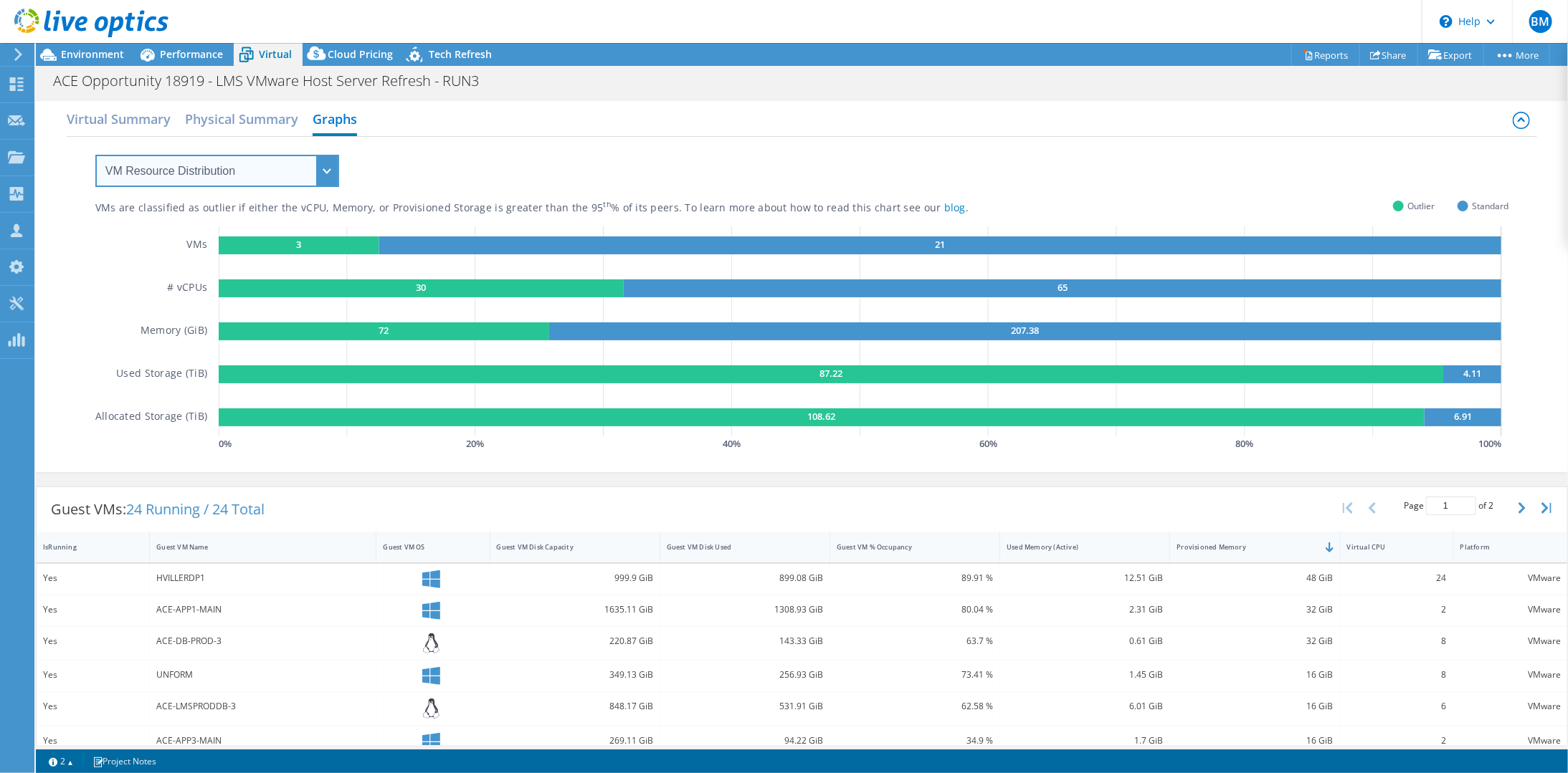
click at [243, 178] on select "VM Resource Distribution Provisioning Contrast Over Provisioning" at bounding box center [217, 170] width 243 height 32
select select "Provisioning Contrast"
click at [95, 155] on select "VM Resource Distribution Provisioning Contrast Over Provisioning" at bounding box center [217, 170] width 243 height 32
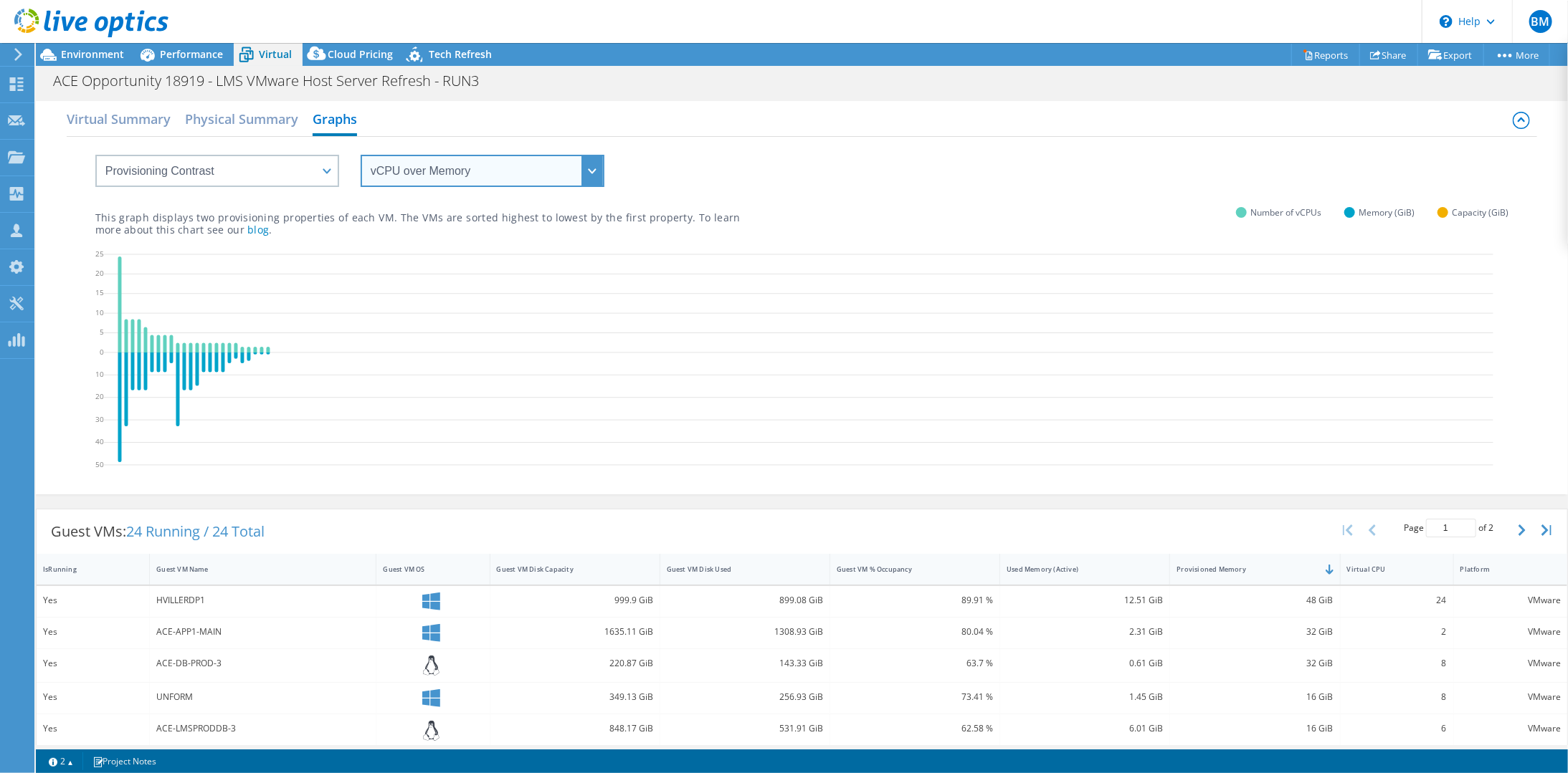
click at [527, 178] on select "vCPU over Memory vCPU over Capacity Memory over vCPU Memory over Capacity Capac…" at bounding box center [482, 170] width 243 height 32
click at [361, 155] on select "vCPU over Memory vCPU over Capacity Memory over vCPU Memory over Capacity Capac…" at bounding box center [482, 170] width 243 height 32
click at [453, 176] on select "vCPU over Memory vCPU over Capacity Memory over vCPU Memory over Capacity Capac…" at bounding box center [482, 170] width 243 height 32
select select "Memory over Capacity"
click at [361, 155] on select "vCPU over Memory vCPU over Capacity Memory over vCPU Memory over Capacity Capac…" at bounding box center [482, 170] width 243 height 32
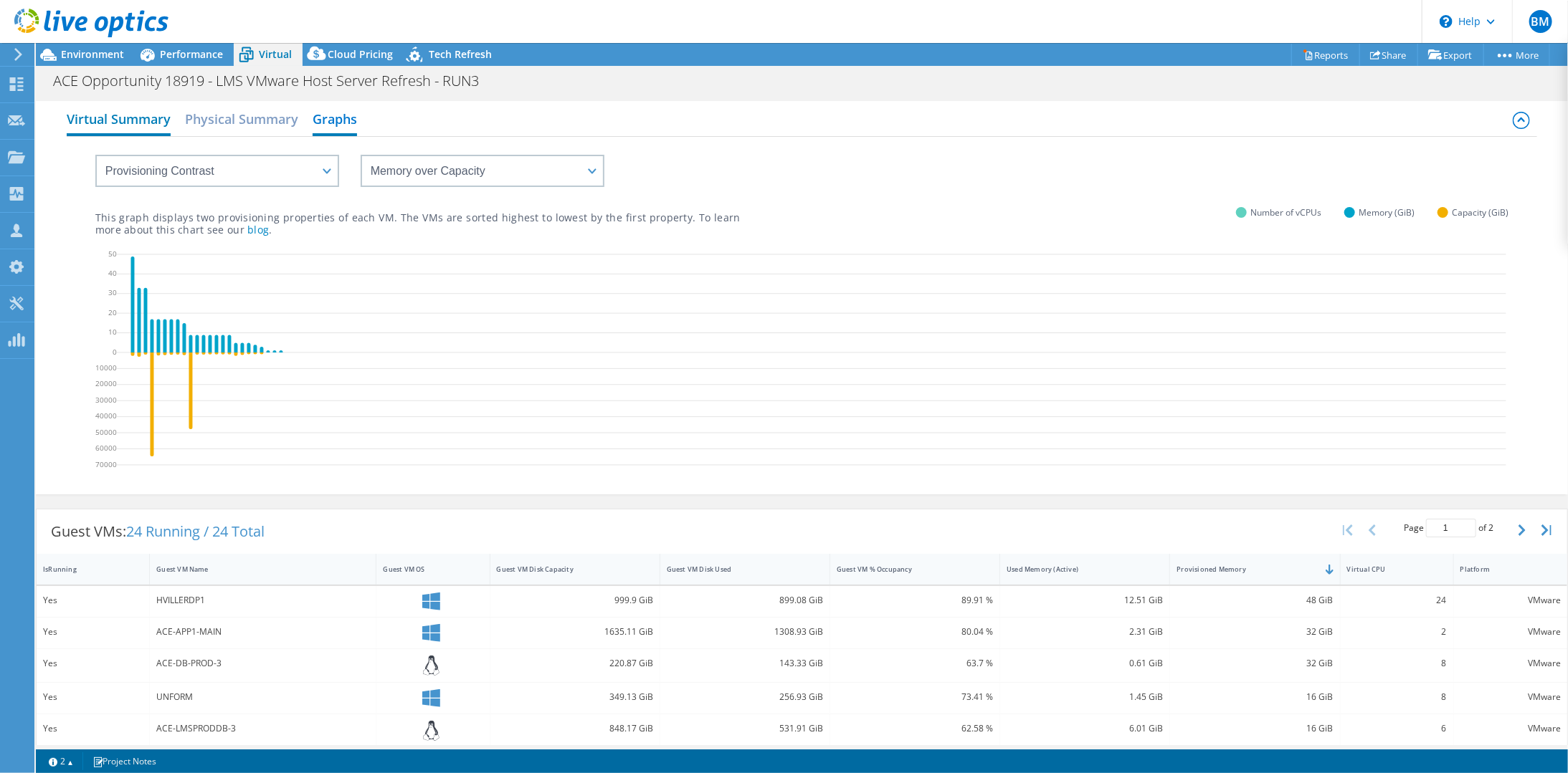
click at [145, 122] on h2 "Virtual Summary" at bounding box center [119, 120] width 104 height 31
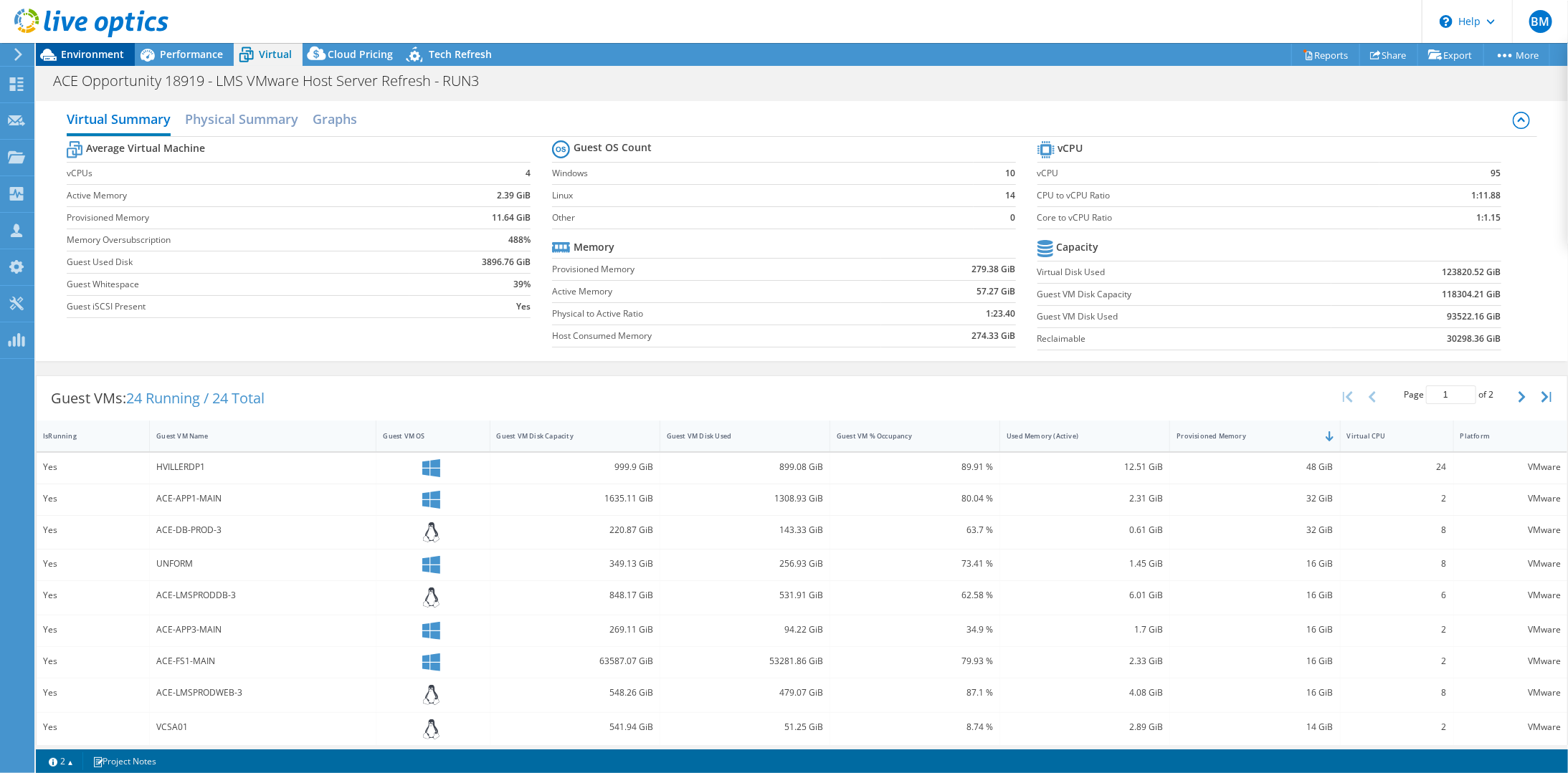
click at [93, 59] on span "Environment" at bounding box center [92, 54] width 63 height 14
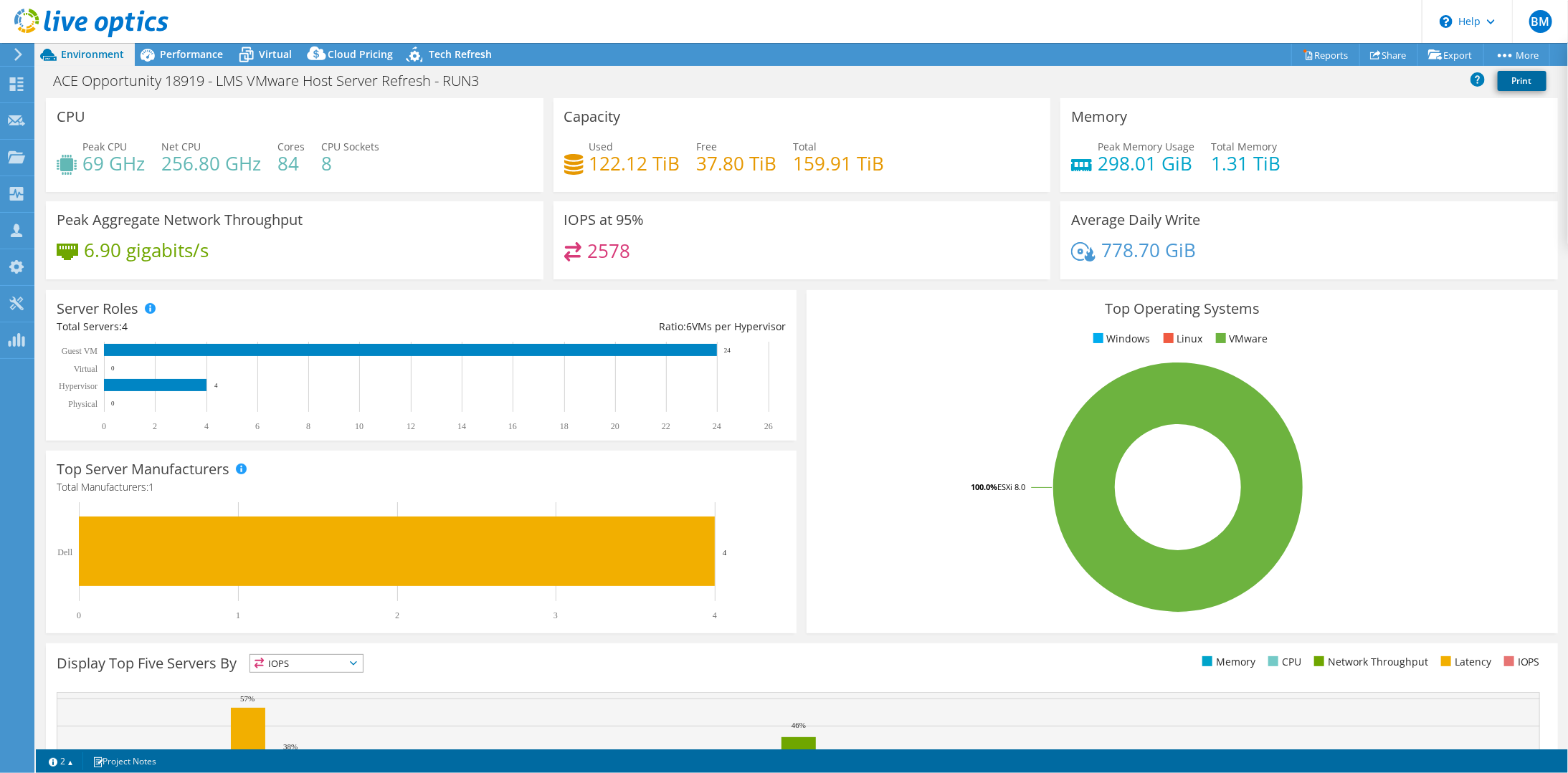
click at [1514, 79] on link "Print" at bounding box center [1521, 81] width 49 height 20
click at [1479, 78] on icon at bounding box center [1477, 79] width 15 height 15
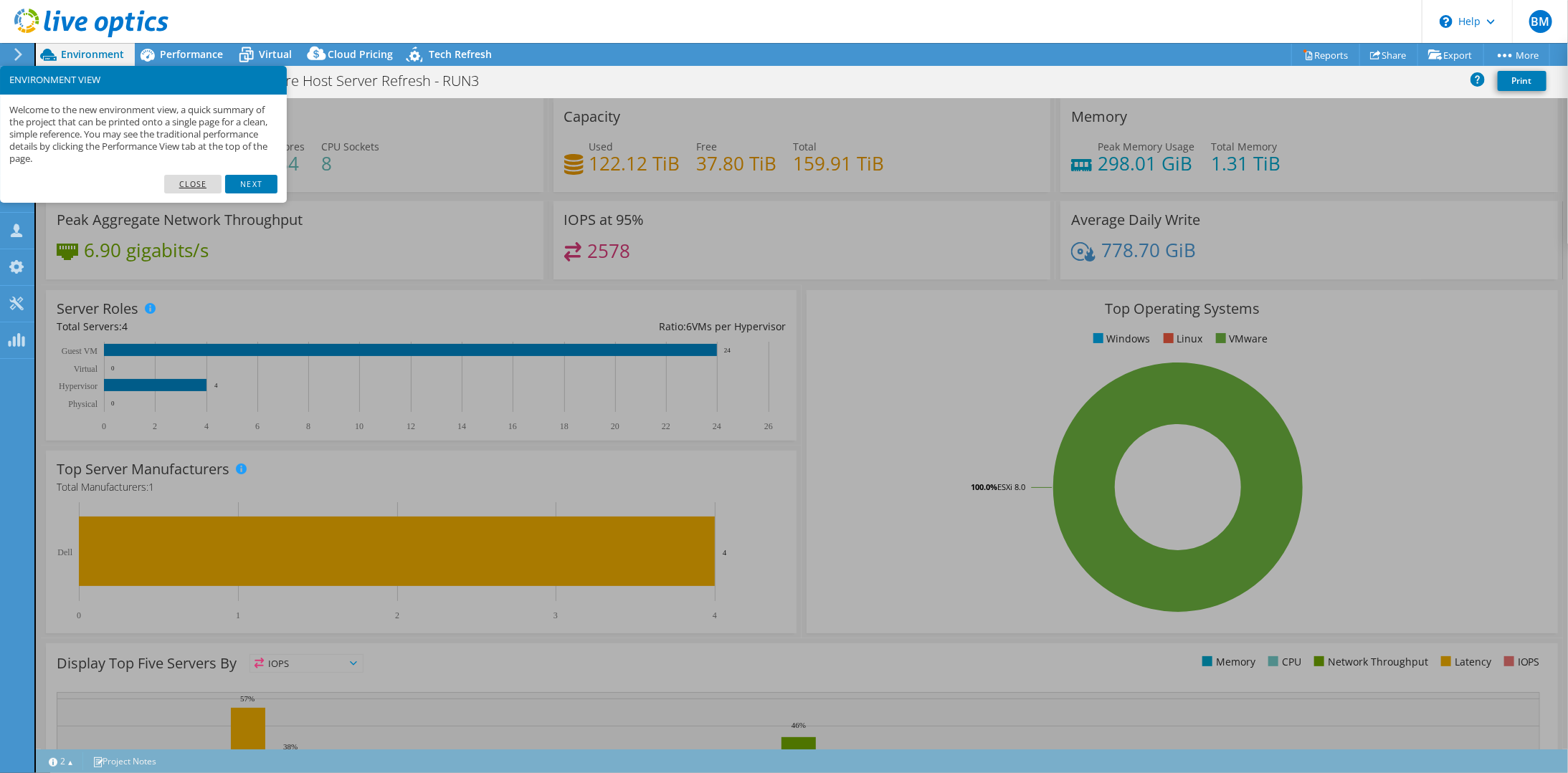
click at [210, 190] on link "Close" at bounding box center [192, 184] width 58 height 18
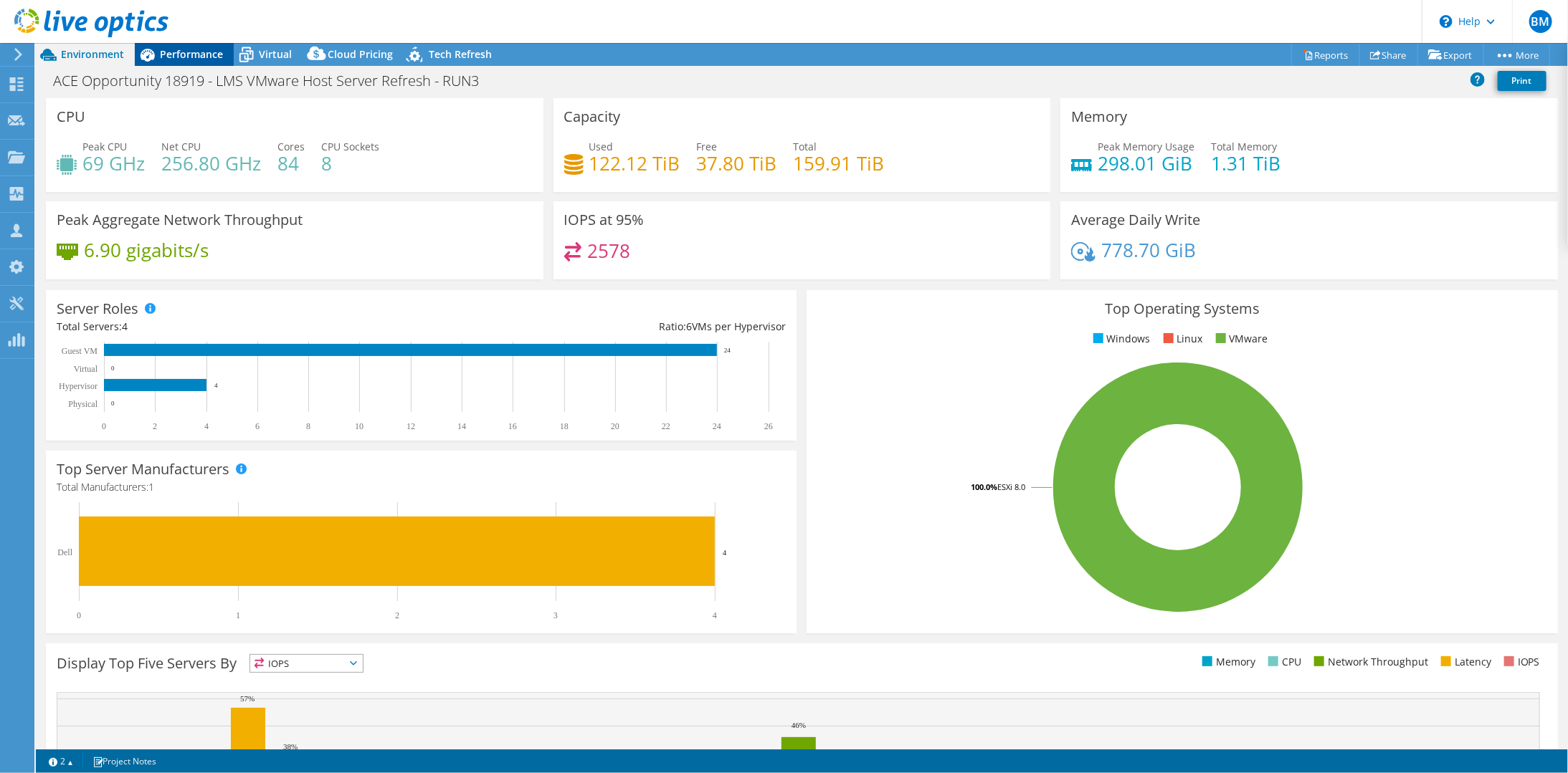
click at [200, 58] on span "Performance" at bounding box center [191, 54] width 63 height 14
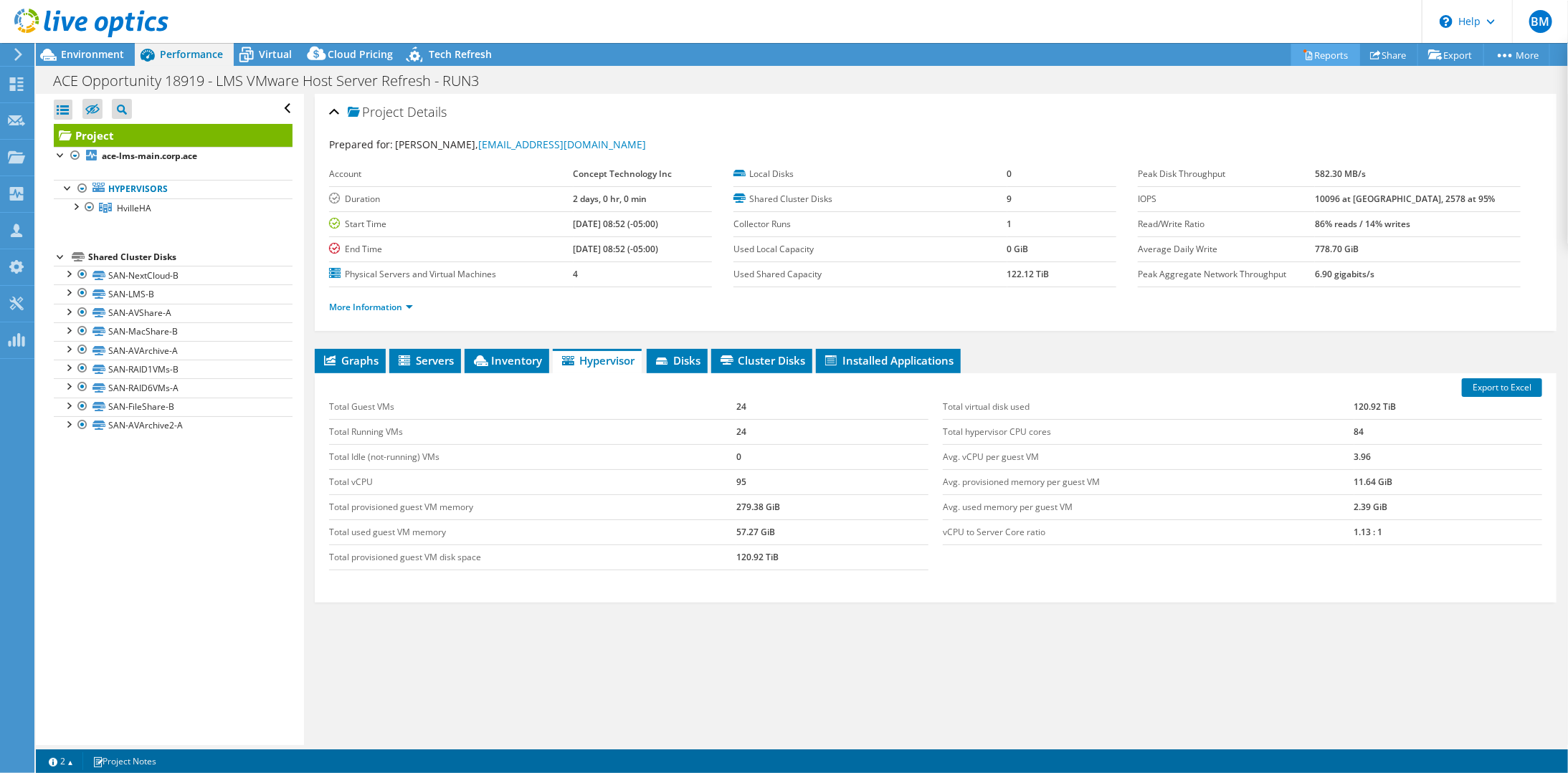
click at [1303, 56] on icon at bounding box center [1308, 55] width 11 height 11
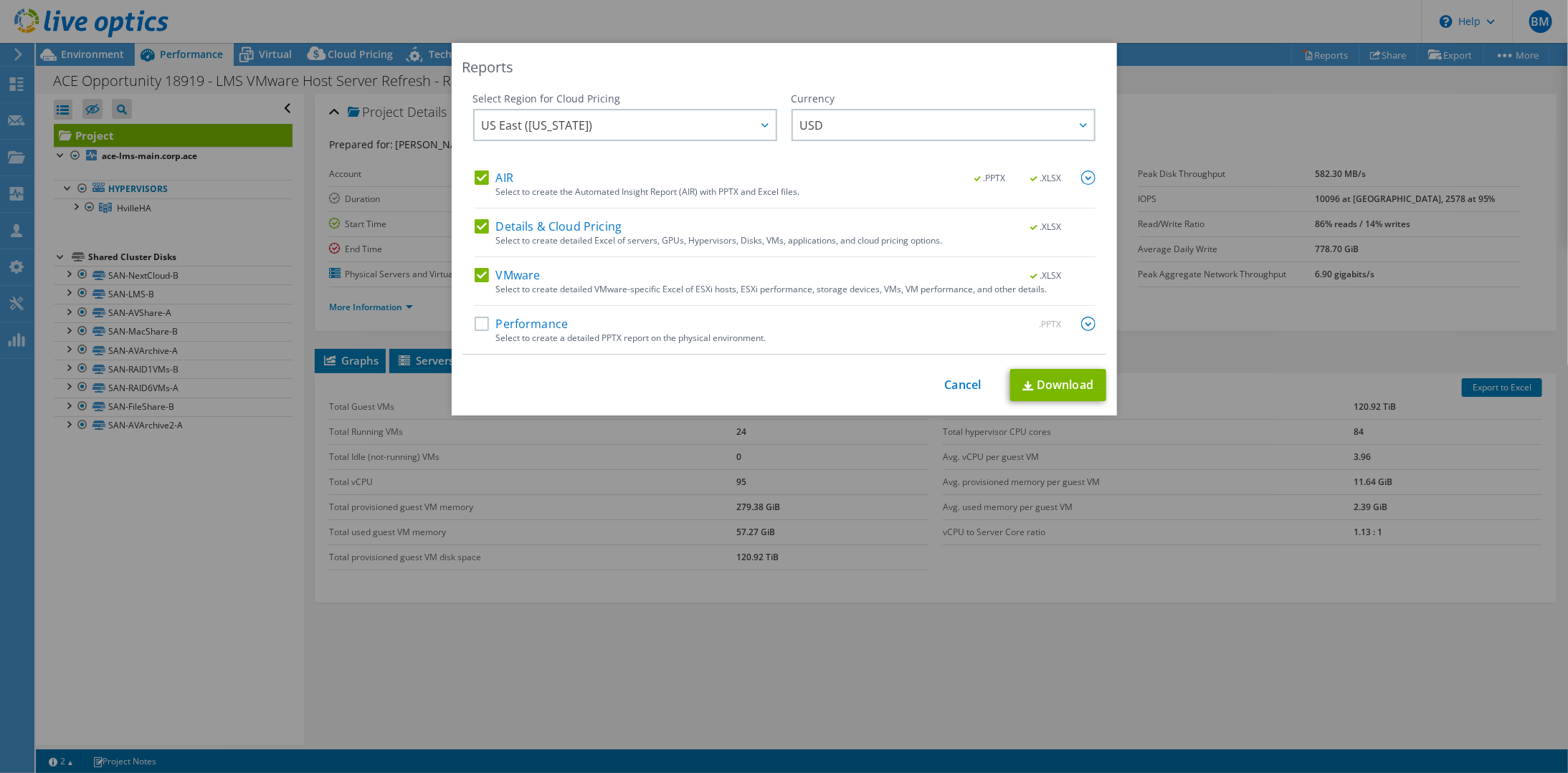
click at [474, 321] on label "Performance" at bounding box center [521, 324] width 94 height 15
click at [0, 0] on input "Performance" at bounding box center [0, 0] width 0 height 0
click at [1022, 381] on img at bounding box center [1028, 386] width 12 height 9
